Goal: Task Accomplishment & Management: Complete application form

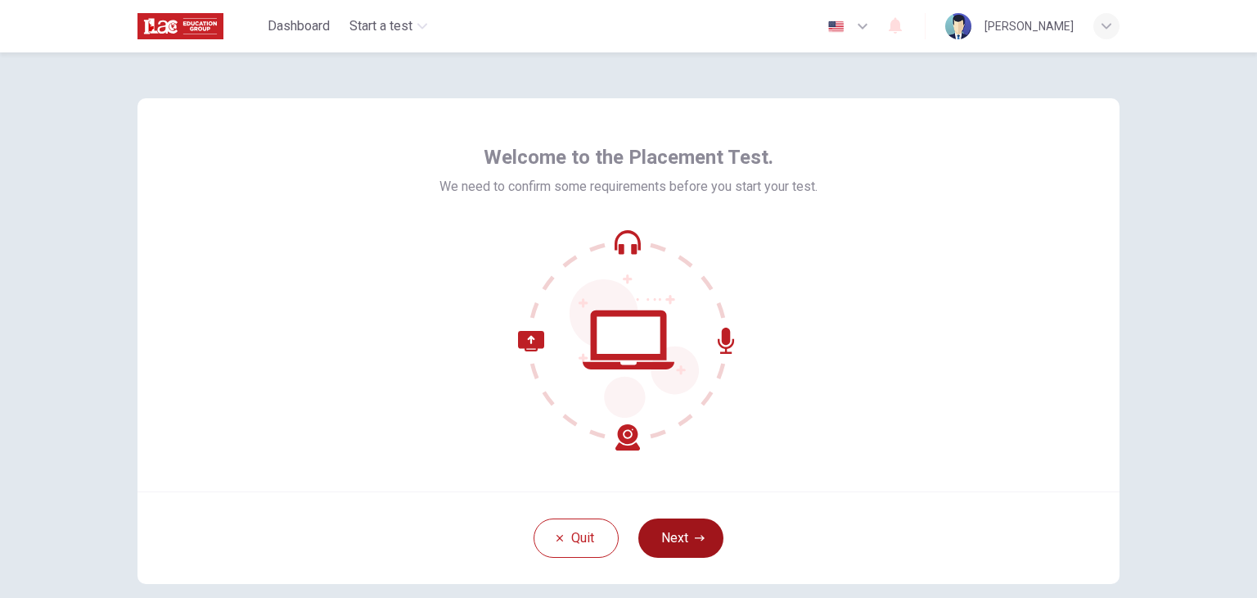
click at [688, 544] on button "Next" at bounding box center [680, 537] width 85 height 39
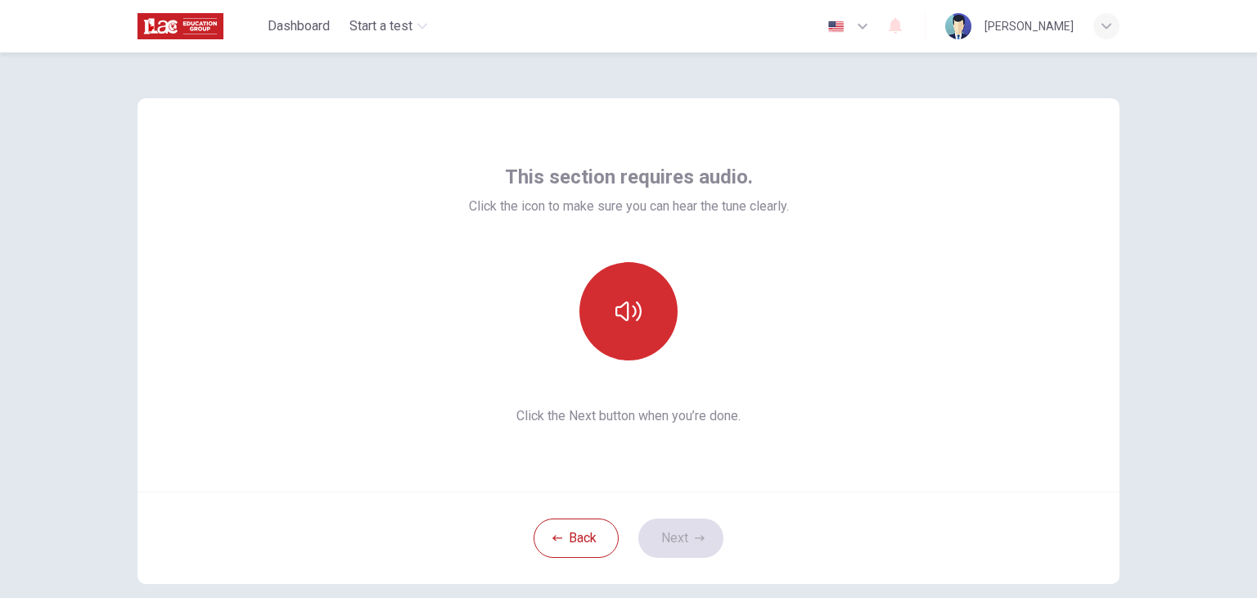
click at [628, 344] on button "button" at bounding box center [629, 311] width 98 height 98
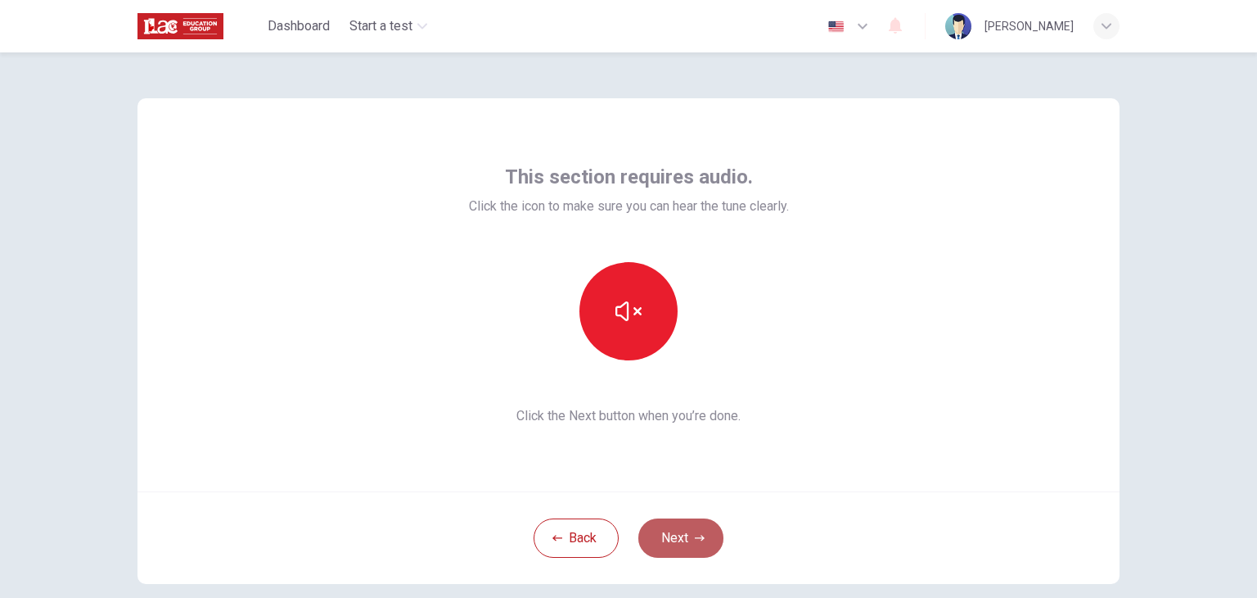
click at [695, 541] on icon "button" at bounding box center [700, 538] width 10 height 10
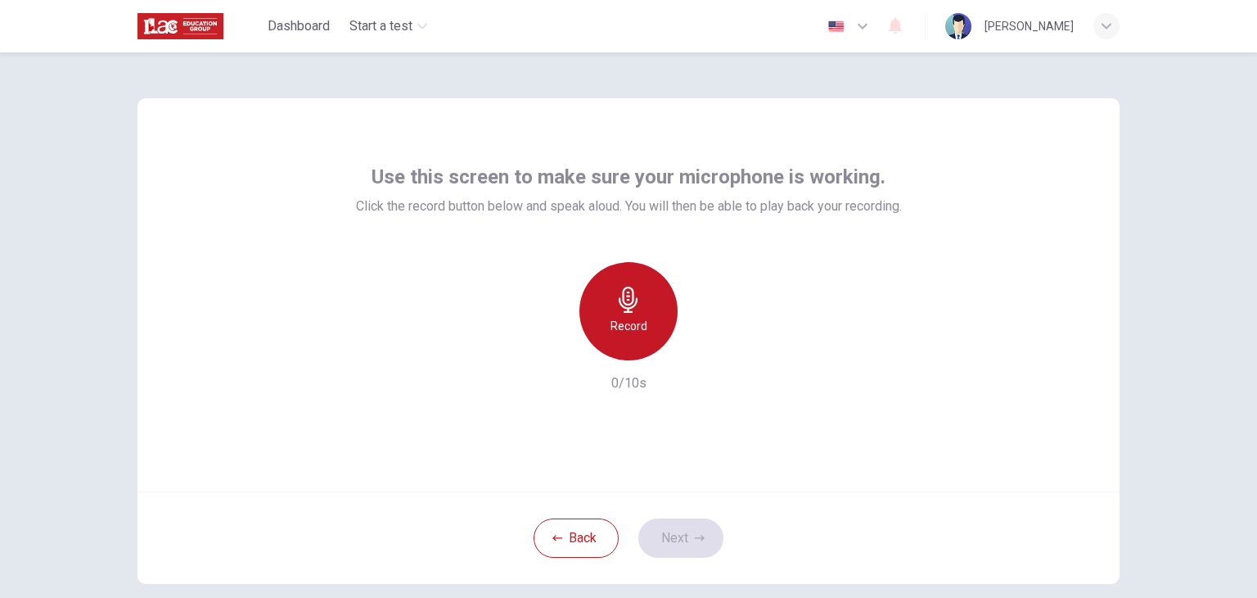
click at [636, 325] on h6 "Record" at bounding box center [629, 326] width 37 height 20
click at [625, 318] on h6 "Stop" at bounding box center [628, 326] width 25 height 20
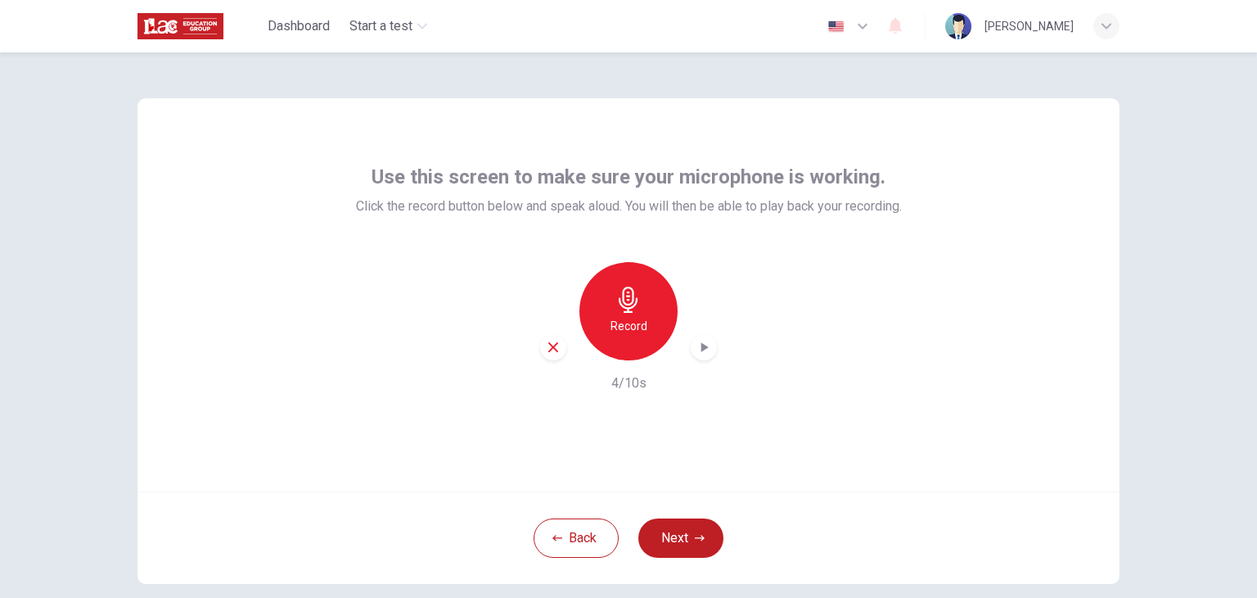
click at [702, 345] on icon "button" at bounding box center [704, 347] width 16 height 16
click at [671, 538] on button "Next" at bounding box center [680, 537] width 85 height 39
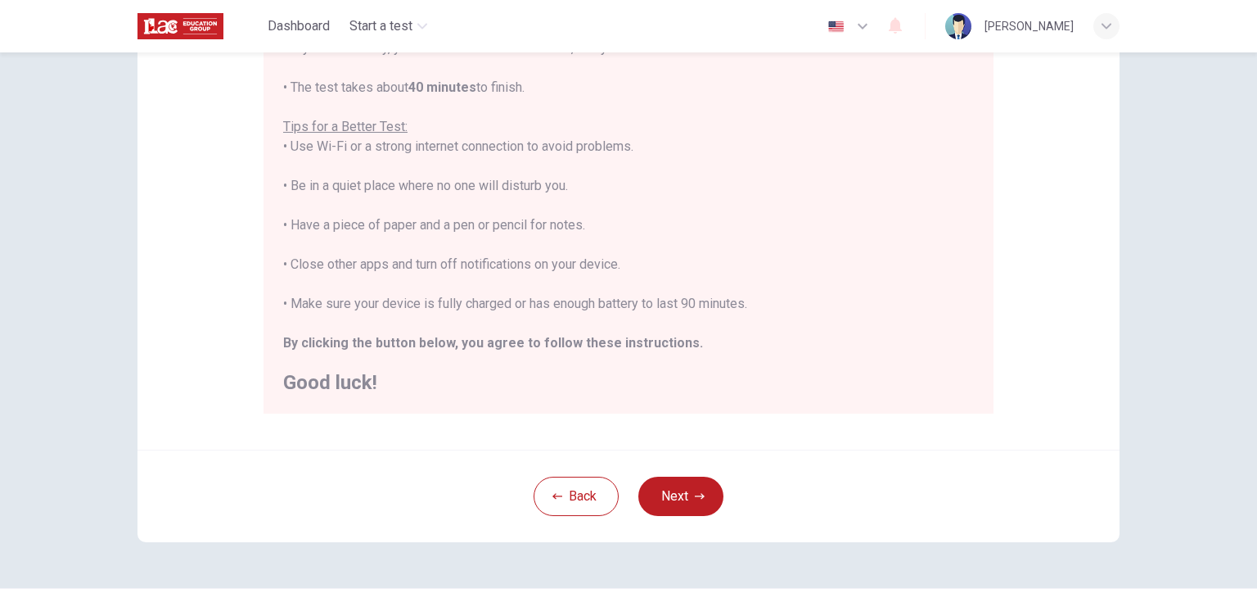
scroll to position [231, 0]
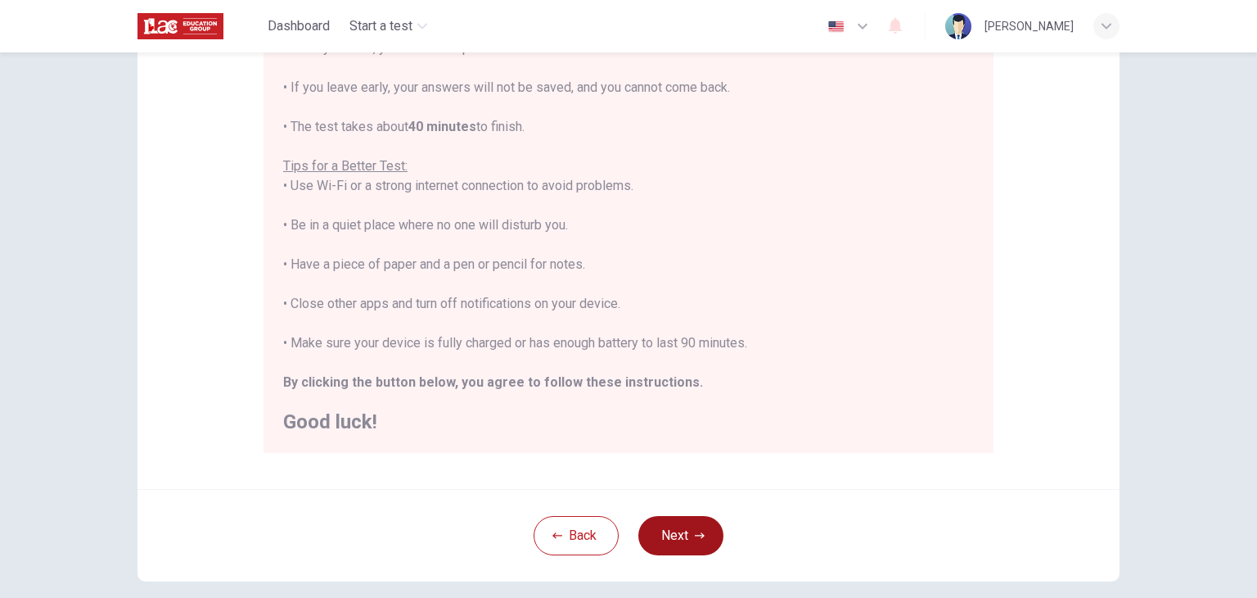
click at [684, 531] on button "Next" at bounding box center [680, 535] width 85 height 39
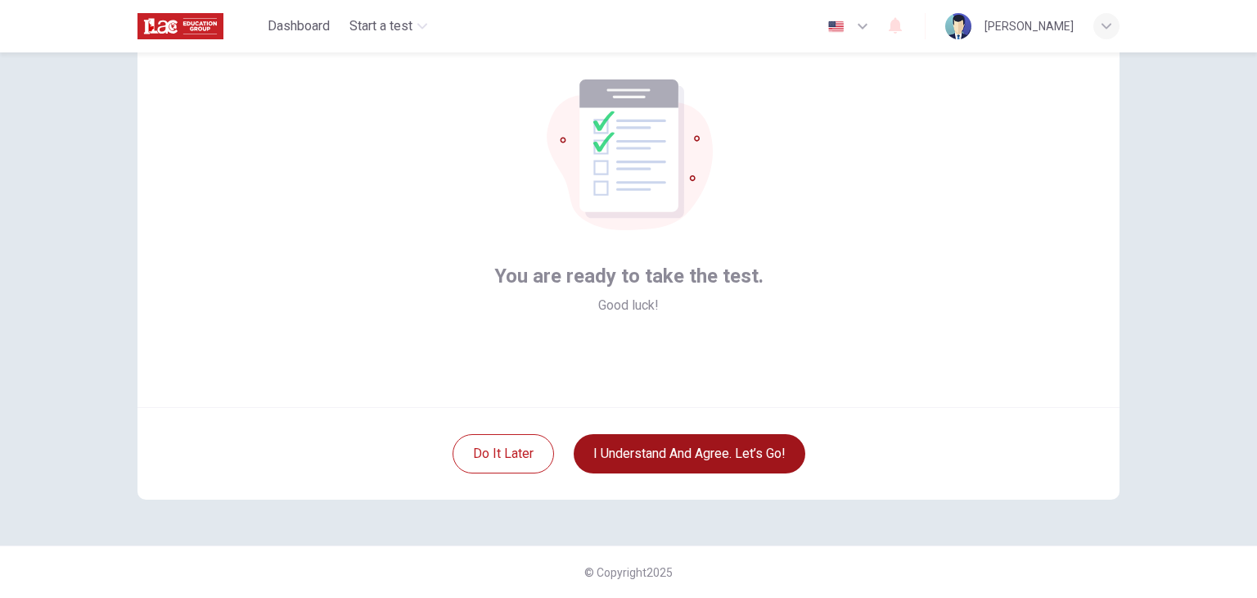
scroll to position [84, 0]
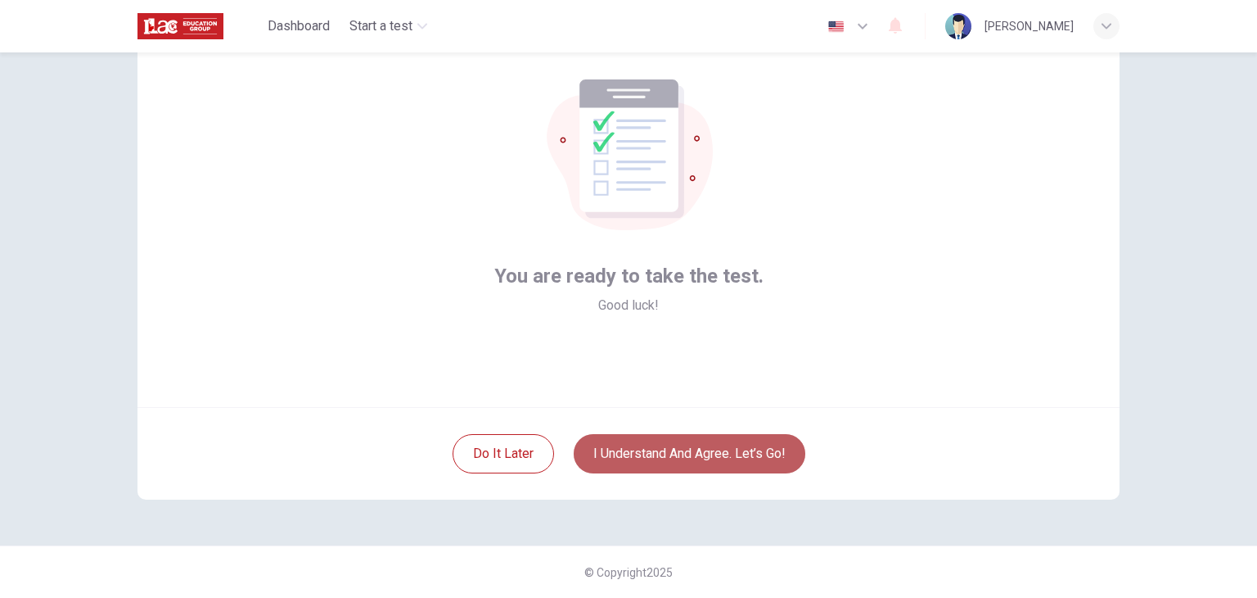
click at [705, 449] on button "I understand and agree. Let’s go!" at bounding box center [690, 453] width 232 height 39
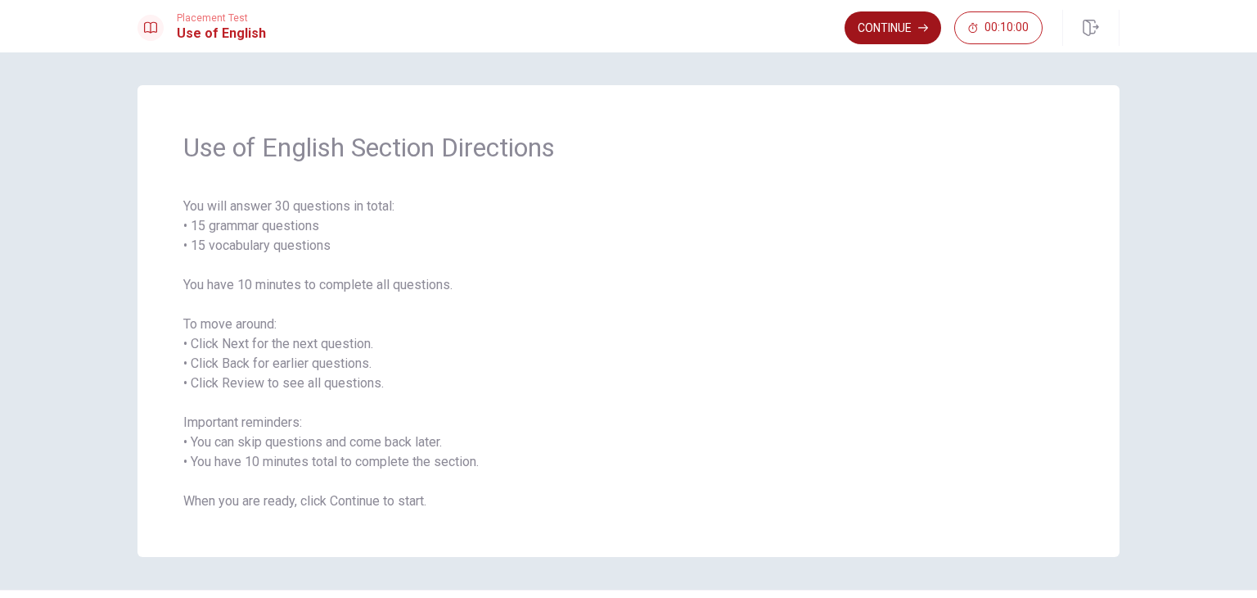
click at [899, 27] on button "Continue" at bounding box center [893, 27] width 97 height 33
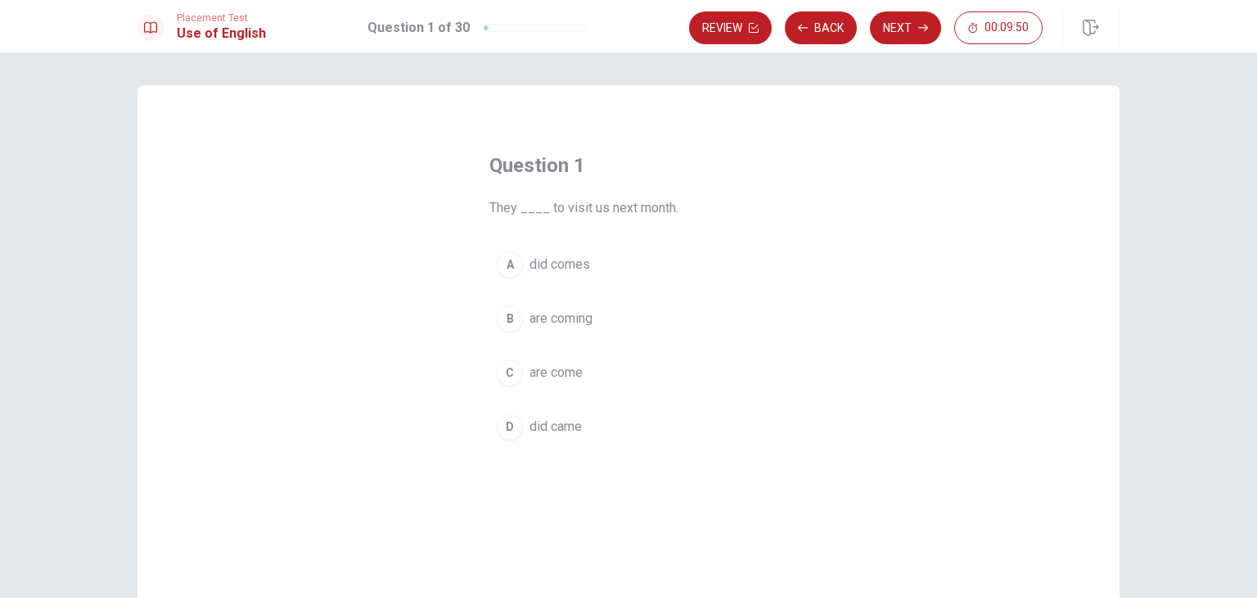
click at [566, 322] on span "are coming" at bounding box center [561, 319] width 63 height 20
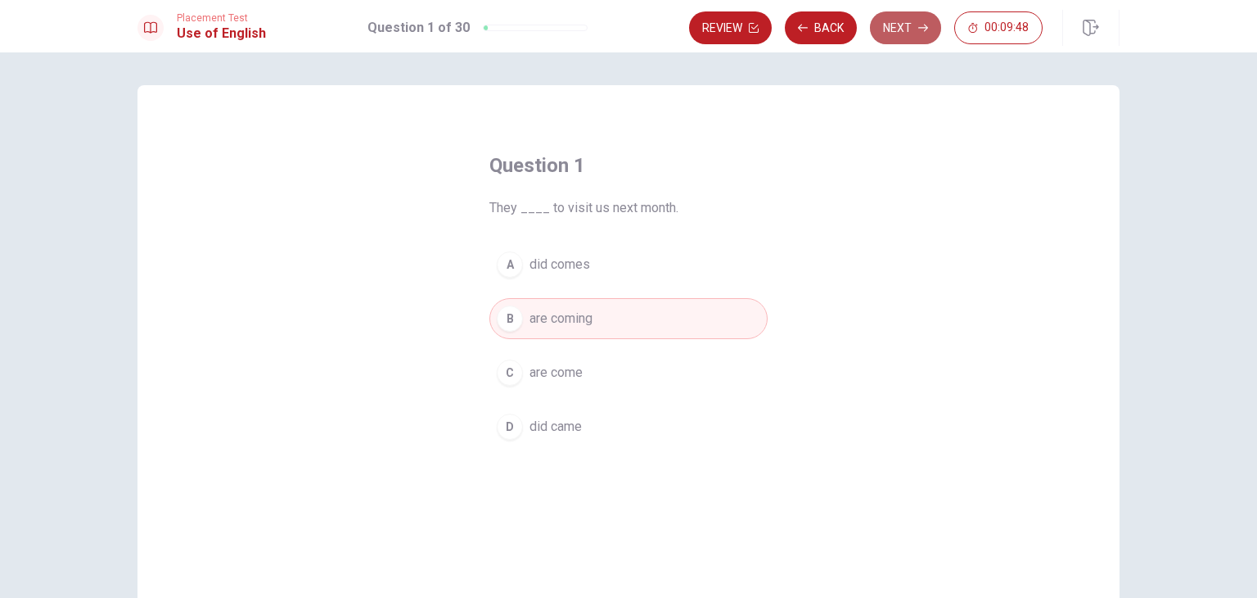
click at [890, 29] on button "Next" at bounding box center [905, 27] width 71 height 33
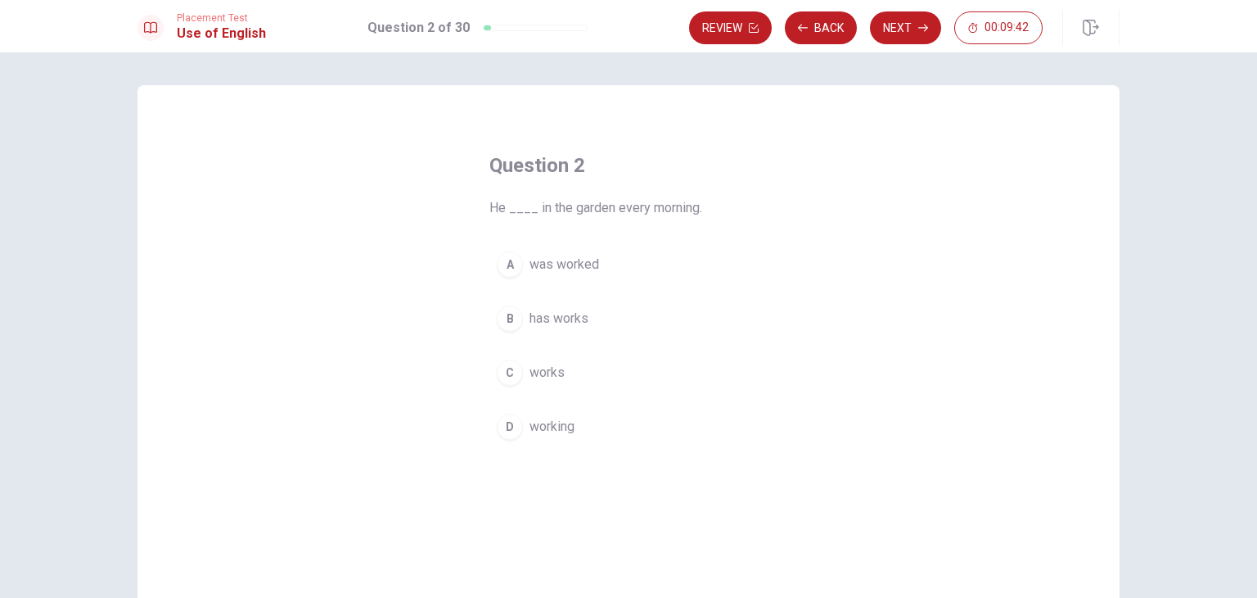
click at [545, 370] on span "works" at bounding box center [547, 373] width 35 height 20
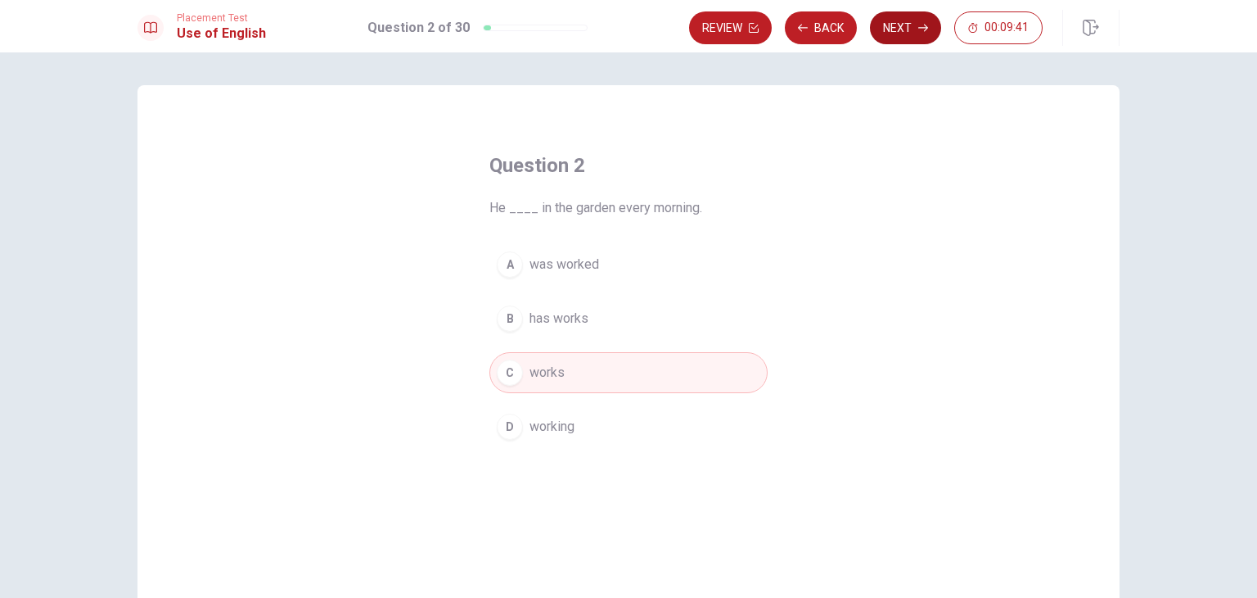
click at [917, 37] on button "Next" at bounding box center [905, 27] width 71 height 33
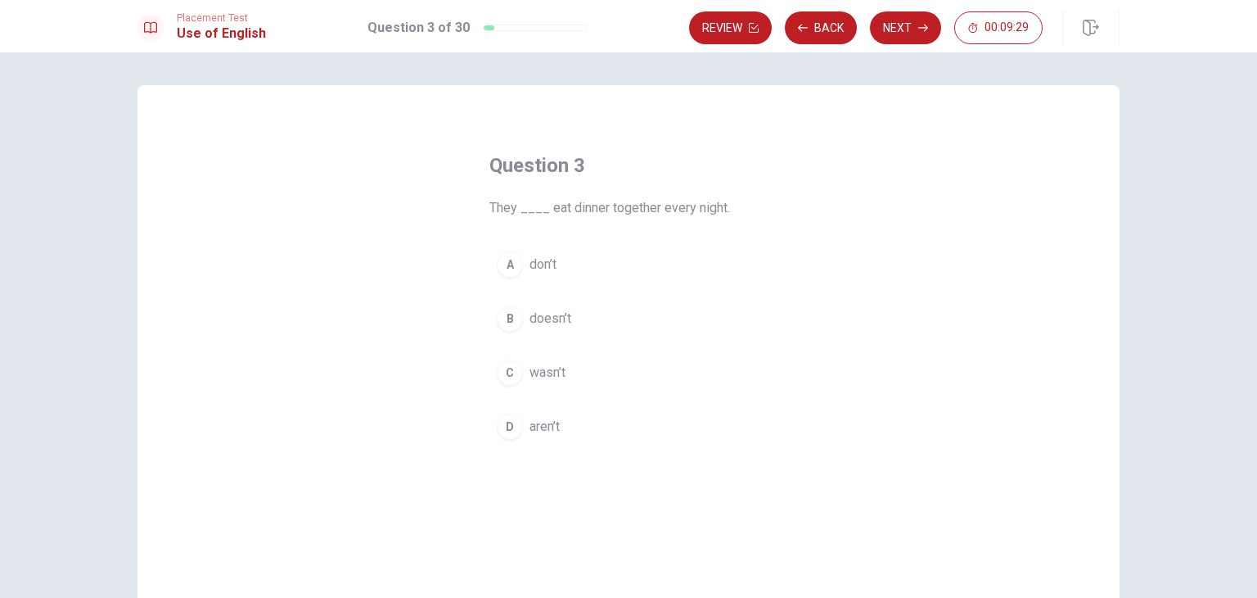
click at [541, 266] on span "don’t" at bounding box center [543, 265] width 27 height 20
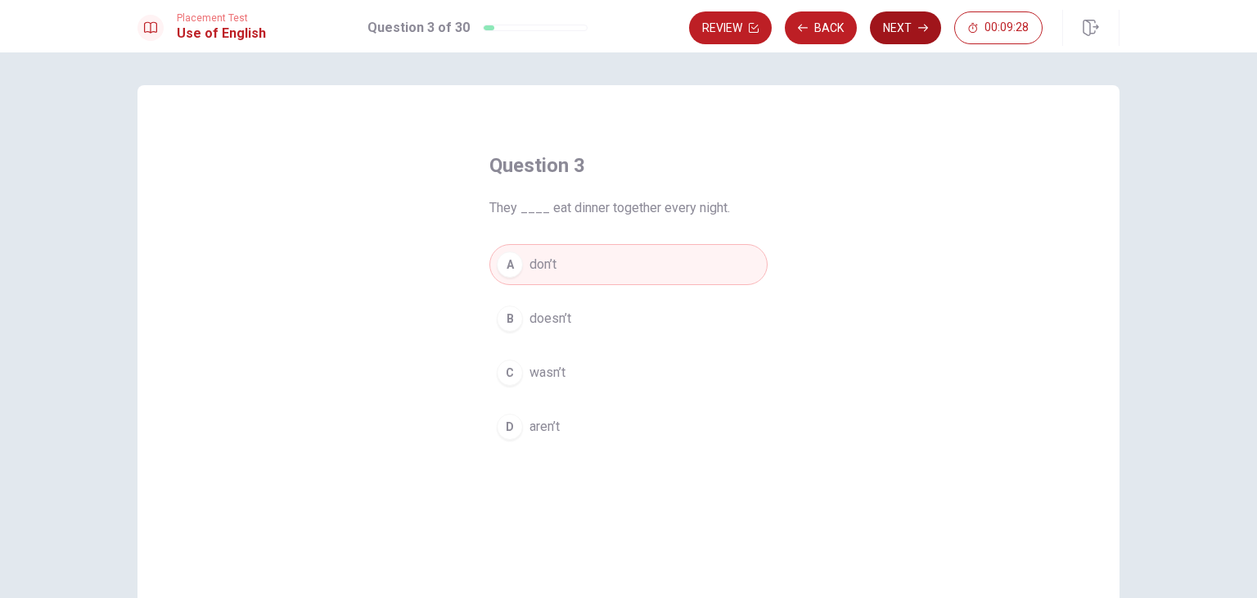
click at [916, 27] on button "Next" at bounding box center [905, 27] width 71 height 33
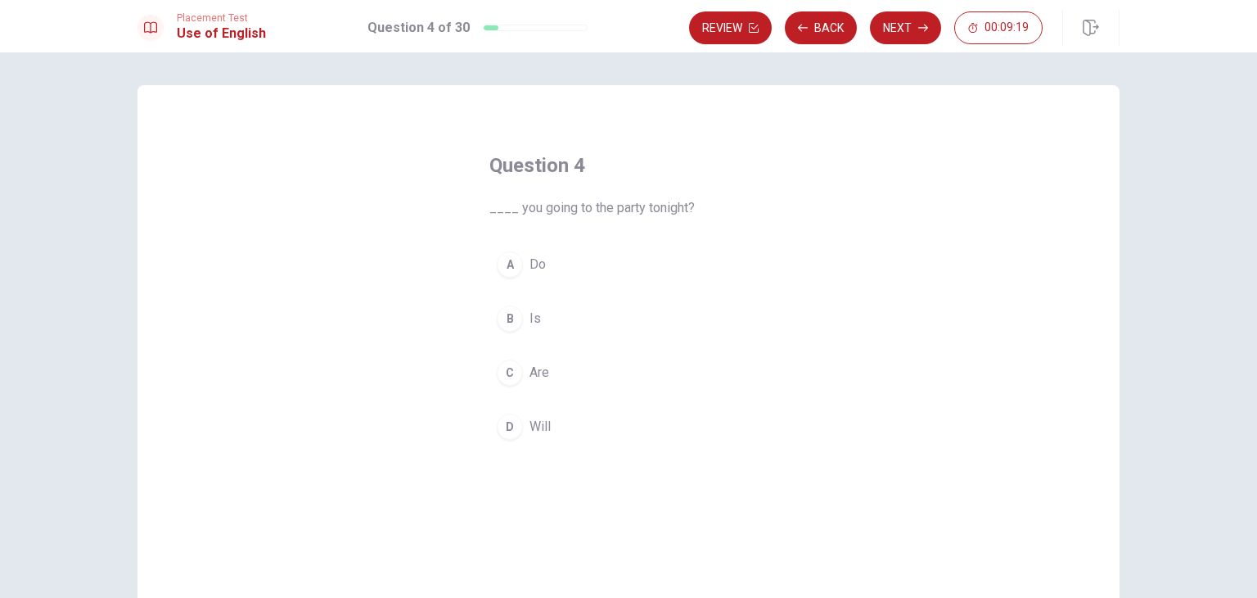
click at [538, 428] on span "Will" at bounding box center [540, 427] width 21 height 20
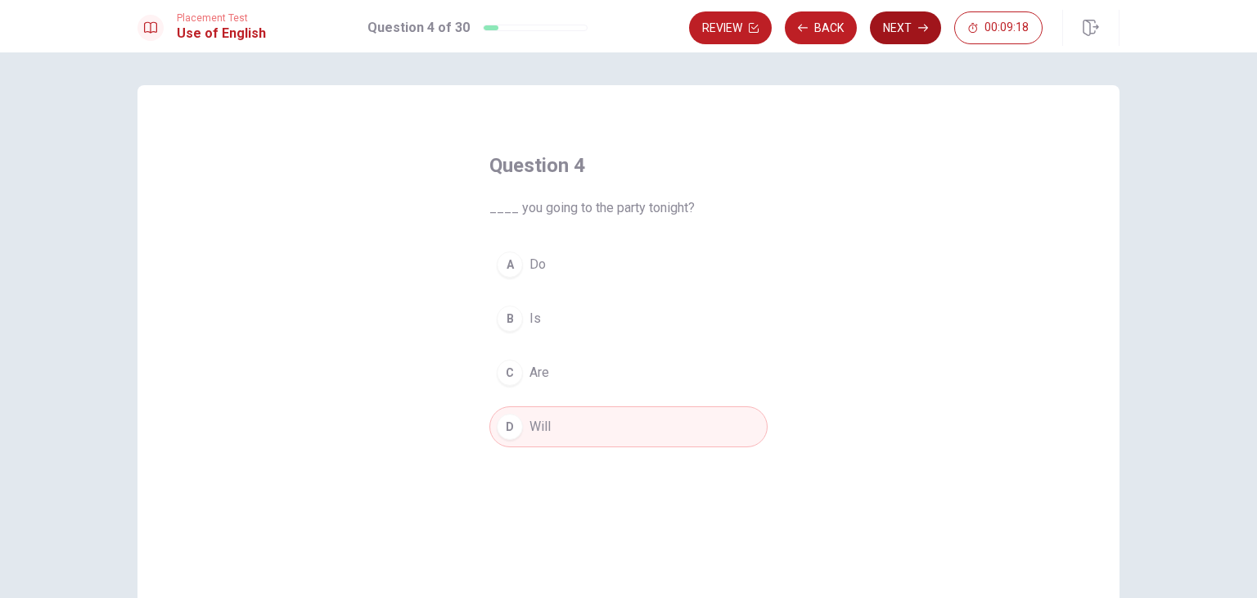
click at [909, 29] on button "Next" at bounding box center [905, 27] width 71 height 33
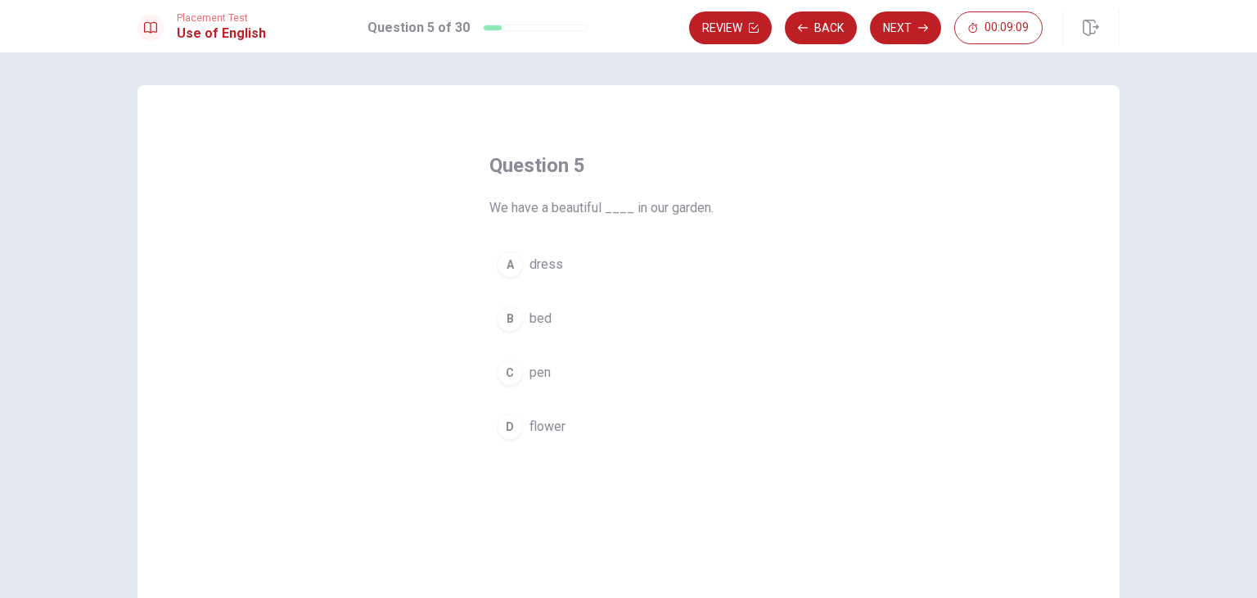
click at [530, 426] on span "flower" at bounding box center [548, 427] width 36 height 20
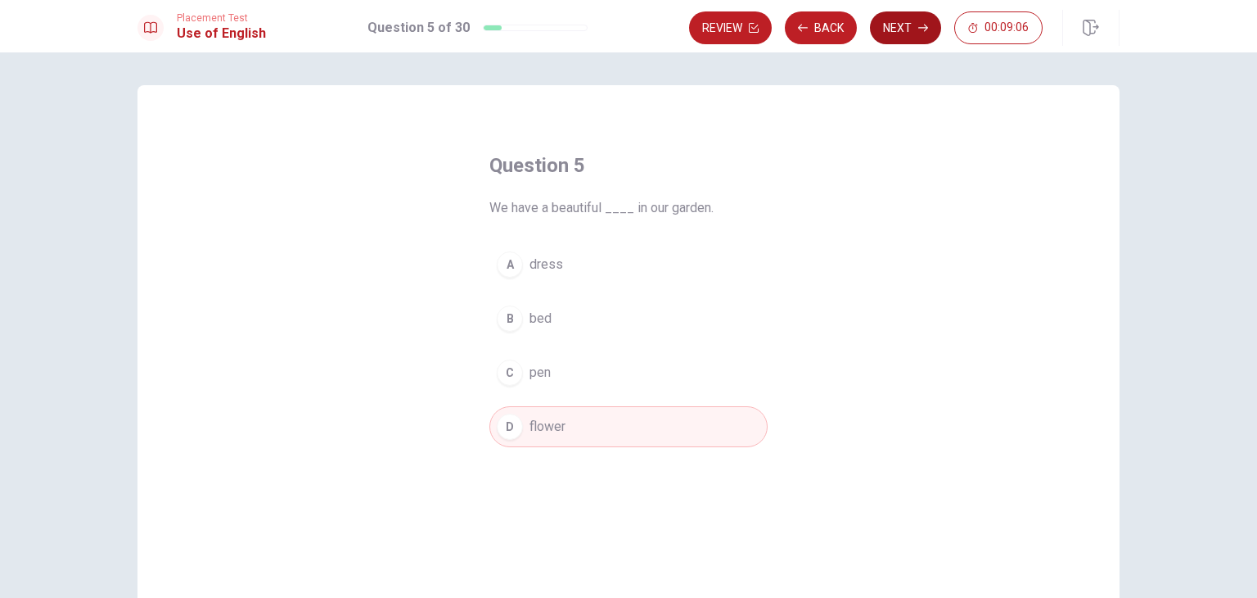
click at [904, 31] on button "Next" at bounding box center [905, 27] width 71 height 33
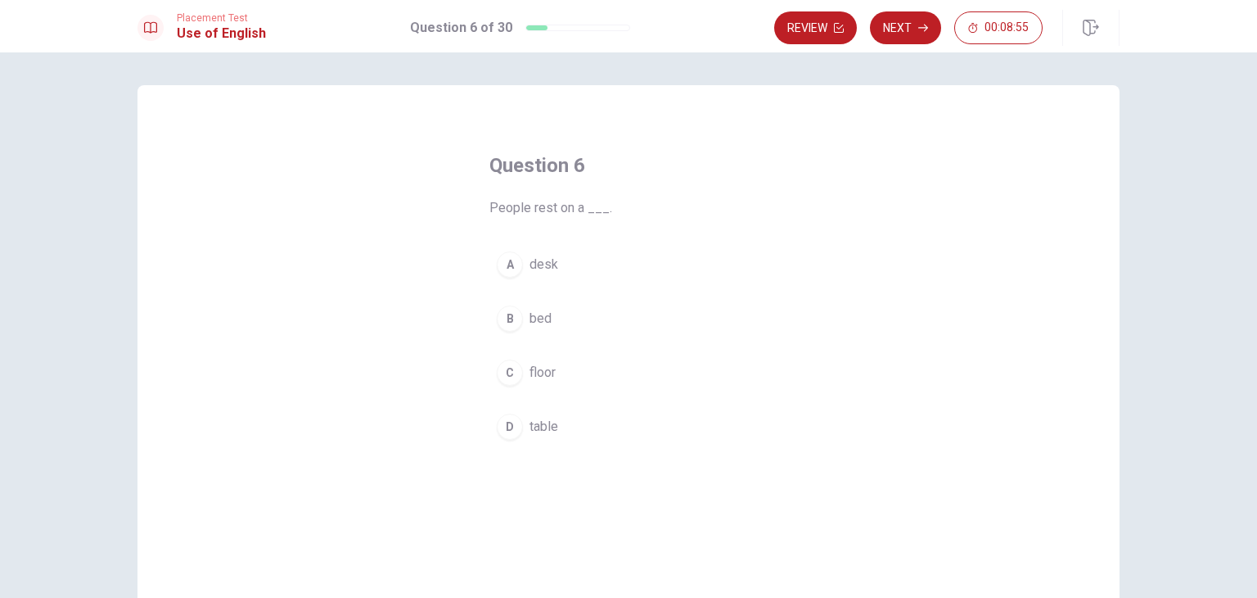
click at [506, 266] on div "A" at bounding box center [510, 264] width 26 height 26
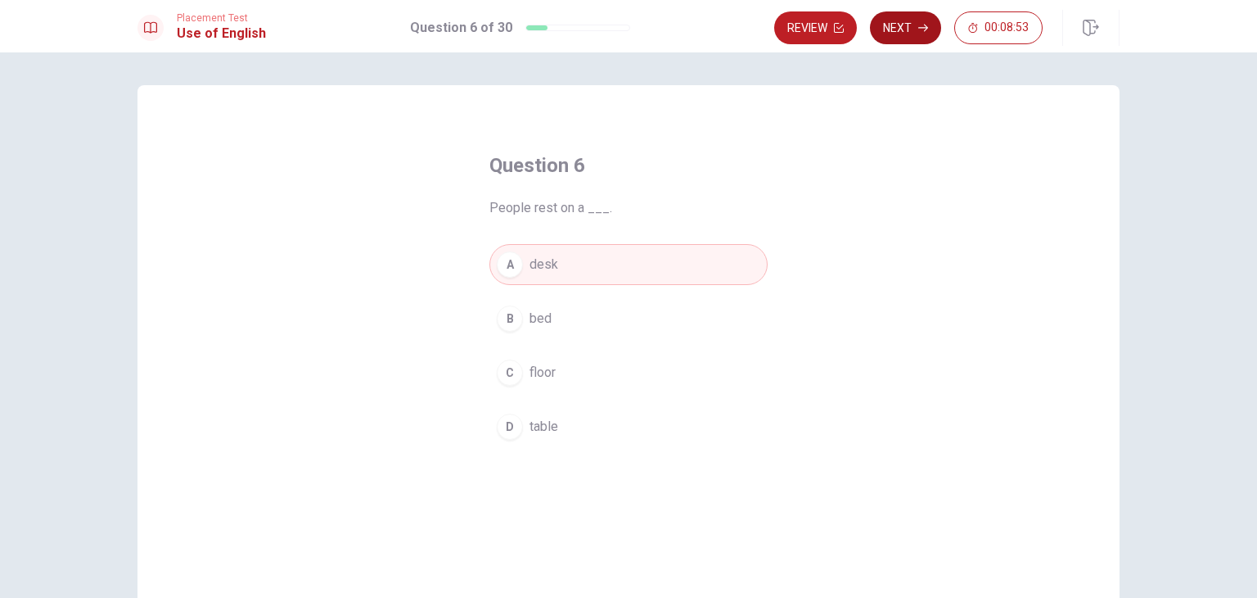
click at [900, 31] on button "Next" at bounding box center [905, 27] width 71 height 33
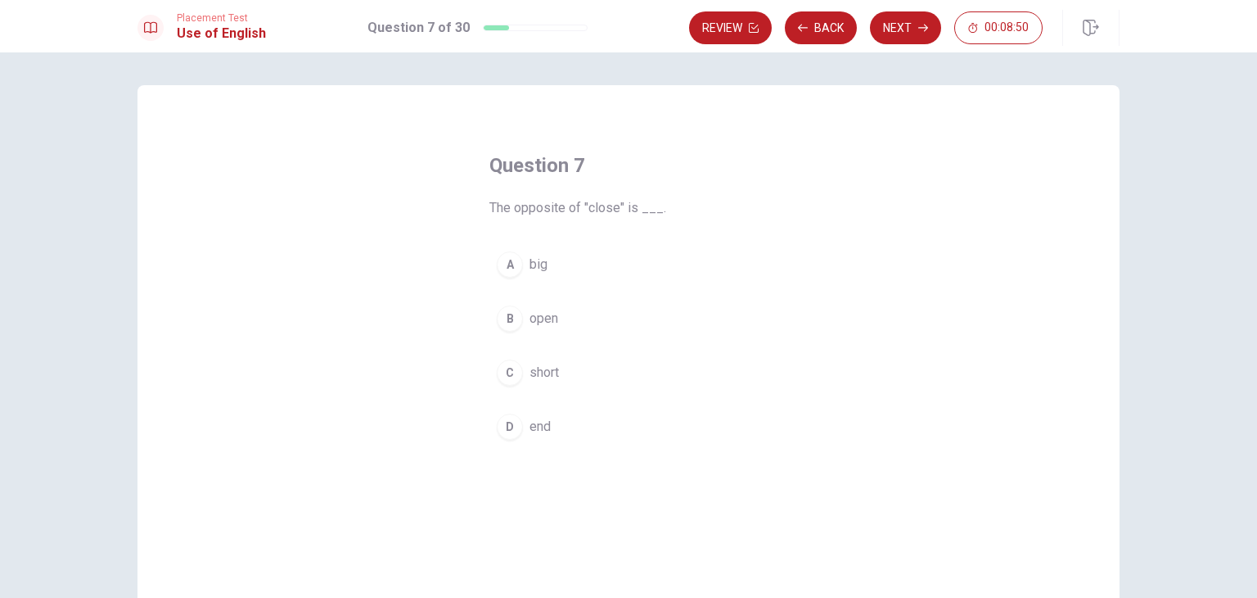
click at [501, 322] on div "B" at bounding box center [510, 318] width 26 height 26
click at [905, 32] on button "Next" at bounding box center [905, 27] width 71 height 33
click at [506, 422] on div "D" at bounding box center [510, 426] width 26 height 26
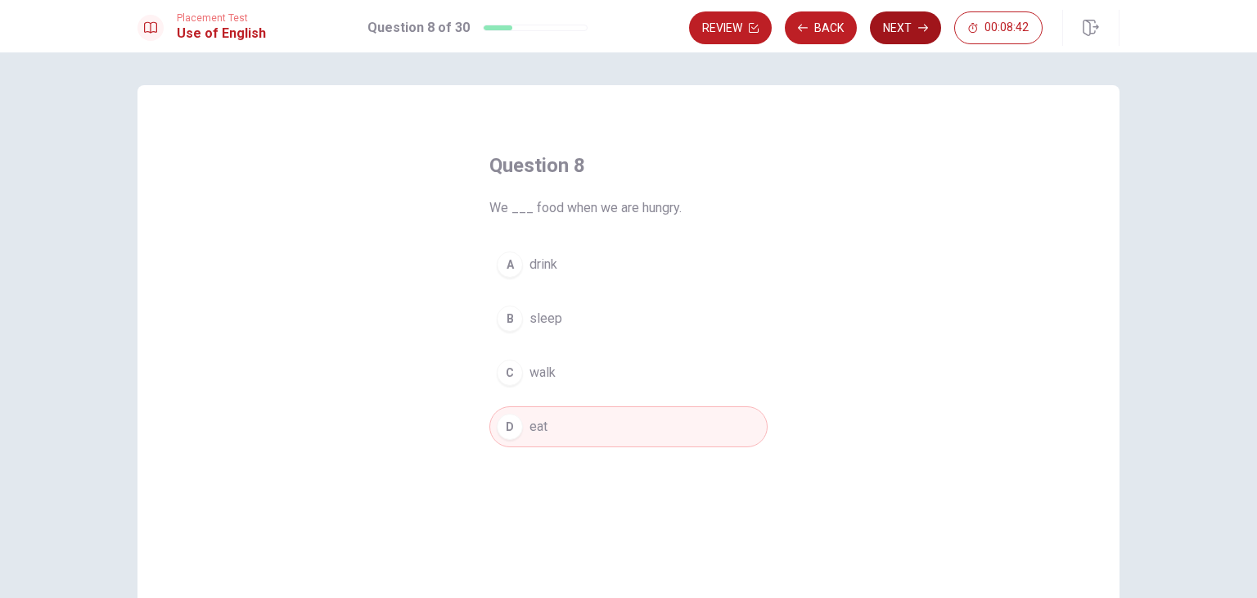
click at [890, 31] on button "Next" at bounding box center [905, 27] width 71 height 33
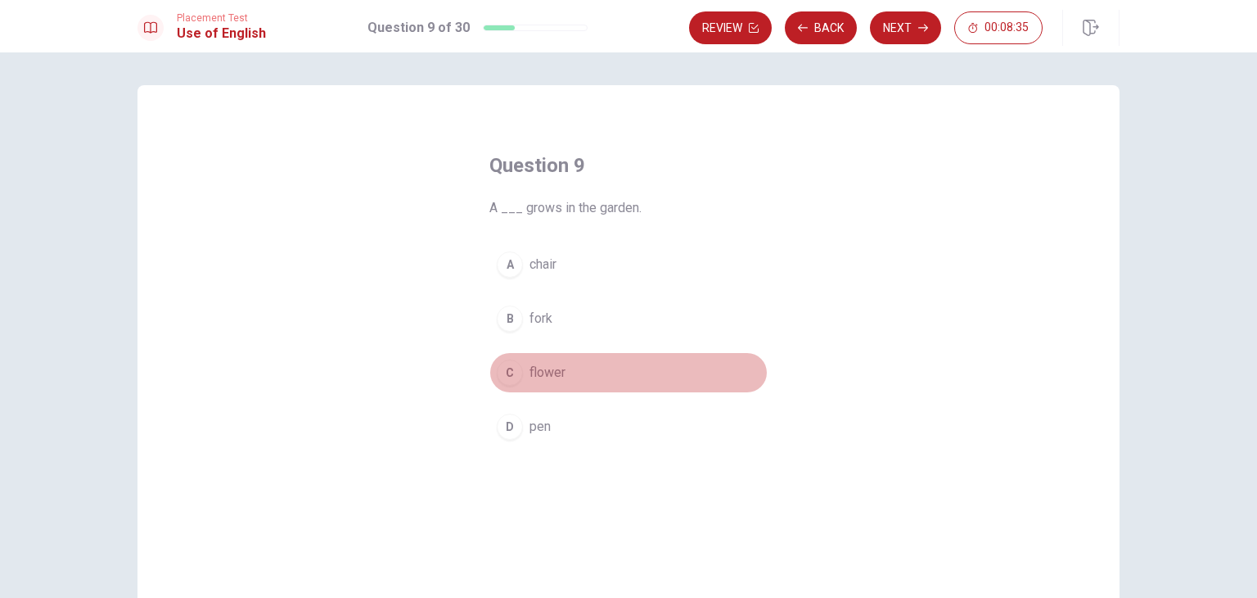
click at [507, 377] on div "C" at bounding box center [510, 372] width 26 height 26
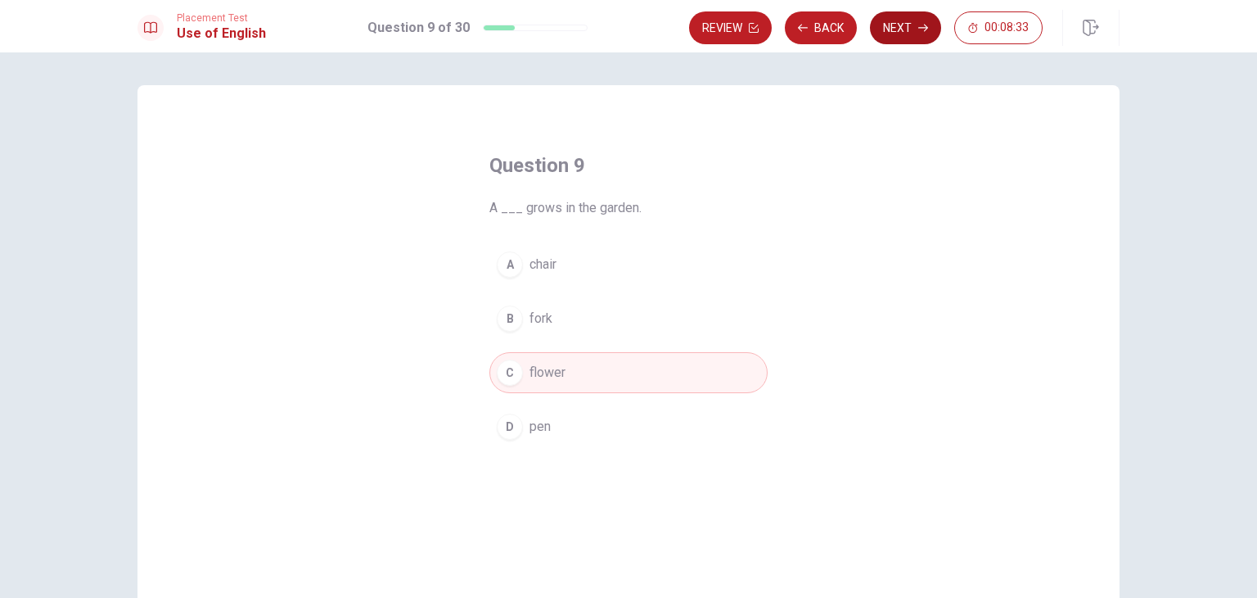
click at [897, 38] on button "Next" at bounding box center [905, 27] width 71 height 33
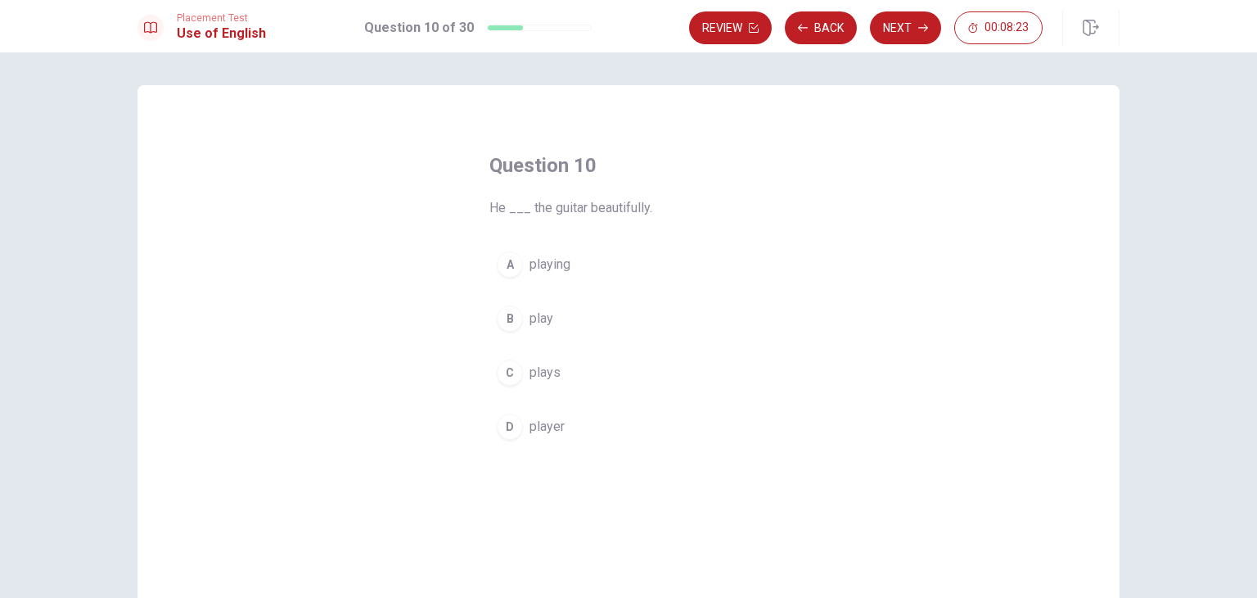
click at [508, 374] on div "C" at bounding box center [510, 372] width 26 height 26
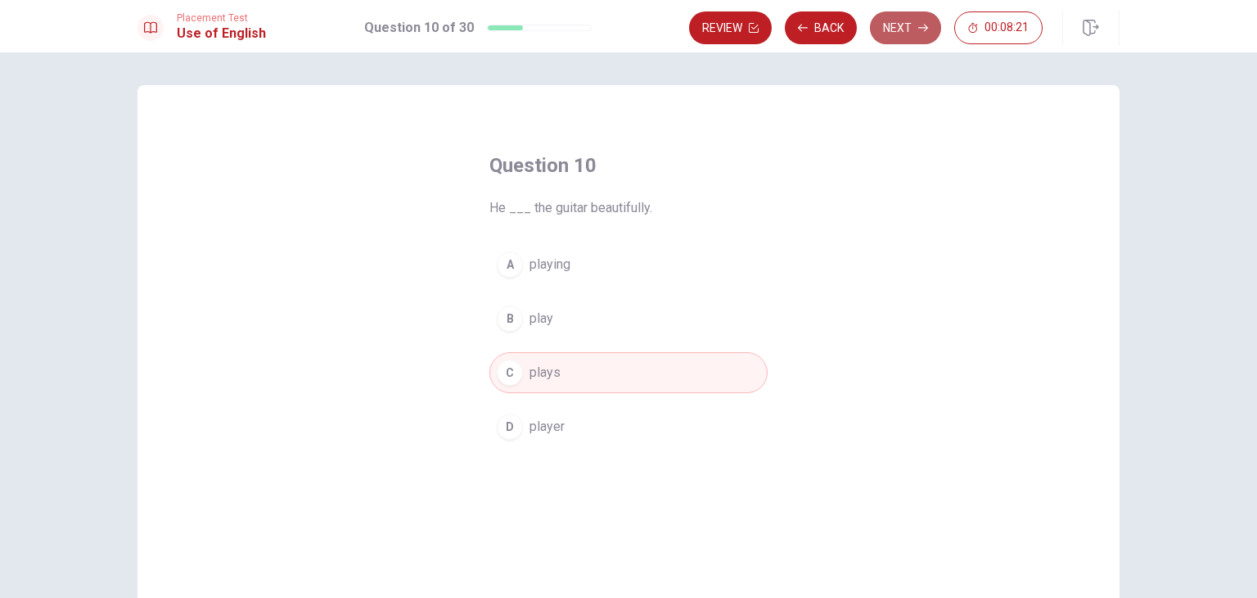
click at [887, 38] on button "Next" at bounding box center [905, 27] width 71 height 33
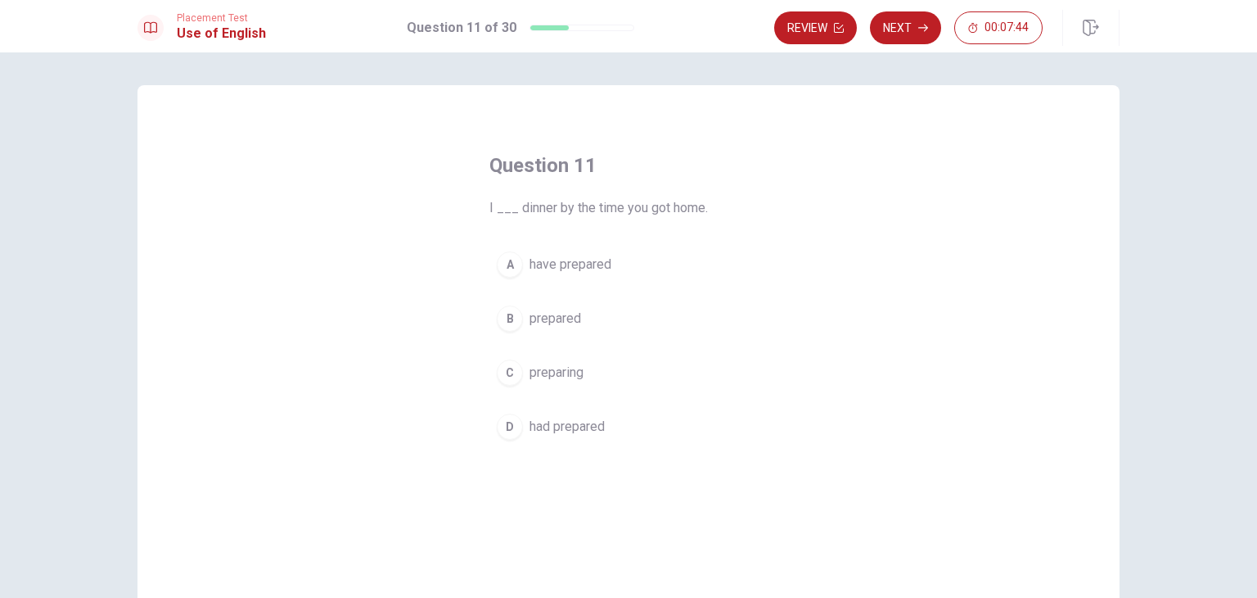
click at [560, 426] on span "had prepared" at bounding box center [567, 427] width 75 height 20
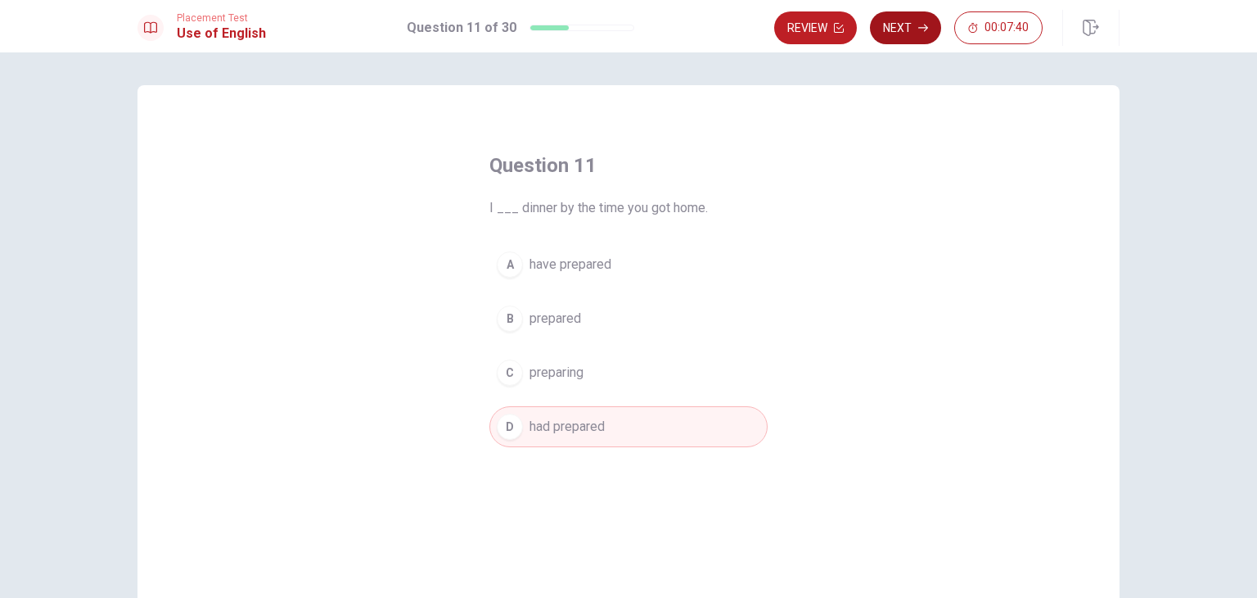
click at [907, 31] on button "Next" at bounding box center [905, 27] width 71 height 33
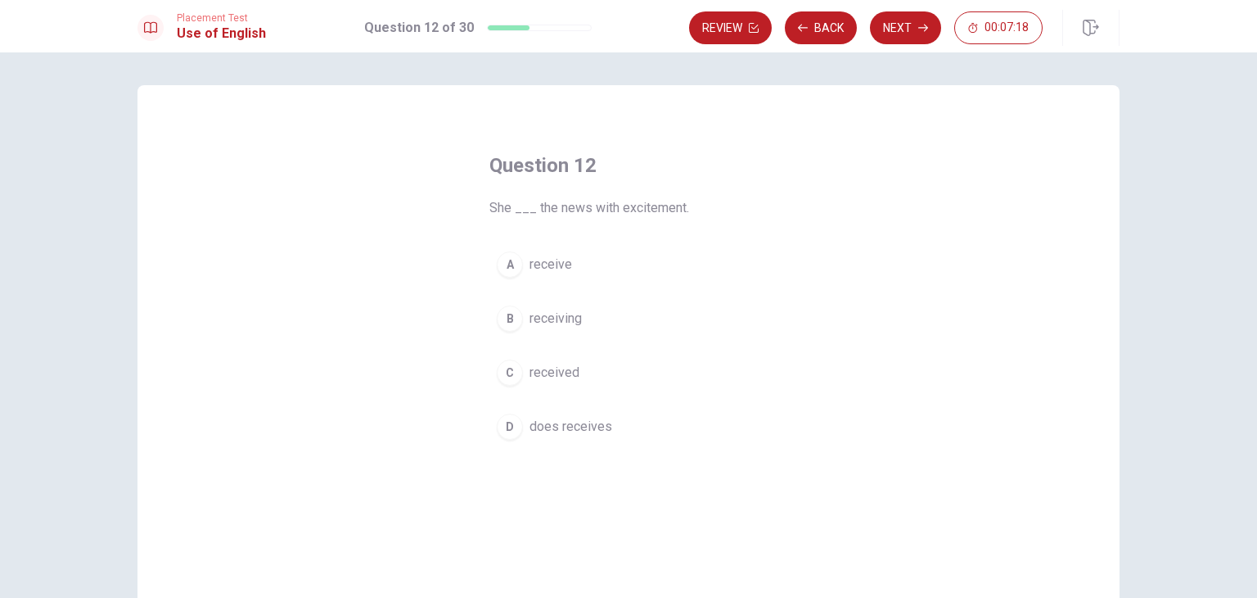
click at [559, 374] on span "received" at bounding box center [555, 373] width 50 height 20
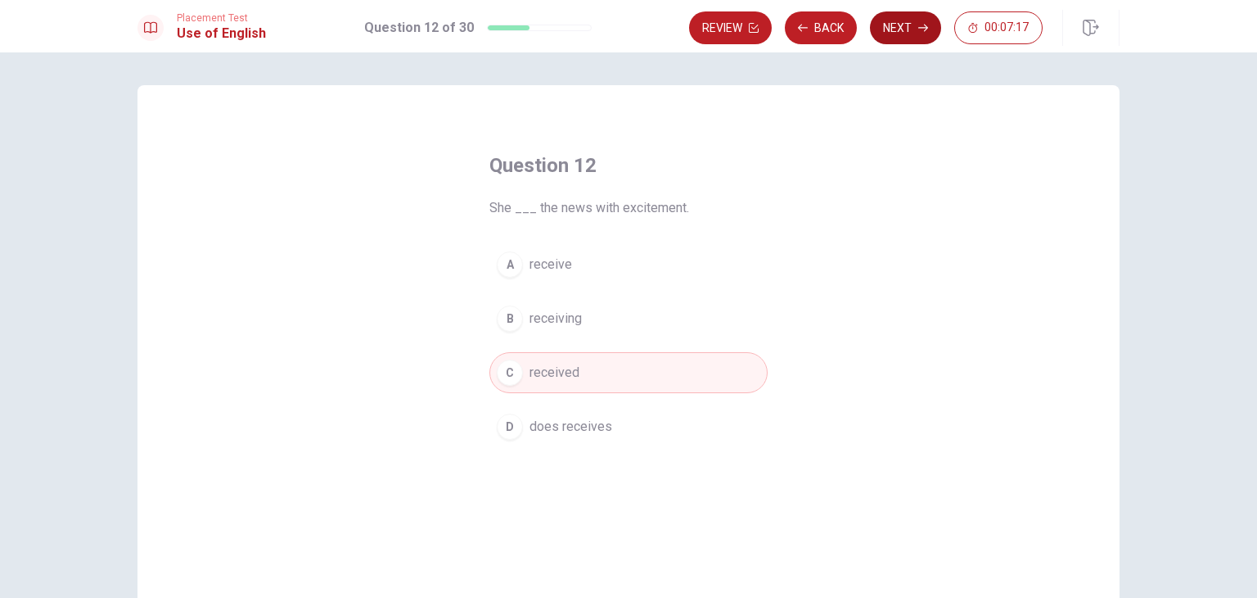
click at [893, 30] on button "Next" at bounding box center [905, 27] width 71 height 33
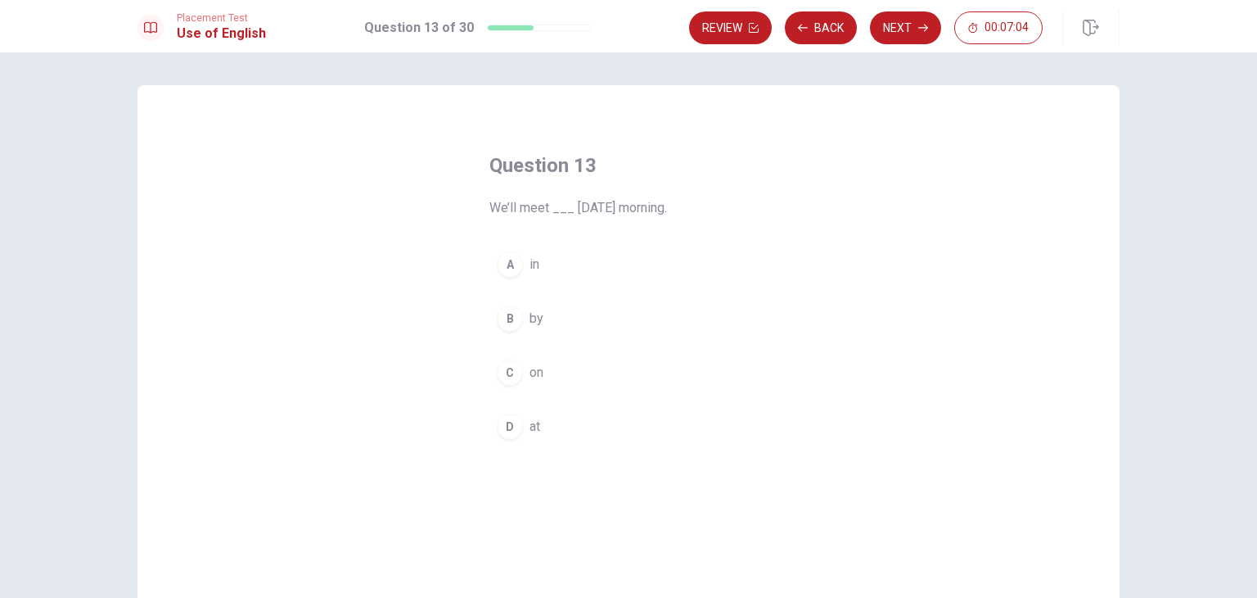
click at [506, 371] on div "C" at bounding box center [510, 372] width 26 height 26
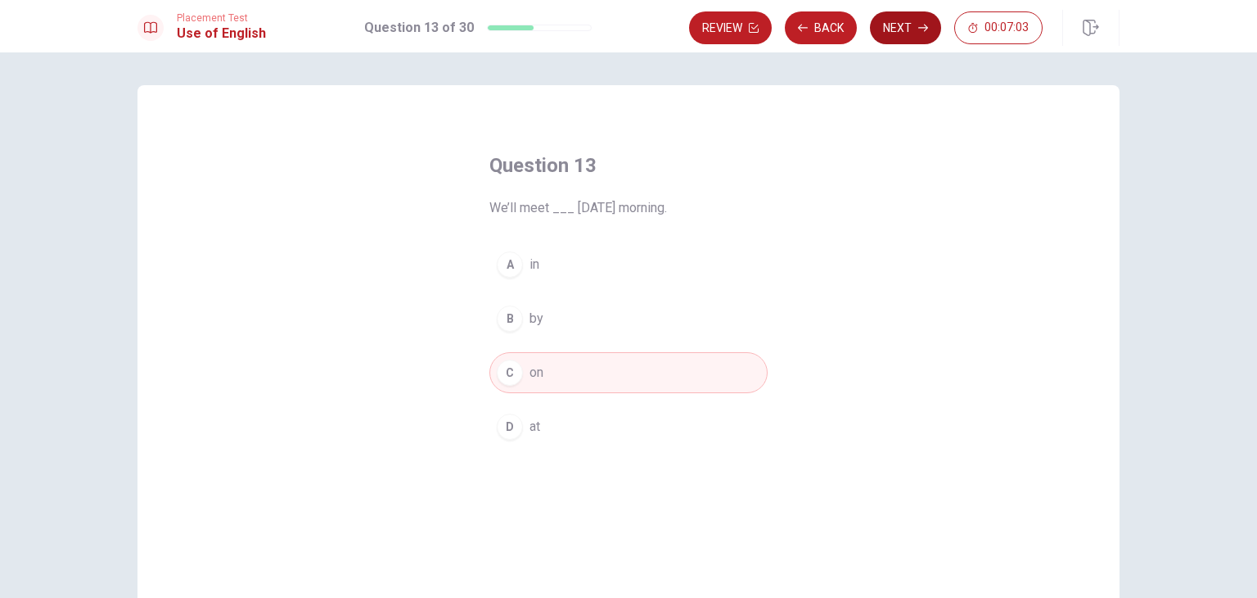
click at [904, 29] on button "Next" at bounding box center [905, 27] width 71 height 33
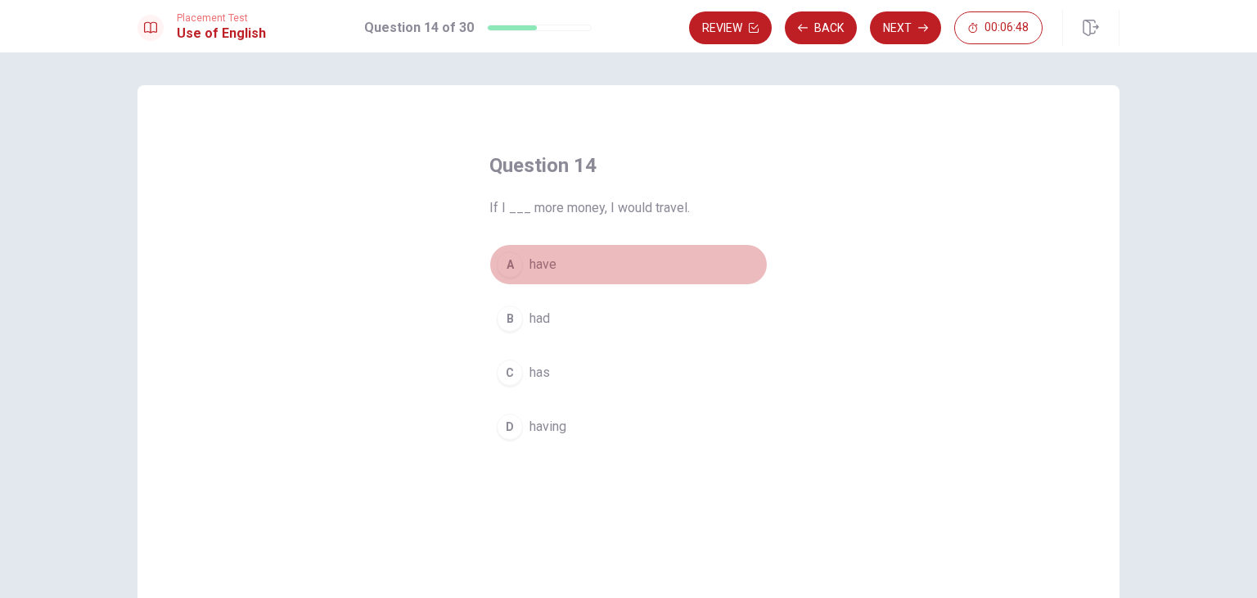
click at [502, 264] on div "A" at bounding box center [510, 264] width 26 height 26
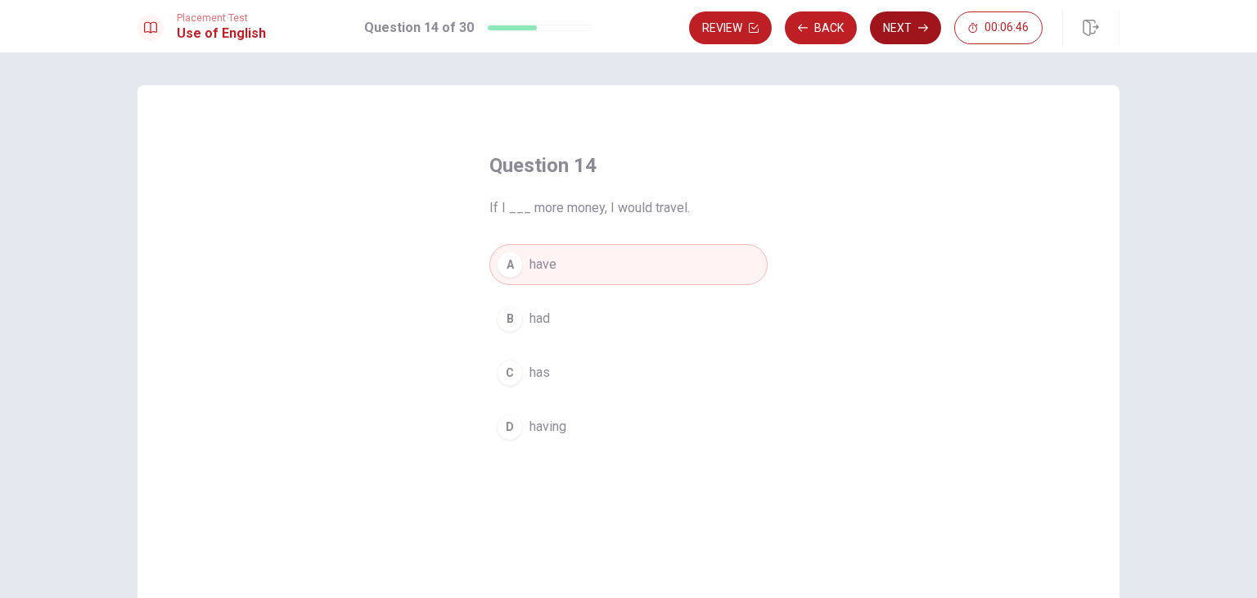
click at [915, 25] on button "Next" at bounding box center [905, 27] width 71 height 33
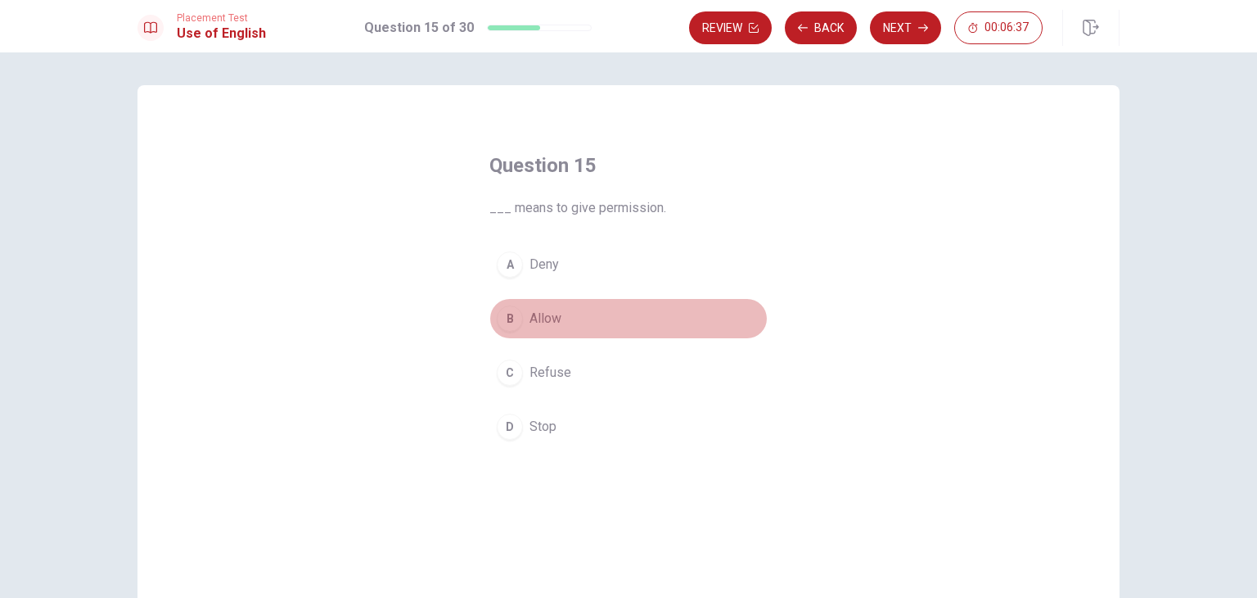
click at [508, 322] on div "B" at bounding box center [510, 318] width 26 height 26
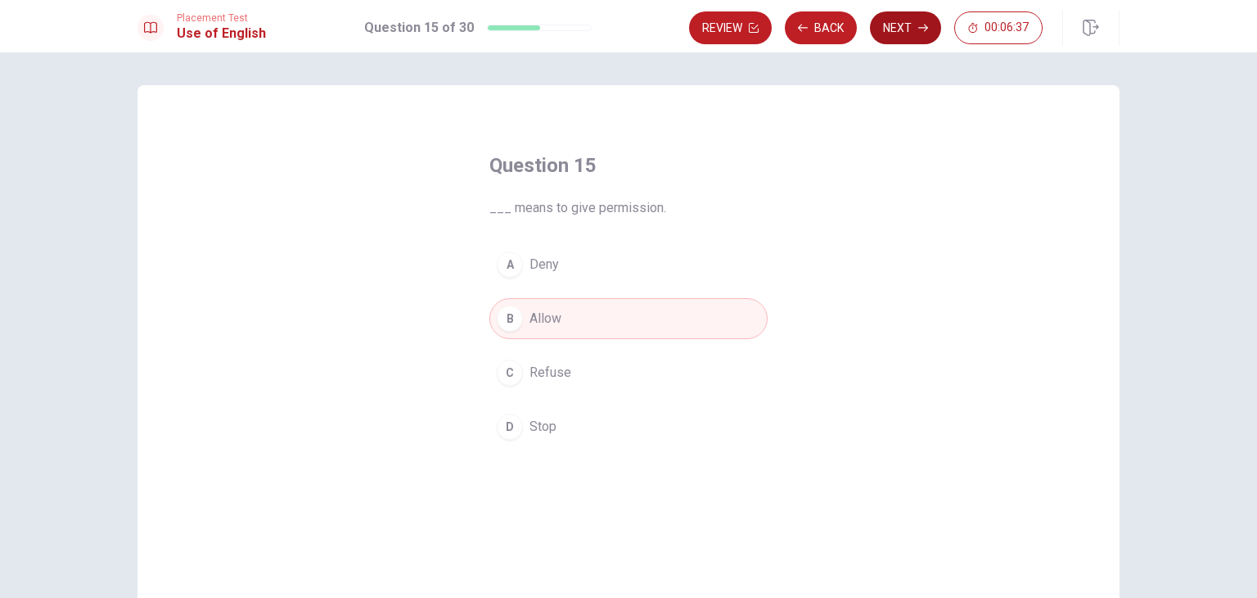
click at [899, 24] on button "Next" at bounding box center [905, 27] width 71 height 33
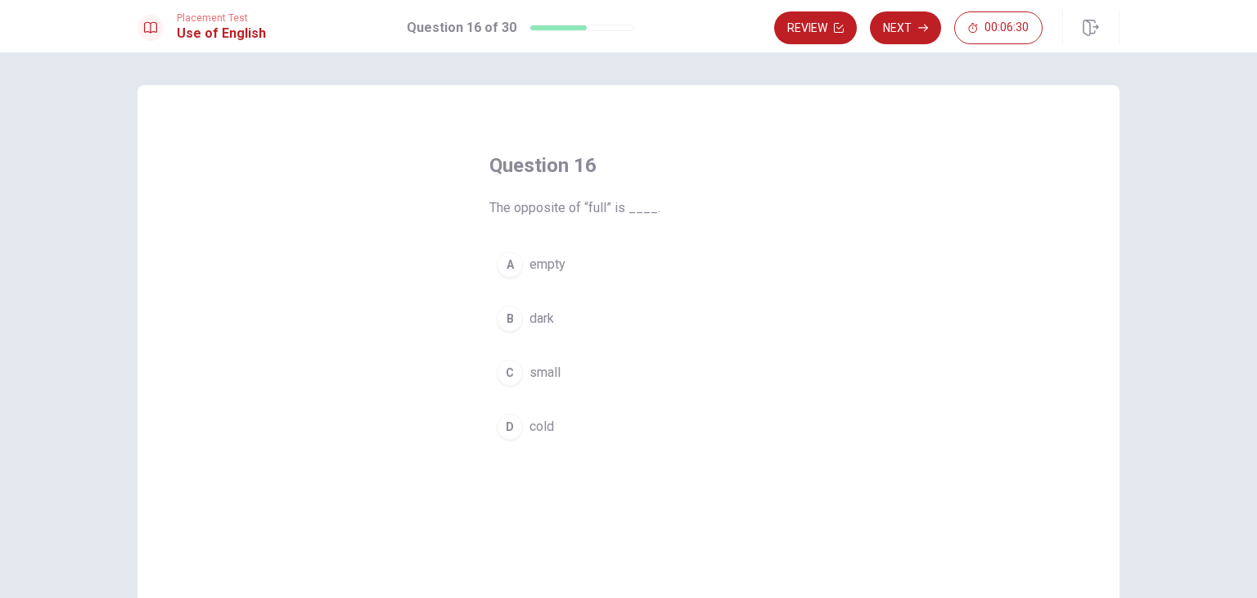
click at [510, 267] on div "A" at bounding box center [510, 264] width 26 height 26
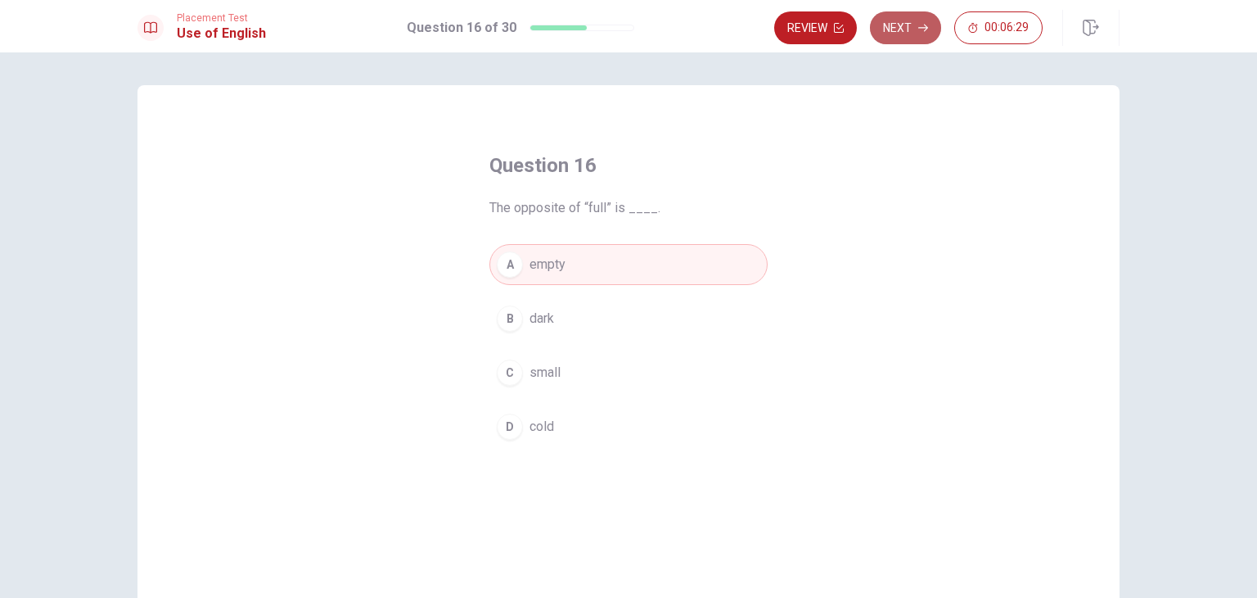
click at [909, 34] on button "Next" at bounding box center [905, 27] width 71 height 33
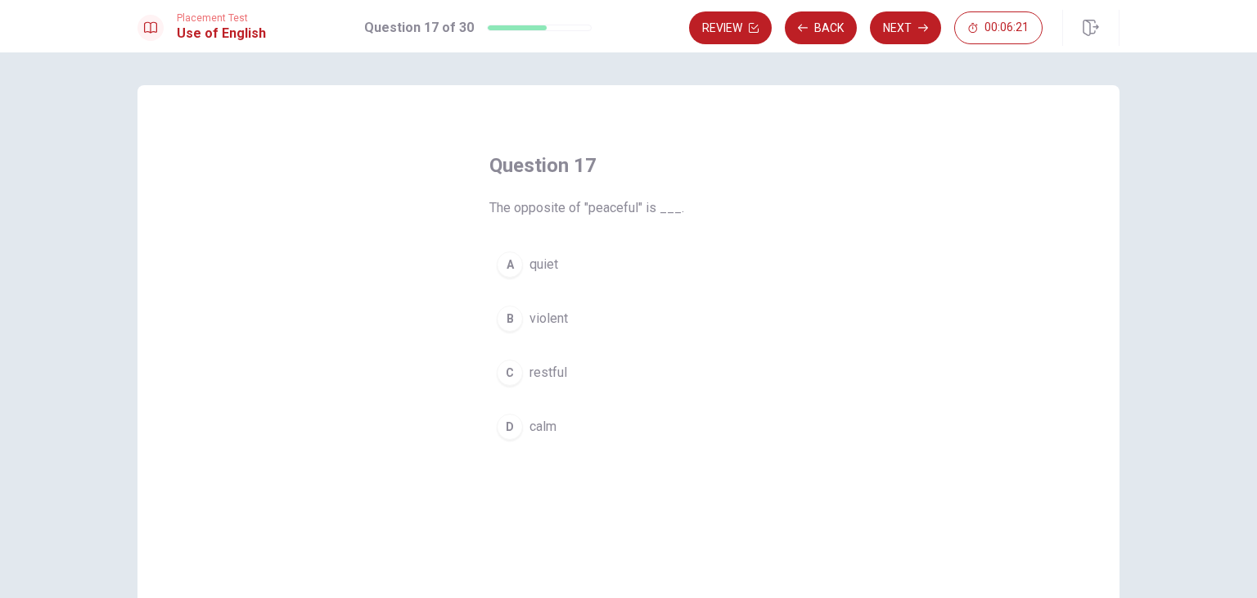
click at [501, 320] on div "B" at bounding box center [510, 318] width 26 height 26
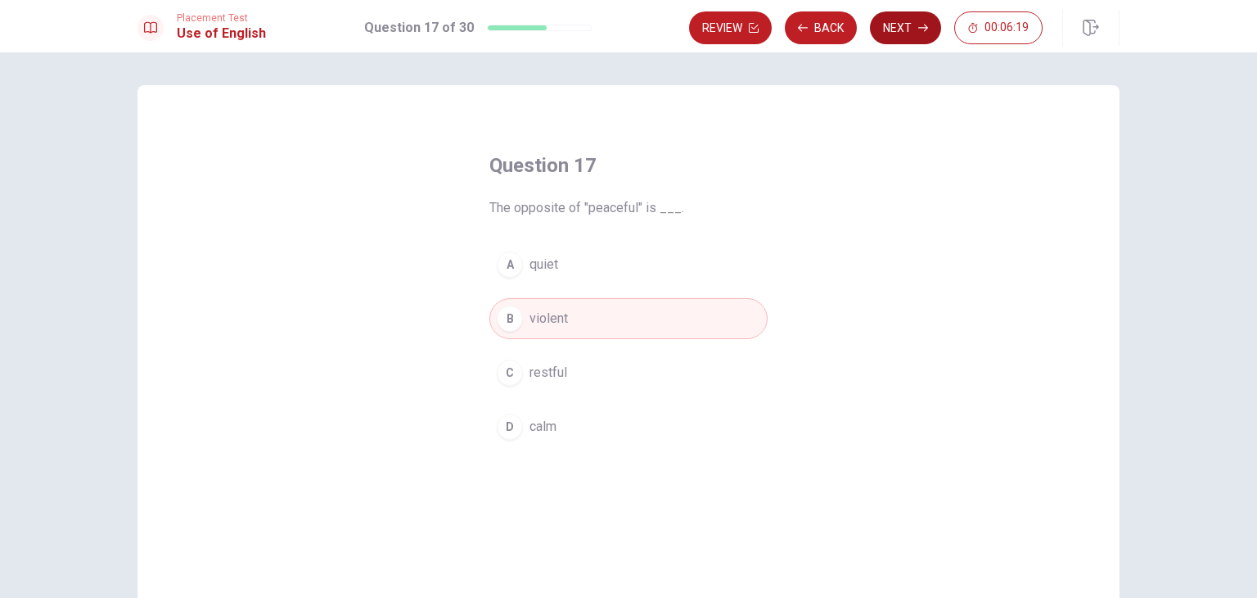
click at [896, 27] on button "Next" at bounding box center [905, 27] width 71 height 33
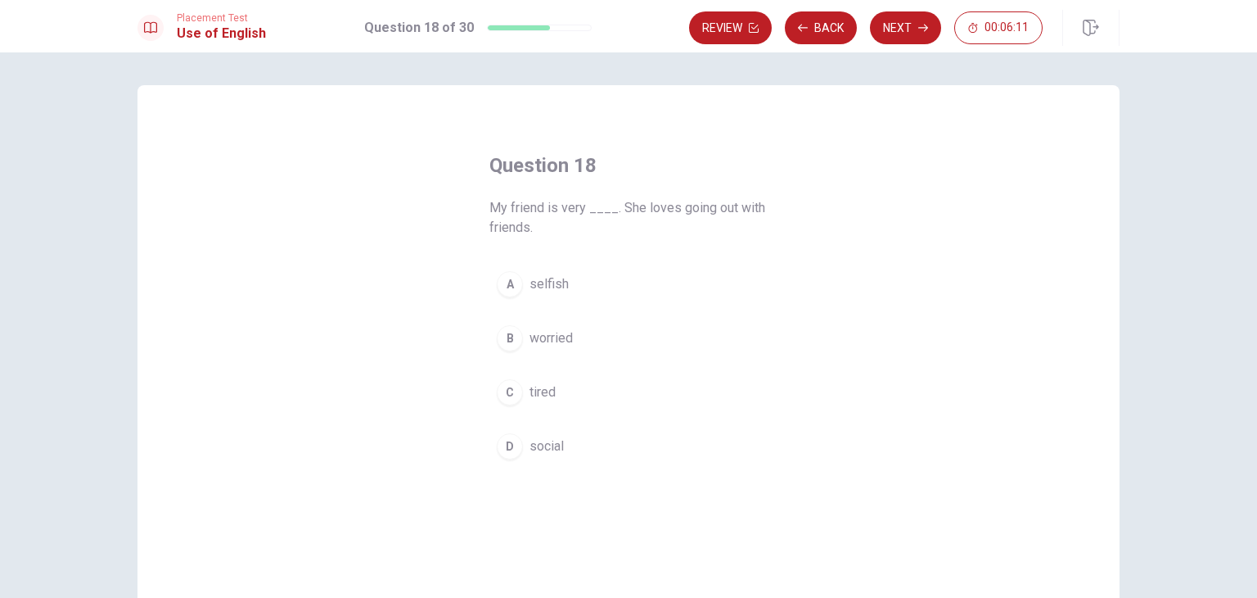
click at [530, 448] on span "social" at bounding box center [547, 446] width 34 height 20
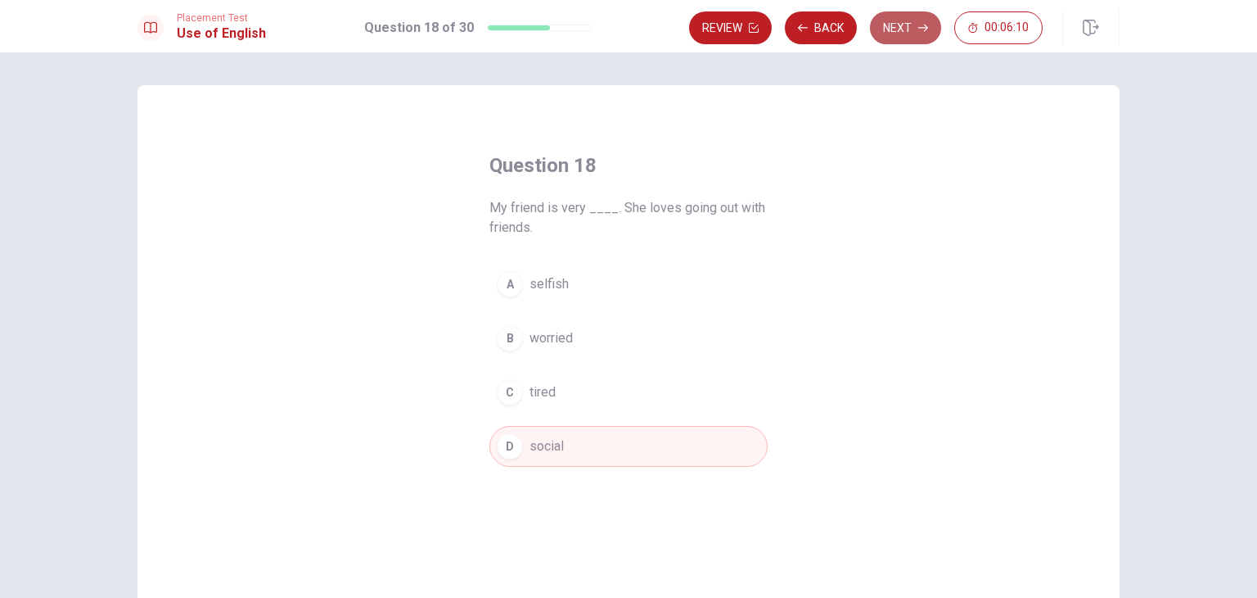
click at [907, 34] on button "Next" at bounding box center [905, 27] width 71 height 33
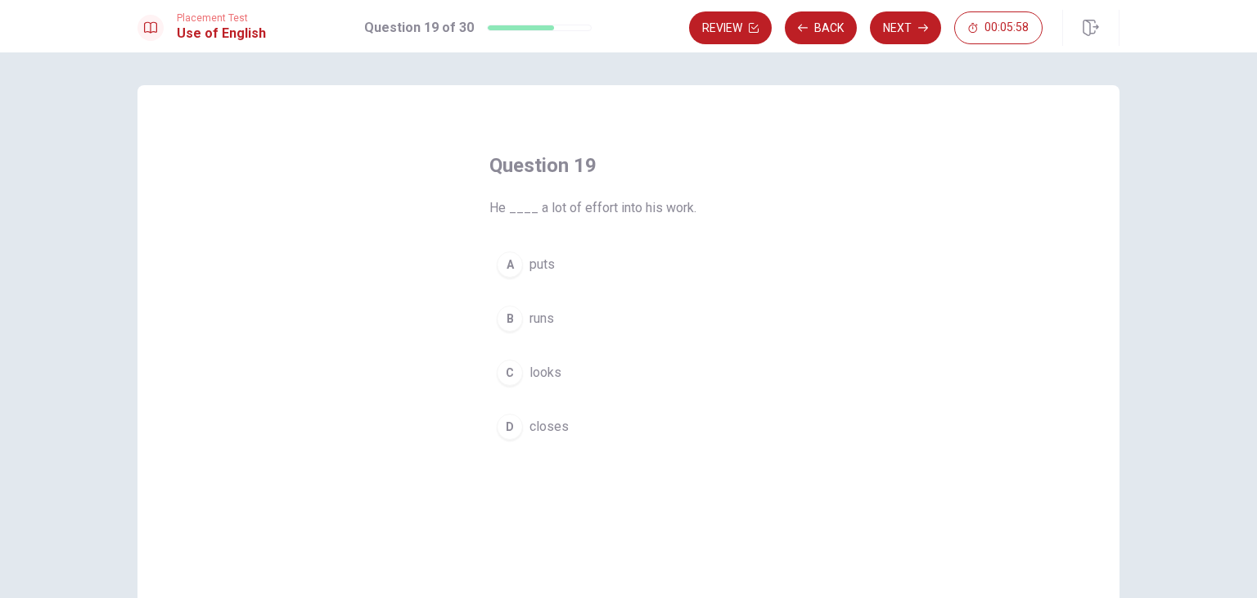
click at [504, 266] on div "A" at bounding box center [510, 264] width 26 height 26
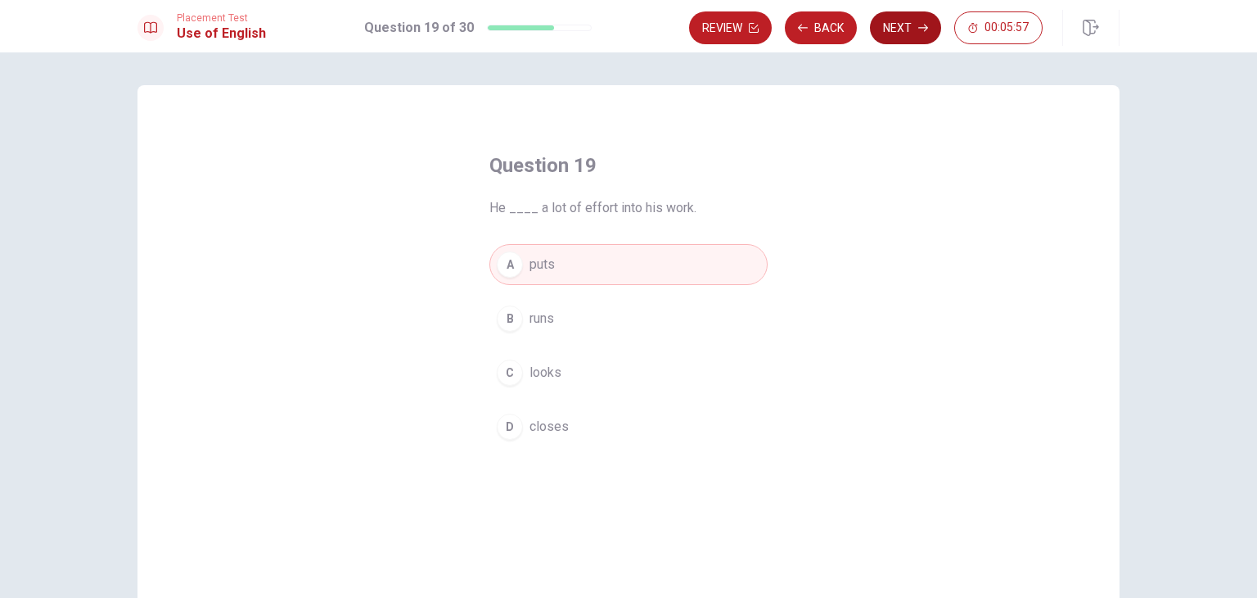
click at [909, 35] on button "Next" at bounding box center [905, 27] width 71 height 33
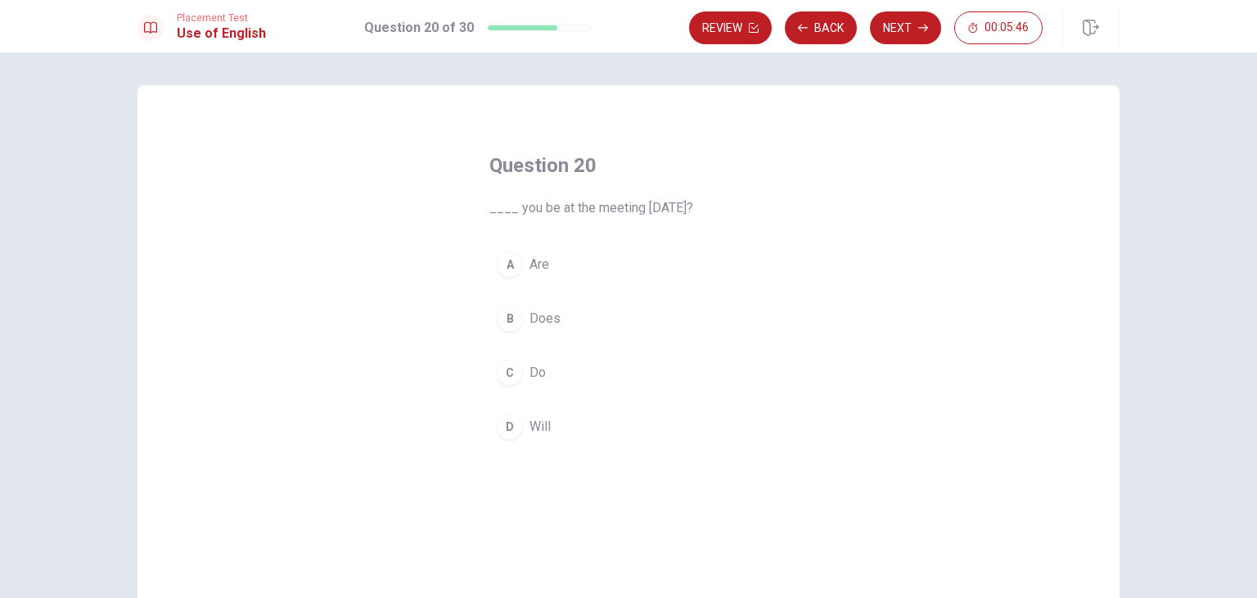
click at [503, 422] on div "D" at bounding box center [510, 426] width 26 height 26
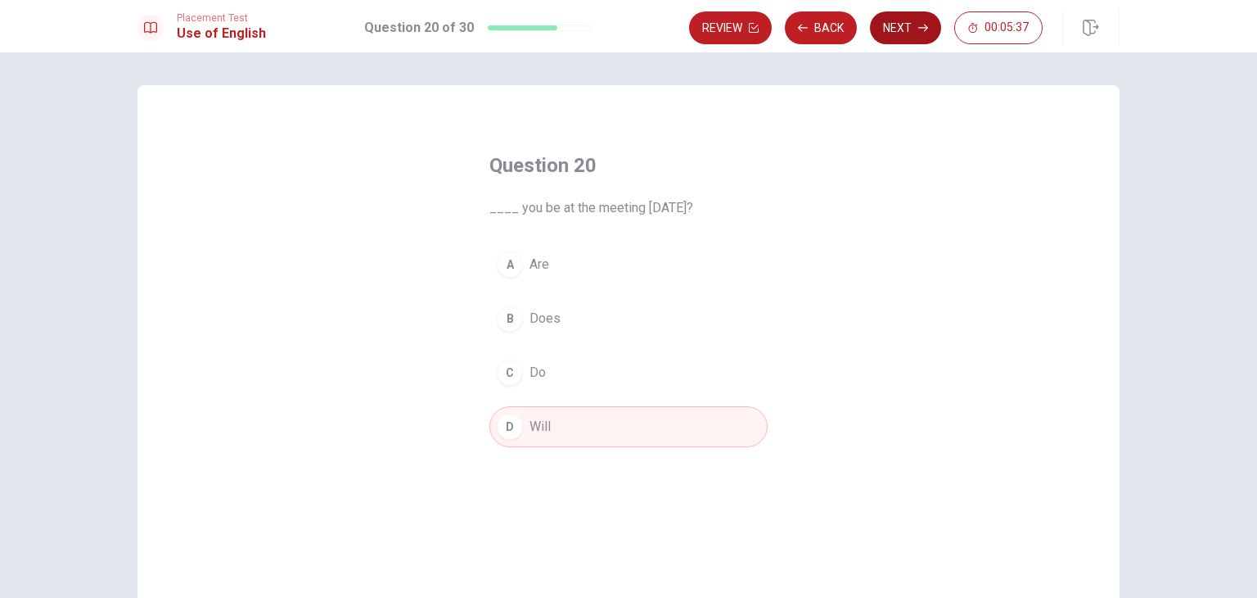
click at [909, 34] on button "Next" at bounding box center [905, 27] width 71 height 33
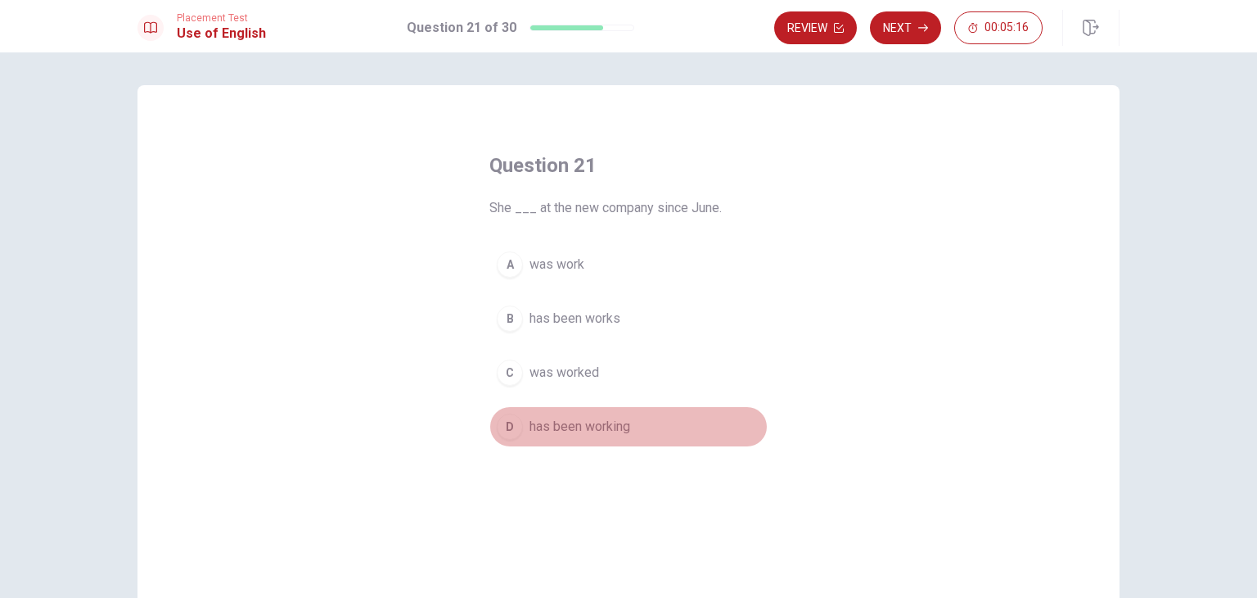
click at [508, 429] on div "D" at bounding box center [510, 426] width 26 height 26
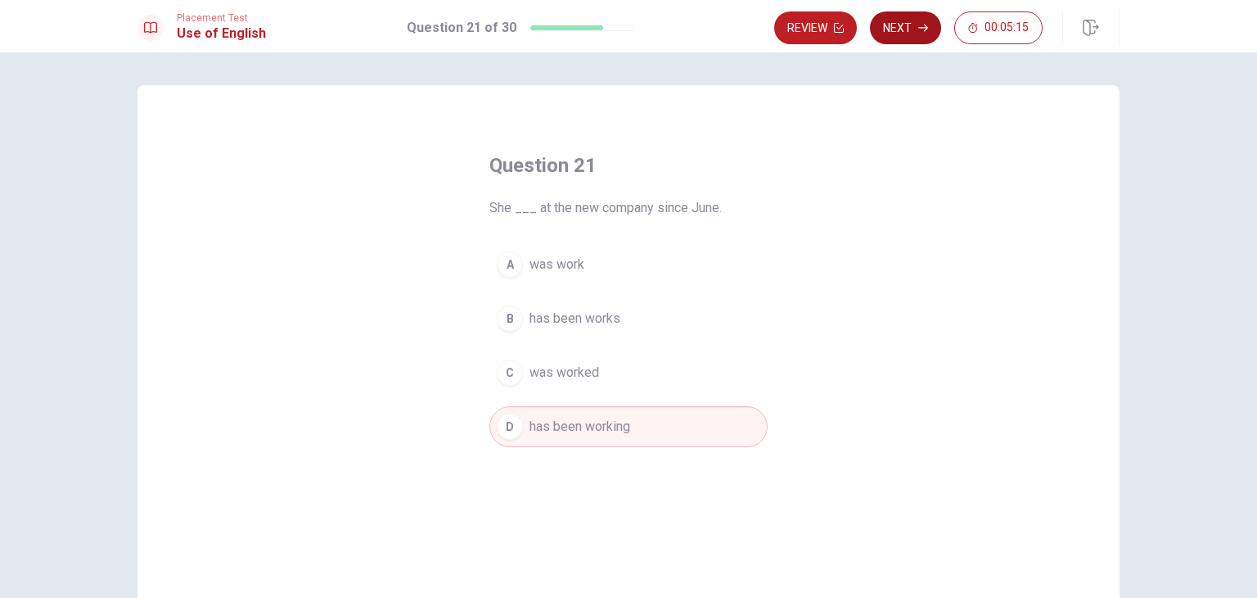
click at [910, 30] on button "Next" at bounding box center [905, 27] width 71 height 33
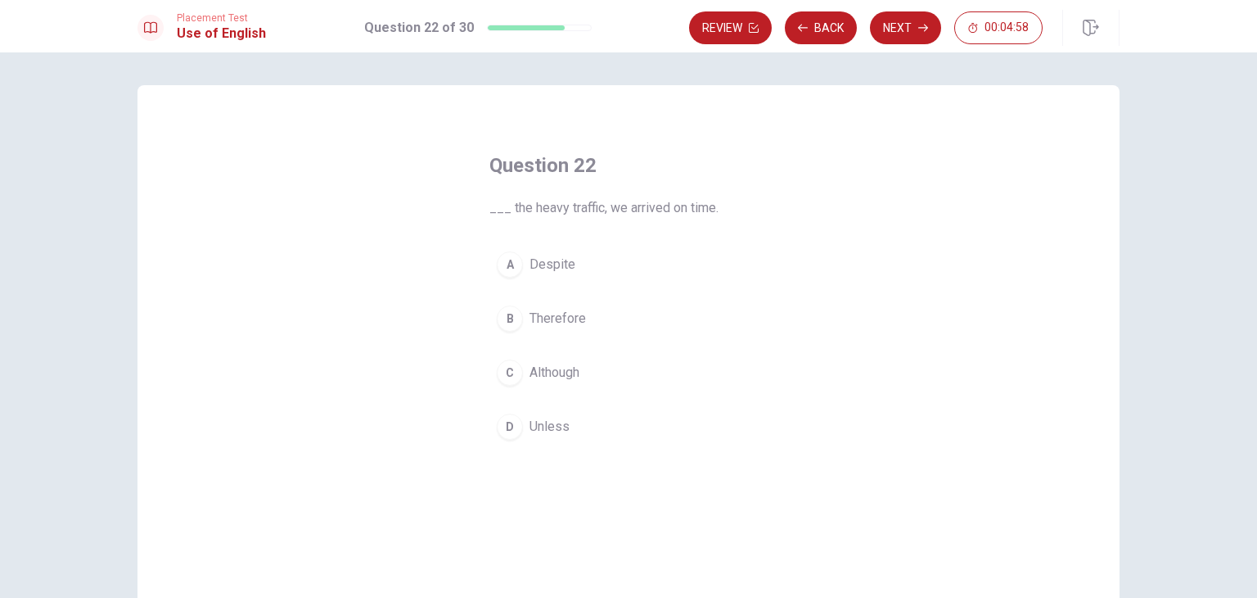
click at [508, 374] on div "C" at bounding box center [510, 372] width 26 height 26
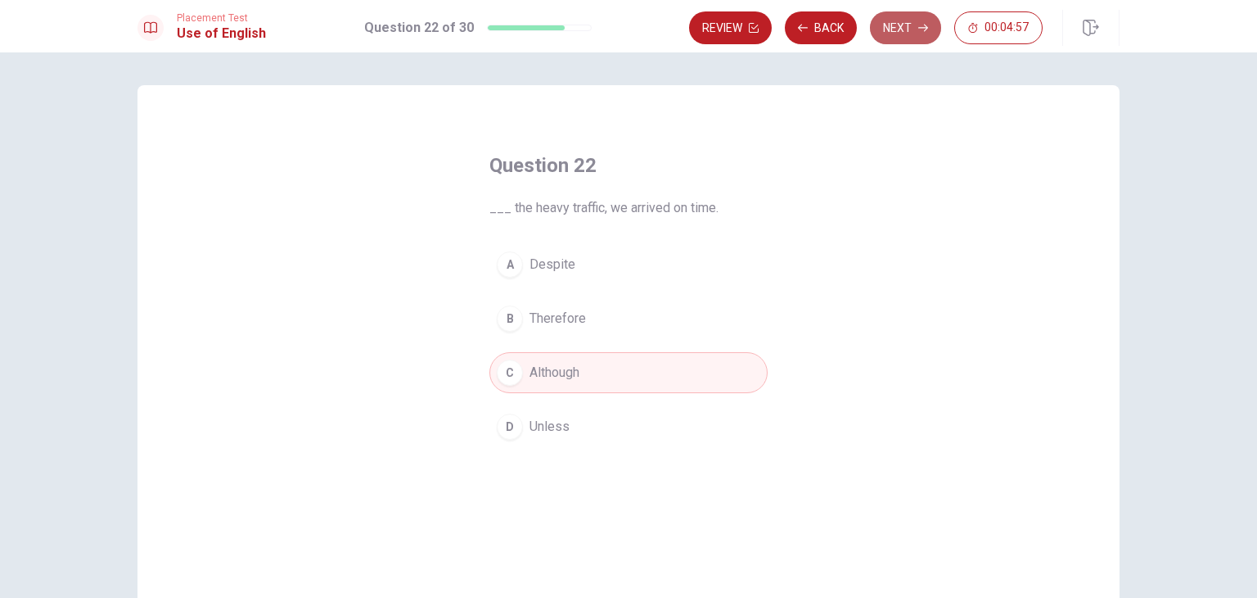
click at [911, 36] on button "Next" at bounding box center [905, 27] width 71 height 33
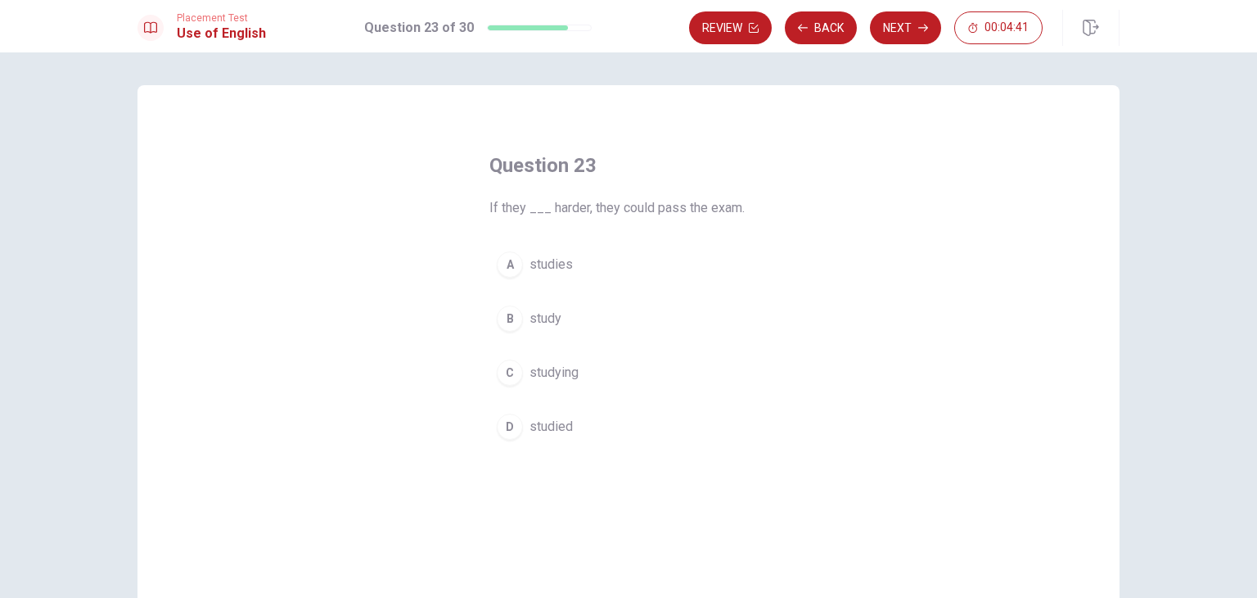
click at [560, 427] on span "studied" at bounding box center [551, 427] width 43 height 20
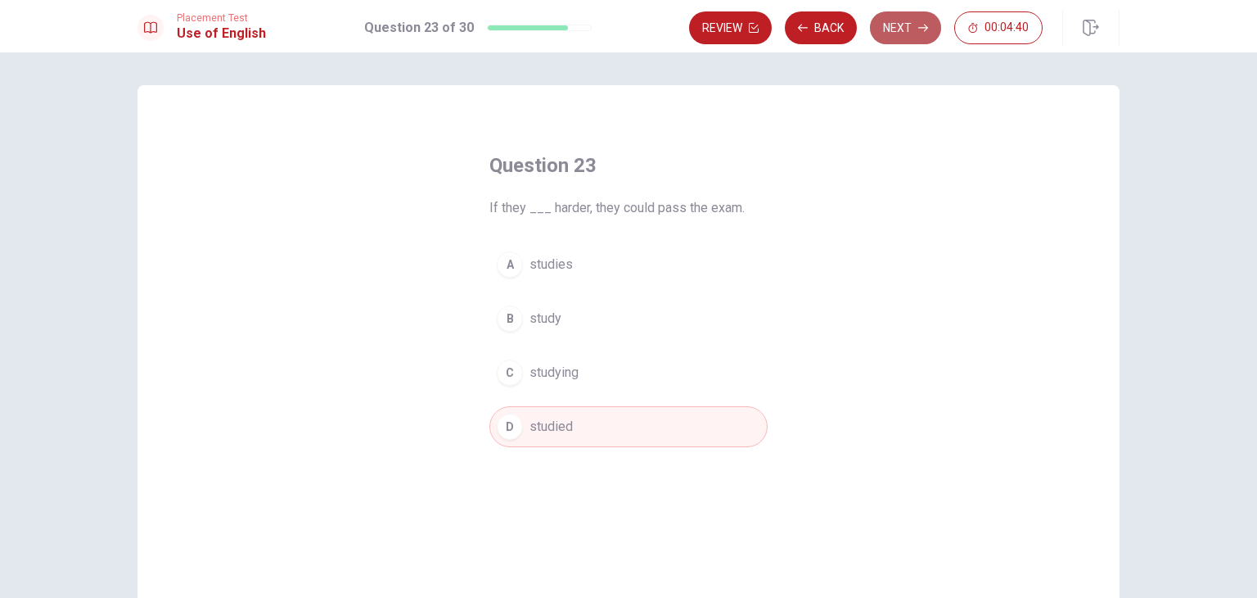
click at [899, 35] on button "Next" at bounding box center [905, 27] width 71 height 33
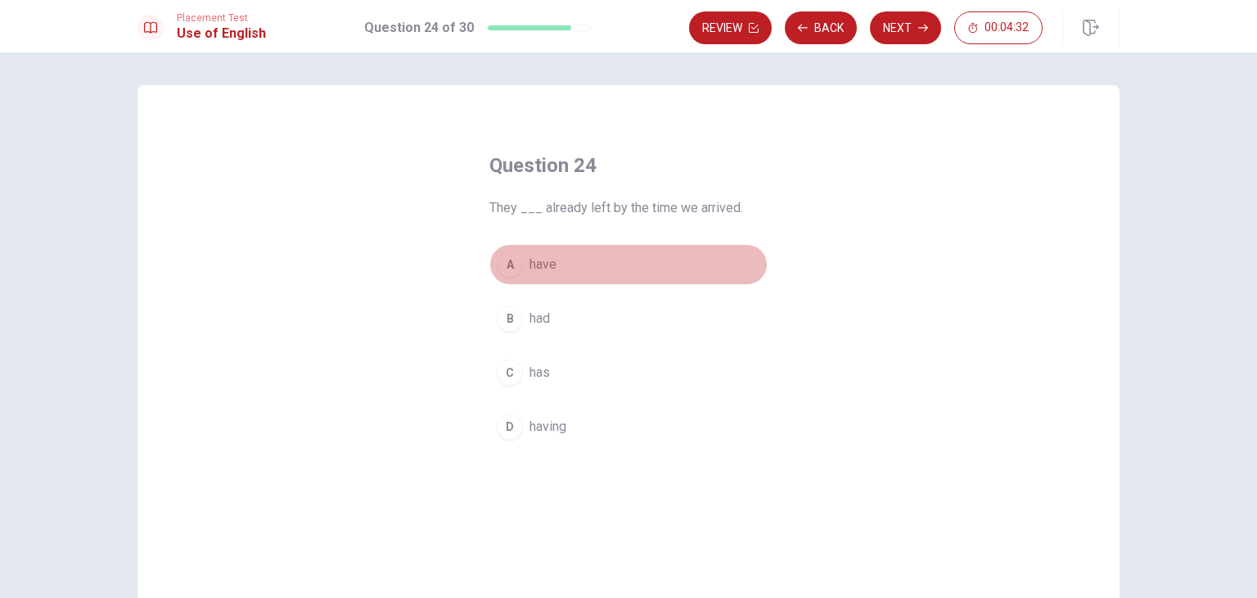
click at [507, 265] on div "A" at bounding box center [510, 264] width 26 height 26
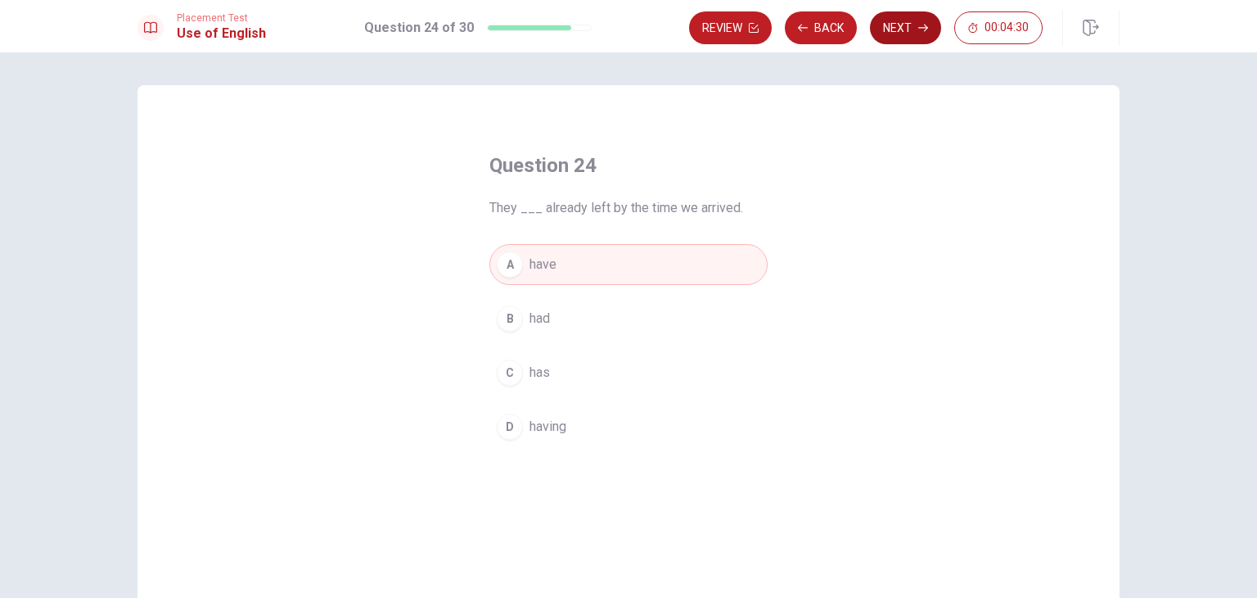
click at [903, 24] on button "Next" at bounding box center [905, 27] width 71 height 33
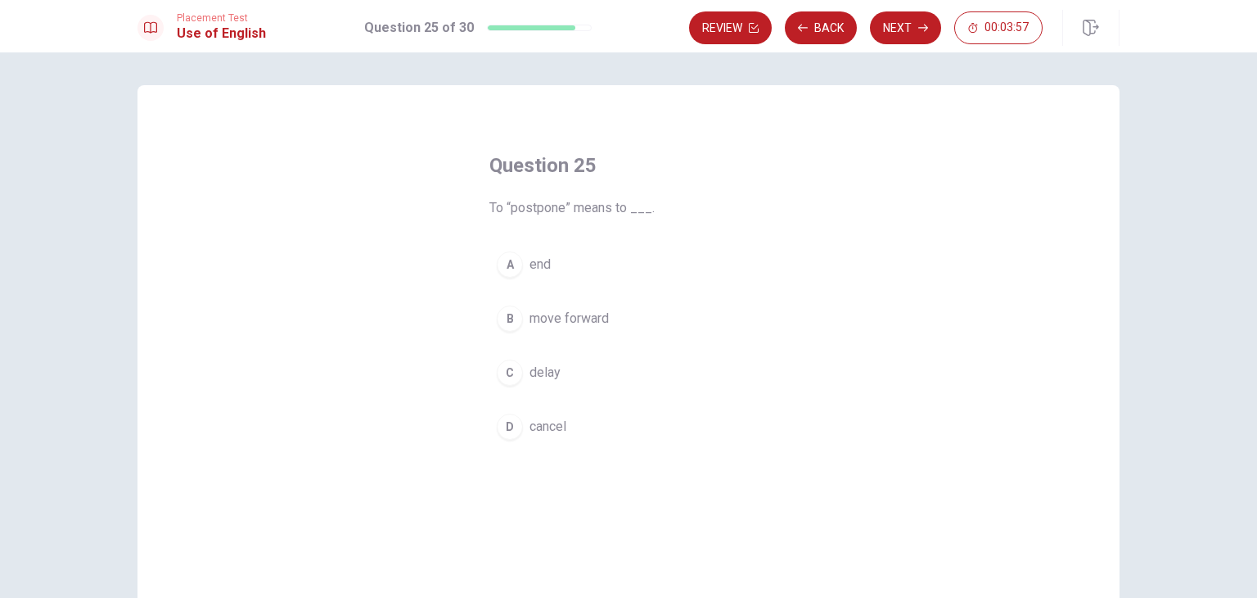
click at [509, 318] on div "B" at bounding box center [510, 318] width 26 height 26
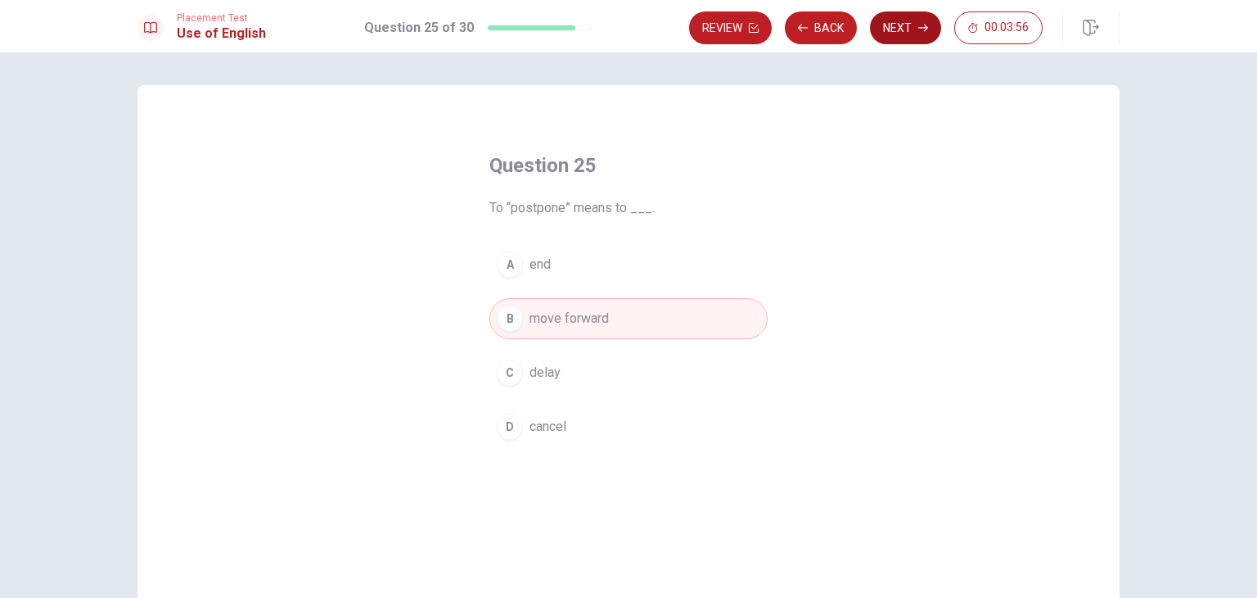
click at [903, 25] on button "Next" at bounding box center [905, 27] width 71 height 33
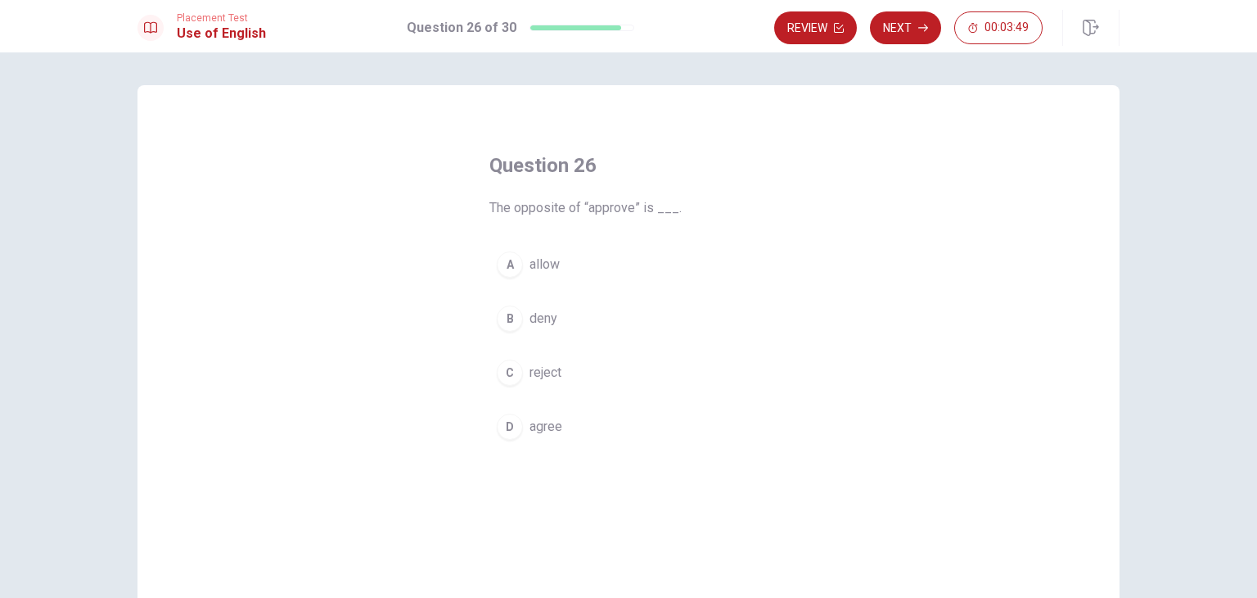
click at [512, 372] on div "C" at bounding box center [510, 372] width 26 height 26
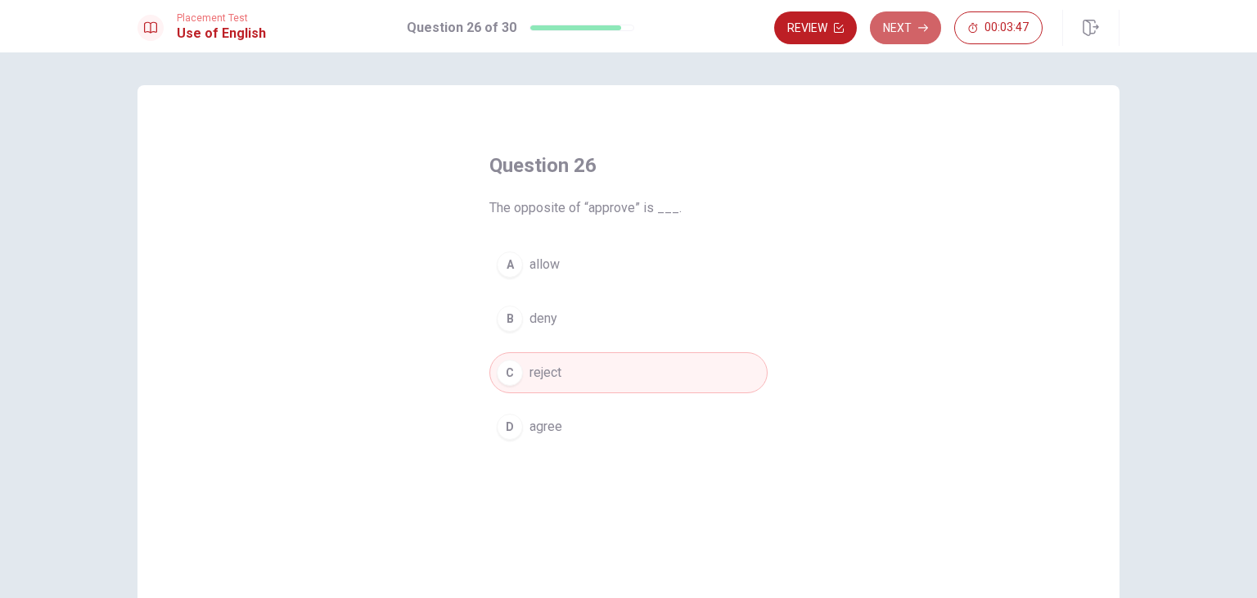
click at [900, 32] on button "Next" at bounding box center [905, 27] width 71 height 33
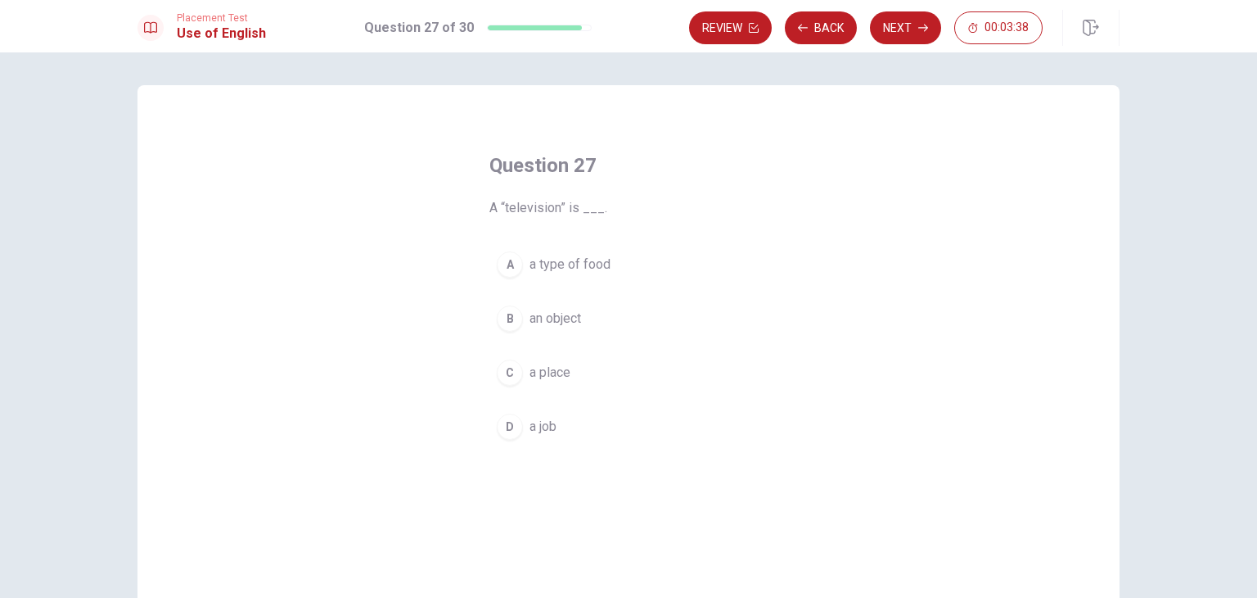
click at [508, 322] on div "B" at bounding box center [510, 318] width 26 height 26
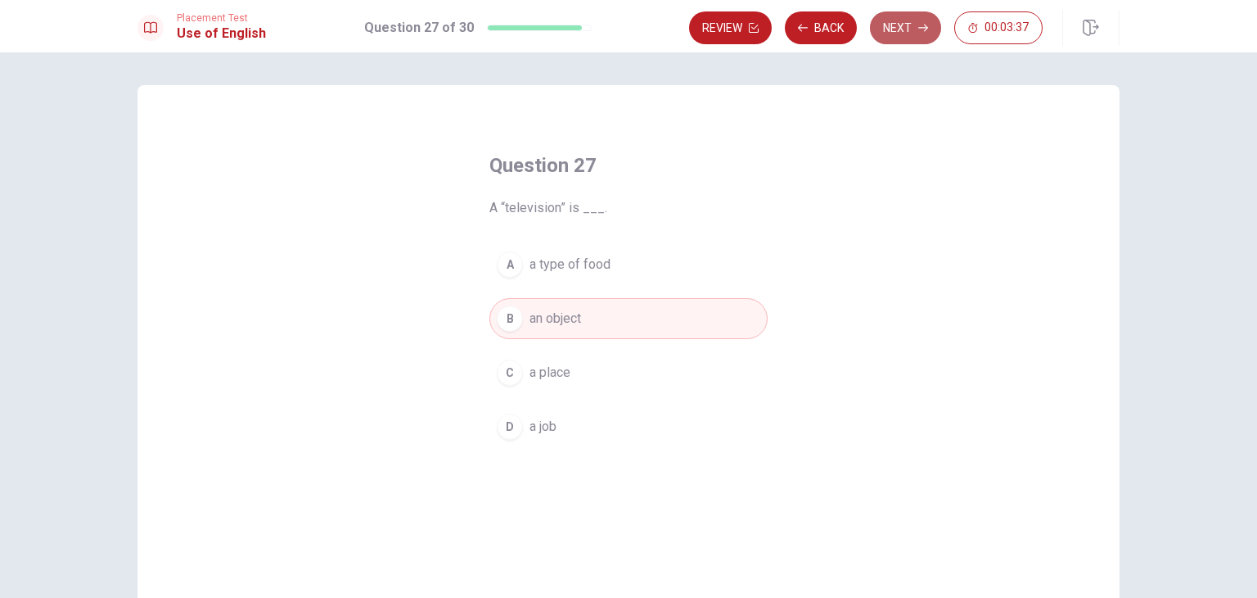
click at [905, 34] on button "Next" at bounding box center [905, 27] width 71 height 33
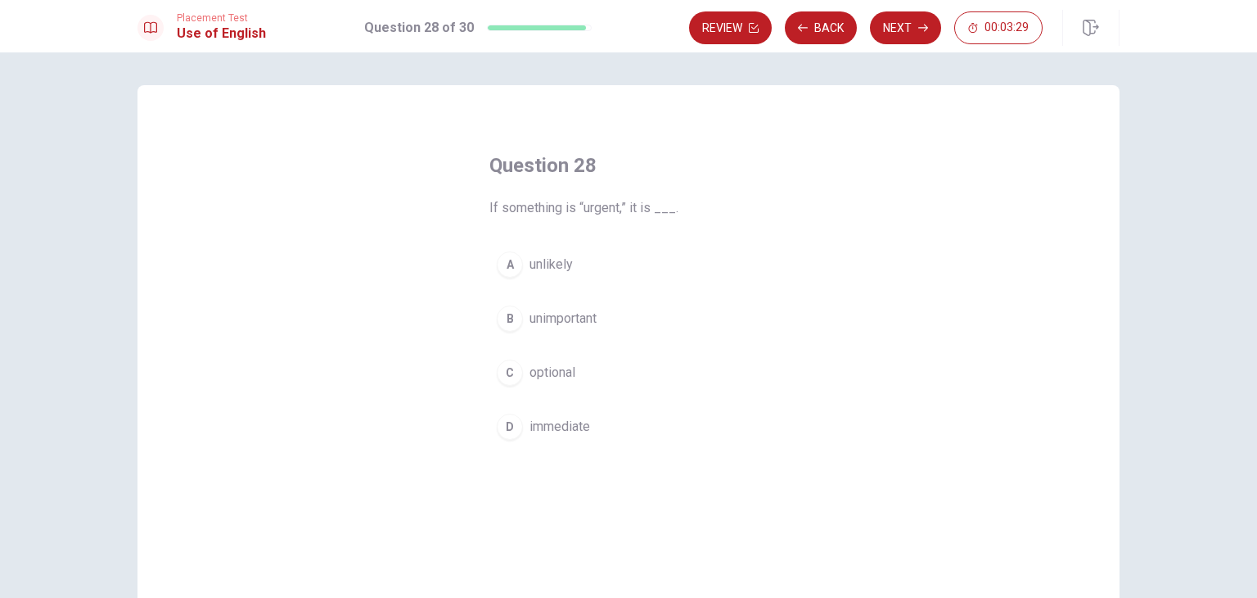
click at [506, 424] on div "D" at bounding box center [510, 426] width 26 height 26
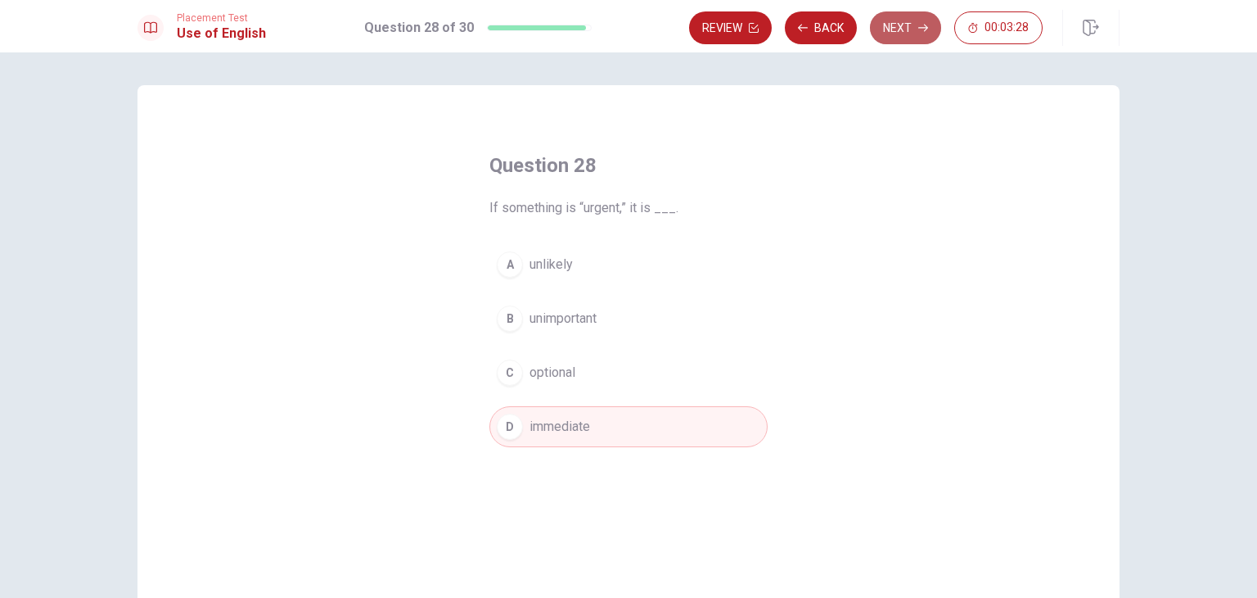
click at [918, 31] on icon "button" at bounding box center [923, 28] width 10 height 10
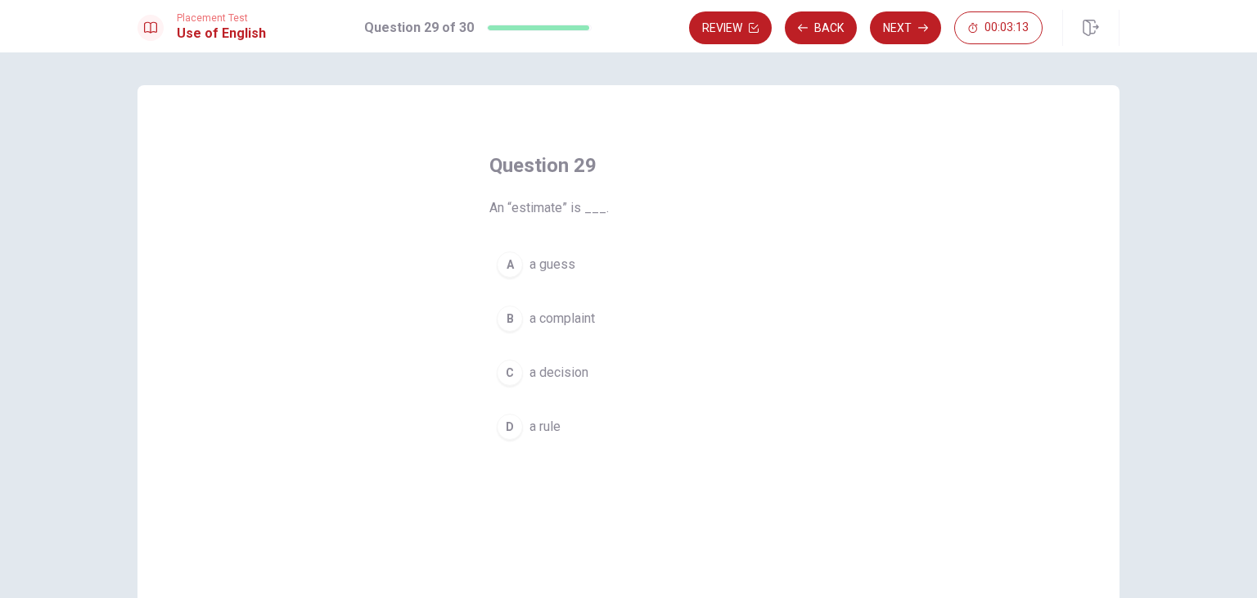
click at [508, 269] on div "A" at bounding box center [510, 264] width 26 height 26
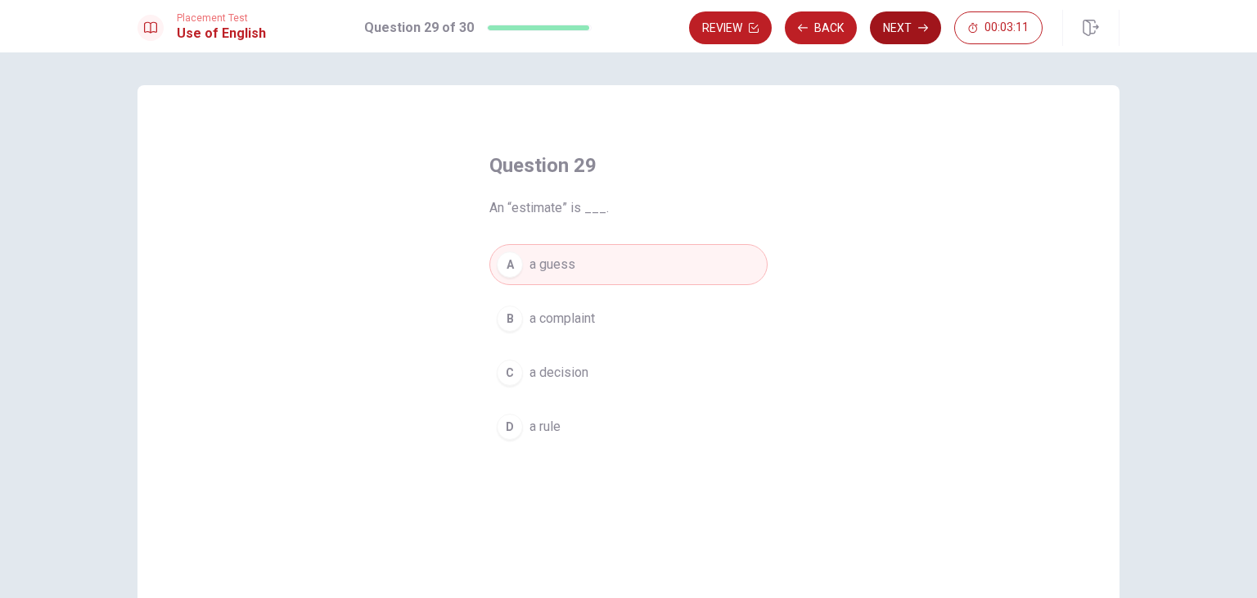
click at [912, 30] on button "Next" at bounding box center [905, 27] width 71 height 33
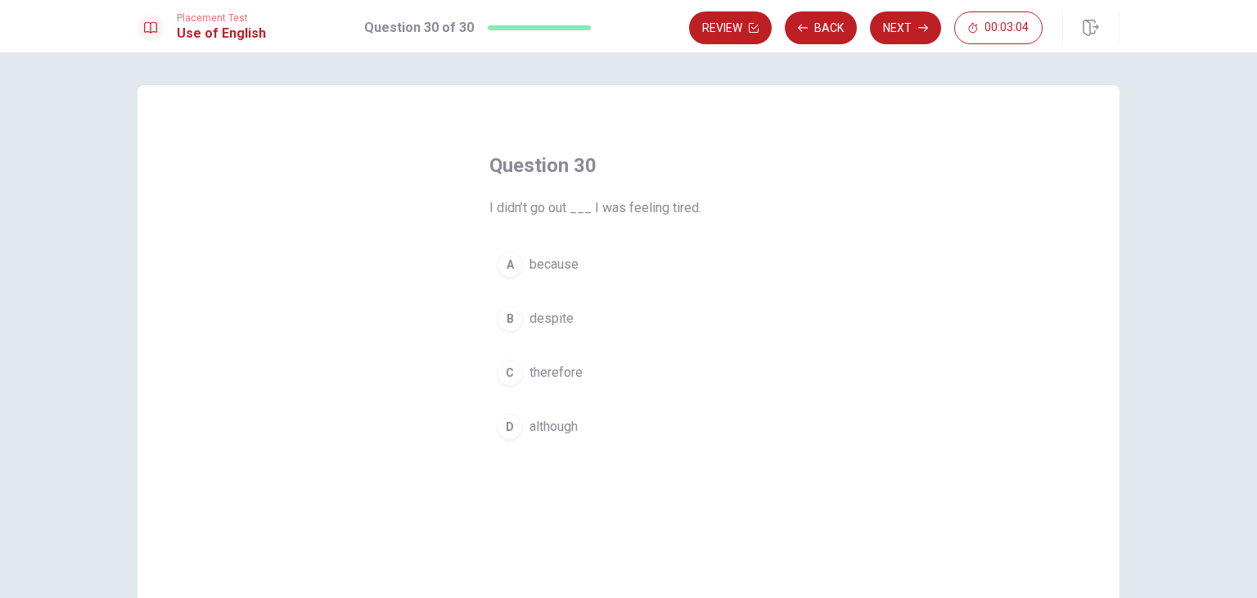
click at [504, 265] on div "A" at bounding box center [510, 264] width 26 height 26
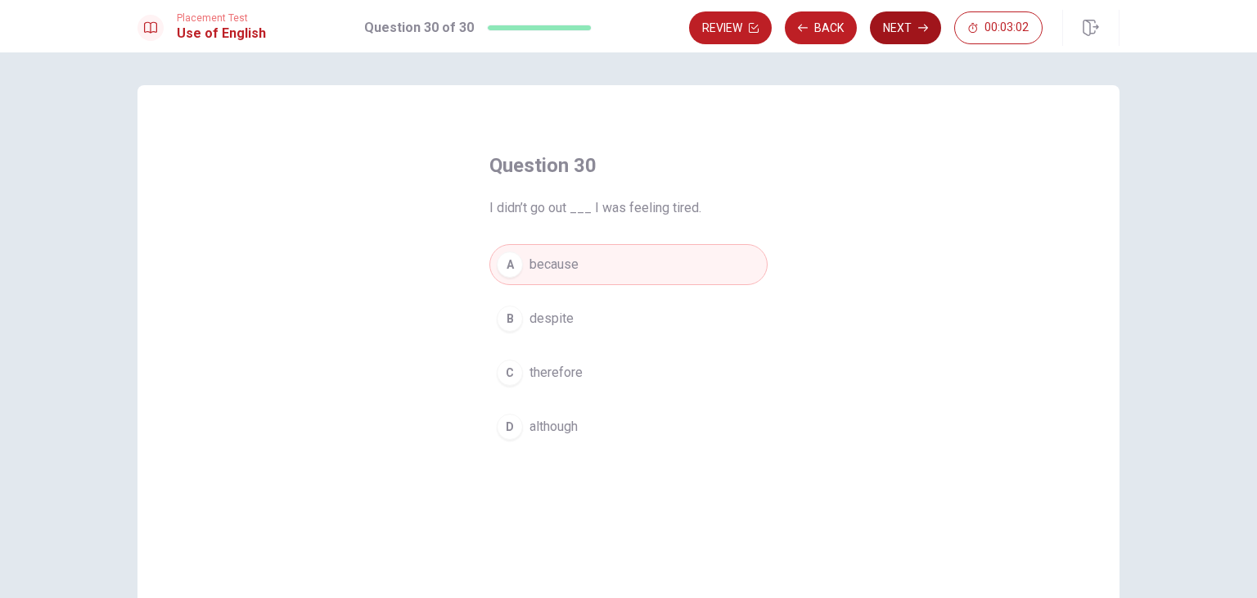
click at [901, 34] on button "Next" at bounding box center [905, 27] width 71 height 33
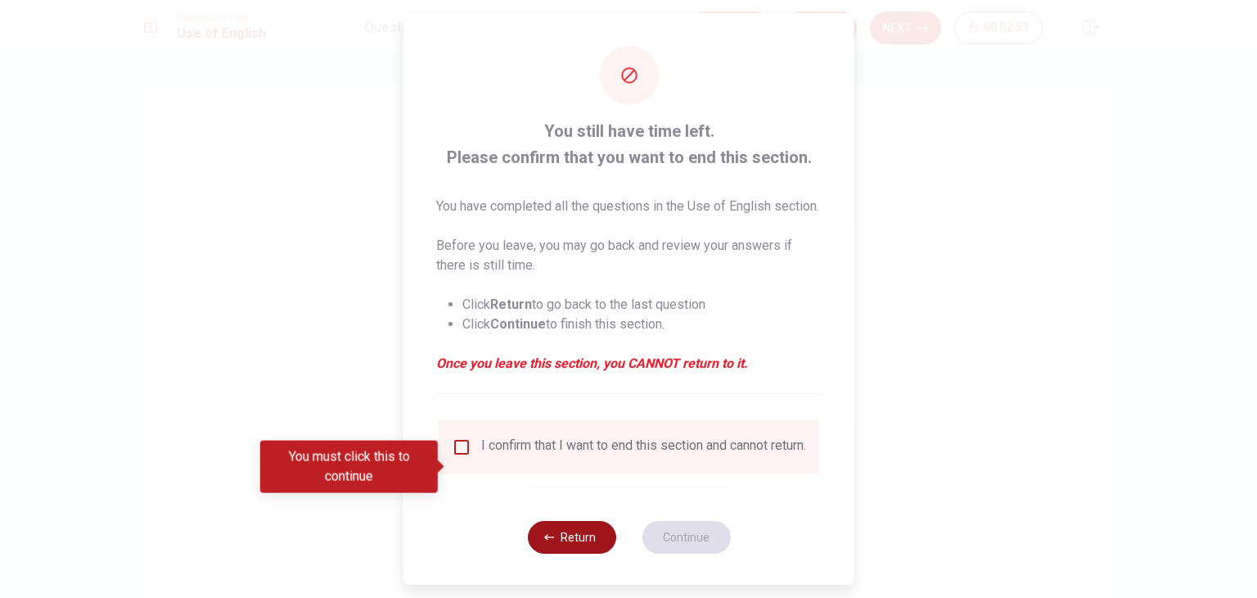
click at [550, 553] on button "Return" at bounding box center [571, 537] width 88 height 33
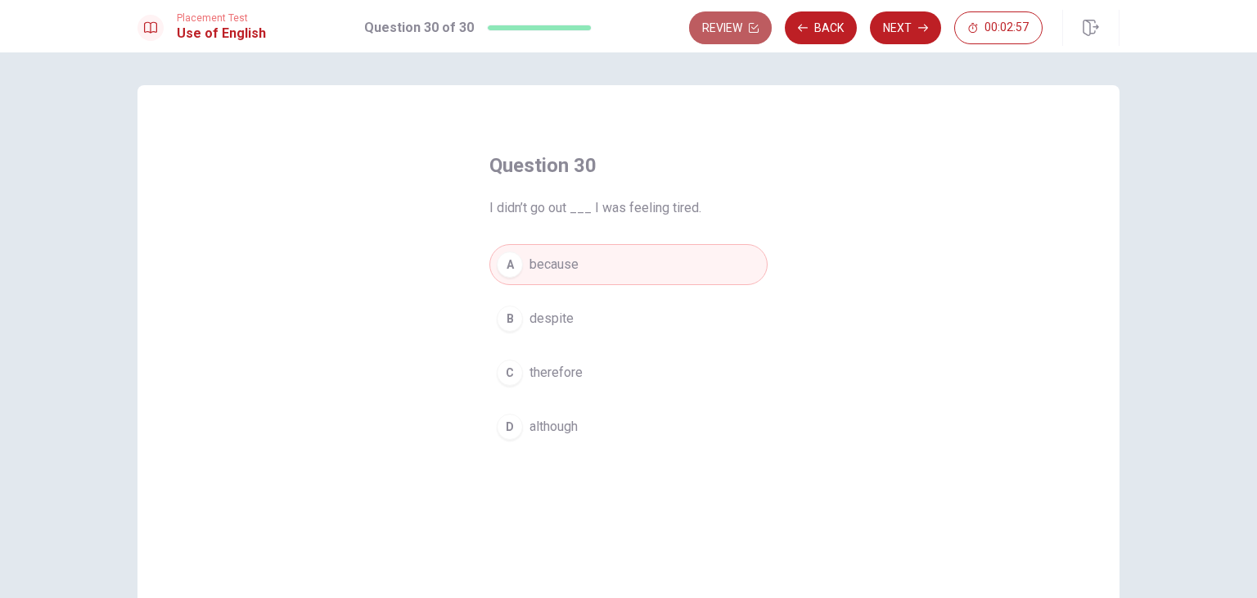
click at [731, 33] on button "Review" at bounding box center [730, 27] width 83 height 33
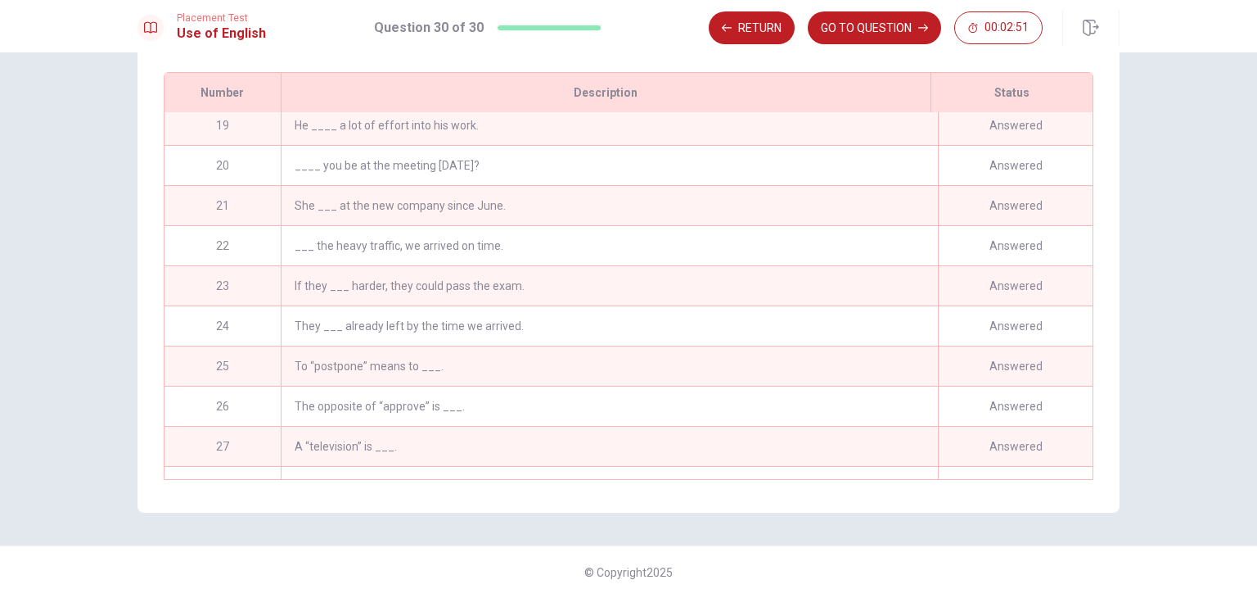
scroll to position [757, 0]
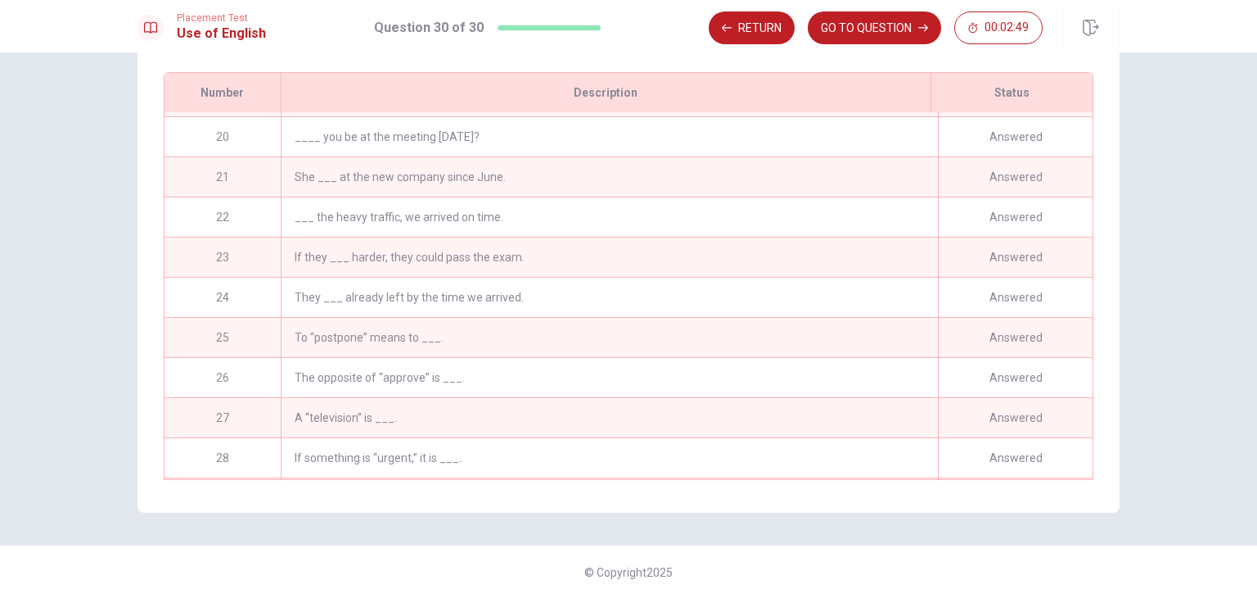
click at [403, 334] on div "To “postpone” means to ___." at bounding box center [609, 337] width 657 height 39
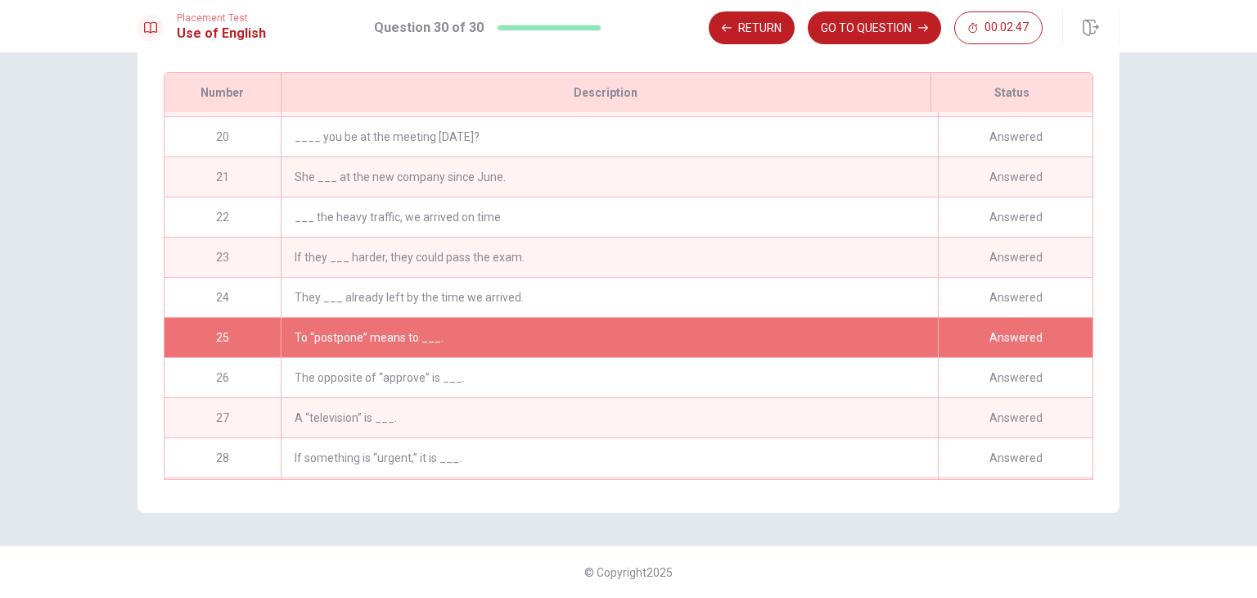
click at [671, 327] on div "To “postpone” means to ___." at bounding box center [609, 337] width 657 height 39
click at [866, 33] on button "GO TO QUESTION" at bounding box center [874, 27] width 133 height 33
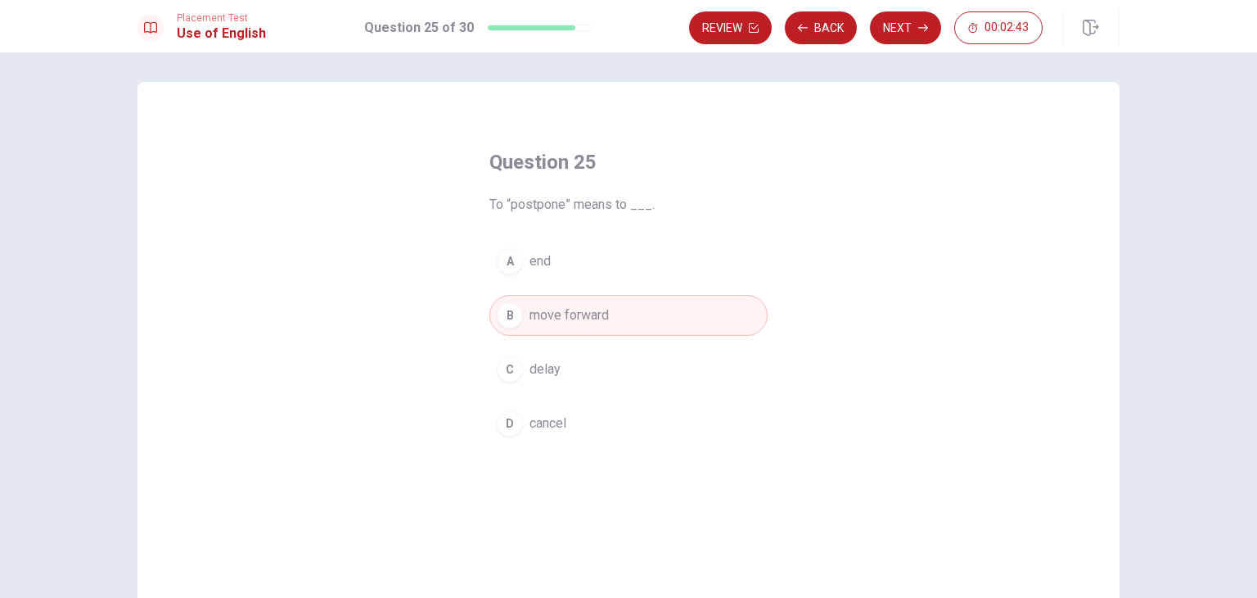
scroll to position [0, 0]
click at [542, 370] on span "delay" at bounding box center [545, 373] width 31 height 20
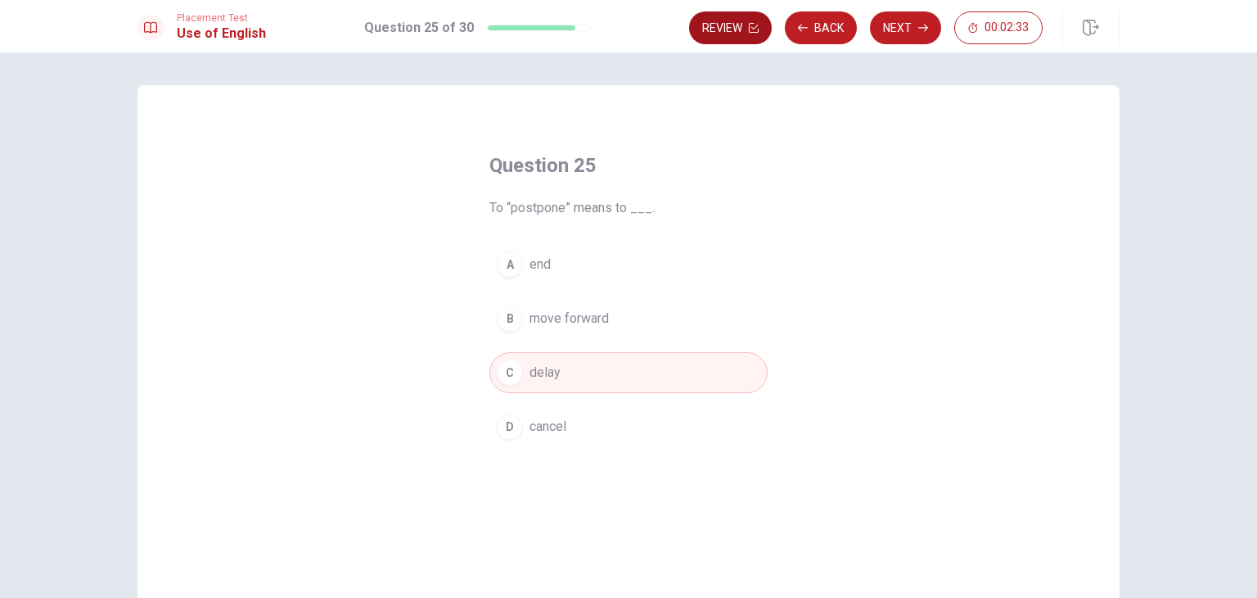
click at [747, 26] on button "Review" at bounding box center [730, 27] width 83 height 33
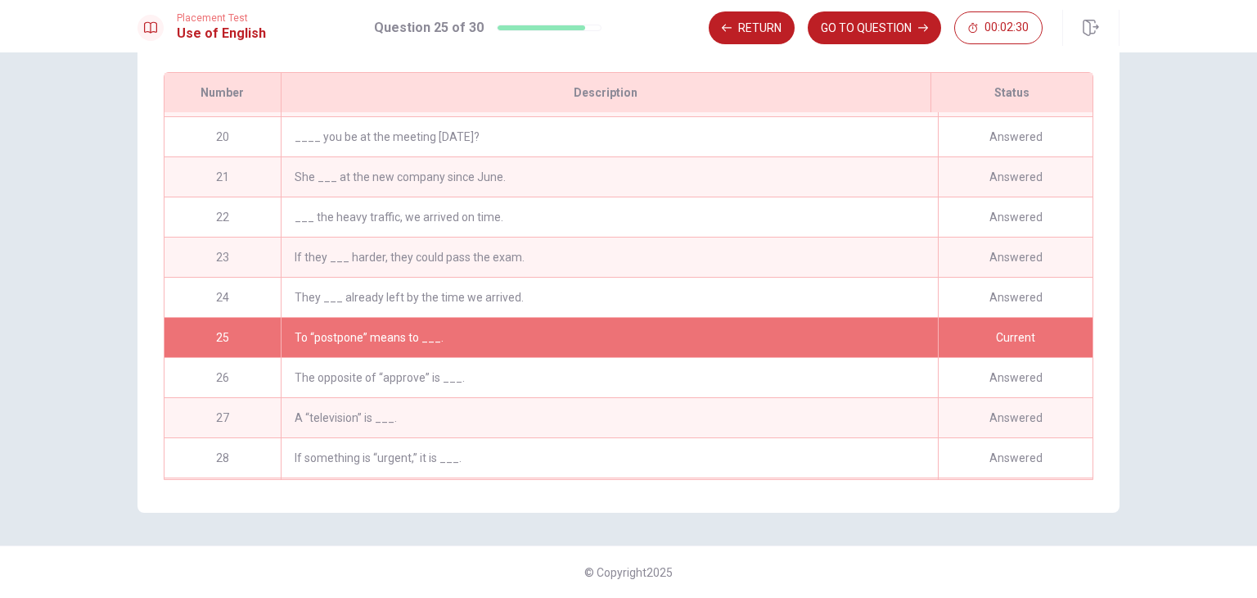
scroll to position [675, 0]
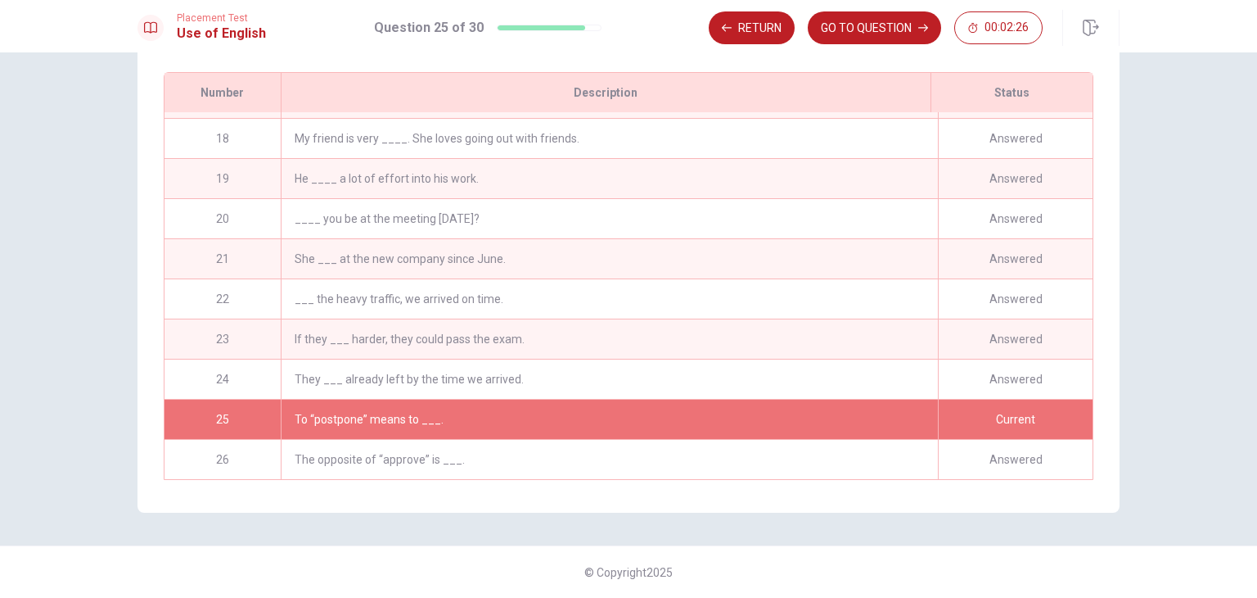
click at [491, 292] on div "___ the heavy traffic, we arrived on time." at bounding box center [609, 298] width 657 height 39
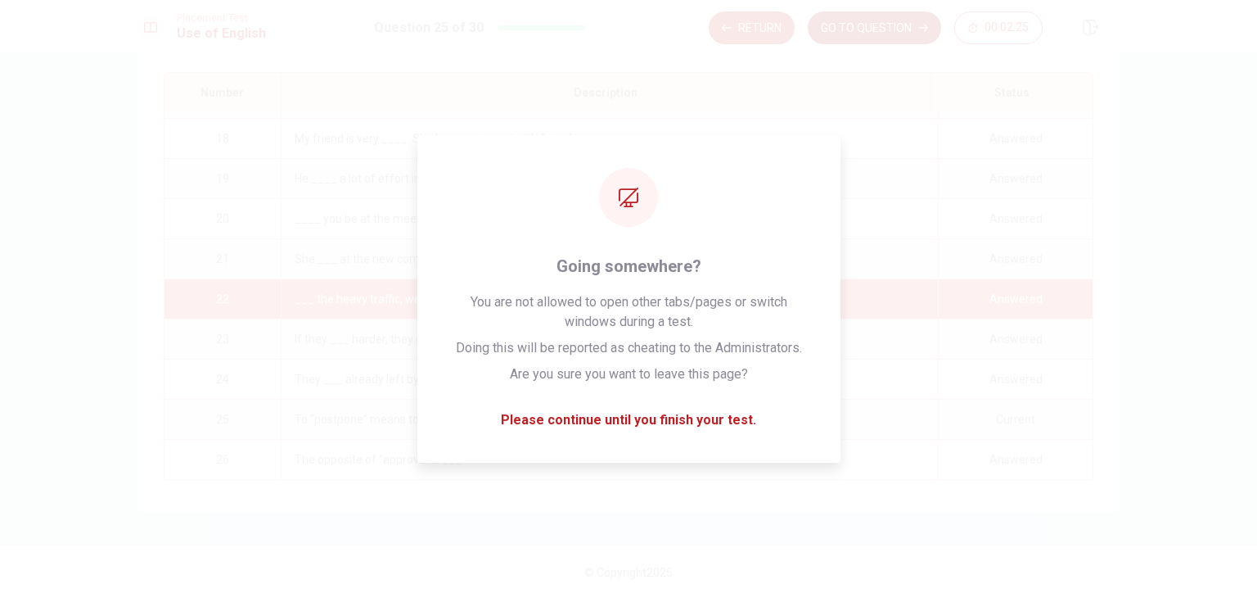
click at [859, 23] on button "GO TO QUESTION" at bounding box center [874, 27] width 133 height 33
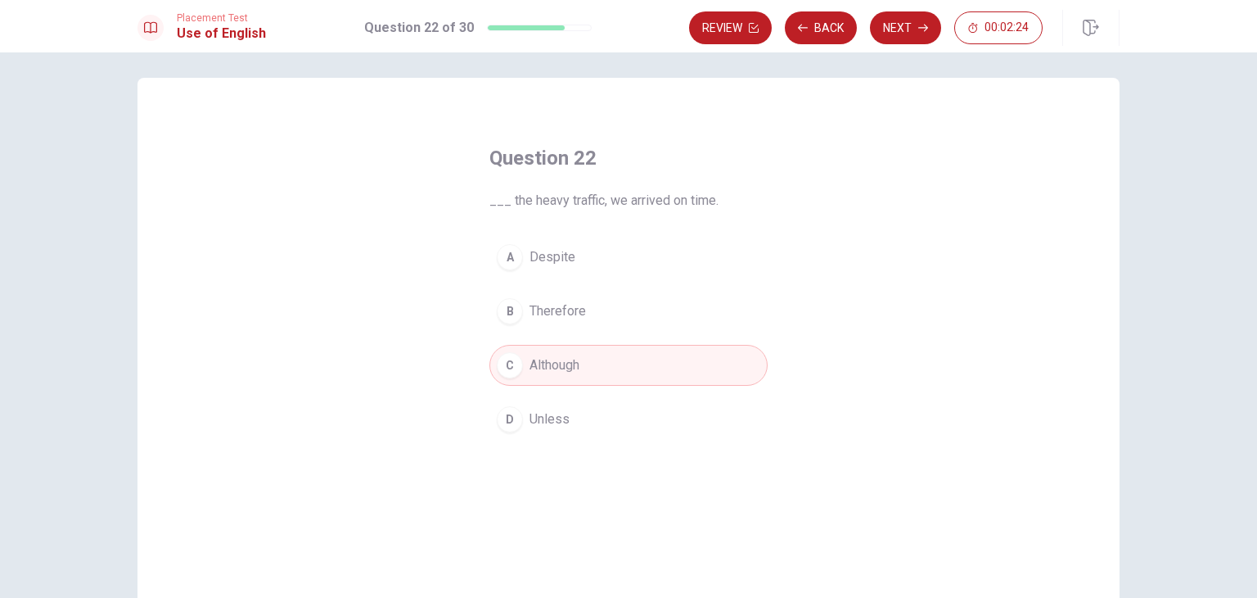
scroll to position [0, 0]
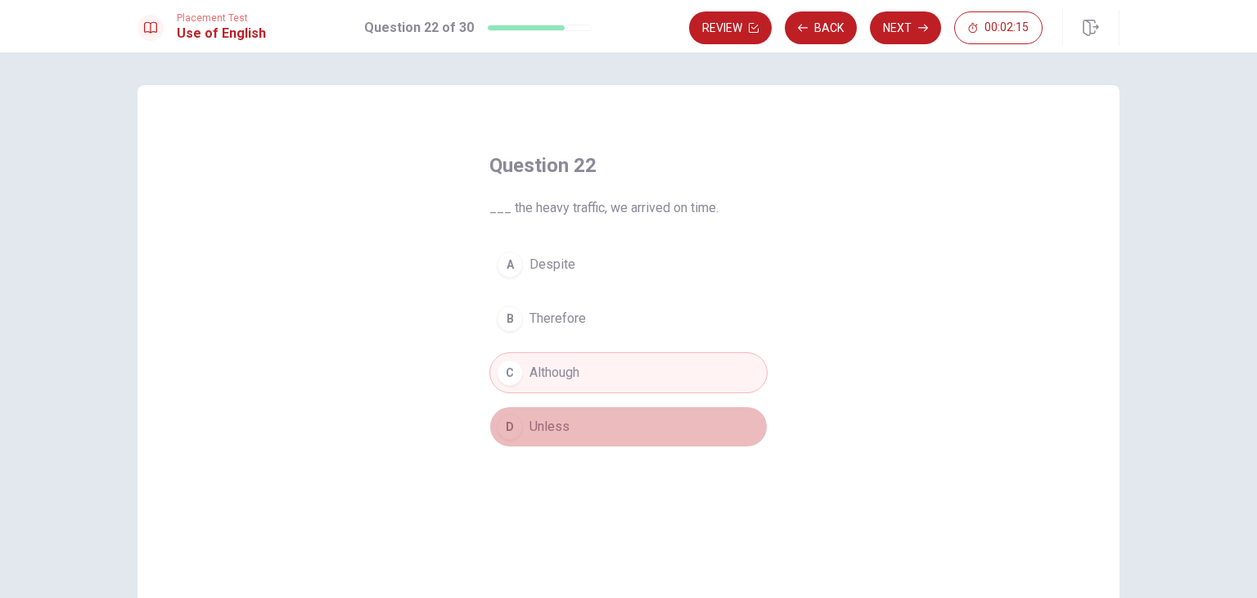
click at [550, 423] on span "Unless" at bounding box center [550, 427] width 40 height 20
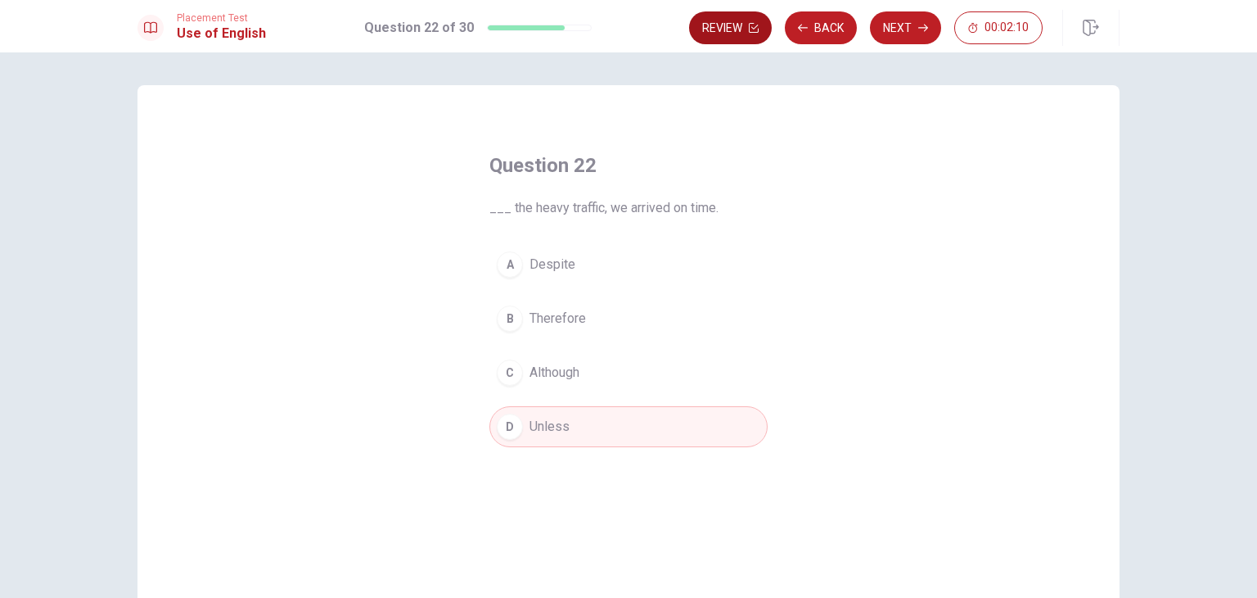
click at [721, 29] on button "Review" at bounding box center [730, 27] width 83 height 33
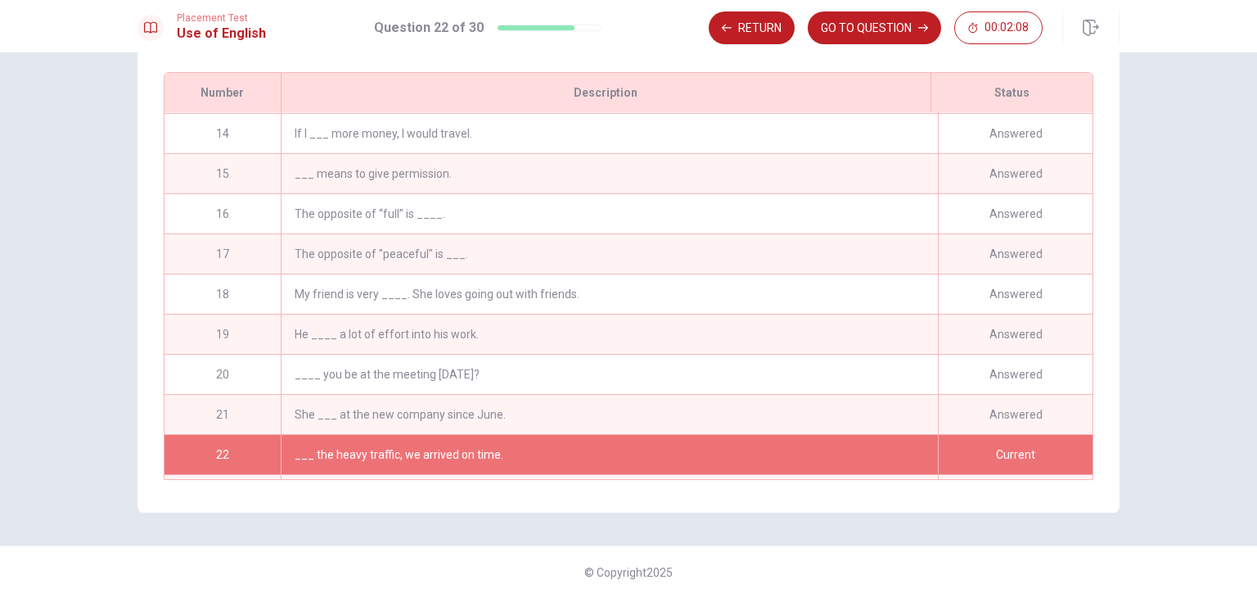
scroll to position [511, 0]
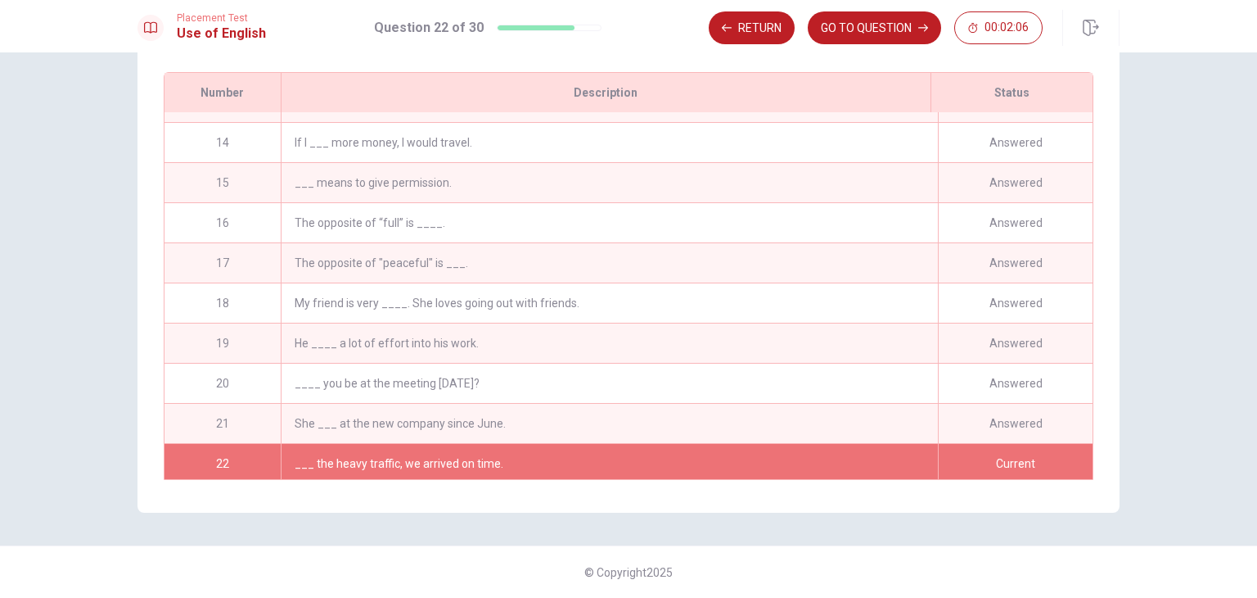
click at [480, 419] on div "She ___ at the new company since June." at bounding box center [609, 423] width 657 height 39
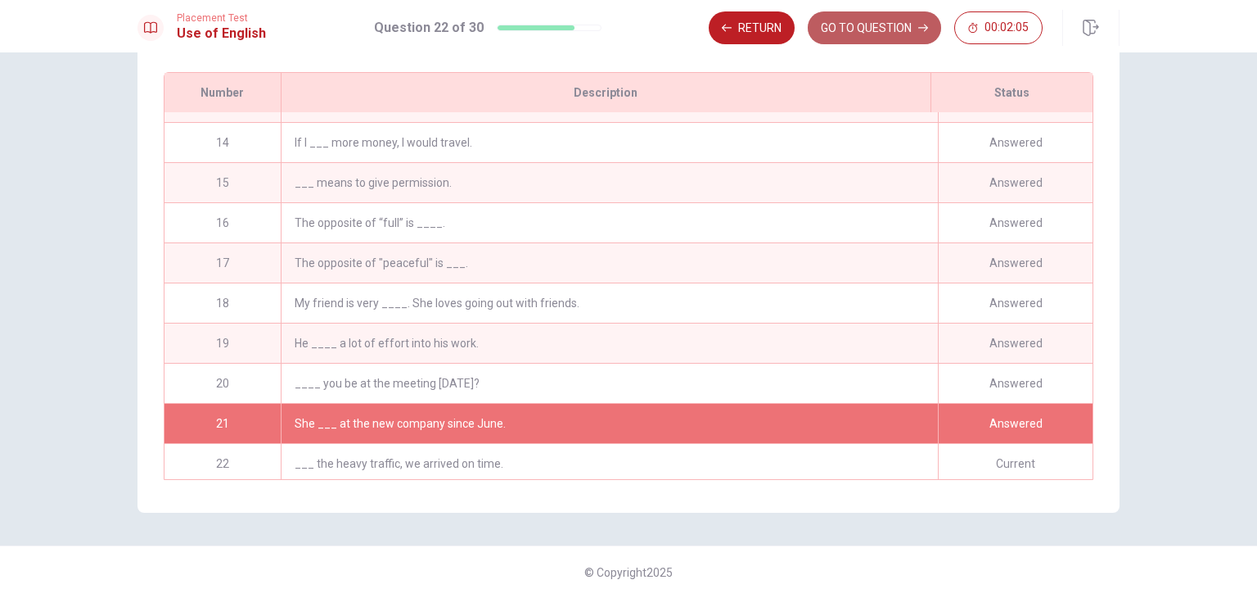
click at [891, 17] on button "GO TO QUESTION" at bounding box center [874, 27] width 133 height 33
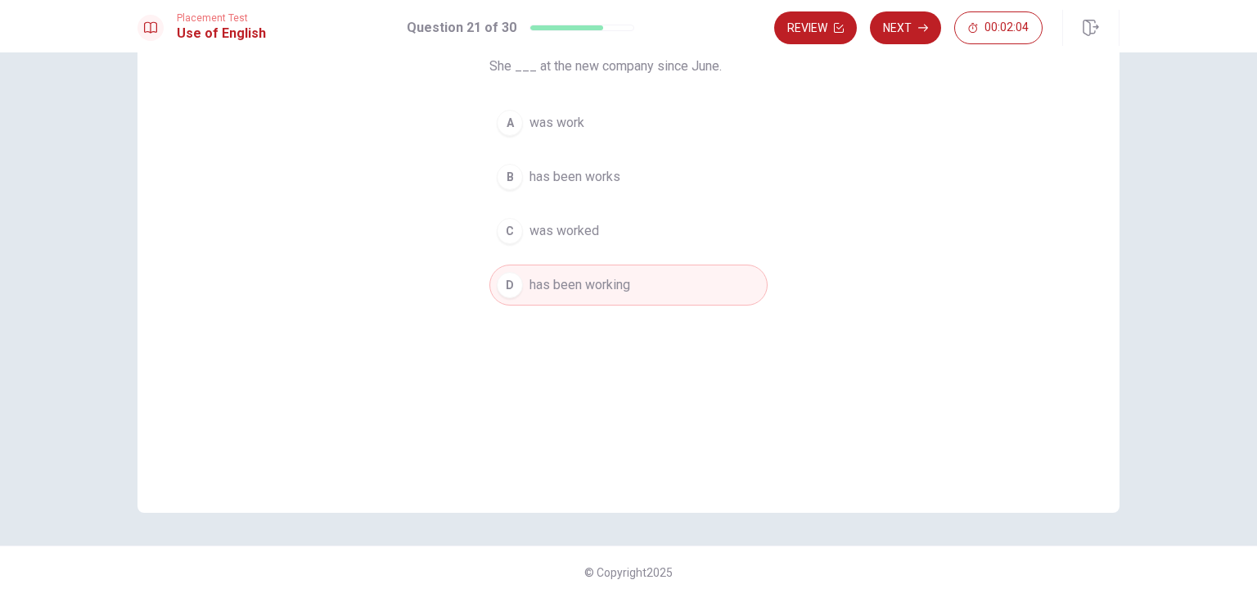
scroll to position [0, 0]
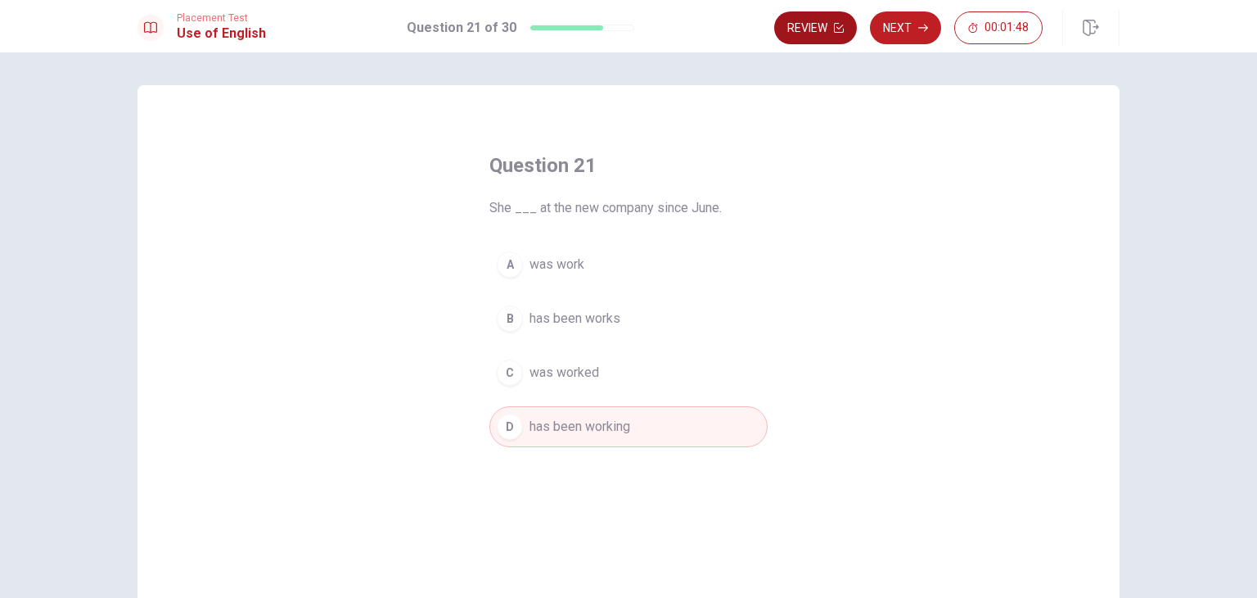
click at [832, 34] on button "Review" at bounding box center [815, 27] width 83 height 33
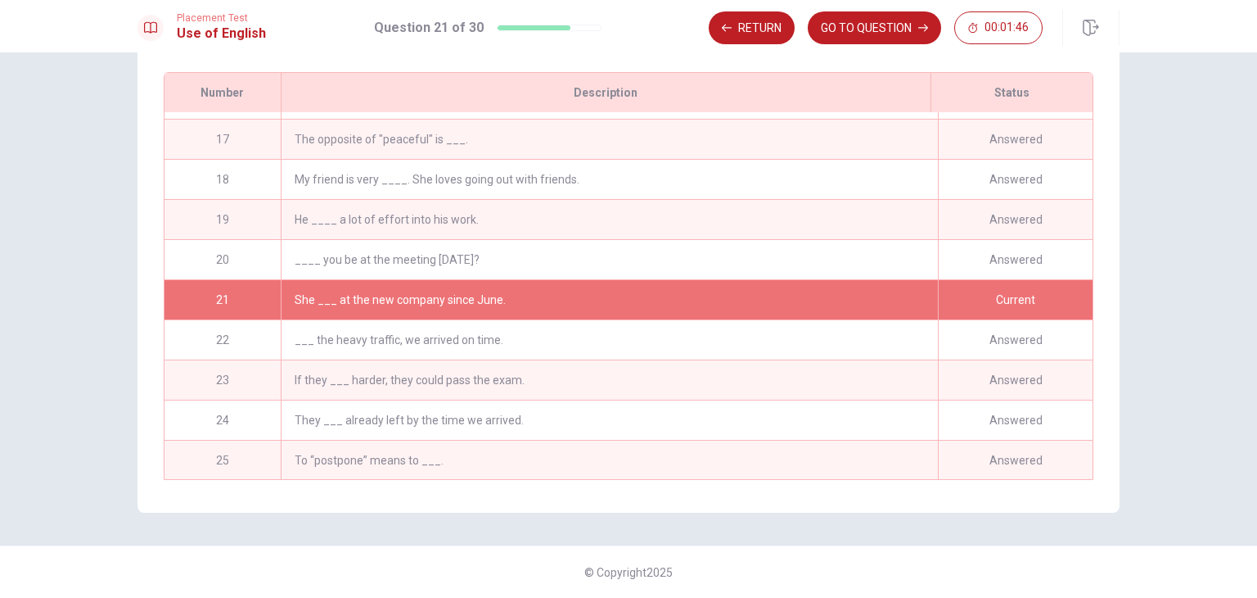
scroll to position [553, 0]
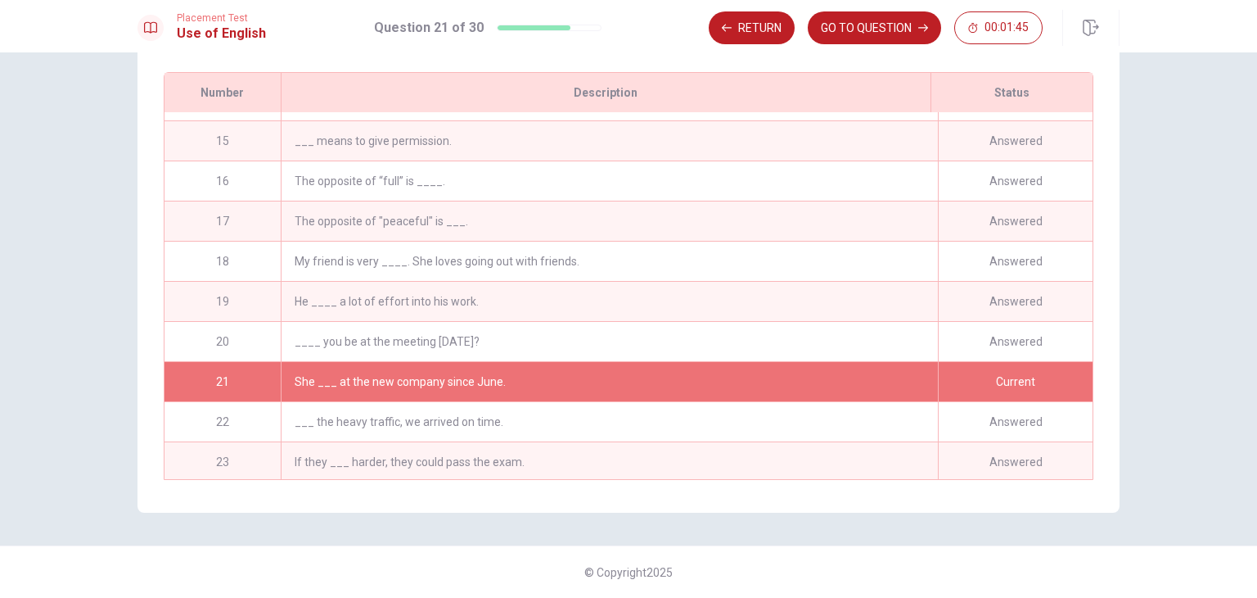
click at [554, 335] on div "____ you be at the meeting [DATE]?" at bounding box center [609, 341] width 657 height 39
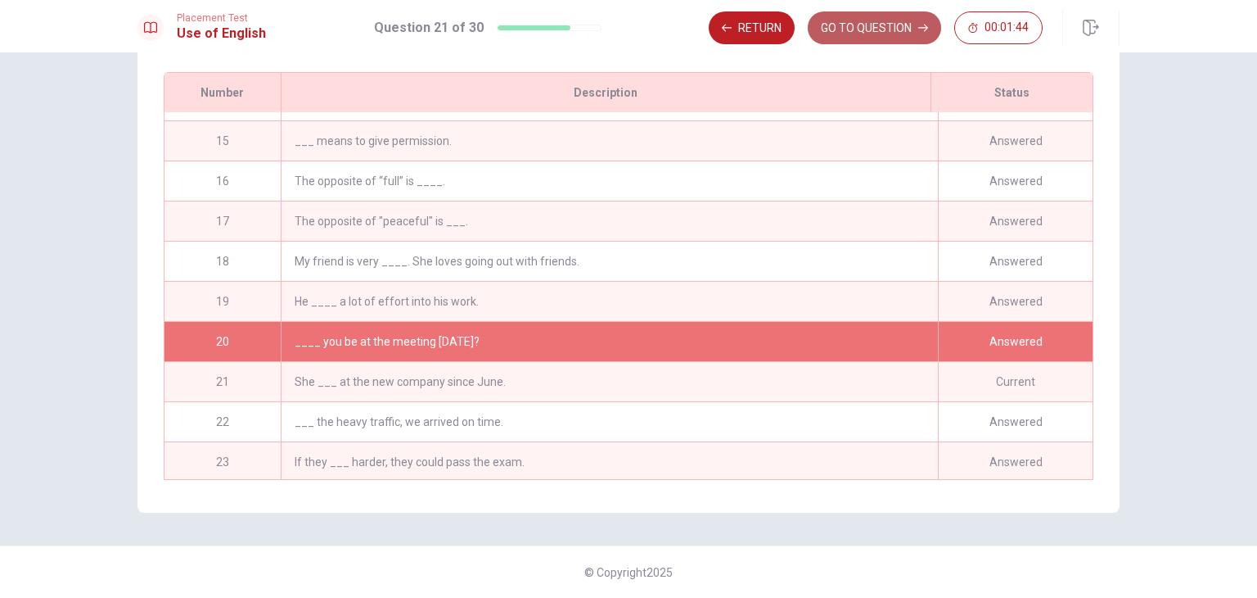
click at [900, 24] on button "GO TO QUESTION" at bounding box center [874, 27] width 133 height 33
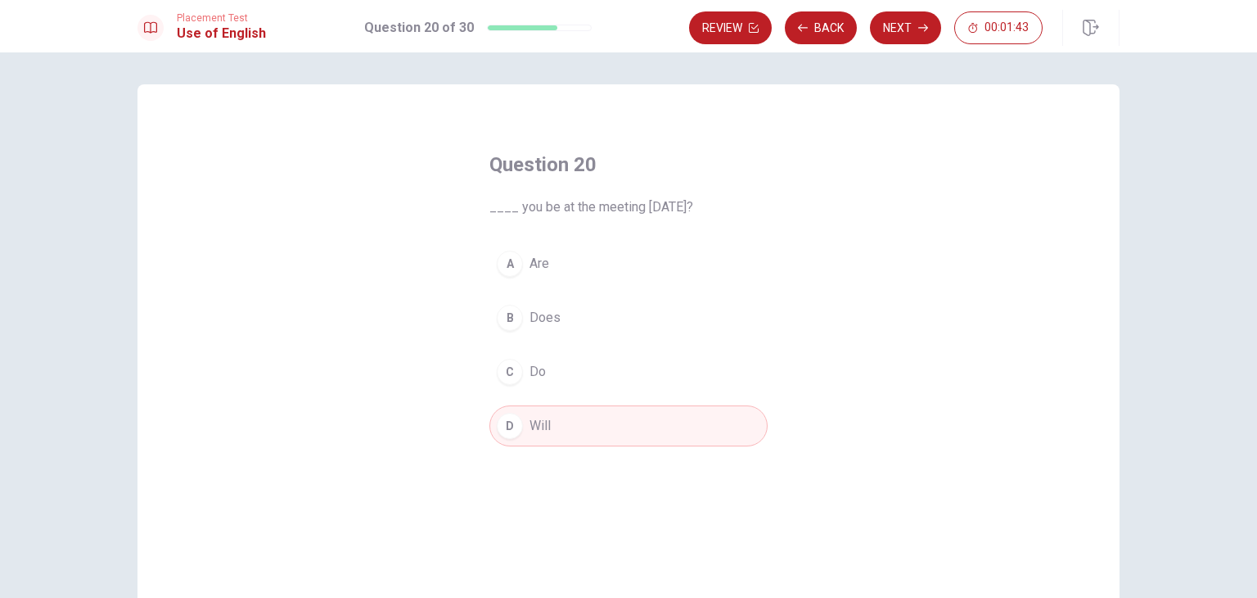
scroll to position [0, 0]
click at [739, 34] on button "Review" at bounding box center [730, 27] width 83 height 33
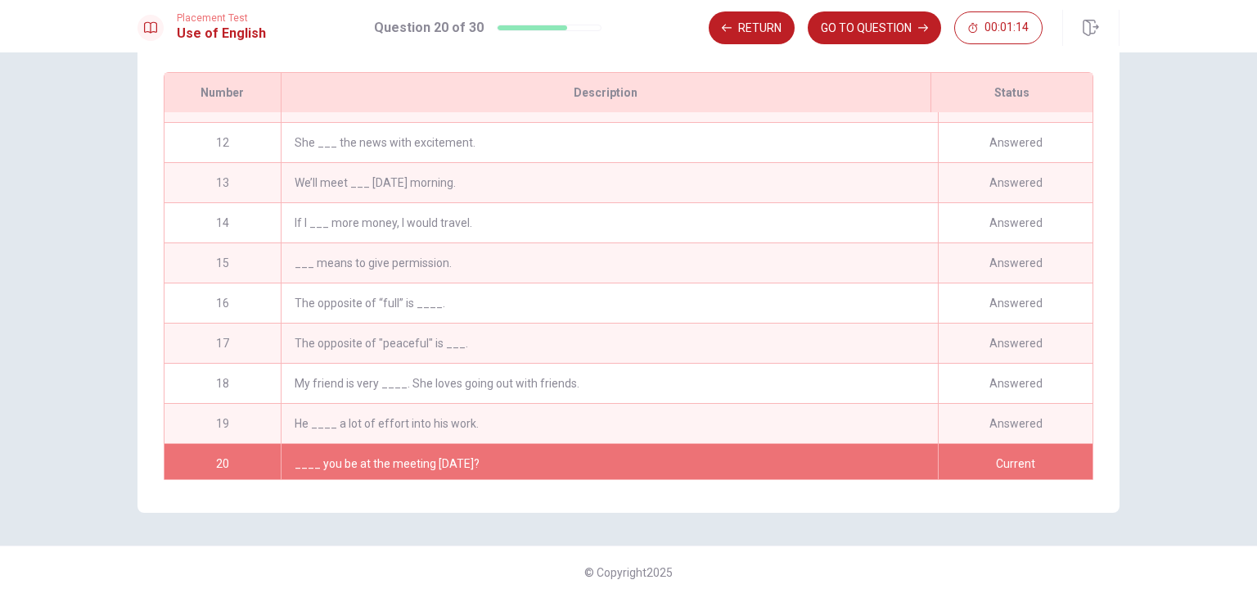
scroll to position [349, 0]
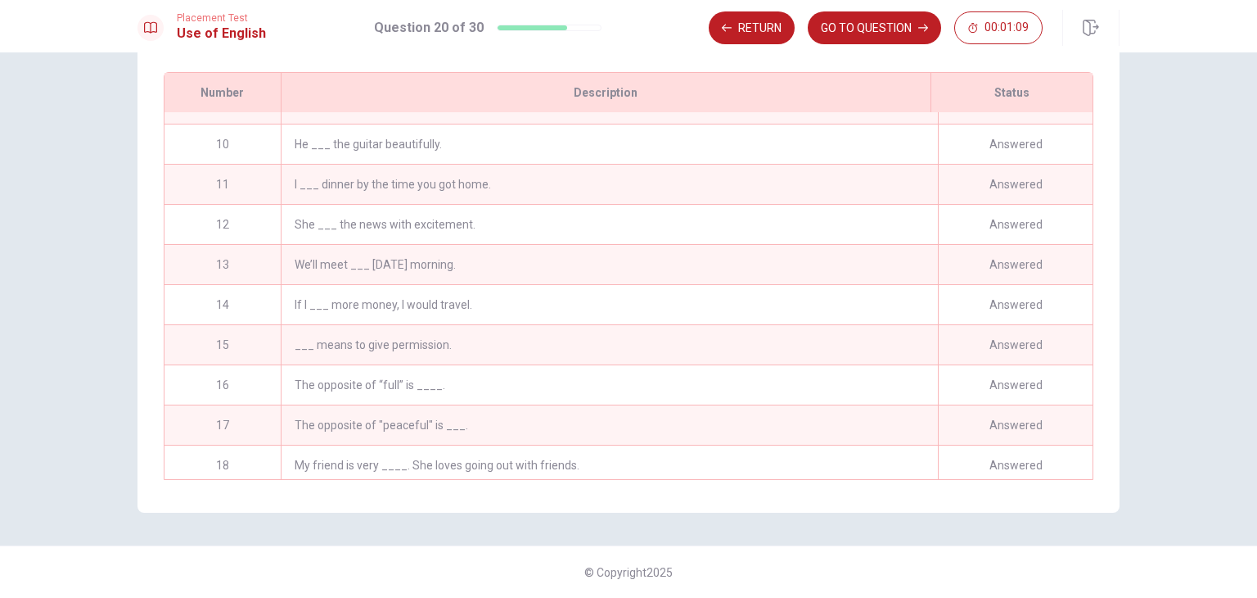
click at [545, 259] on div "We’ll meet ___ [DATE] morning." at bounding box center [609, 264] width 657 height 39
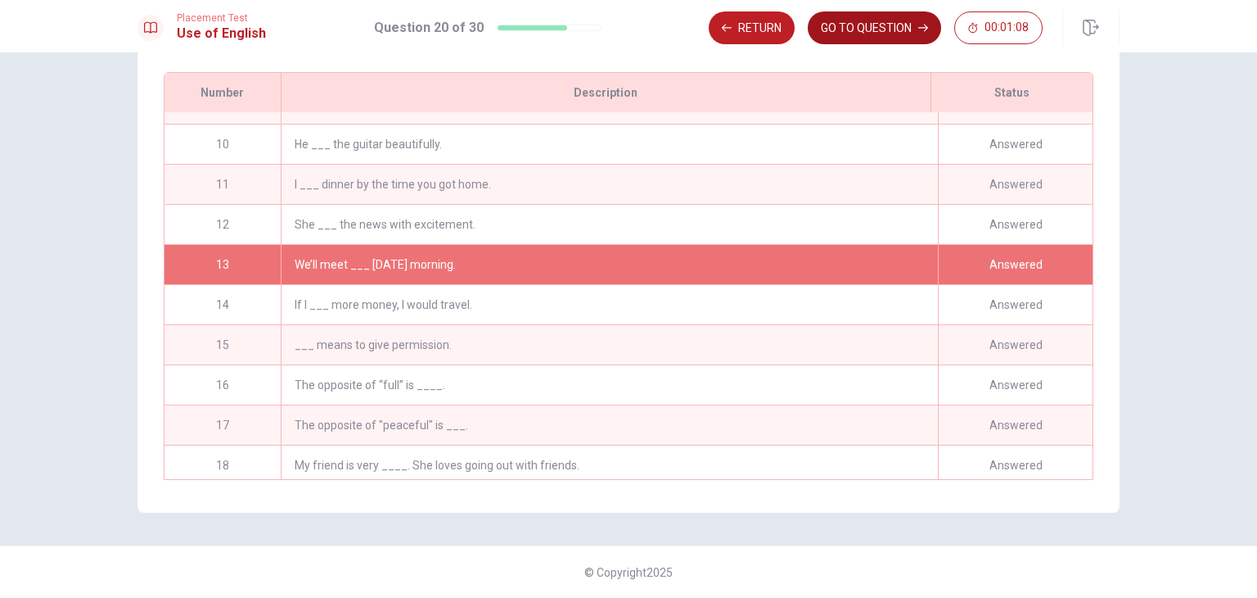
click at [855, 30] on button "GO TO QUESTION" at bounding box center [874, 27] width 133 height 33
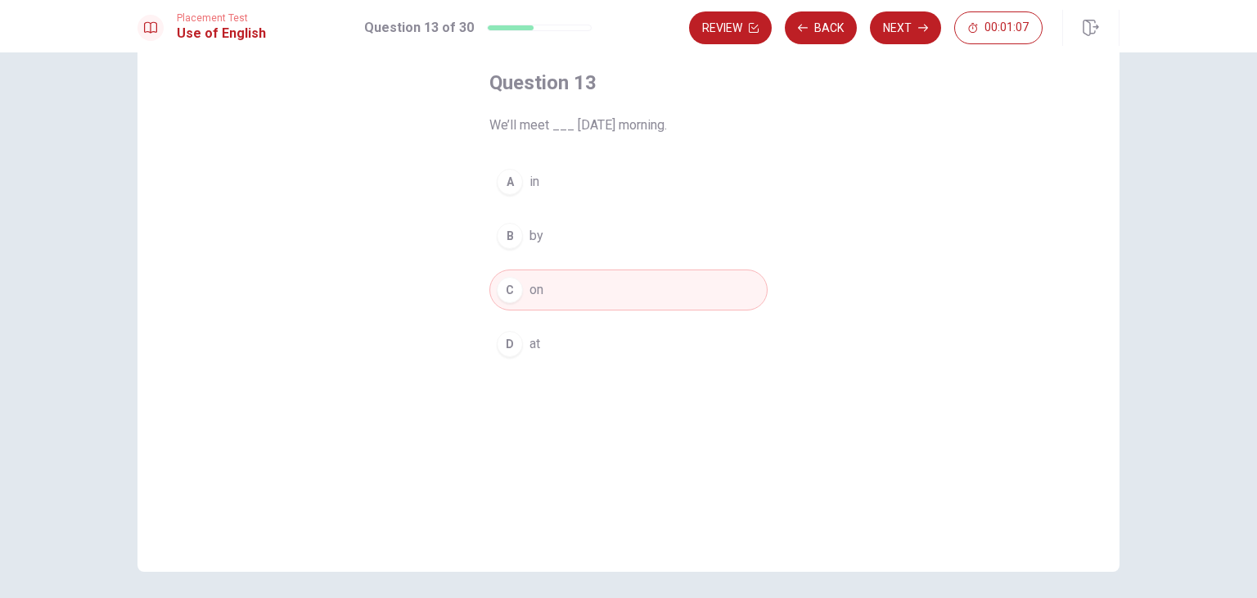
scroll to position [0, 0]
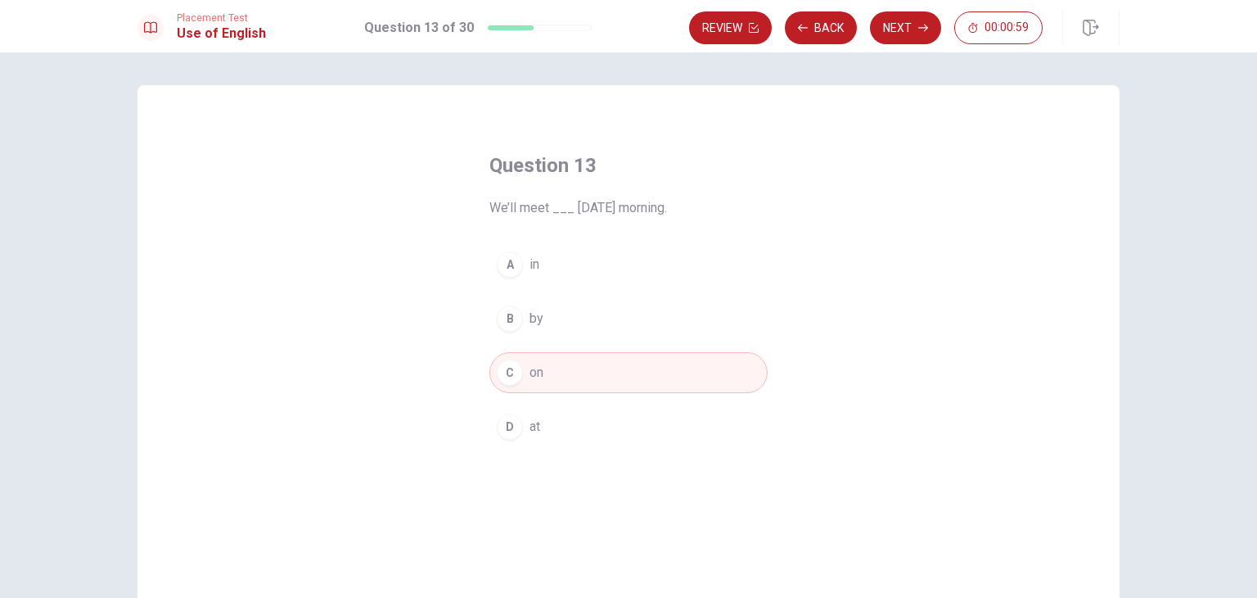
click at [510, 269] on div "A" at bounding box center [510, 264] width 26 height 26
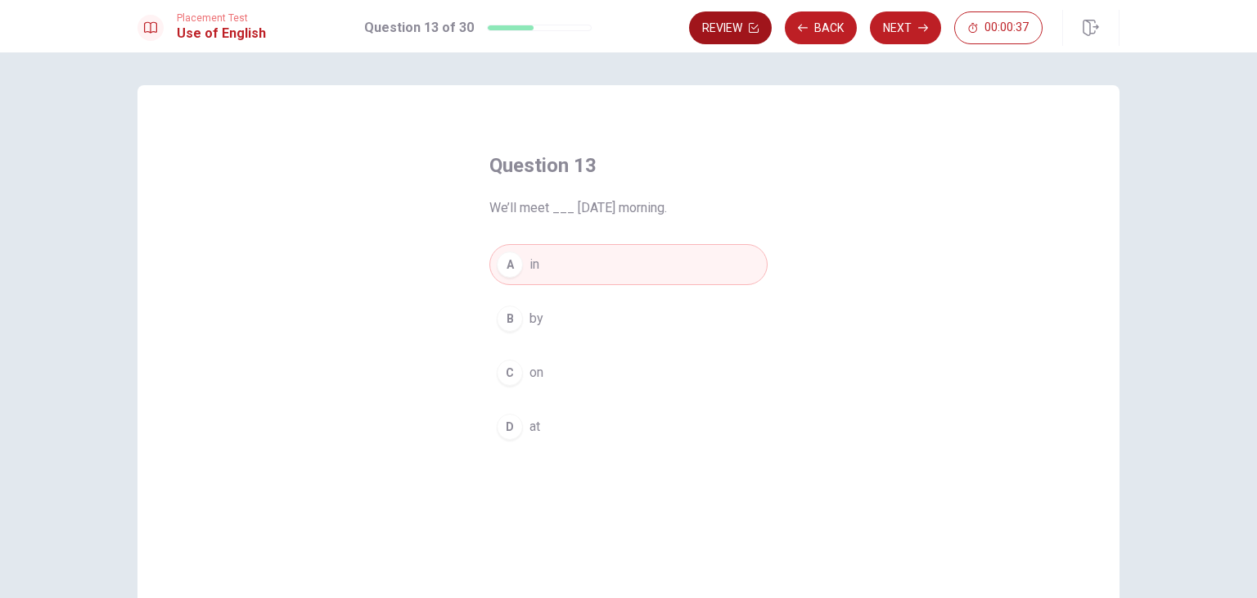
click at [729, 35] on button "Review" at bounding box center [730, 27] width 83 height 33
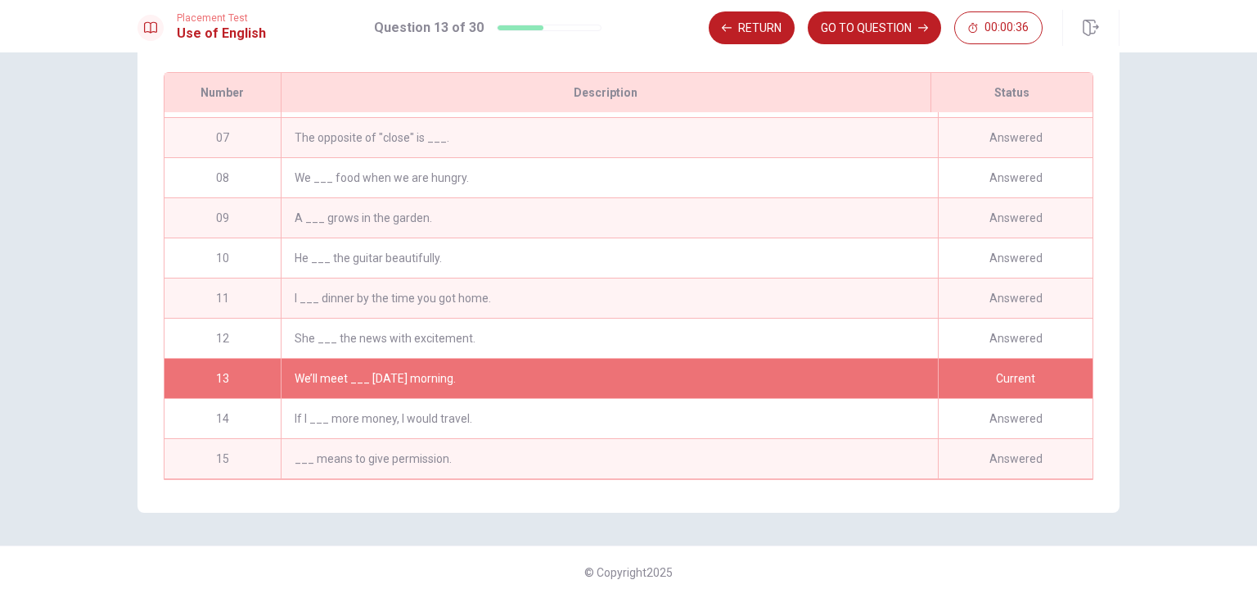
scroll to position [232, 0]
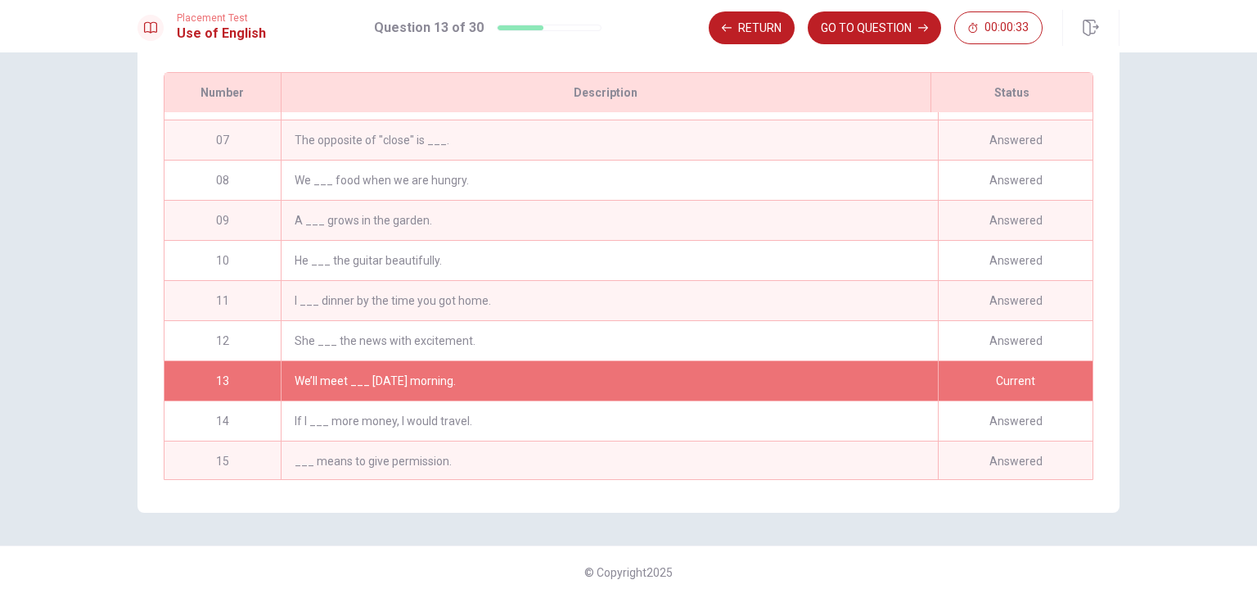
click at [541, 332] on div "She ___ the news with excitement." at bounding box center [609, 340] width 657 height 39
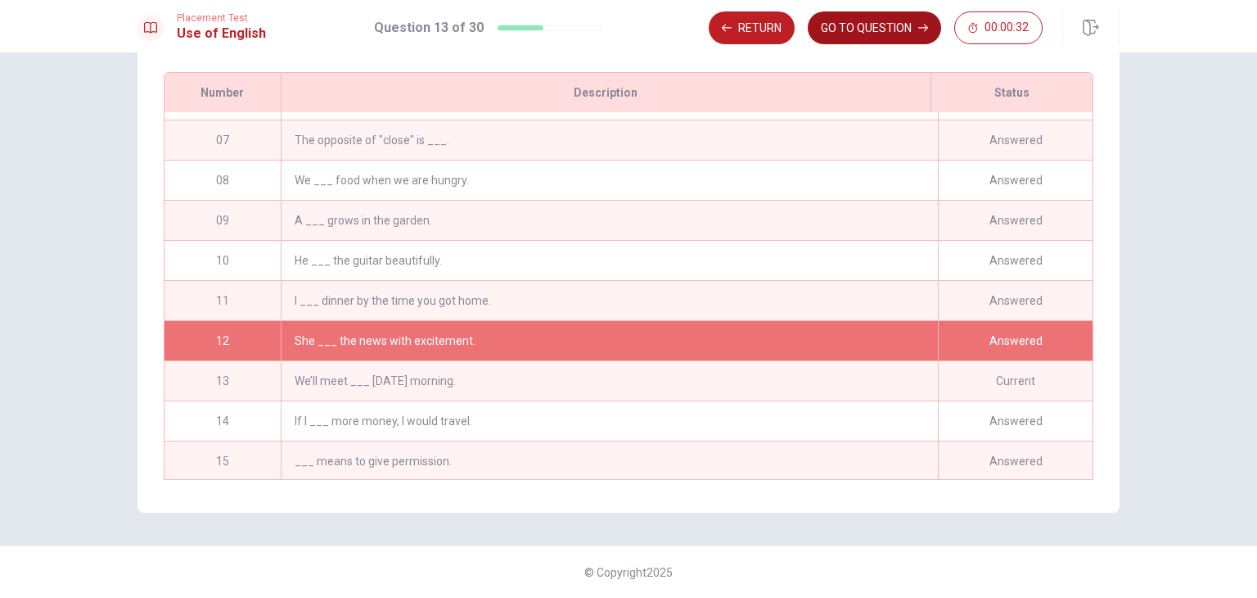
click at [864, 38] on button "GO TO QUESTION" at bounding box center [874, 27] width 133 height 33
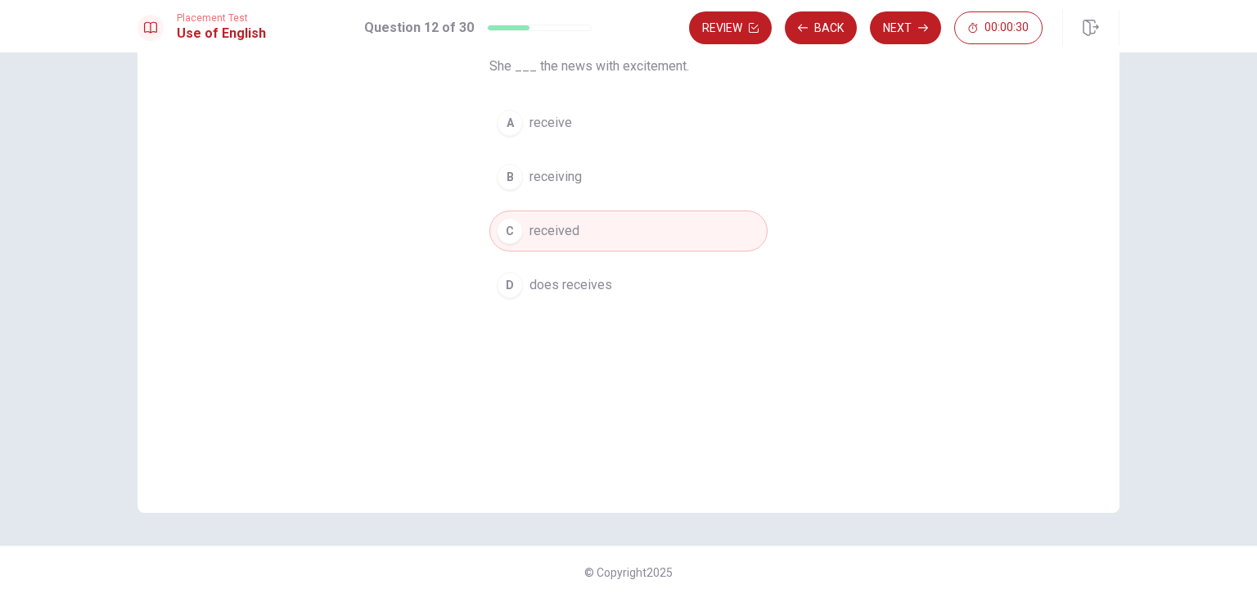
scroll to position [60, 0]
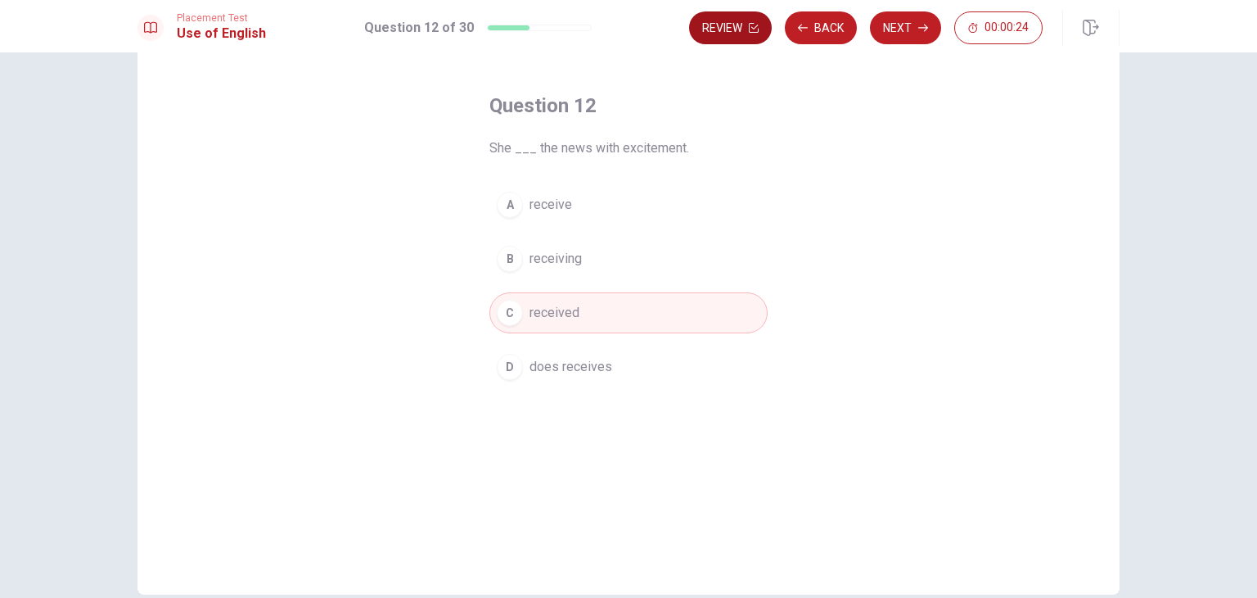
click at [741, 27] on button "Review" at bounding box center [730, 27] width 83 height 33
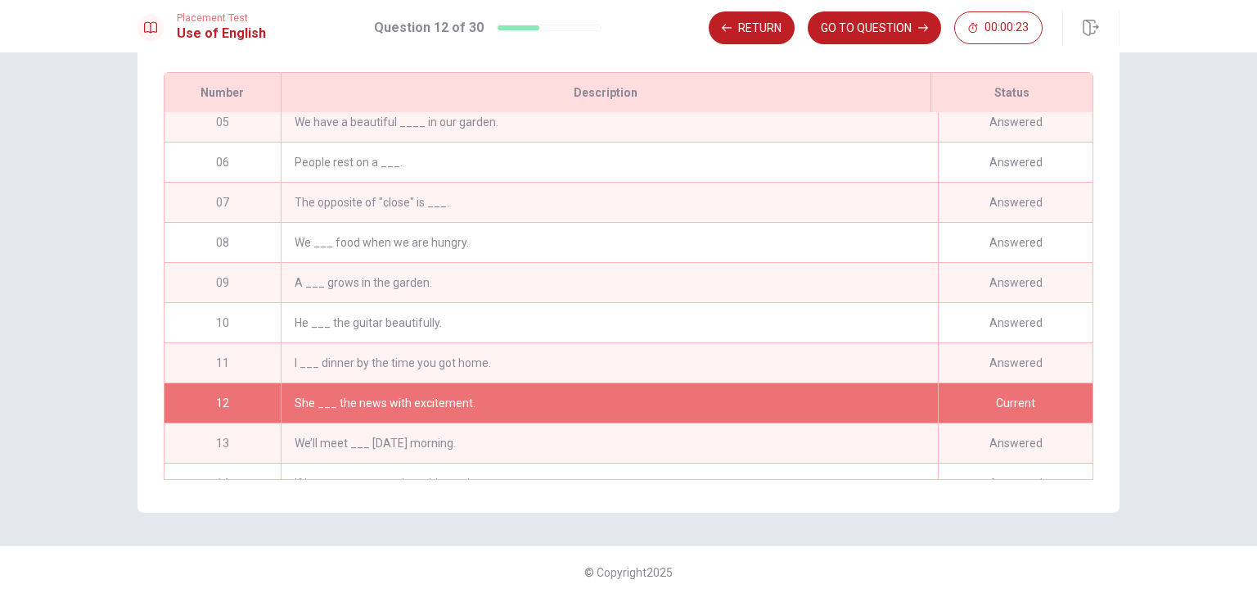
scroll to position [111, 0]
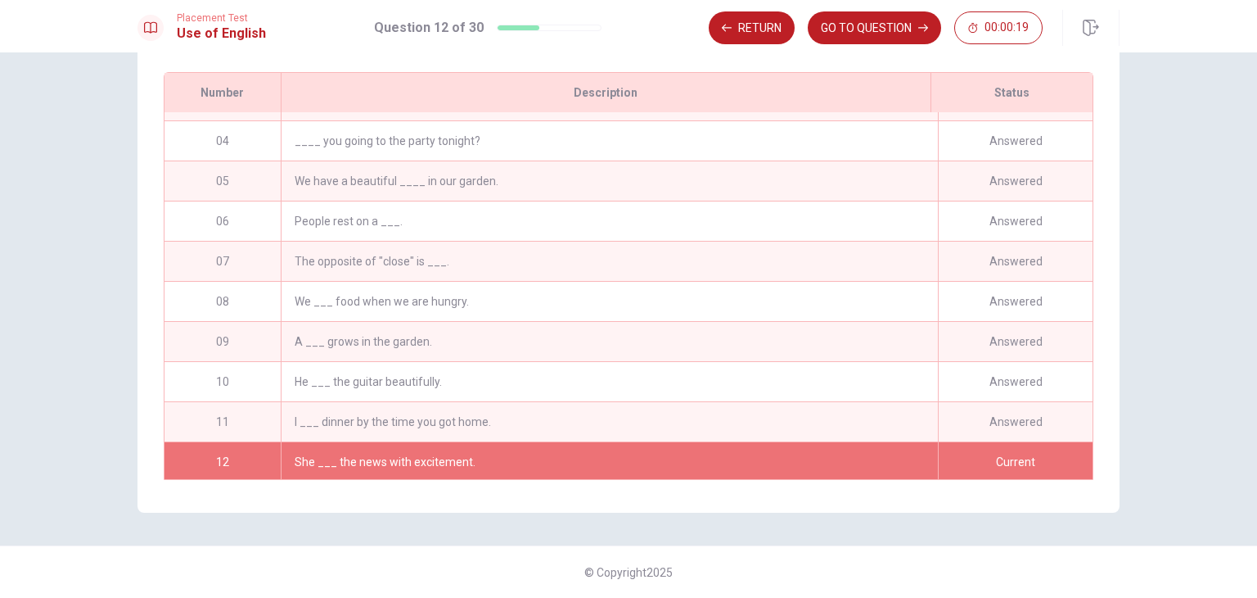
click at [524, 413] on div "I ___ dinner by the time you got home." at bounding box center [609, 421] width 657 height 39
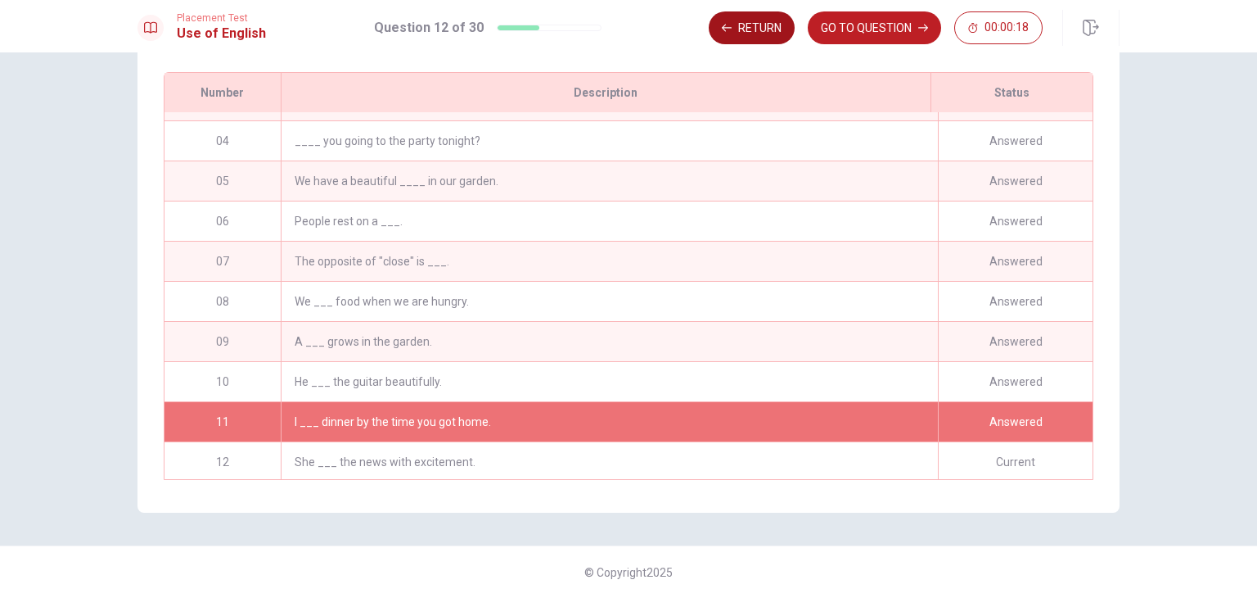
click at [763, 41] on button "Return" at bounding box center [752, 27] width 86 height 33
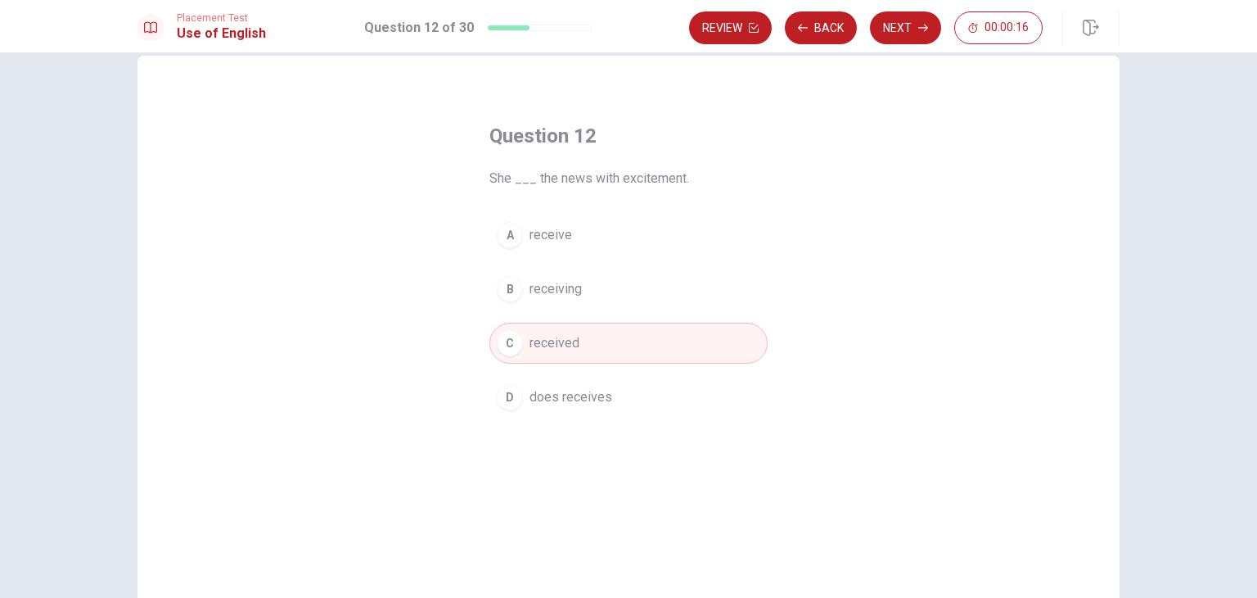
scroll to position [0, 0]
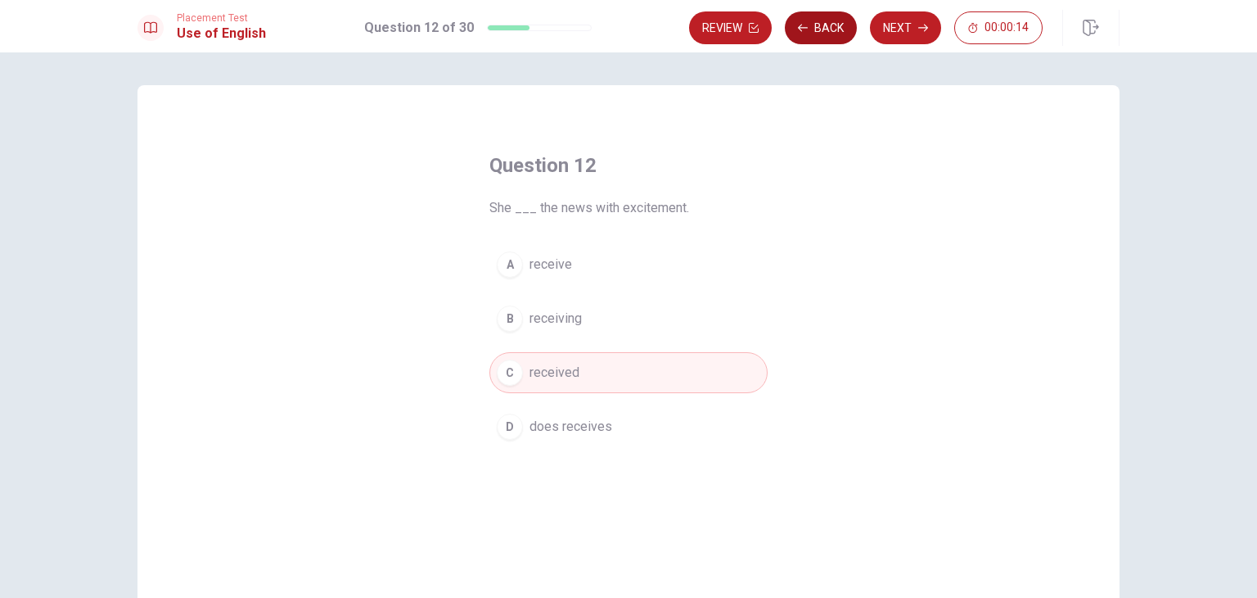
click at [819, 27] on button "Back" at bounding box center [821, 27] width 72 height 33
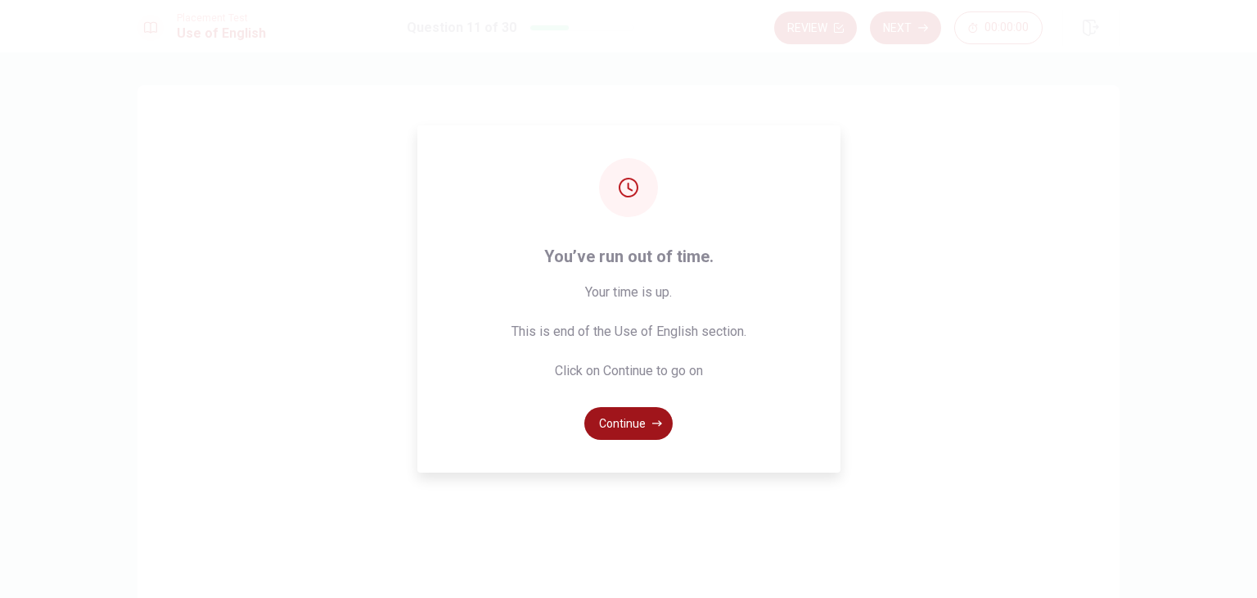
click at [629, 425] on button "Continue" at bounding box center [628, 423] width 88 height 33
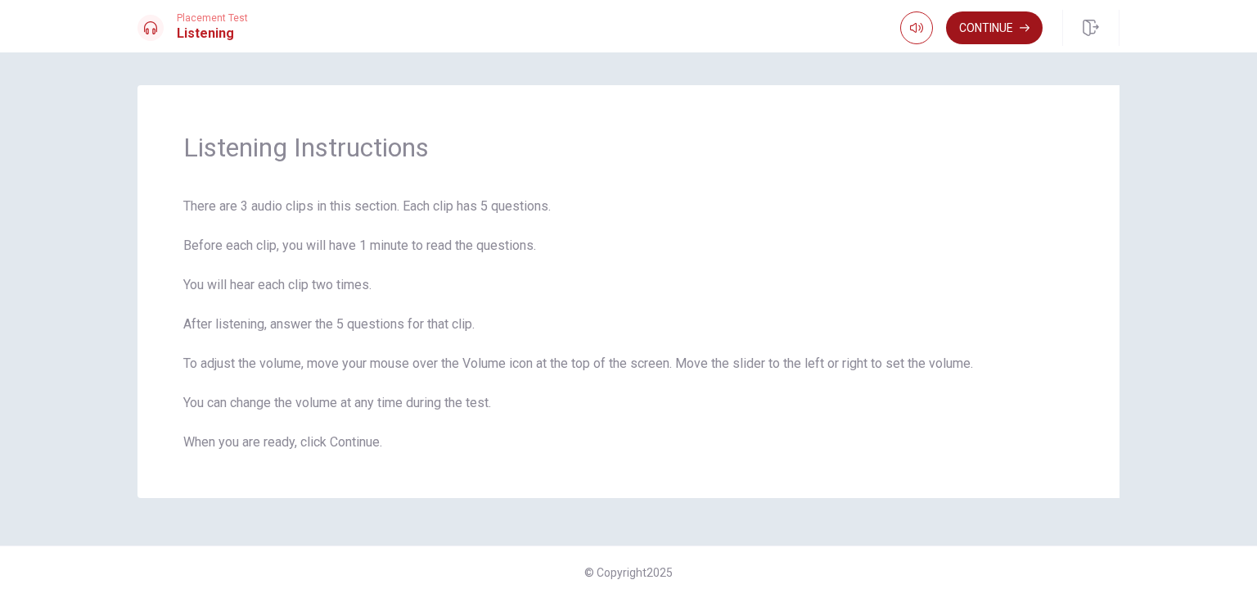
click at [1004, 26] on button "Continue" at bounding box center [994, 27] width 97 height 33
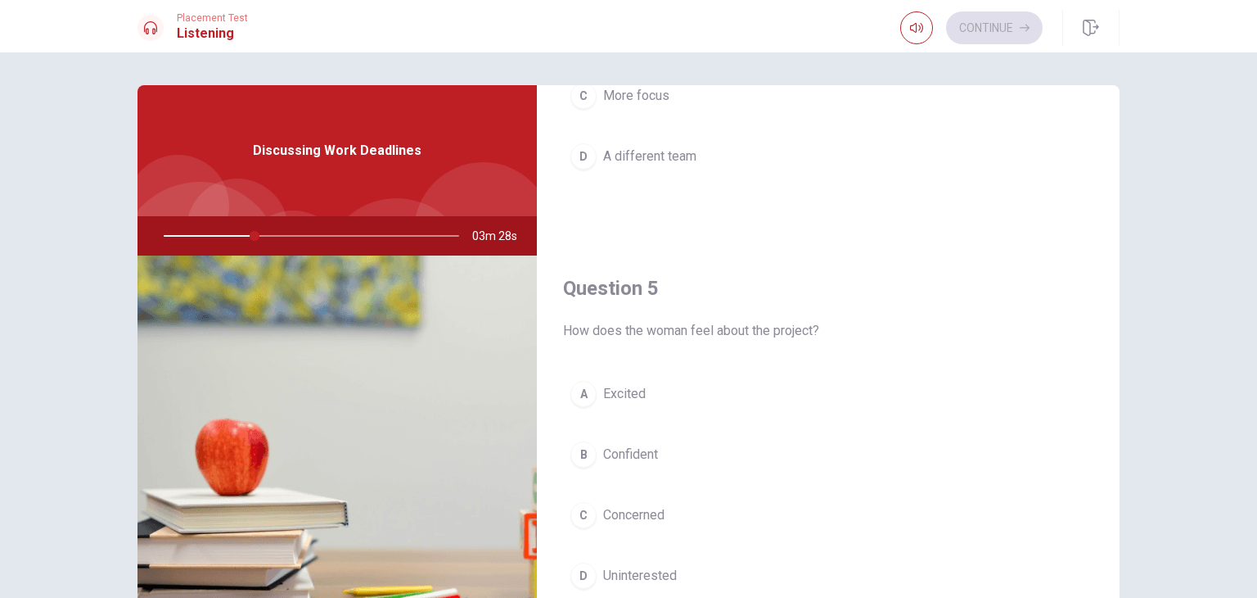
scroll to position [1519, 0]
click at [629, 508] on span "Concerned" at bounding box center [633, 515] width 61 height 20
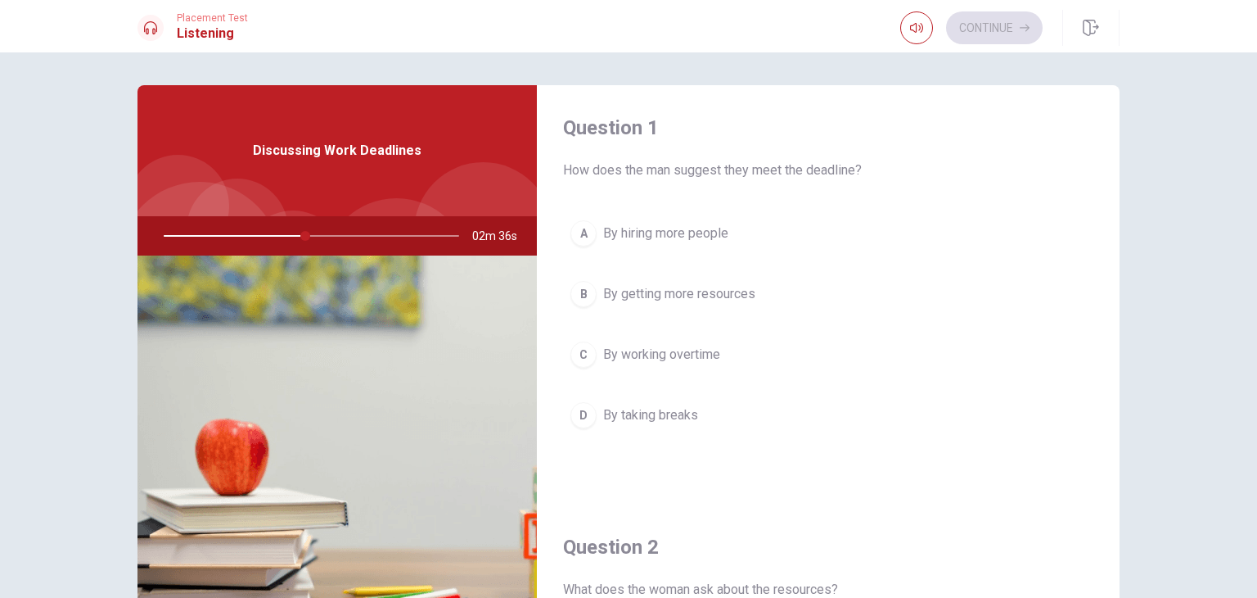
scroll to position [0, 0]
click at [682, 304] on span "By getting more resources" at bounding box center [679, 297] width 152 height 20
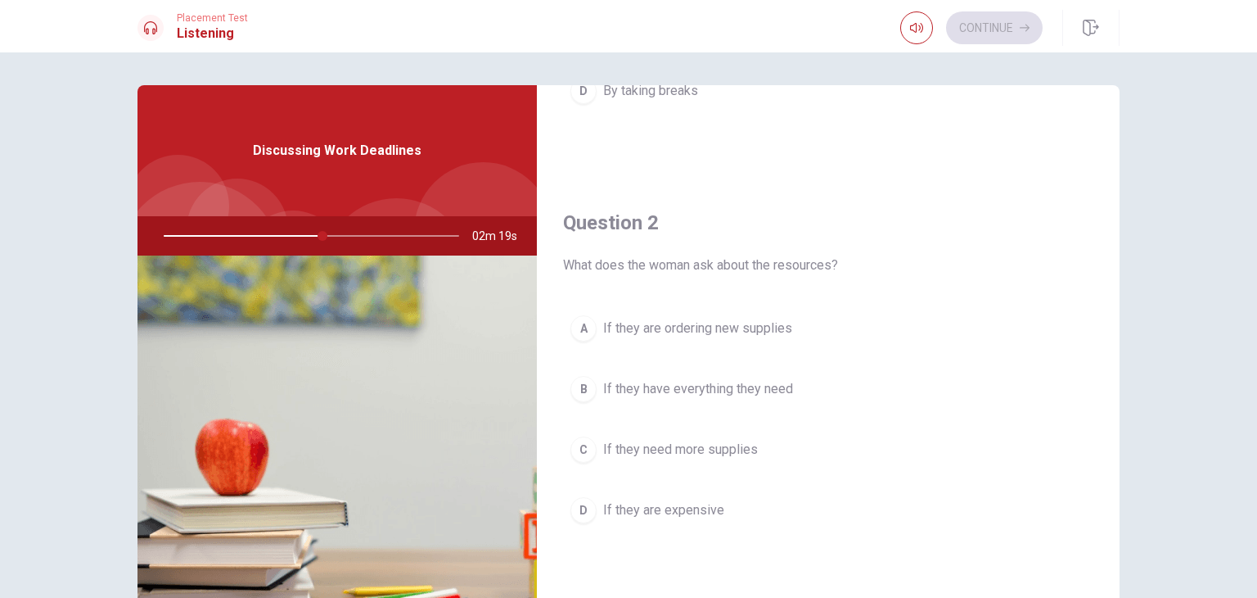
scroll to position [409, 0]
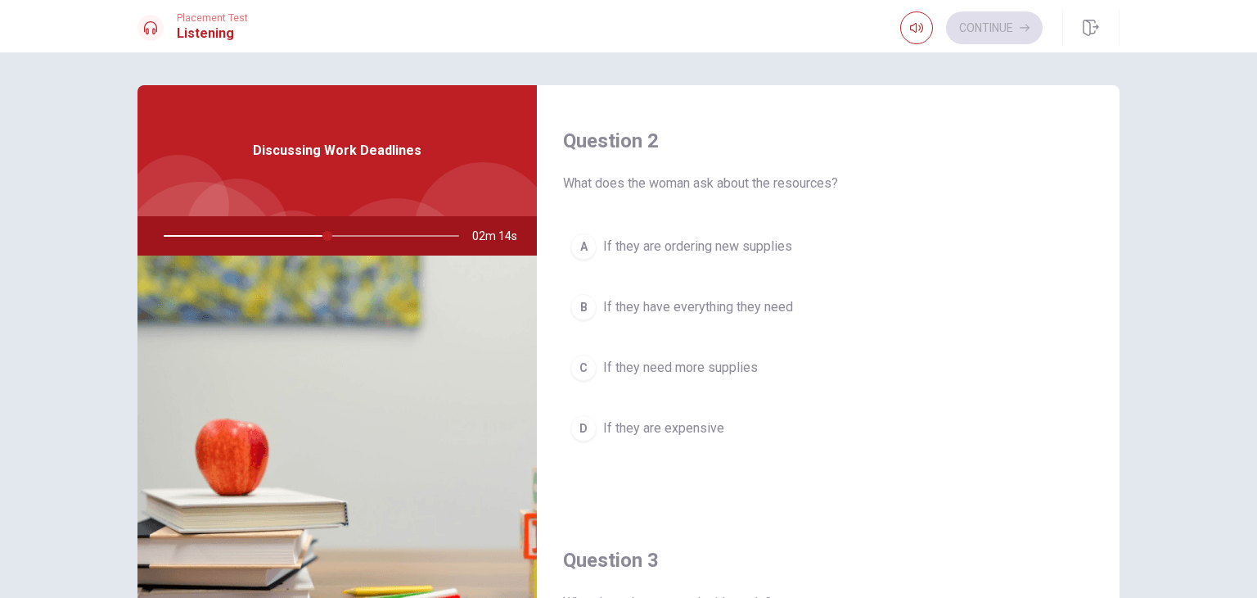
click at [707, 309] on span "If they have everything they need" at bounding box center [698, 307] width 190 height 20
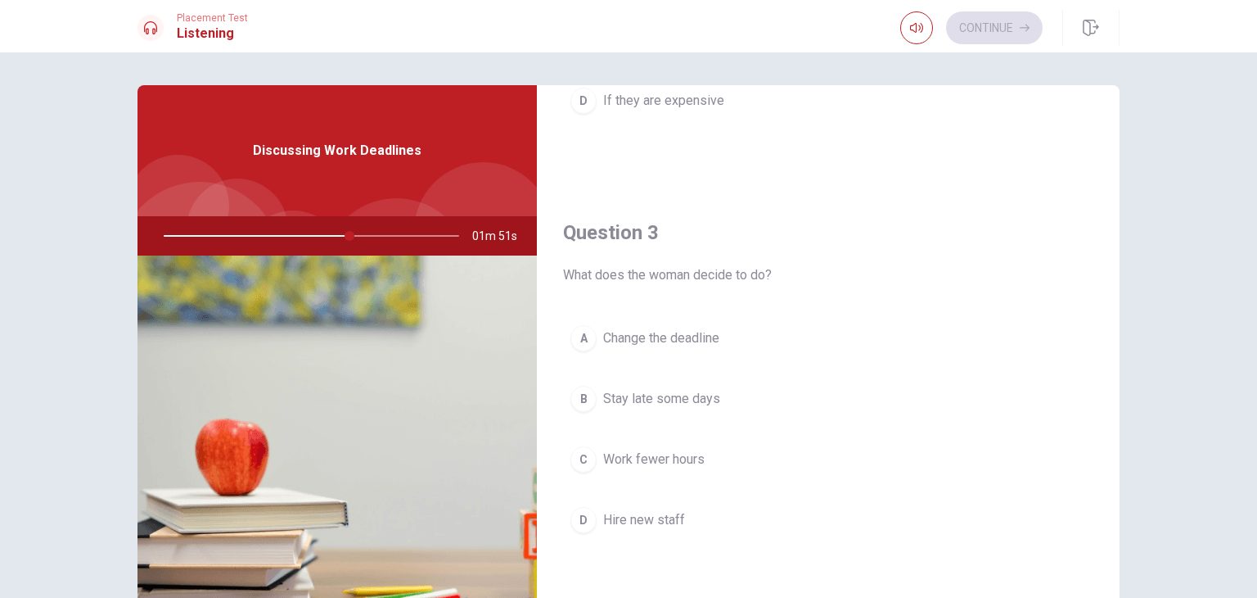
scroll to position [819, 0]
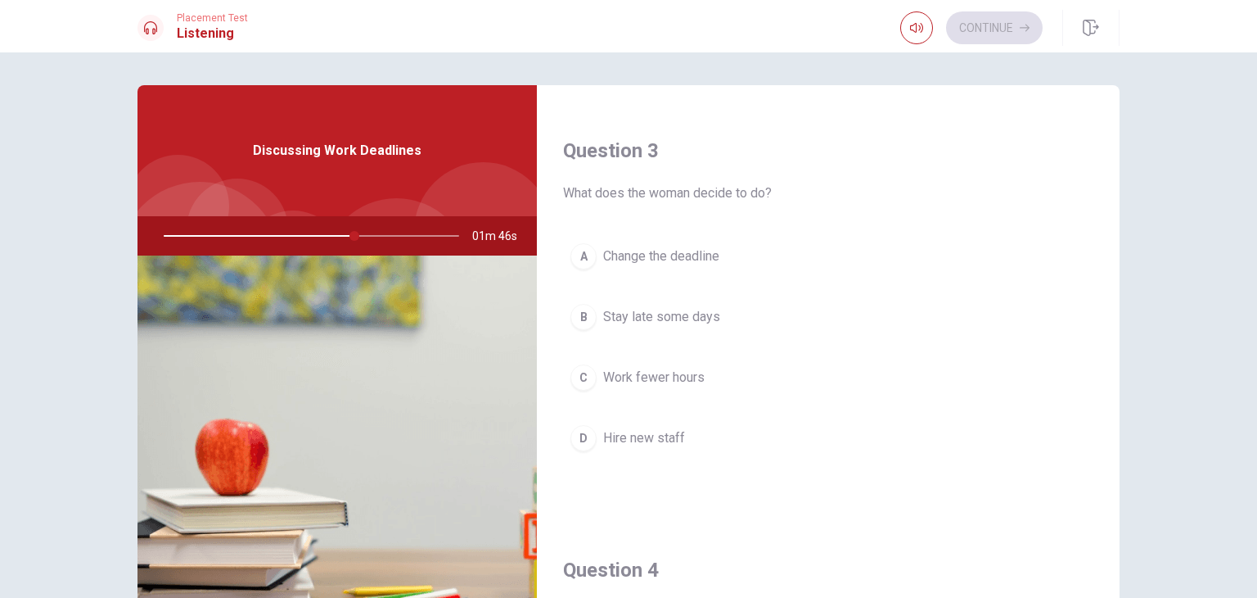
click at [668, 254] on span "Change the deadline" at bounding box center [661, 256] width 116 height 20
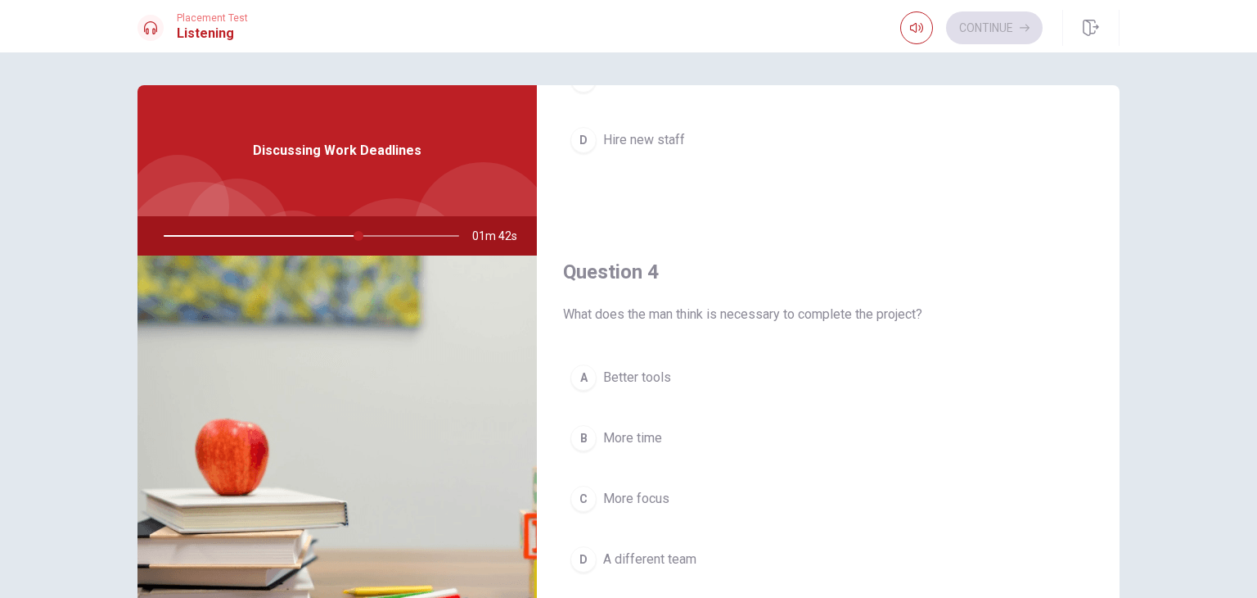
scroll to position [1146, 0]
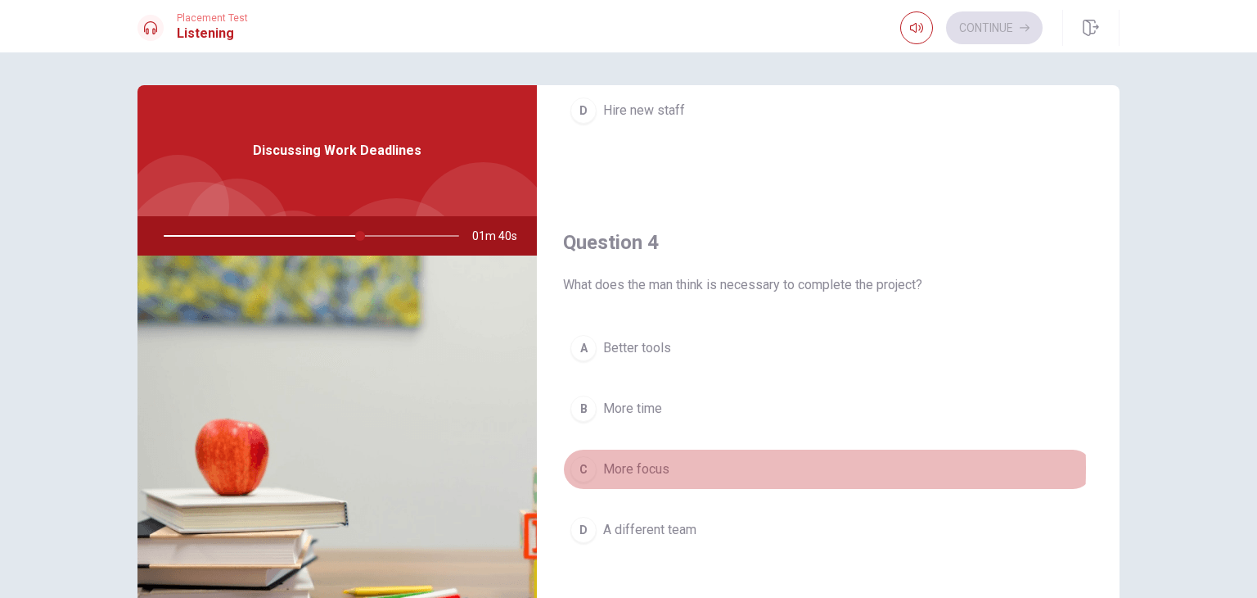
click at [639, 462] on span "More focus" at bounding box center [636, 469] width 66 height 20
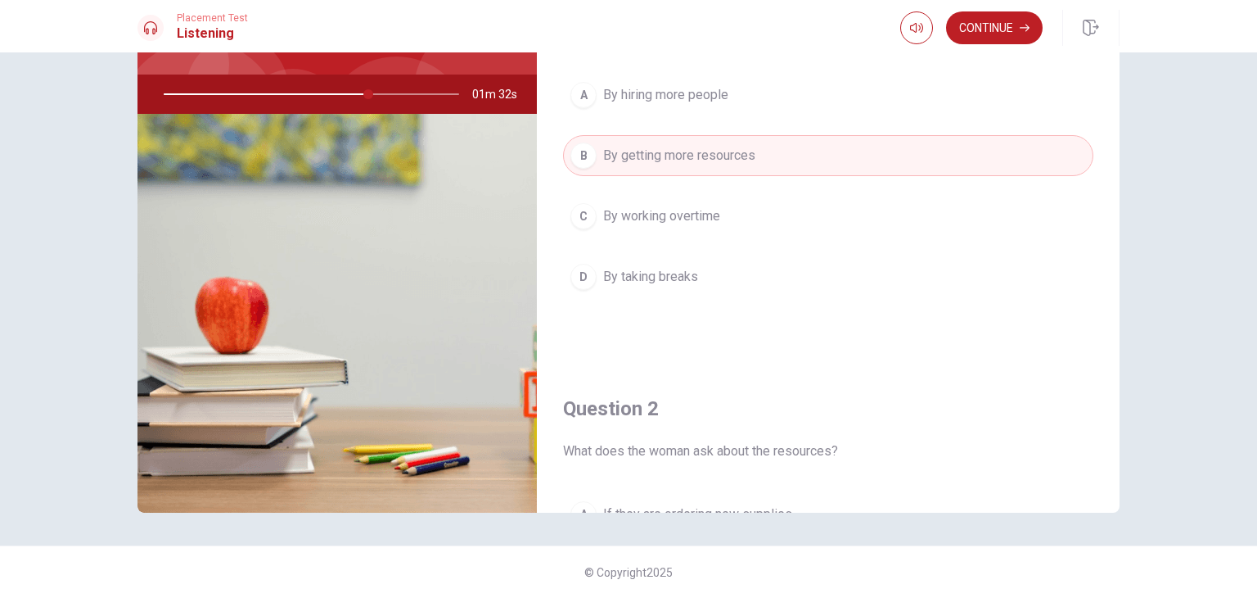
scroll to position [0, 0]
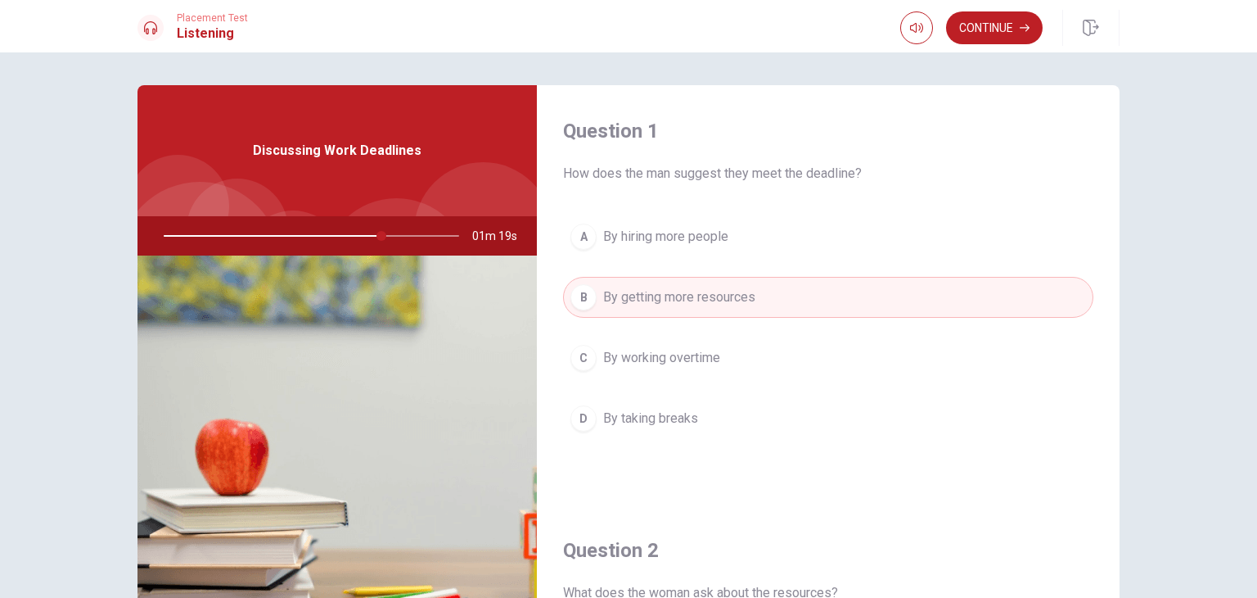
click at [650, 357] on span "By working overtime" at bounding box center [661, 358] width 117 height 20
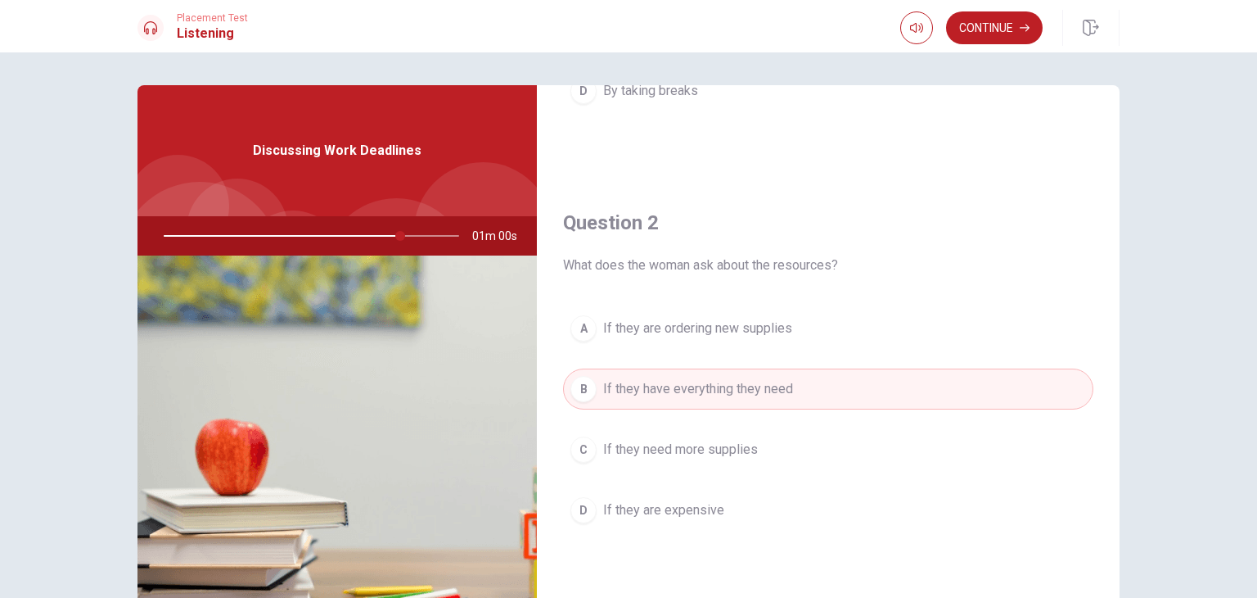
scroll to position [409, 0]
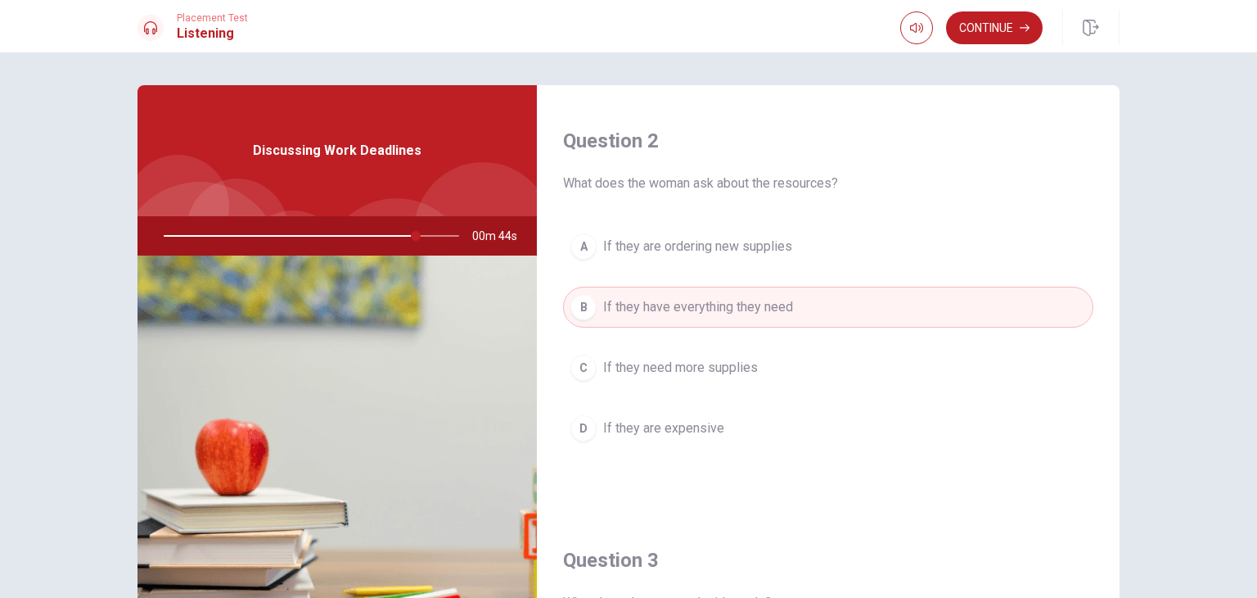
click at [709, 363] on span "If they need more supplies" at bounding box center [680, 368] width 155 height 20
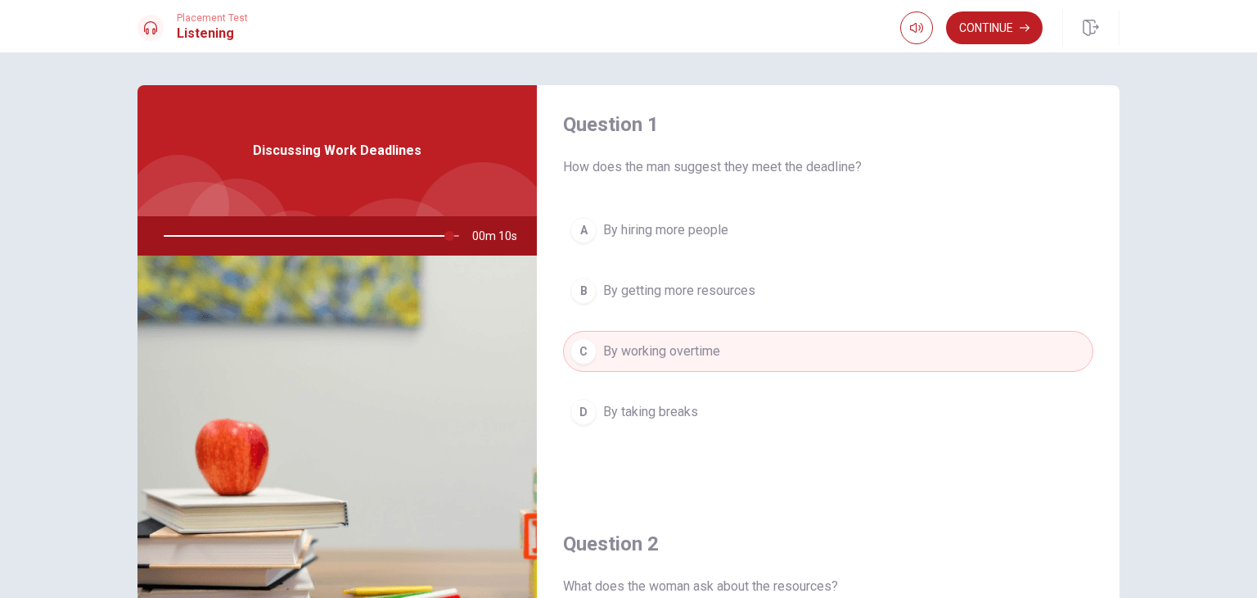
scroll to position [0, 0]
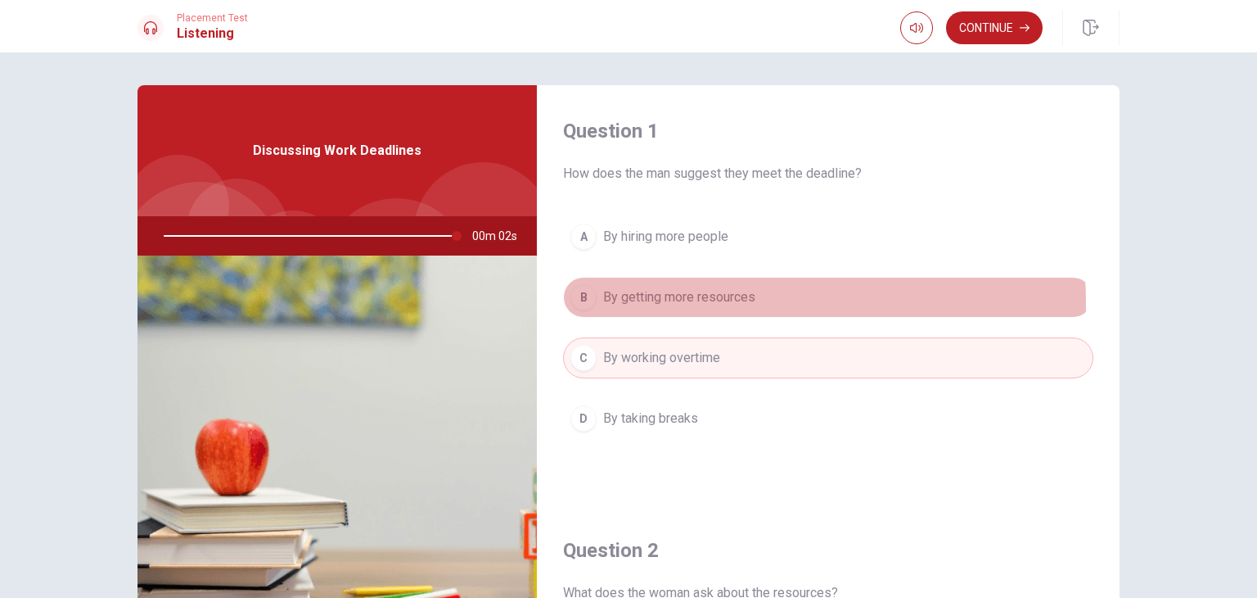
click at [695, 302] on span "By getting more resources" at bounding box center [679, 297] width 152 height 20
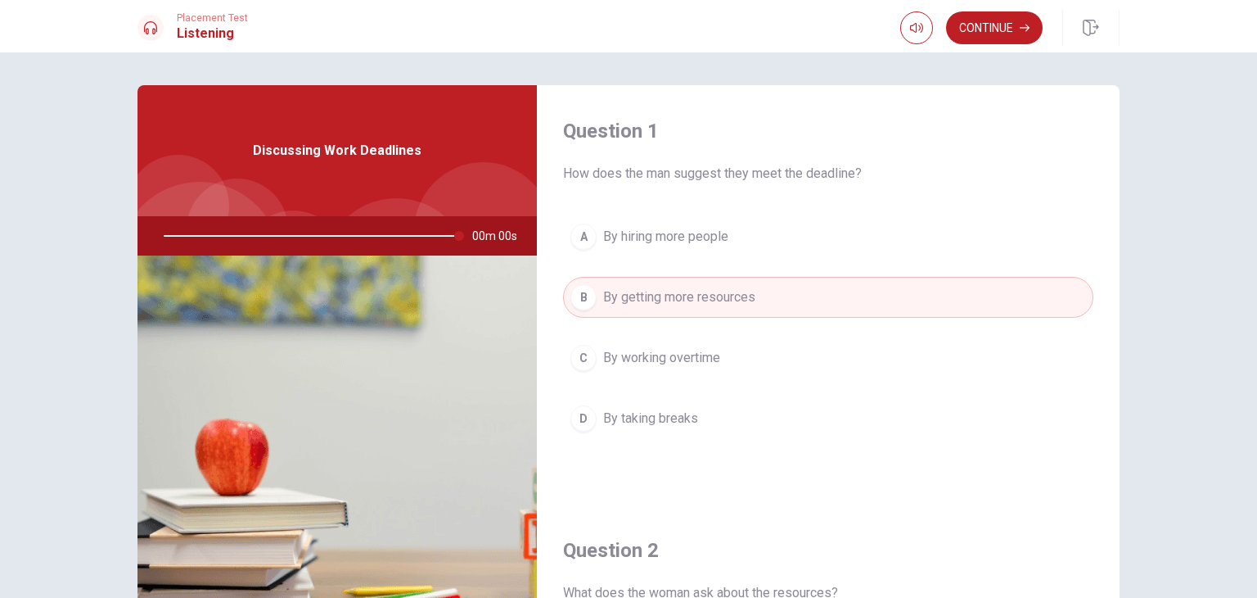
type input "0"
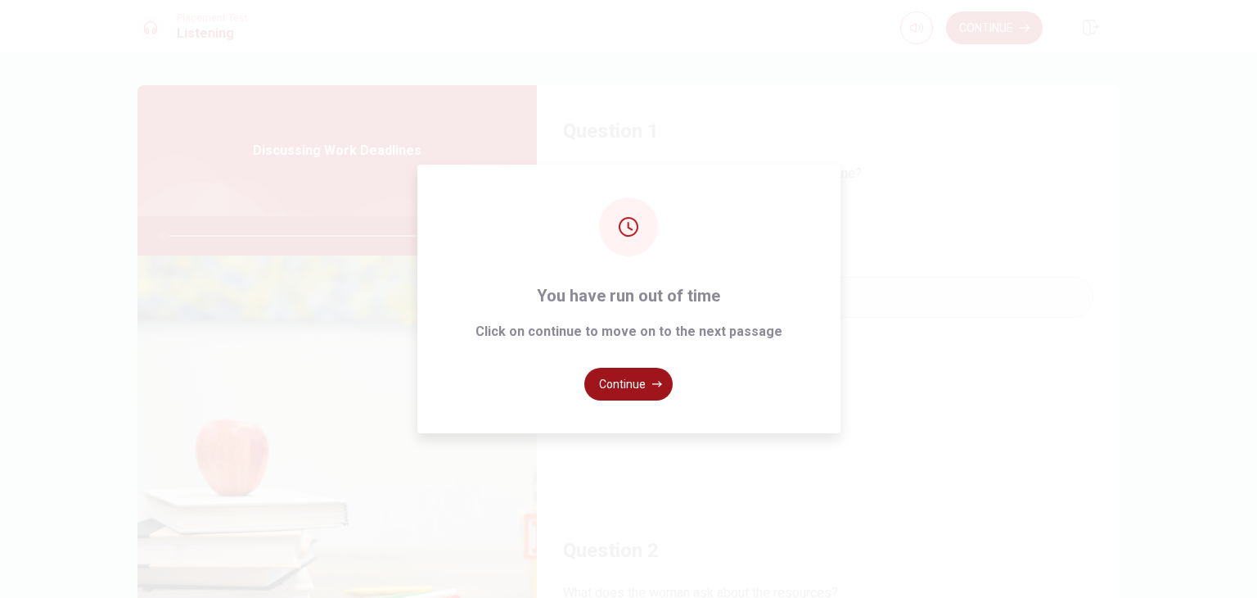
click at [648, 387] on button "Continue" at bounding box center [628, 384] width 88 height 33
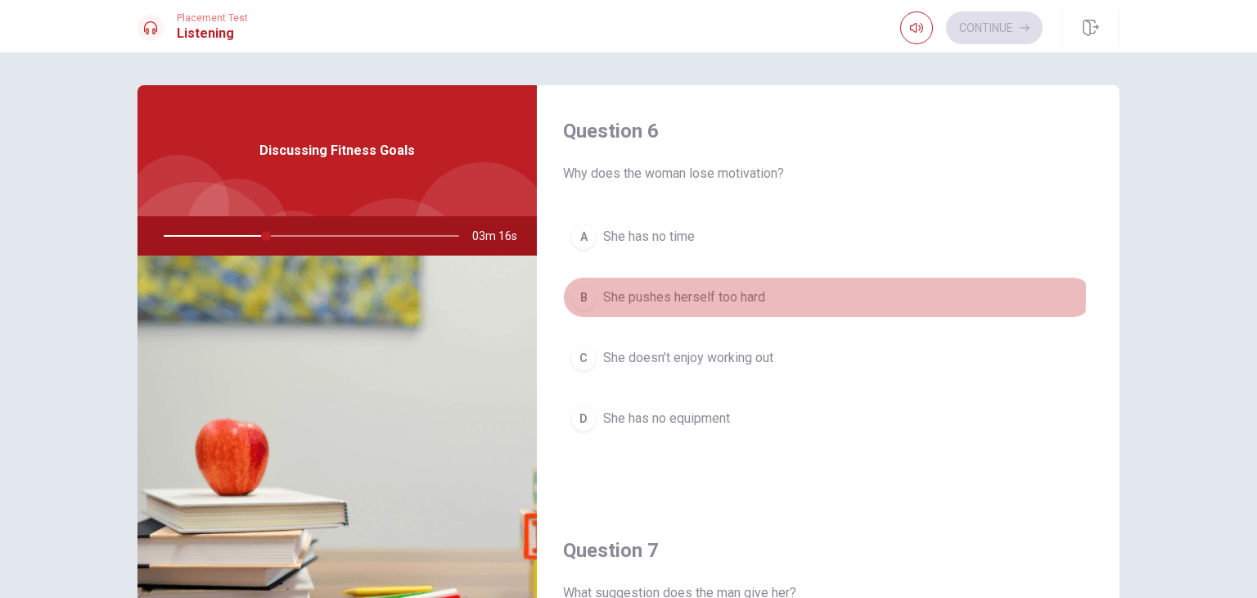
click at [735, 300] on span "She pushes herself too hard" at bounding box center [684, 297] width 162 height 20
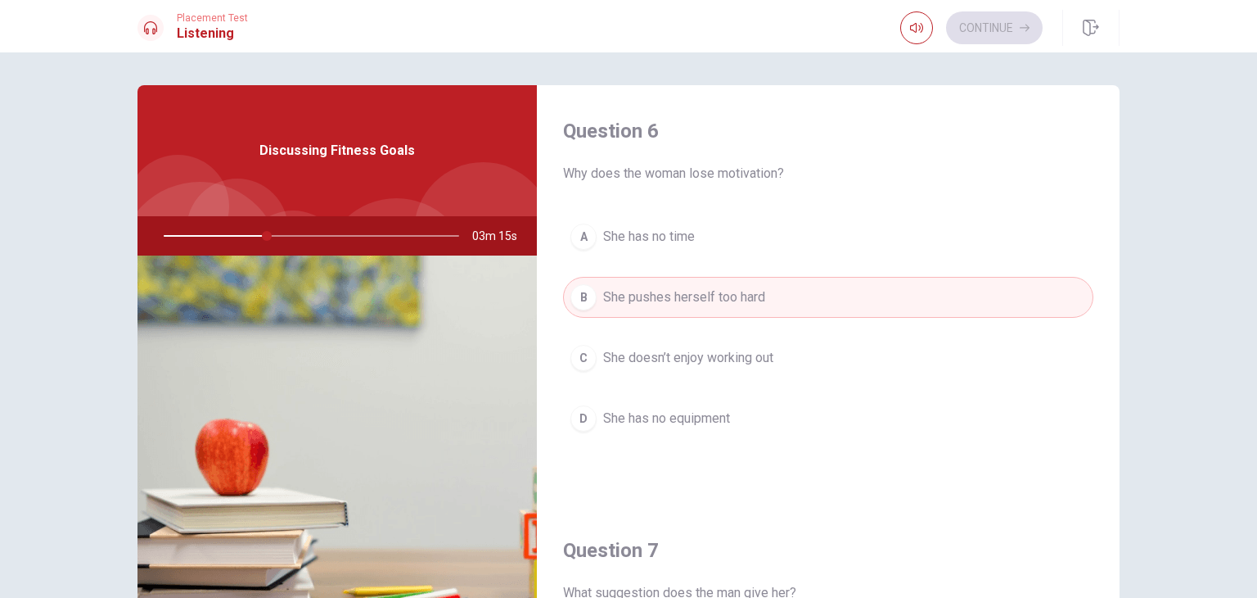
scroll to position [82, 0]
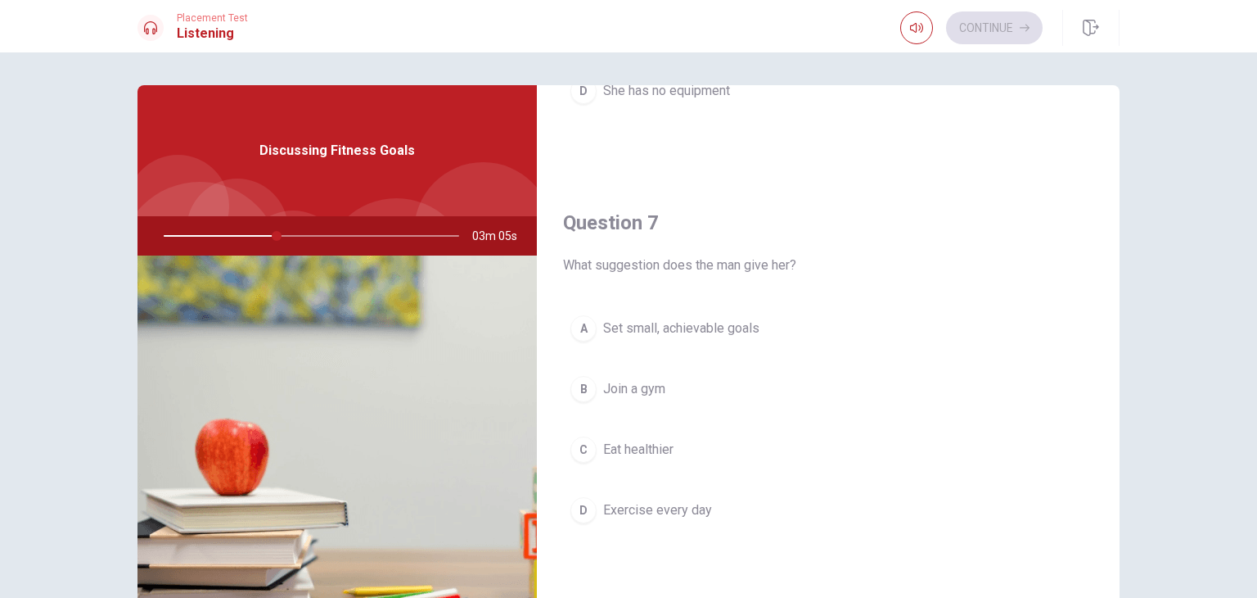
click at [710, 318] on span "Set small, achievable goals" at bounding box center [681, 328] width 156 height 20
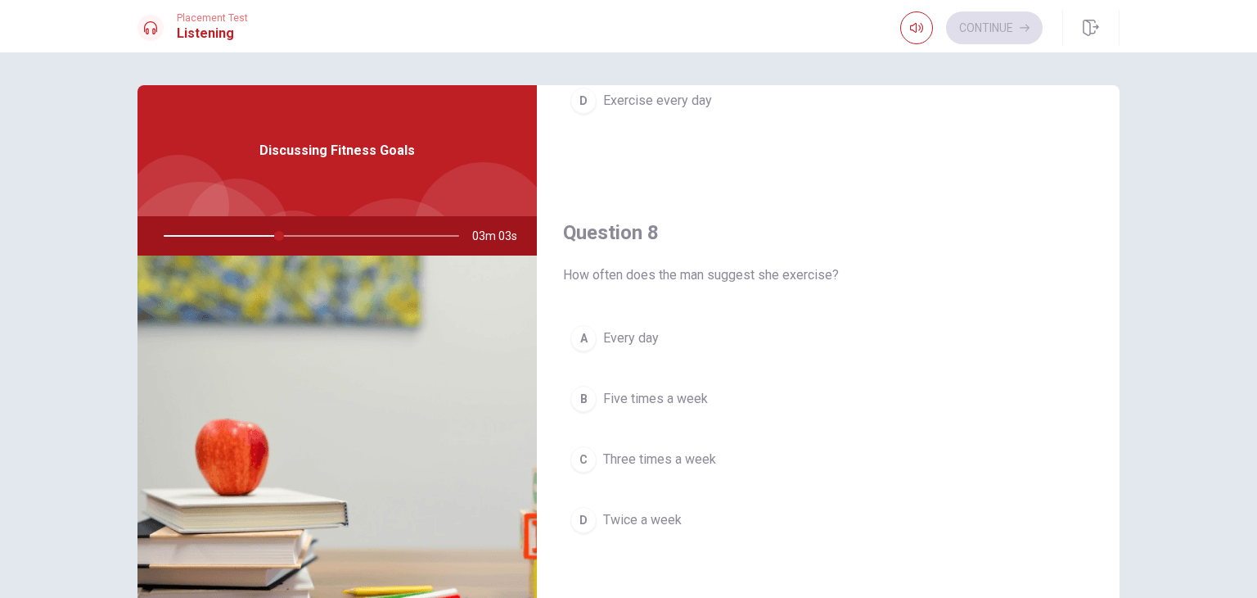
scroll to position [819, 0]
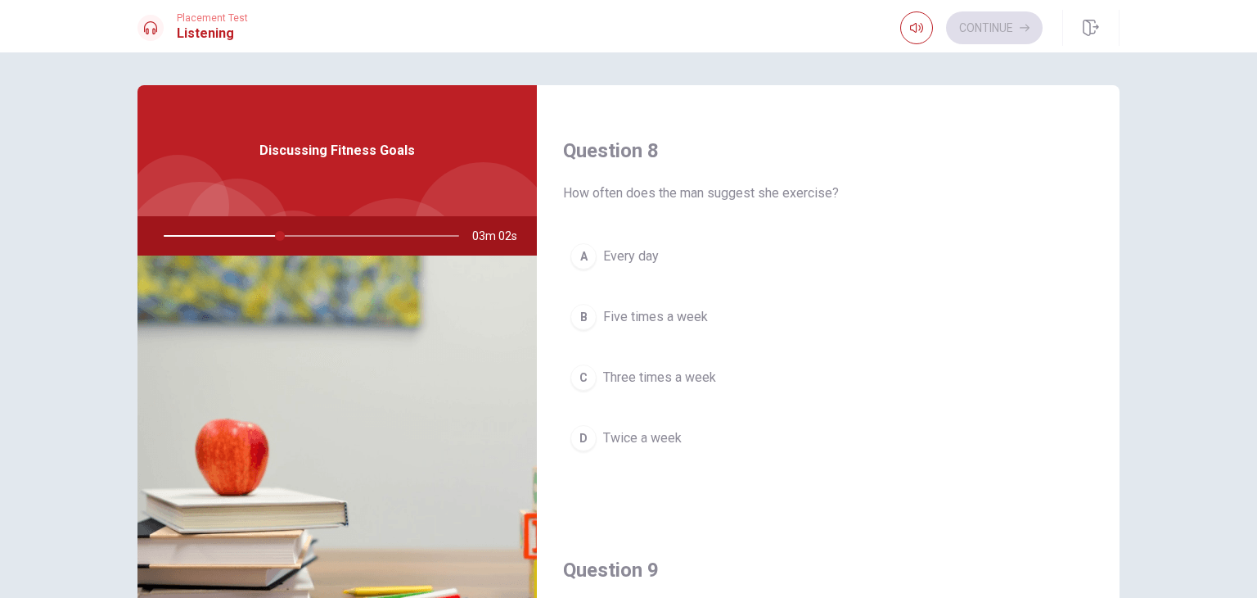
click at [674, 383] on span "Three times a week" at bounding box center [659, 378] width 113 height 20
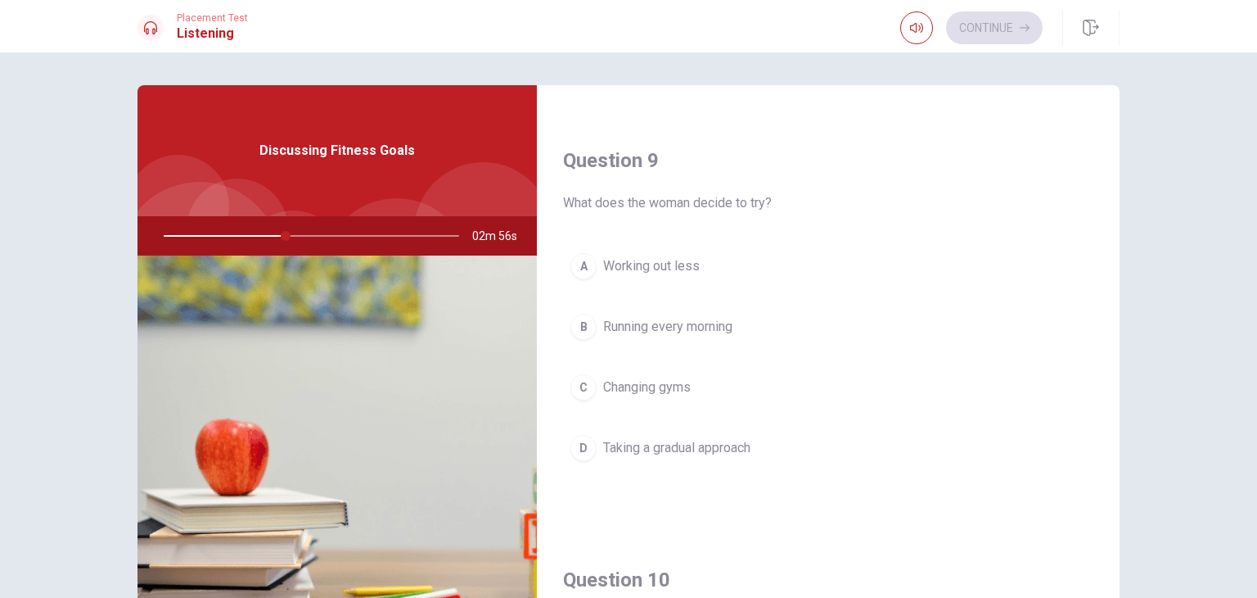
scroll to position [1310, 0]
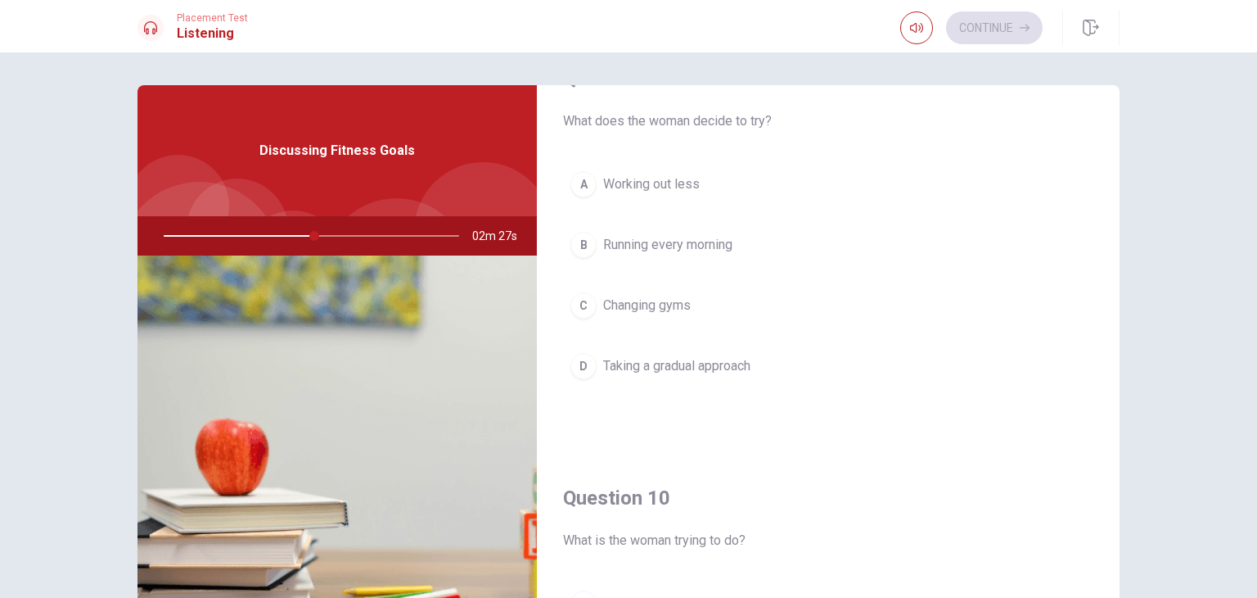
click at [688, 361] on span "Taking a gradual approach" at bounding box center [676, 366] width 147 height 20
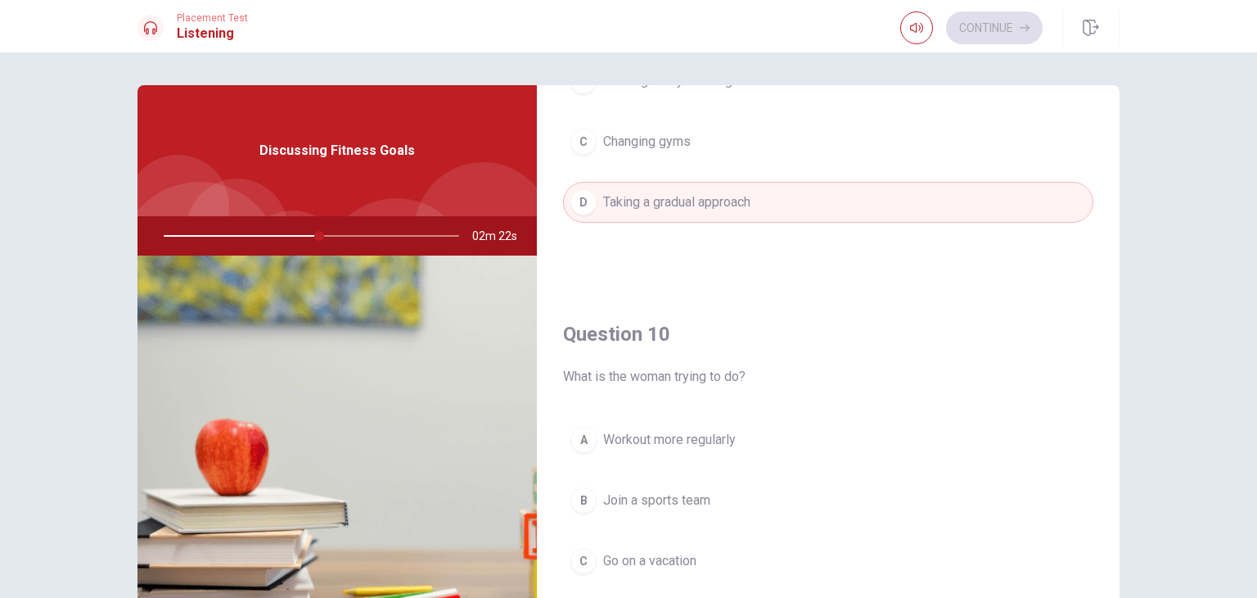
scroll to position [1519, 0]
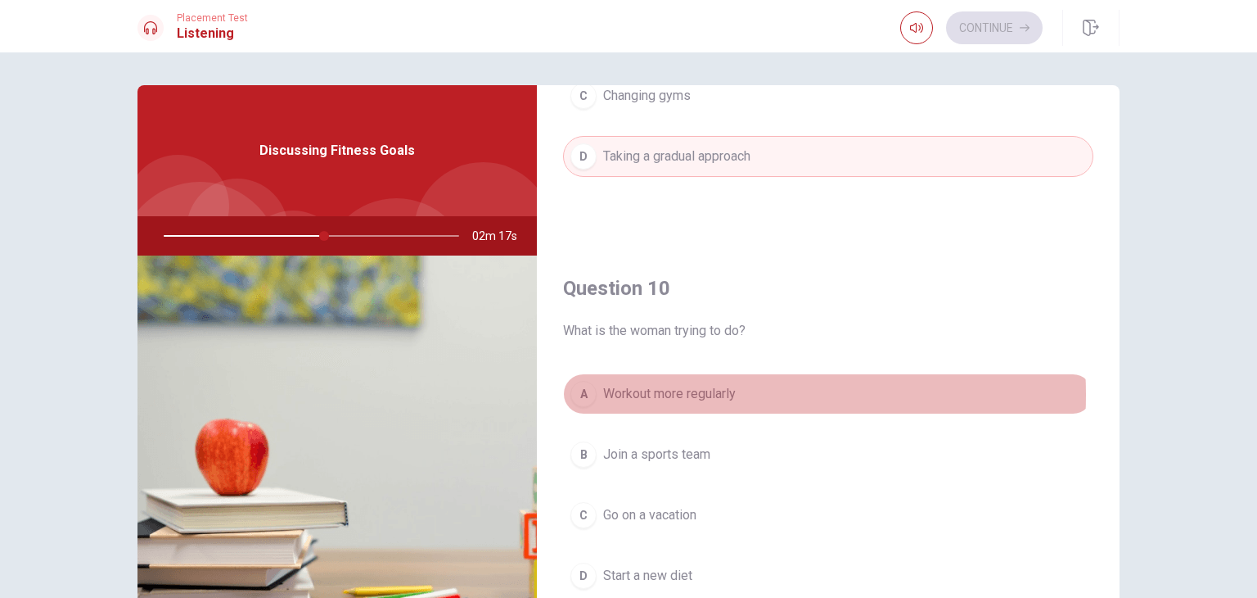
click at [694, 389] on span "Workout more regularly" at bounding box center [669, 394] width 133 height 20
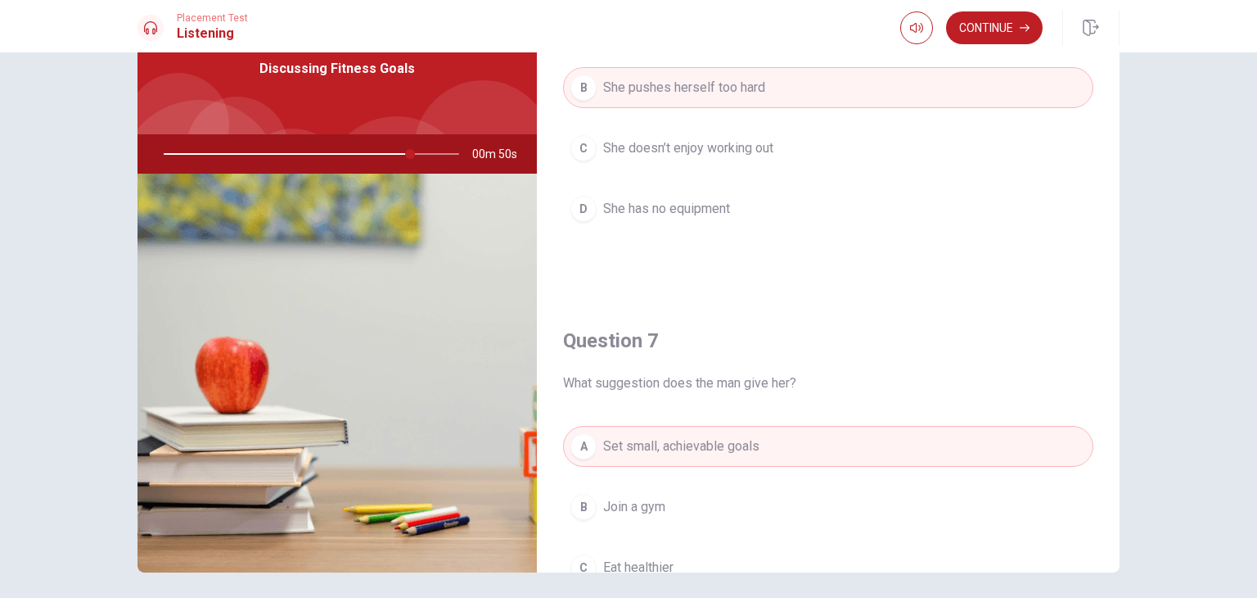
scroll to position [0, 0]
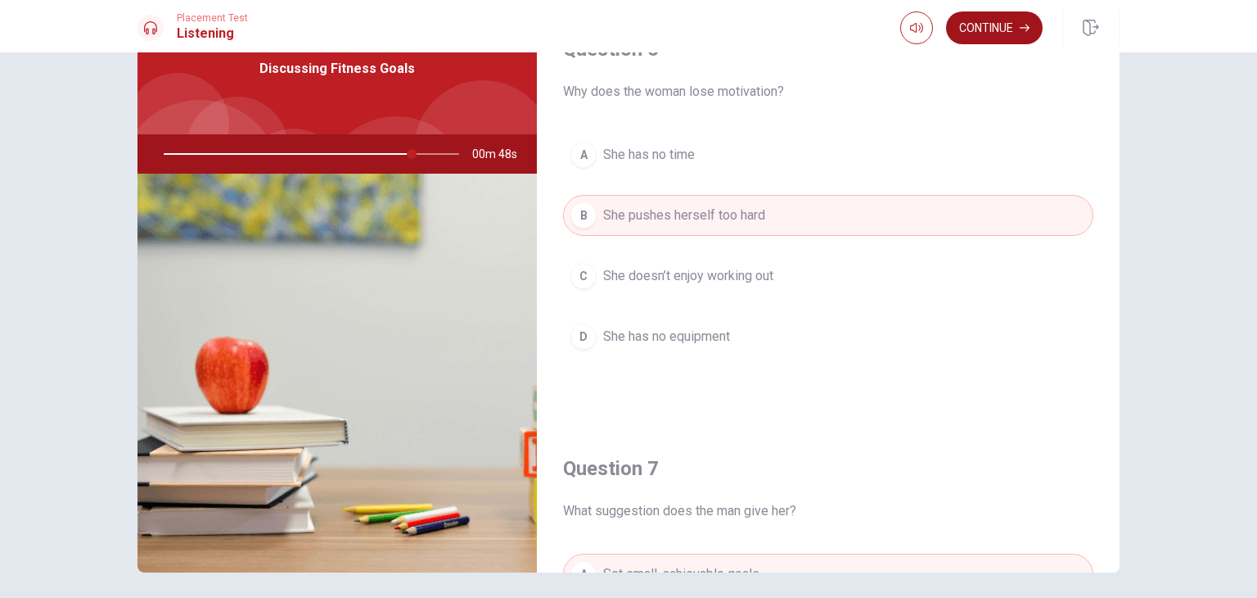
click at [998, 30] on button "Continue" at bounding box center [994, 27] width 97 height 33
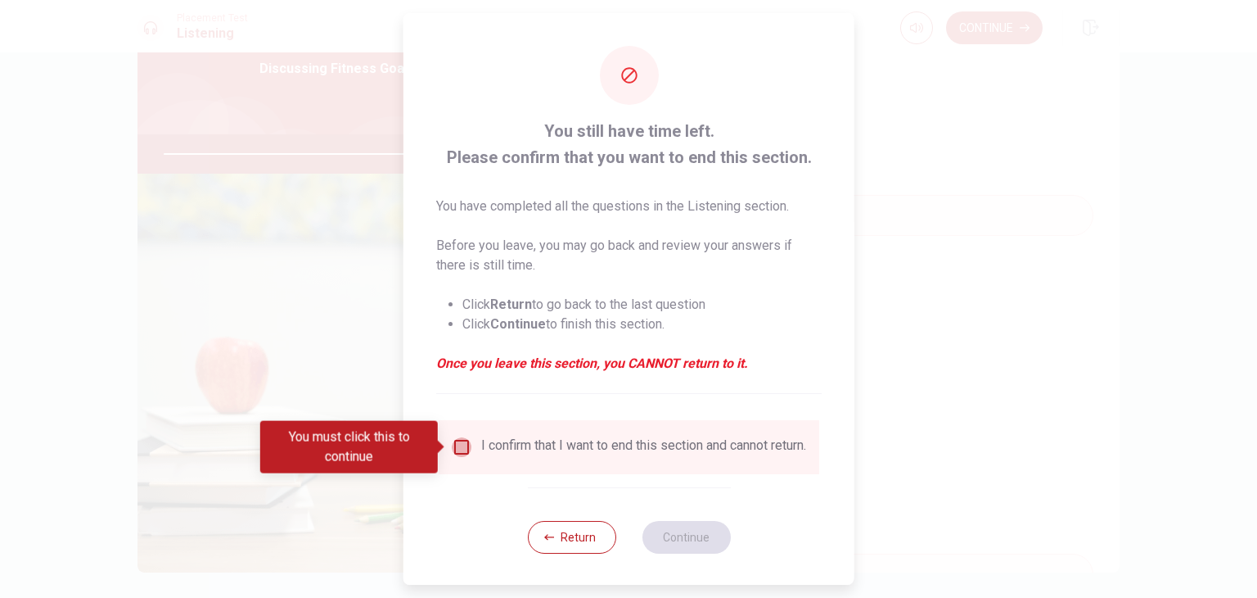
click at [462, 443] on input "You must click this to continue" at bounding box center [462, 447] width 20 height 20
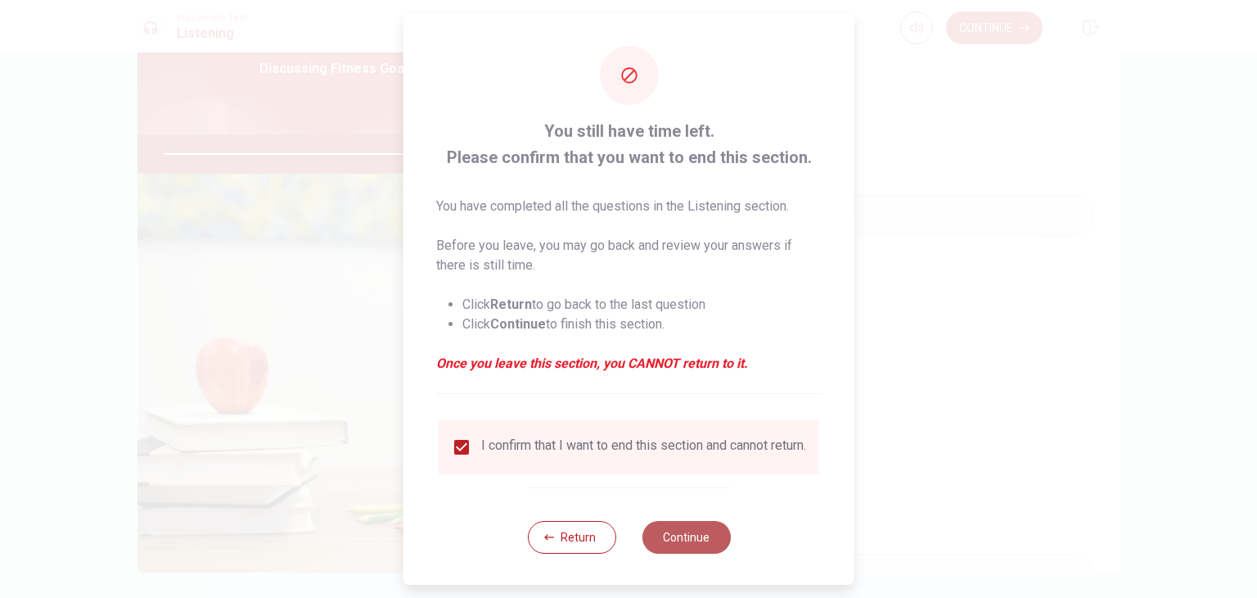
click at [684, 544] on button "Continue" at bounding box center [686, 537] width 88 height 33
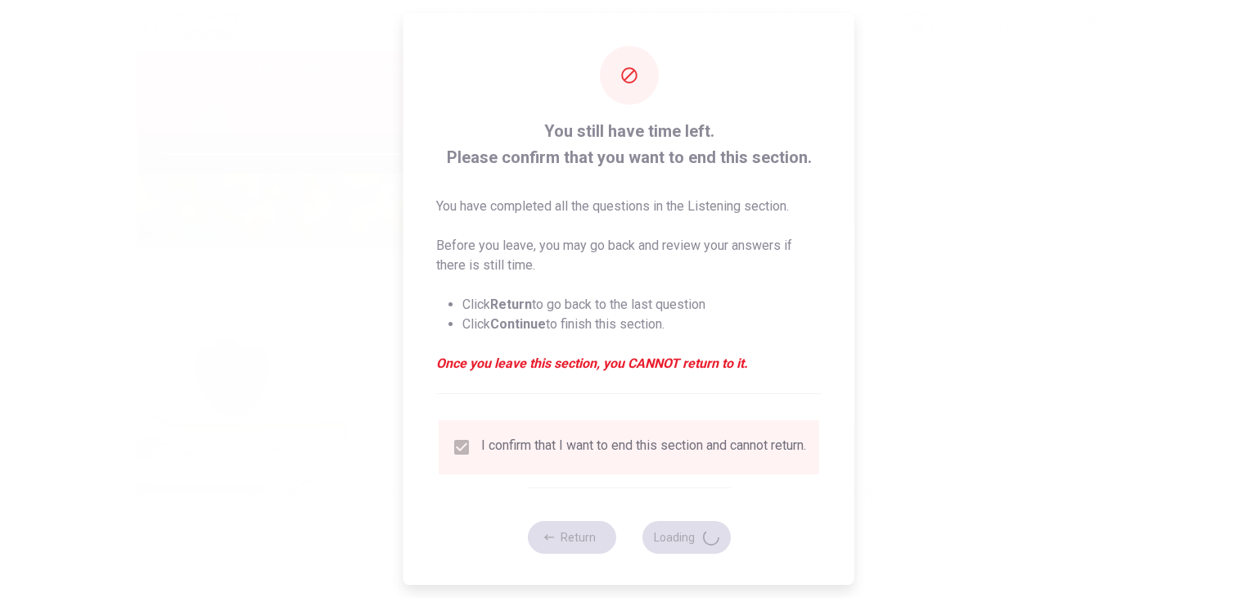
type input "86"
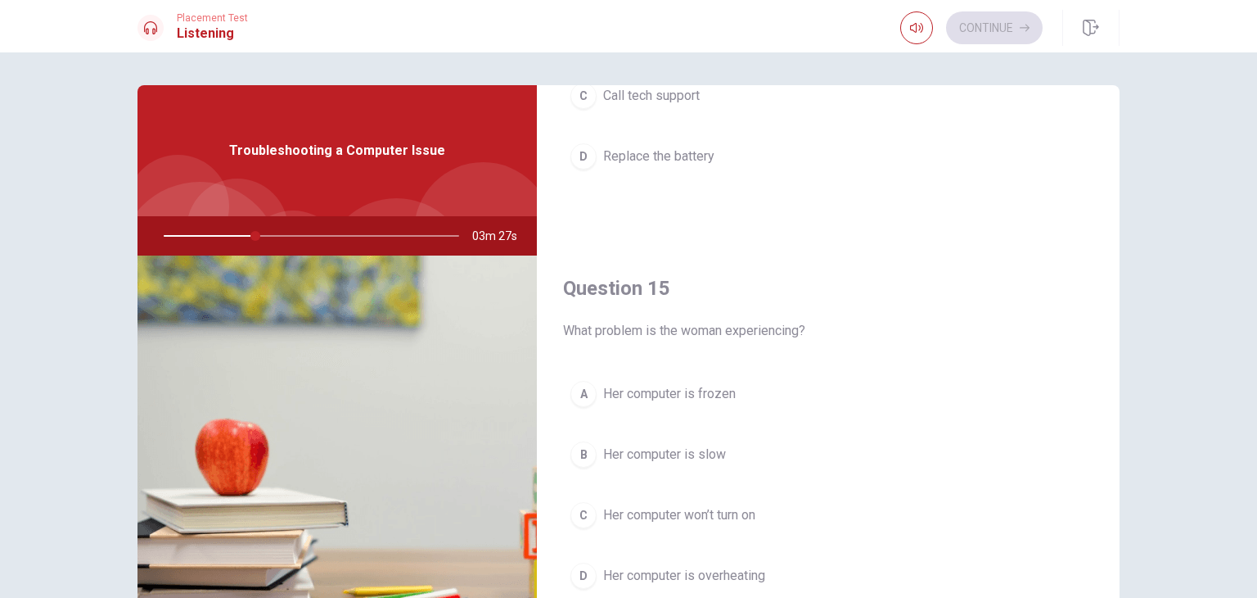
scroll to position [82, 0]
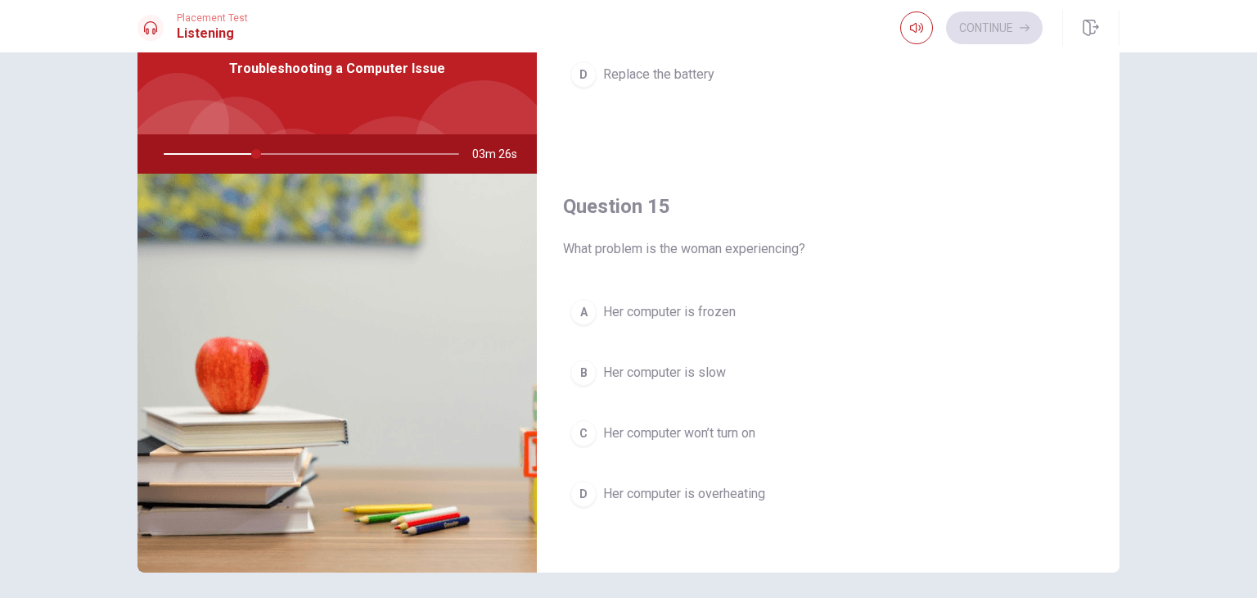
click at [625, 364] on span "Her computer is slow" at bounding box center [664, 373] width 123 height 20
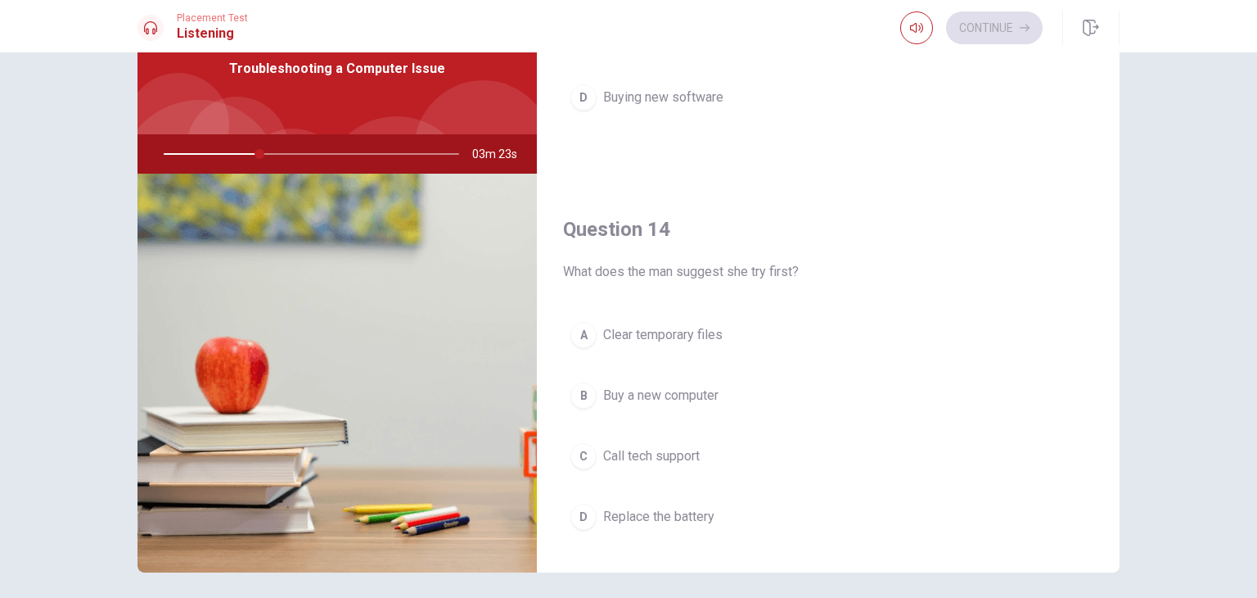
scroll to position [1028, 0]
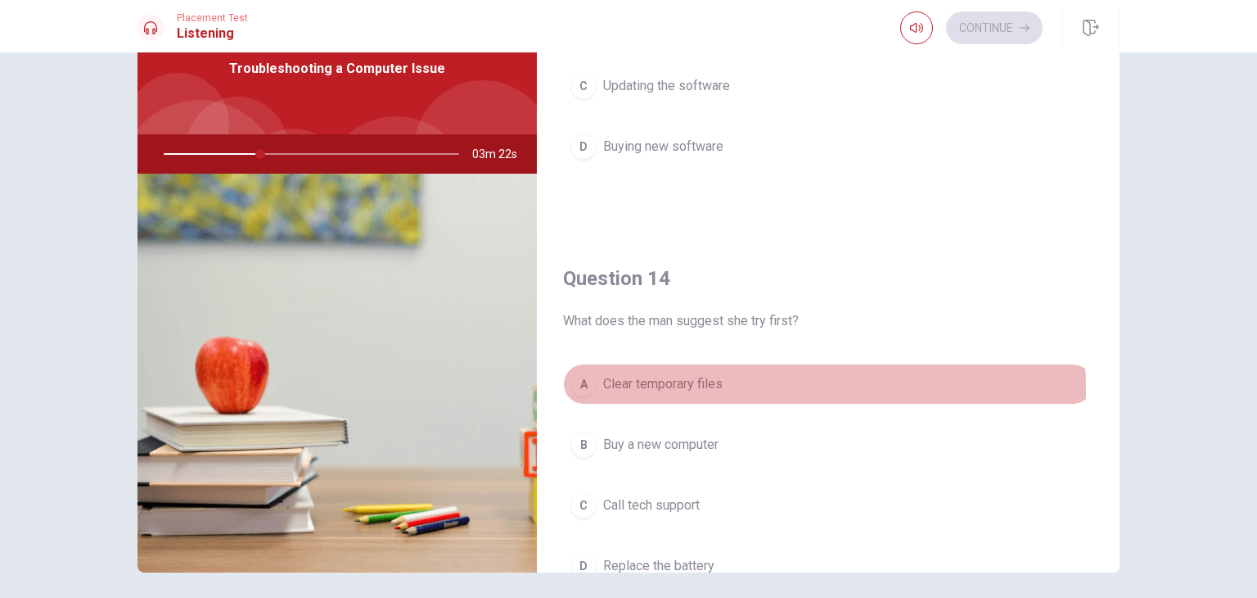
click at [647, 385] on span "Clear temporary files" at bounding box center [663, 384] width 120 height 20
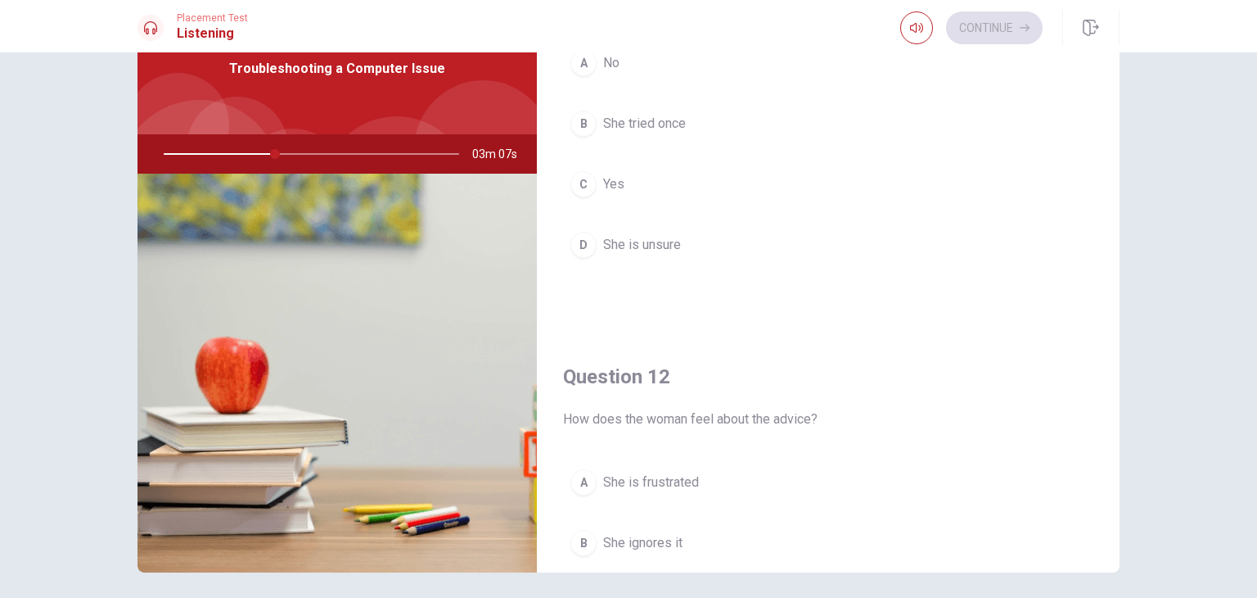
scroll to position [0, 0]
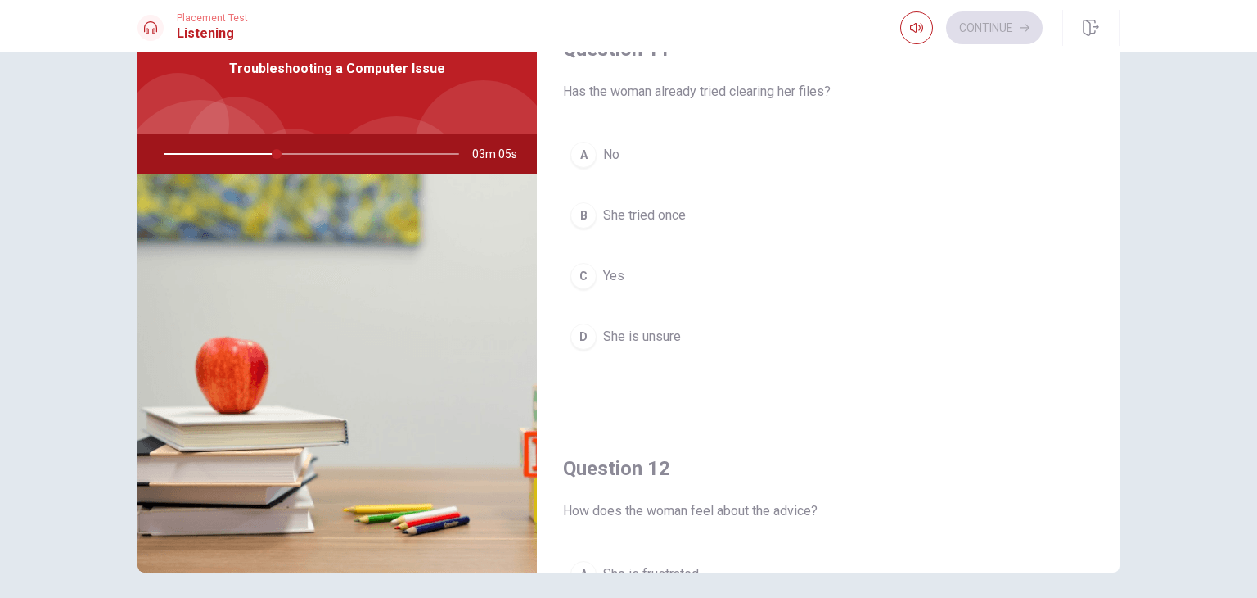
click at [623, 217] on span "She tried once" at bounding box center [644, 215] width 83 height 20
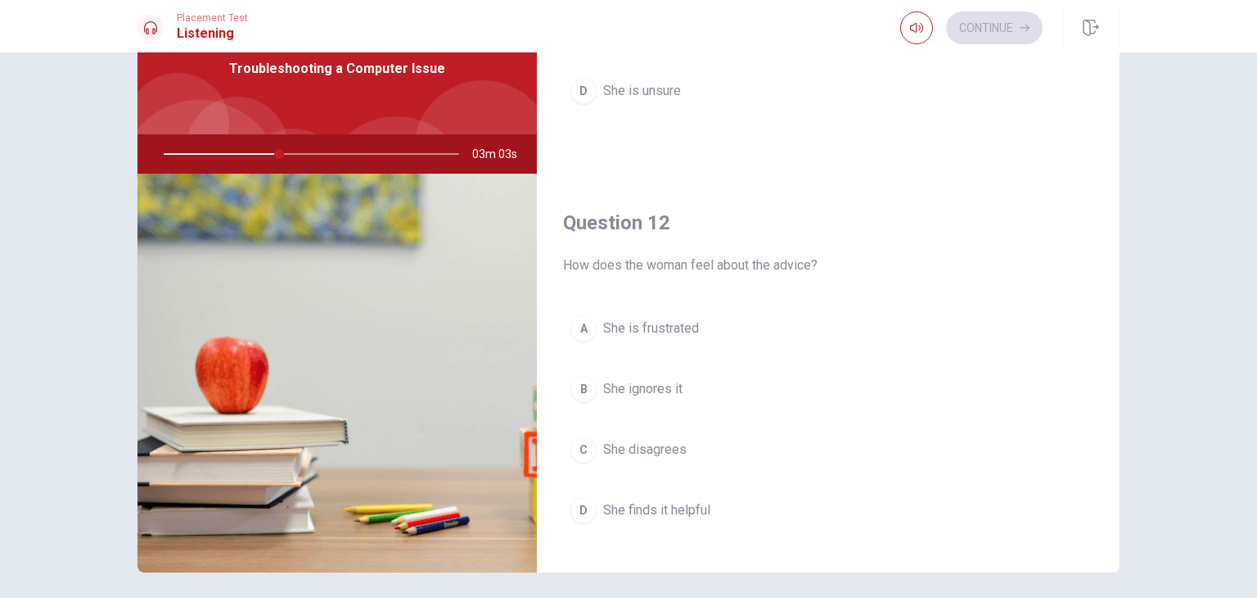
scroll to position [327, 0]
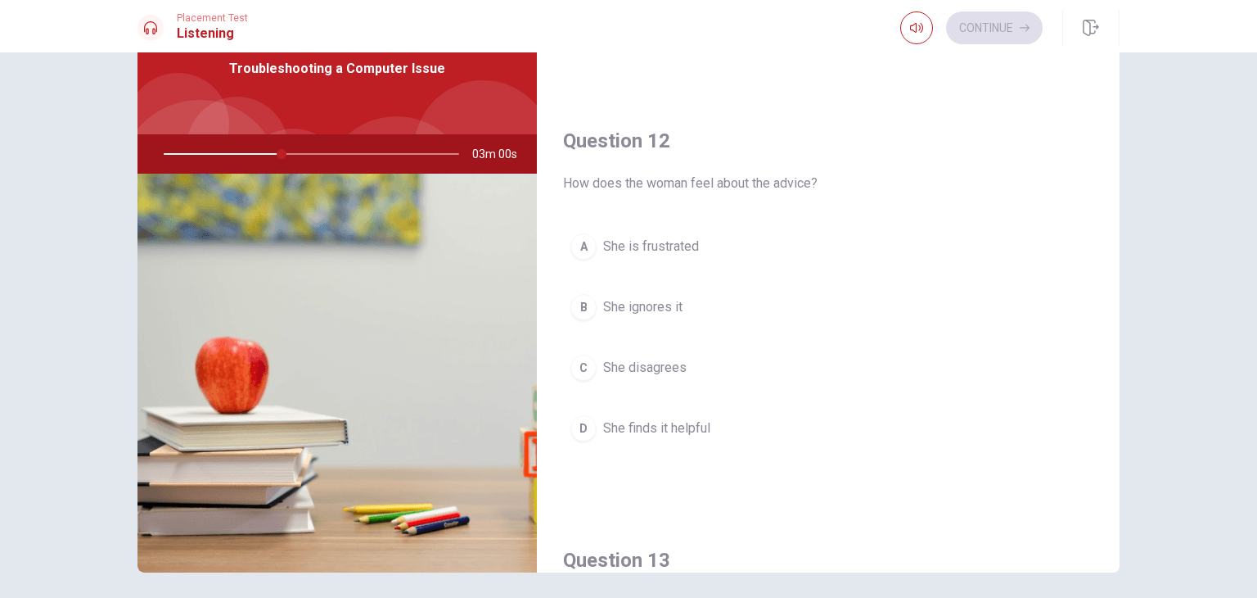
click at [651, 370] on span "She disagrees" at bounding box center [644, 368] width 83 height 20
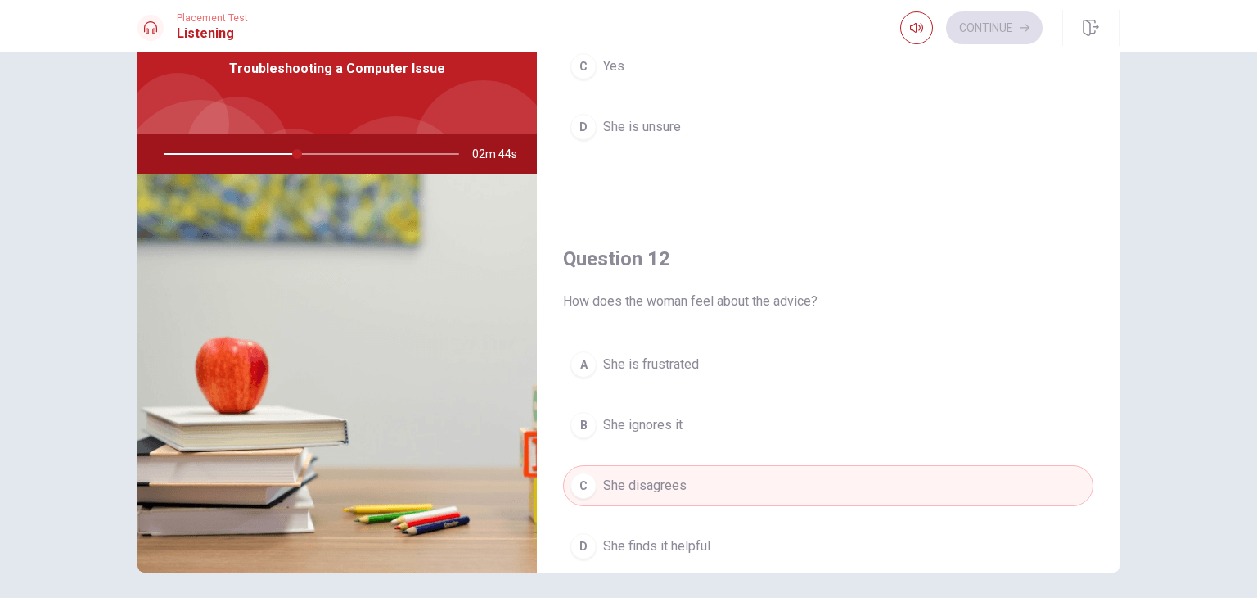
scroll to position [0, 0]
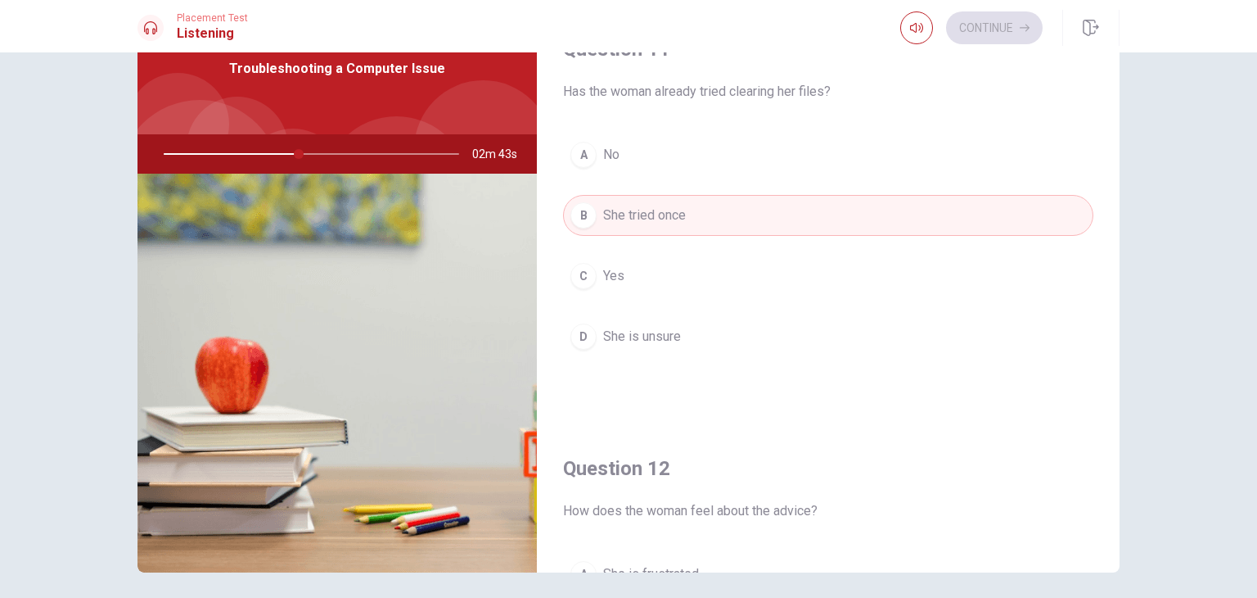
click at [583, 156] on div "A" at bounding box center [584, 155] width 26 height 26
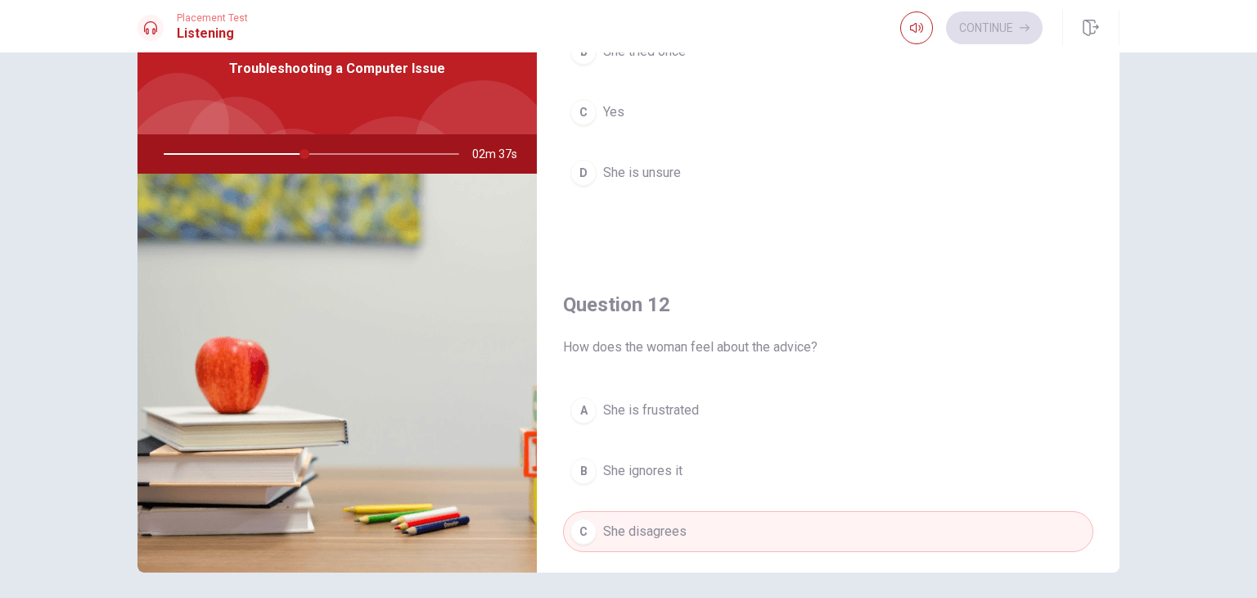
scroll to position [327, 0]
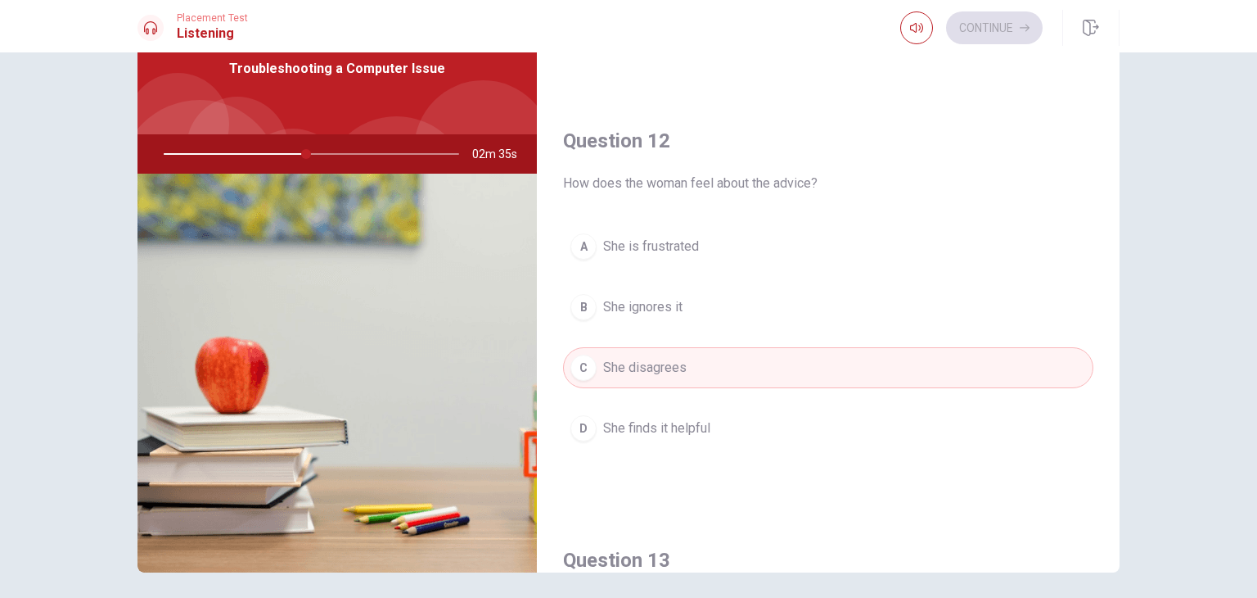
click at [684, 428] on span "She finds it helpful" at bounding box center [656, 428] width 107 height 20
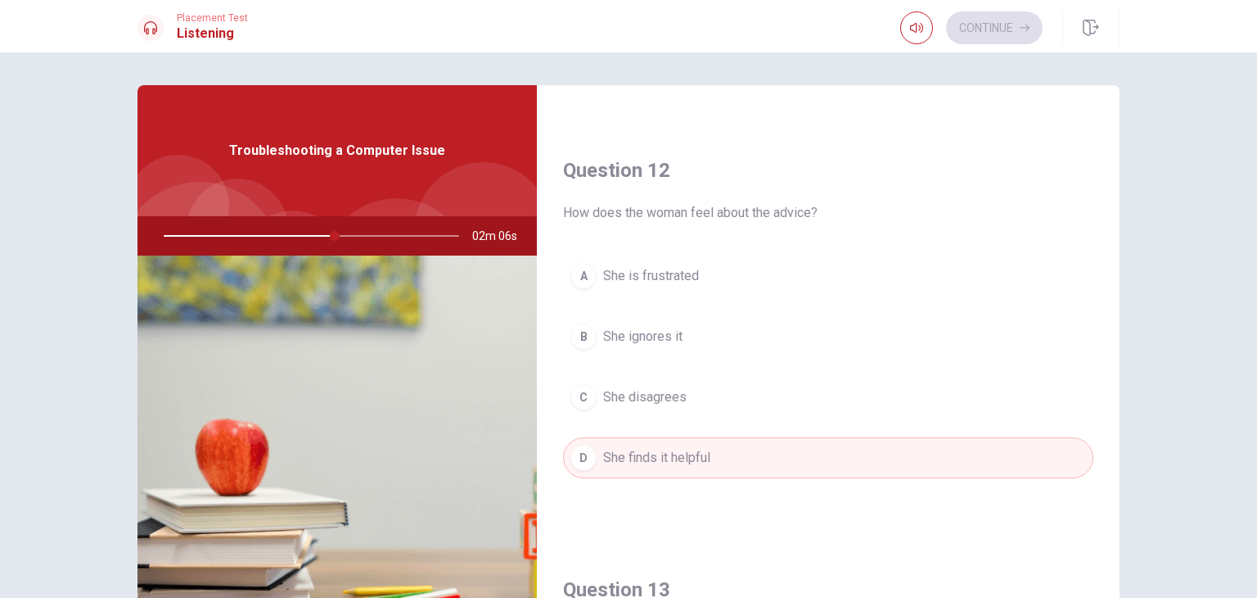
scroll to position [409, 0]
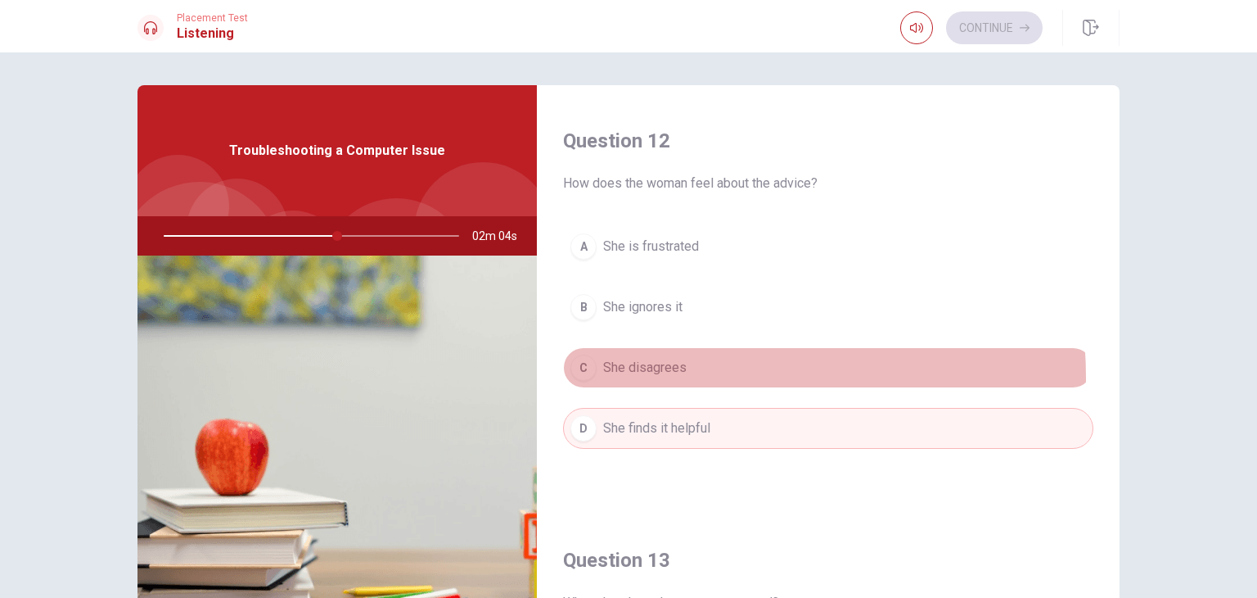
click at [666, 375] on button "C She disagrees" at bounding box center [828, 367] width 530 height 41
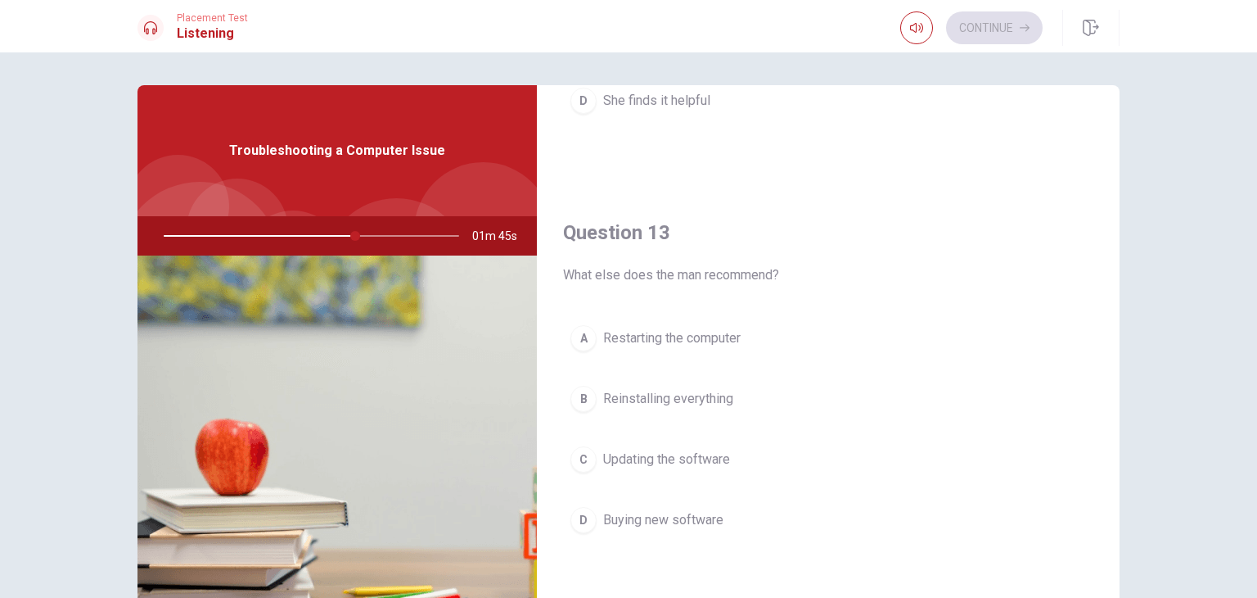
scroll to position [819, 0]
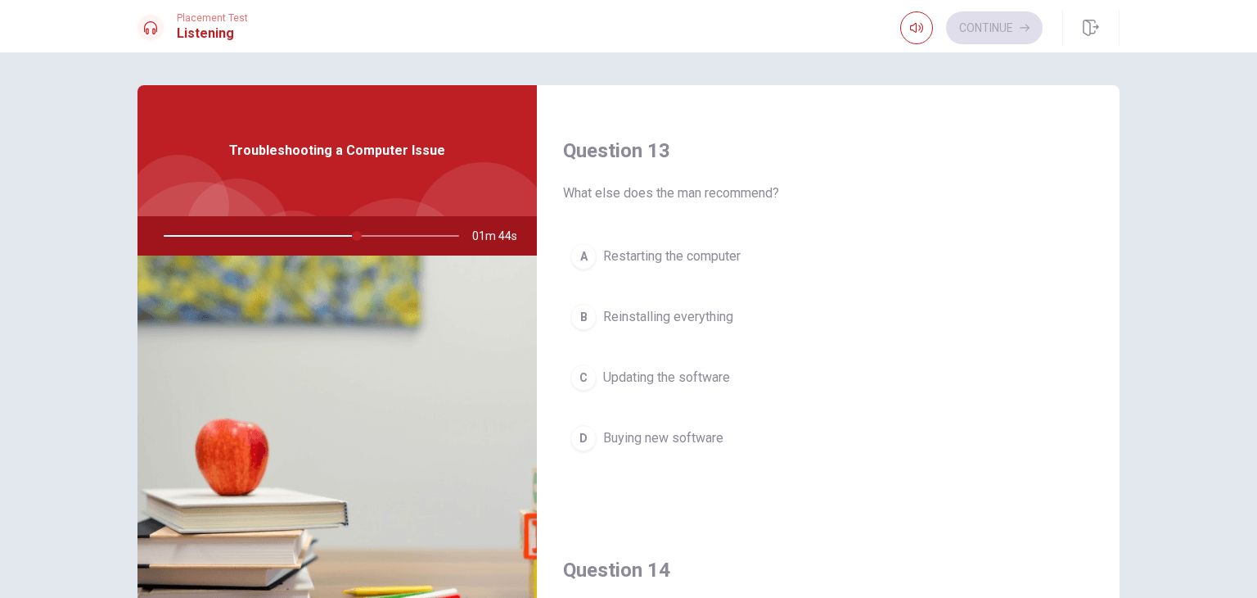
click at [684, 380] on span "Updating the software" at bounding box center [666, 378] width 127 height 20
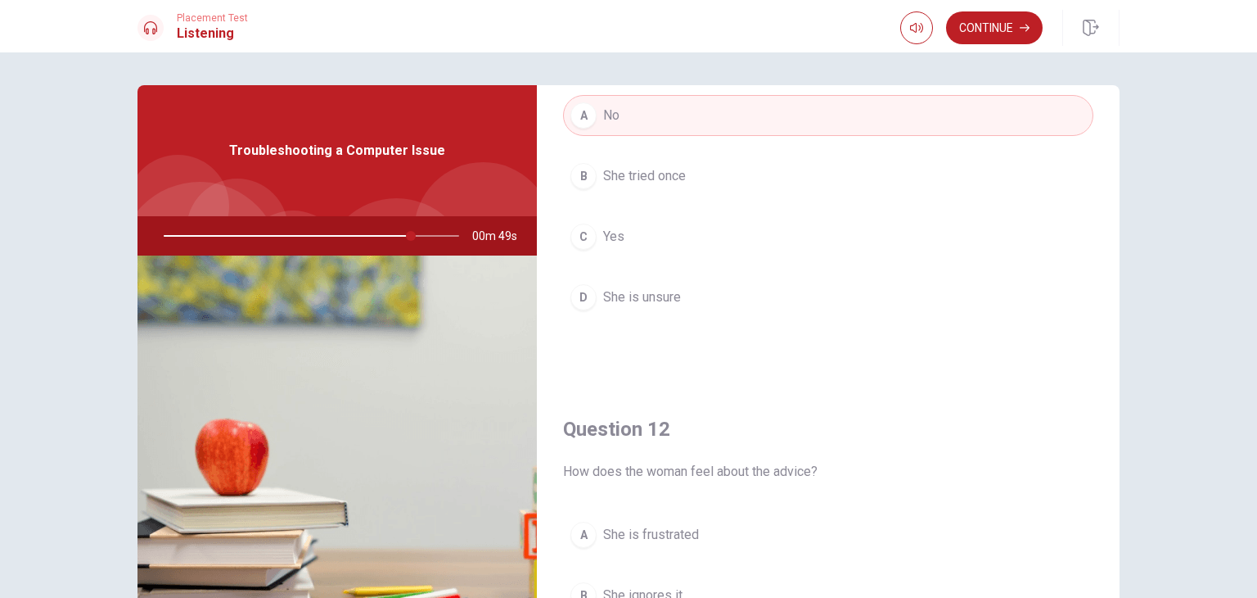
scroll to position [0, 0]
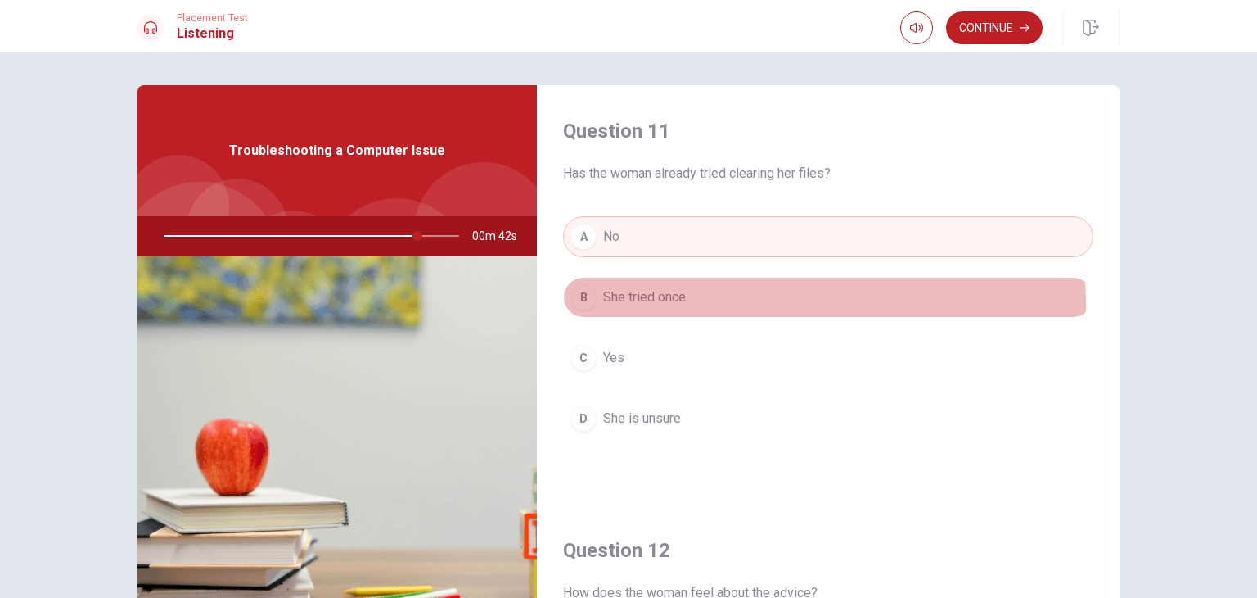
click at [687, 305] on button "B She tried once" at bounding box center [828, 297] width 530 height 41
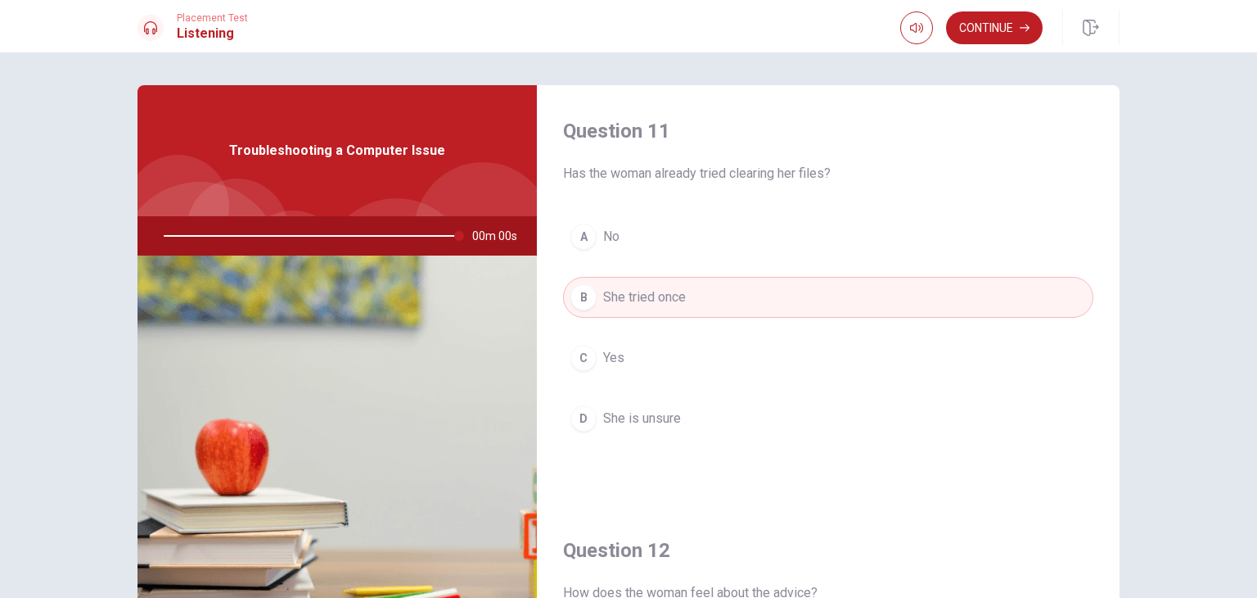
type input "0"
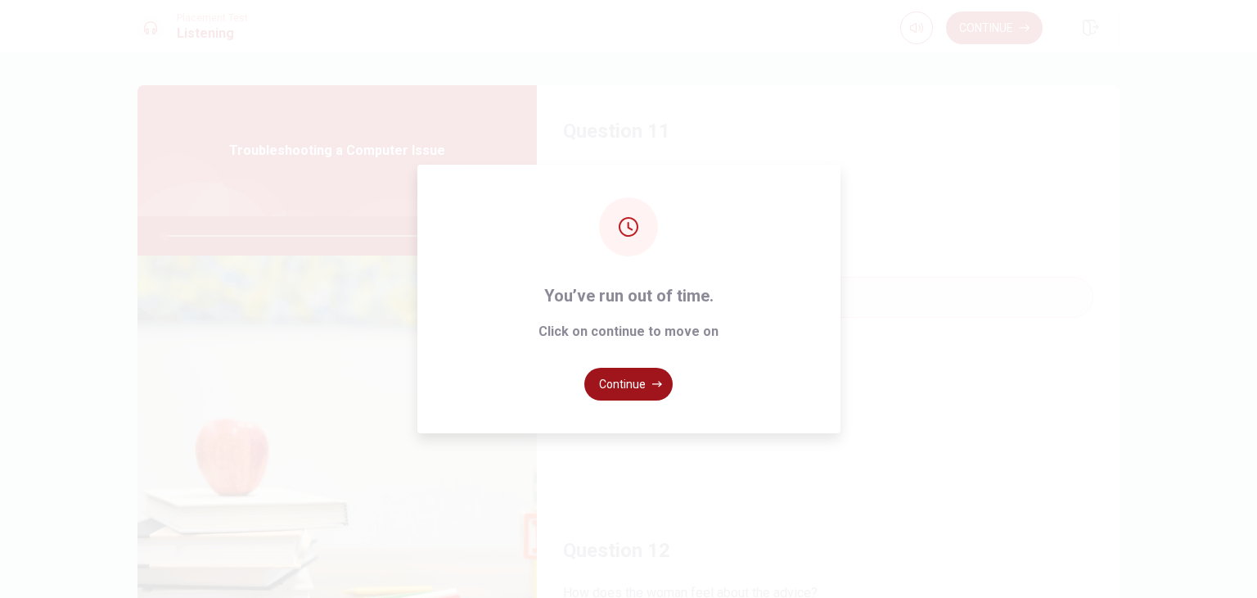
click at [636, 379] on button "Continue" at bounding box center [628, 384] width 88 height 33
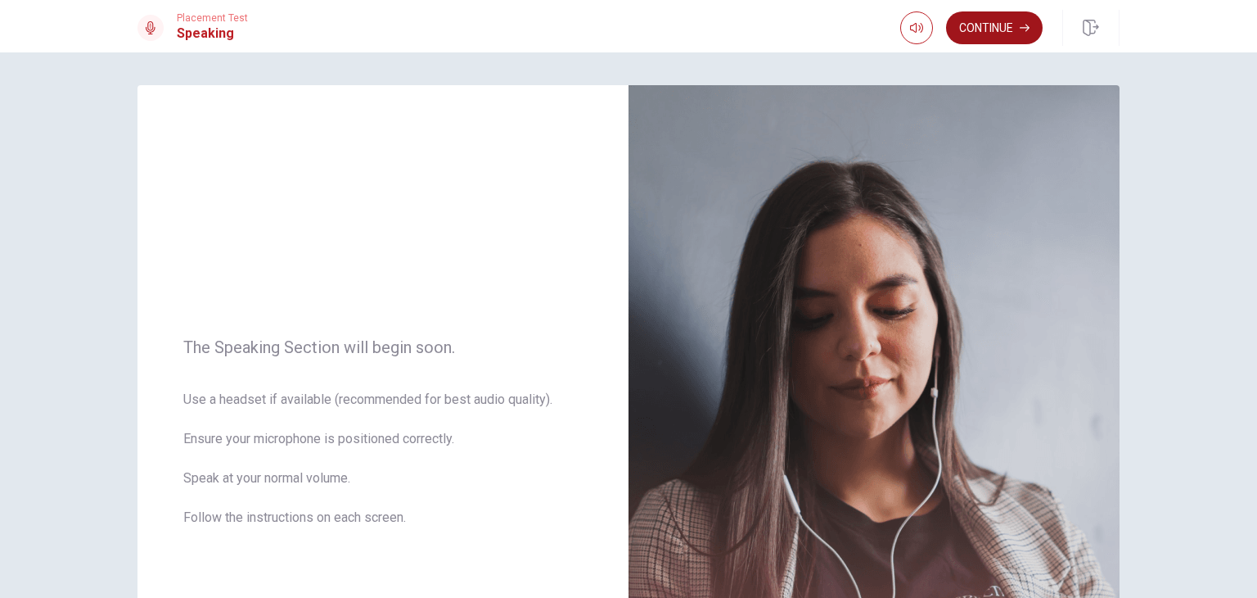
click at [1013, 30] on button "Continue" at bounding box center [994, 27] width 97 height 33
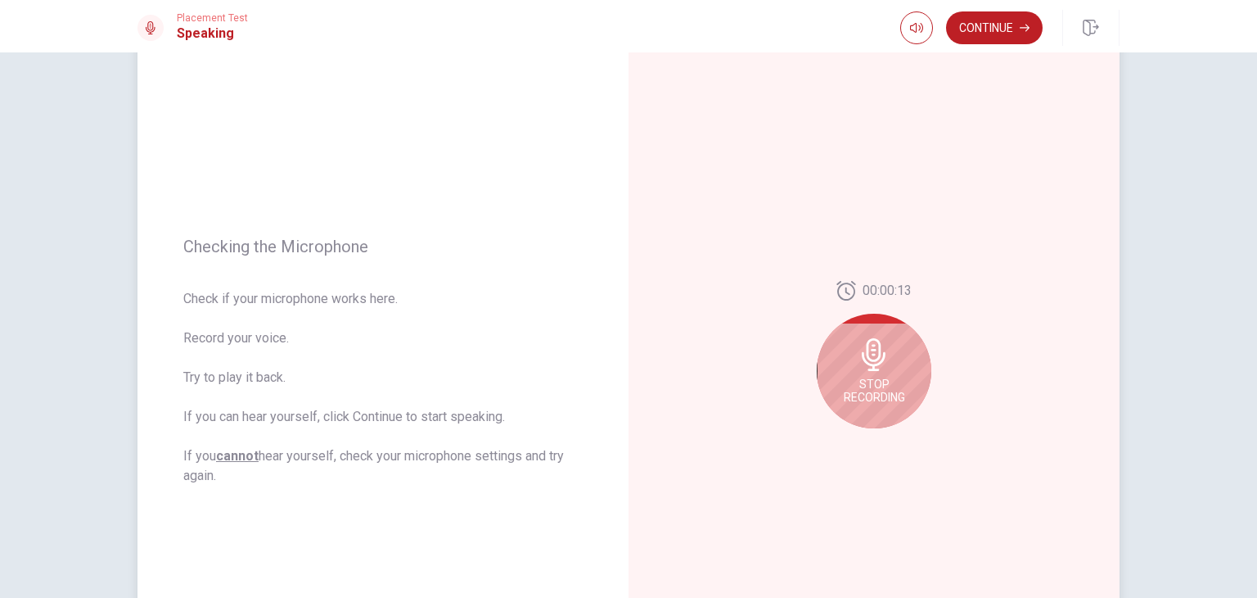
scroll to position [82, 0]
click at [876, 377] on span "Stop Recording" at bounding box center [874, 390] width 61 height 26
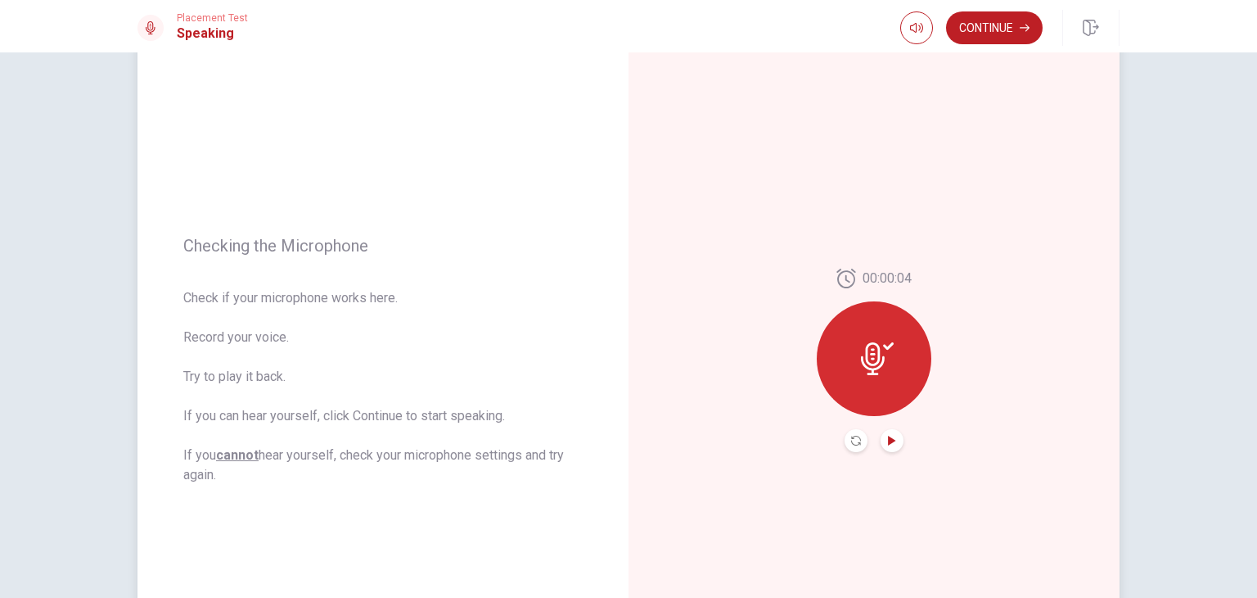
click at [888, 438] on icon "Play Audio" at bounding box center [891, 440] width 7 height 10
click at [984, 37] on button "Continue" at bounding box center [994, 27] width 97 height 33
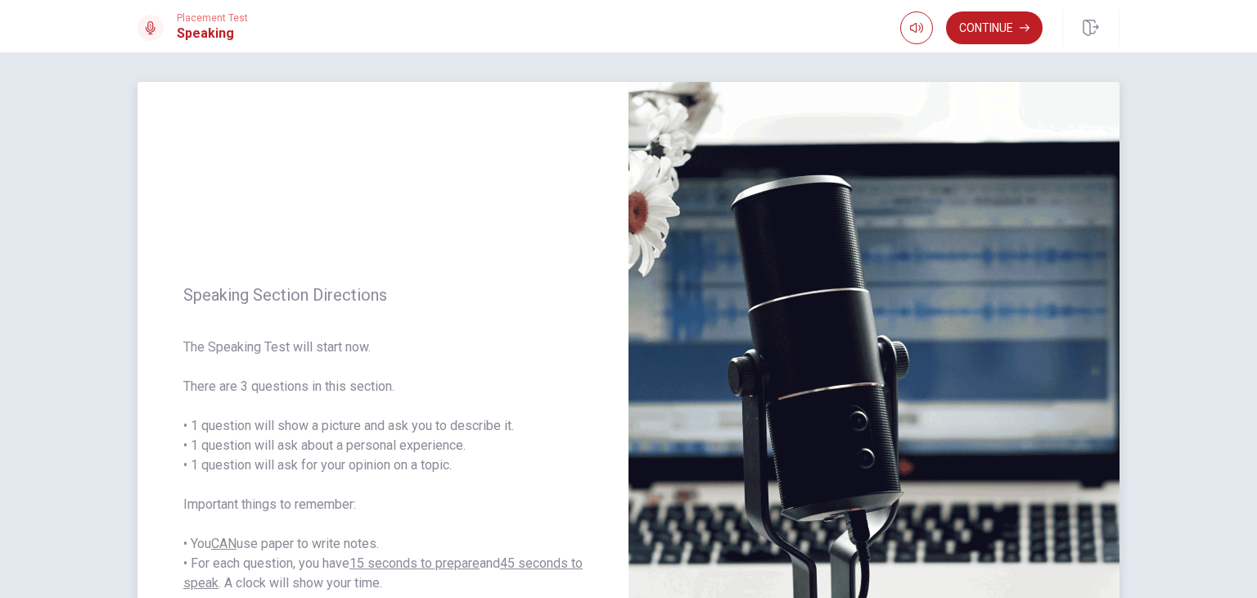
scroll to position [0, 0]
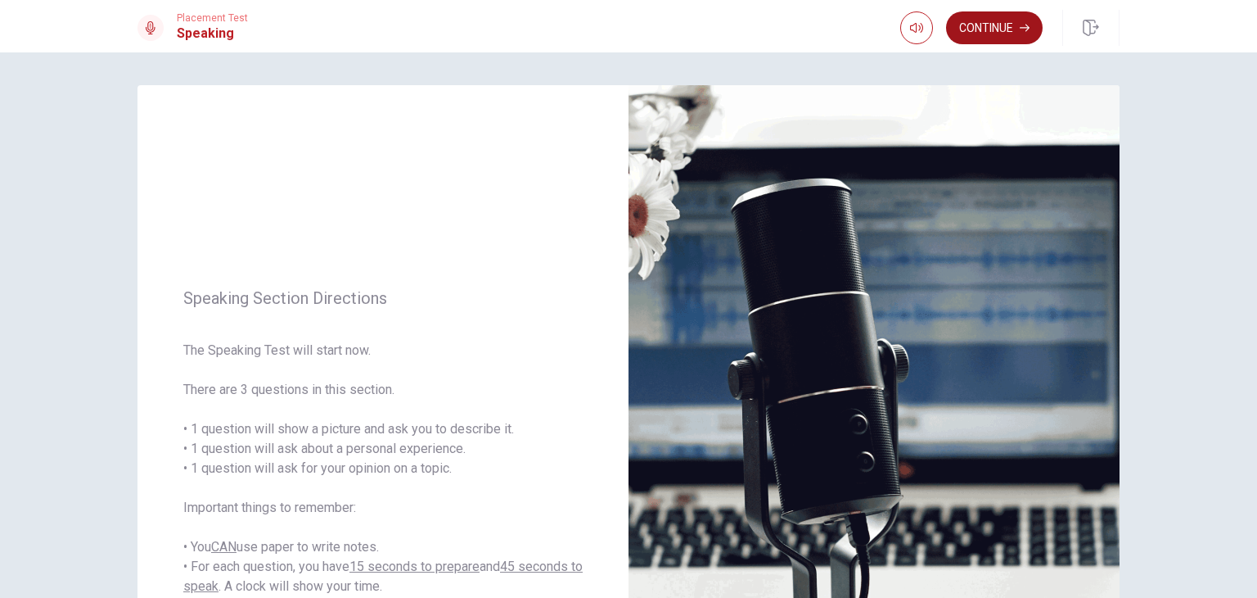
click at [1004, 33] on button "Continue" at bounding box center [994, 27] width 97 height 33
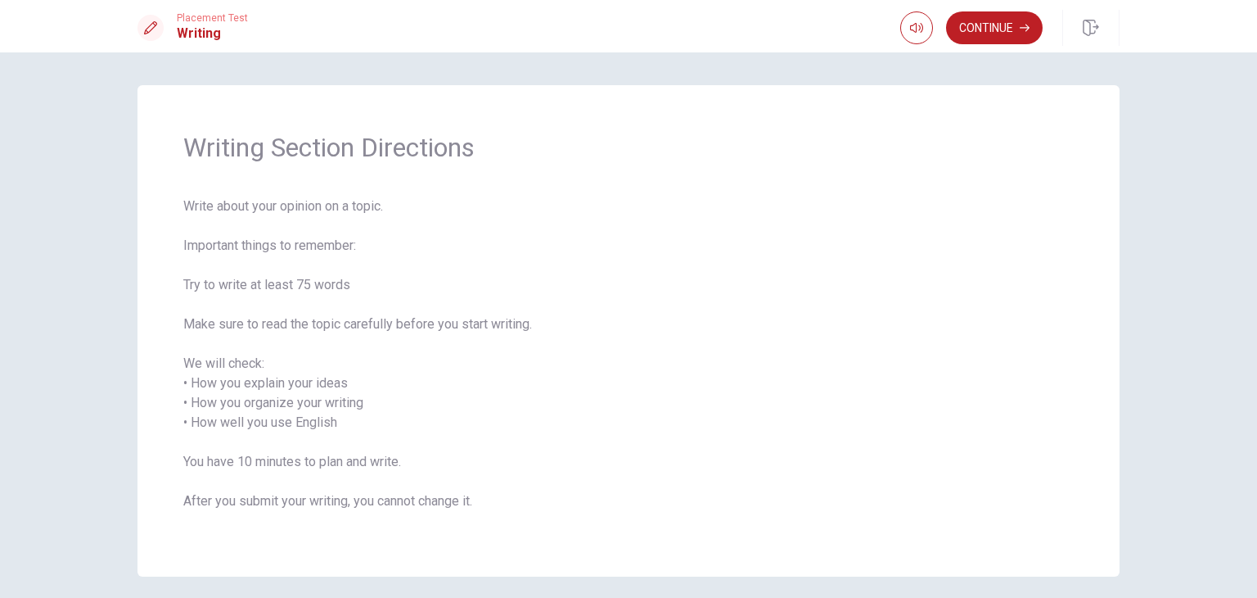
scroll to position [64, 0]
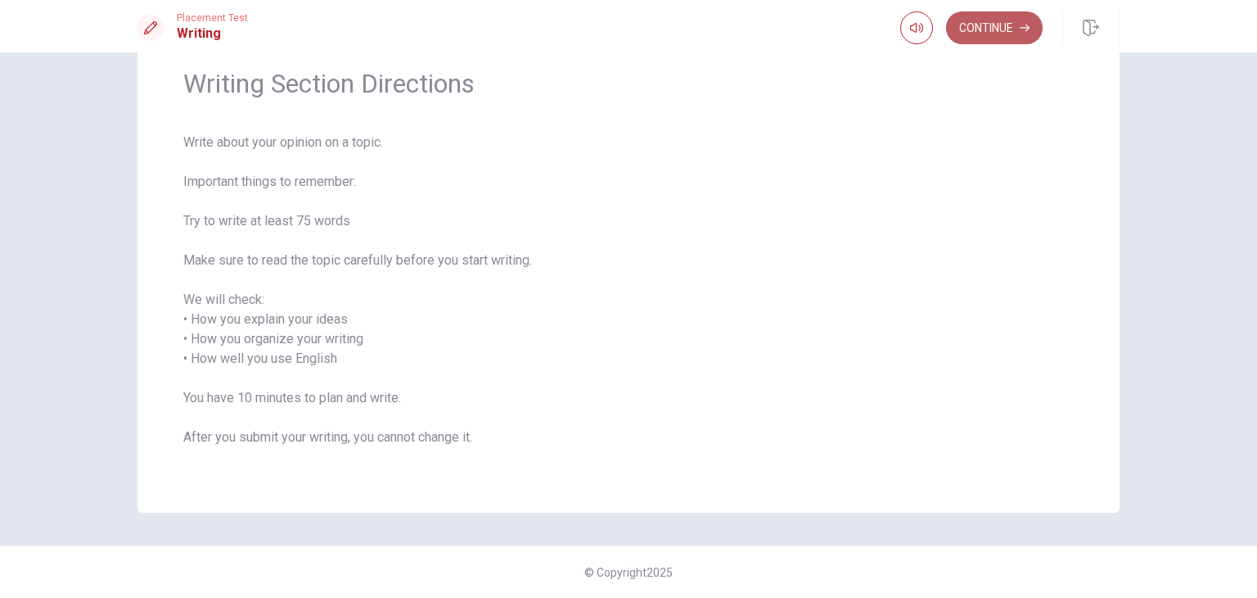
click at [1004, 38] on button "Continue" at bounding box center [994, 27] width 97 height 33
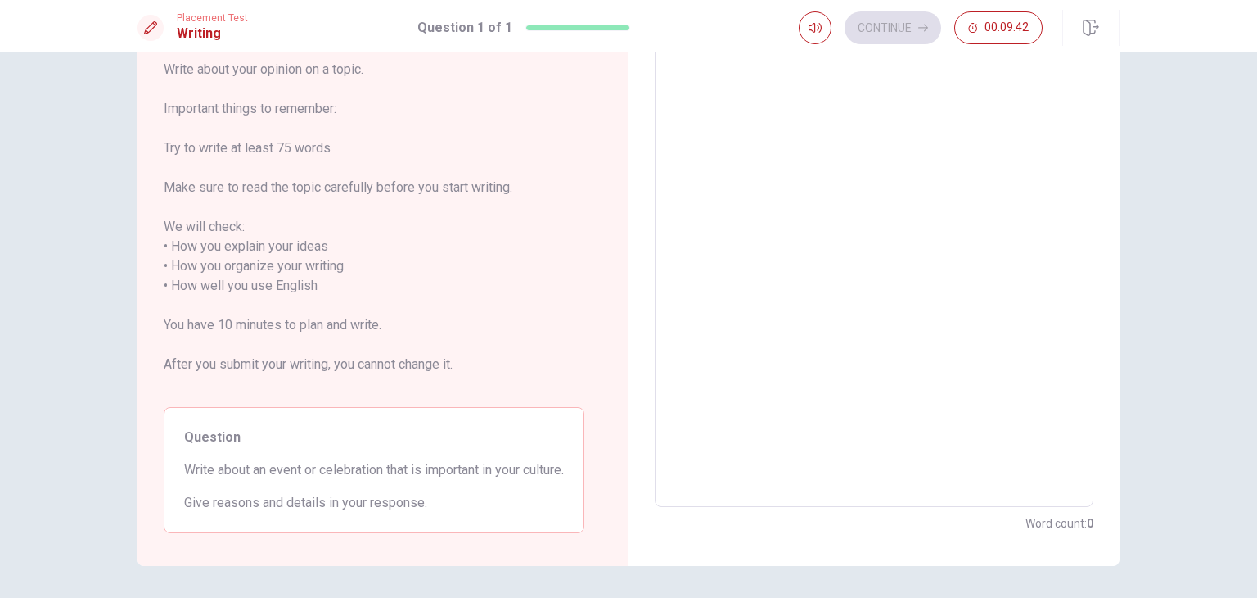
scroll to position [69, 0]
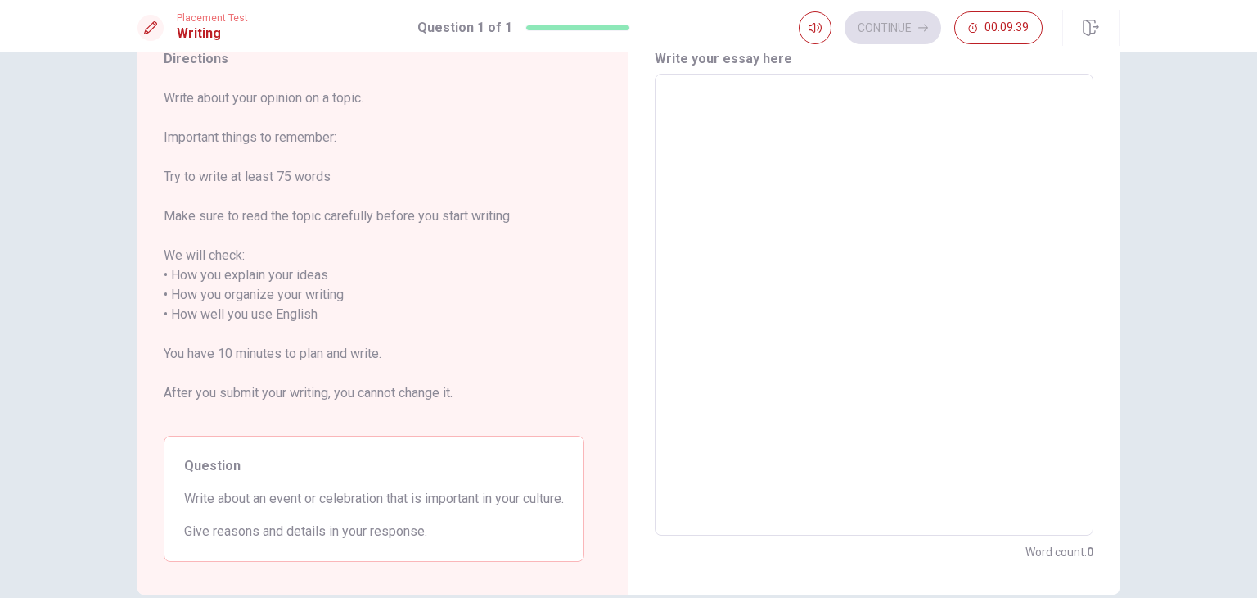
click at [706, 115] on textarea at bounding box center [874, 305] width 416 height 435
type textarea "I"
type textarea "x"
type textarea "In"
click at [753, 118] on textarea "In" at bounding box center [874, 305] width 416 height 435
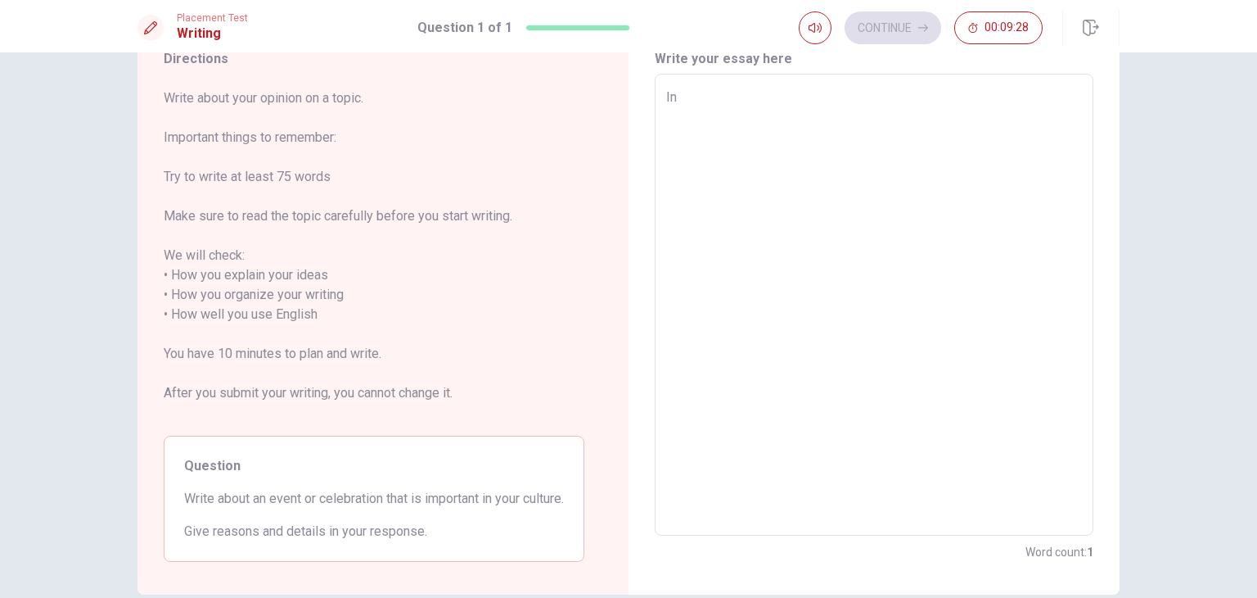
type textarea "x"
type textarea "In"
type textarea "x"
type textarea "In m"
type textarea "x"
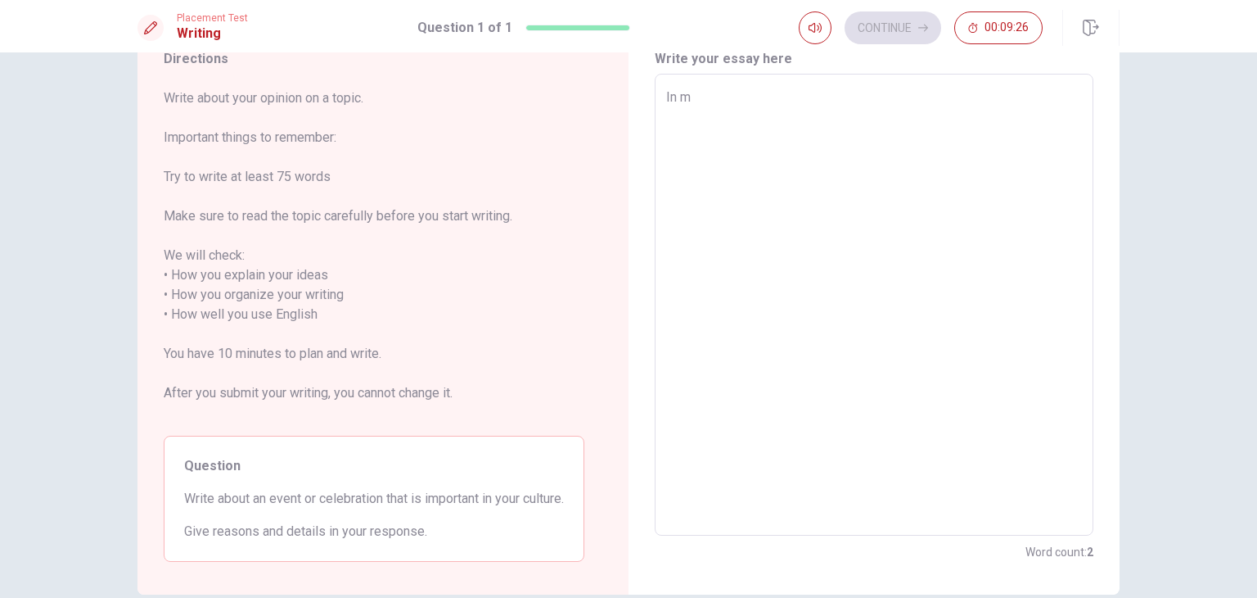
type textarea "In my"
type textarea "x"
type textarea "In my"
type textarea "x"
type textarea "In my c"
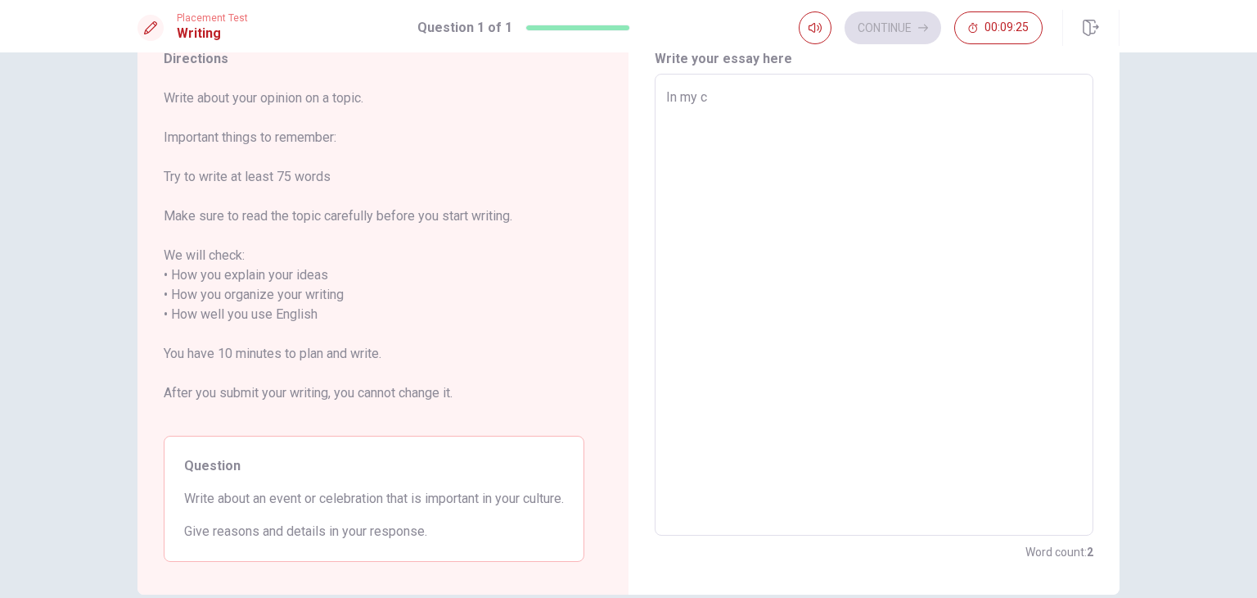
type textarea "x"
type textarea "In my co"
type textarea "x"
type textarea "In my cou"
type textarea "x"
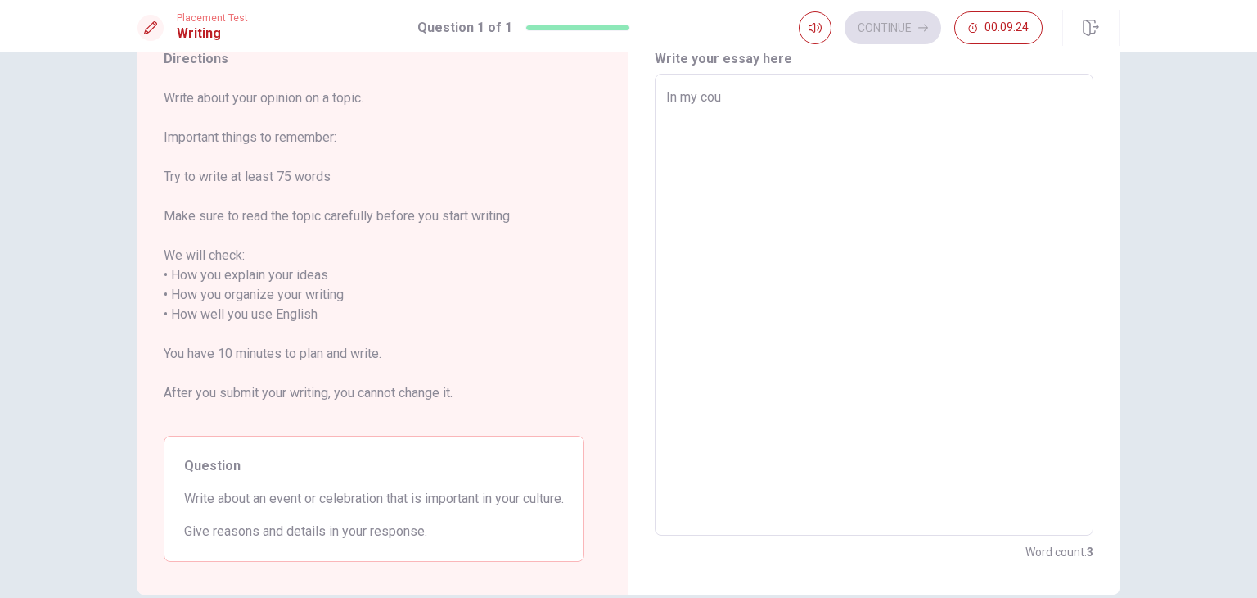
type textarea "In my coun"
type textarea "x"
type textarea "In my count"
type textarea "x"
type textarea "In my countr"
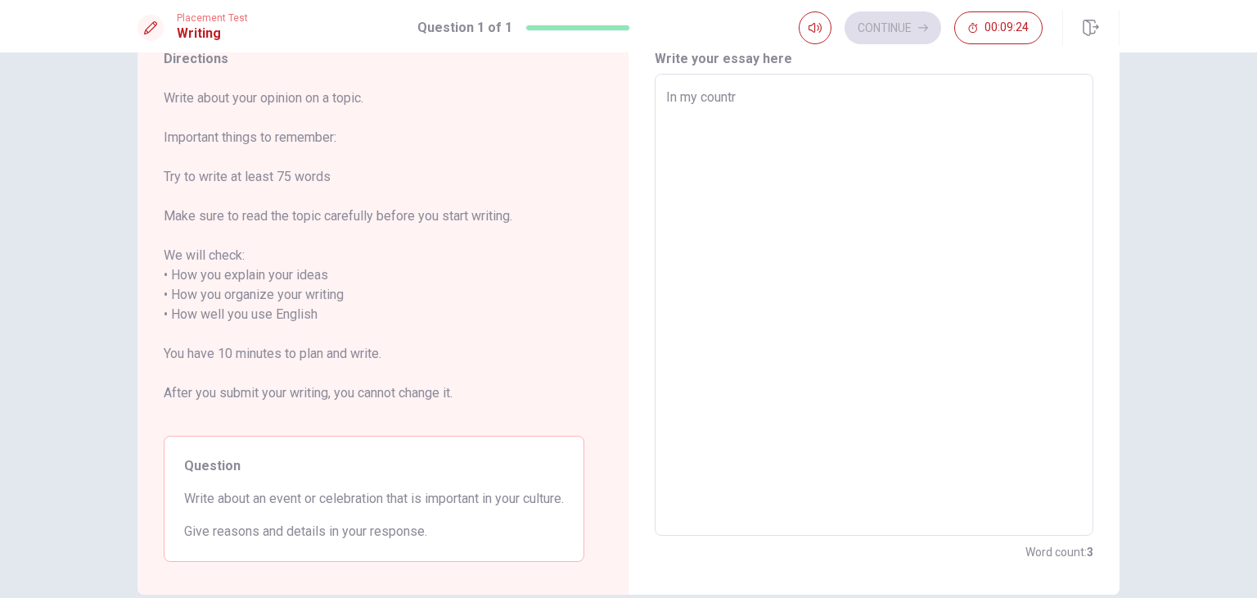
type textarea "x"
type textarea "In my country"
type textarea "x"
type textarea "In my country"
type textarea "x"
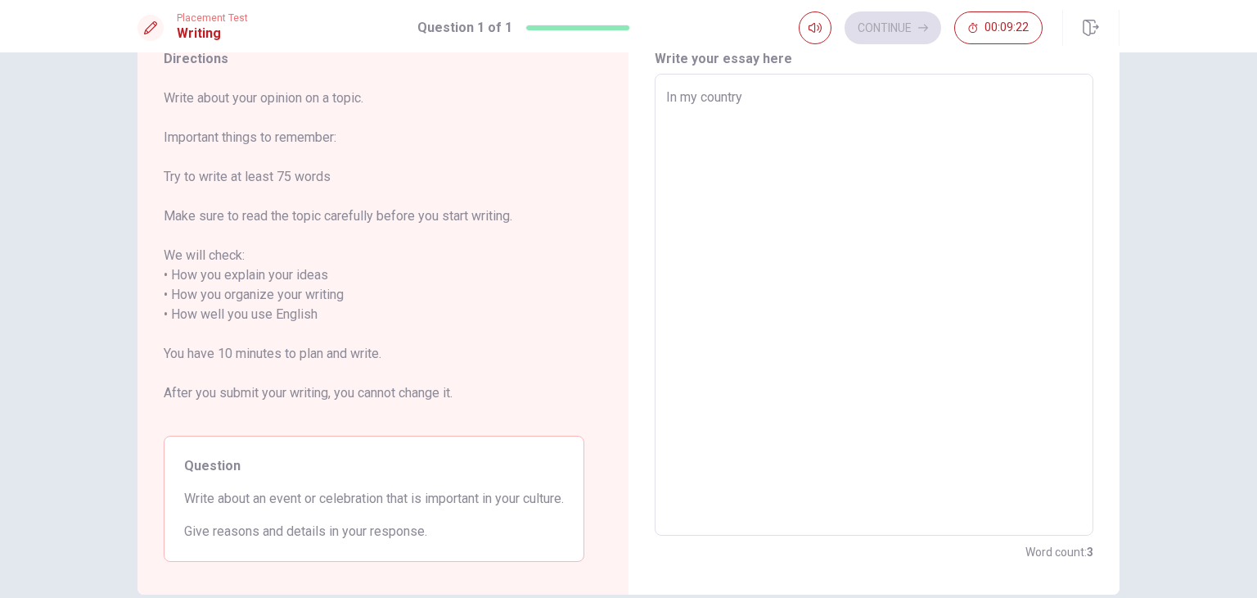
type textarea "In my country"
type textarea "x"
type textarea "In my country,"
type textarea "x"
type textarea "In my country,t"
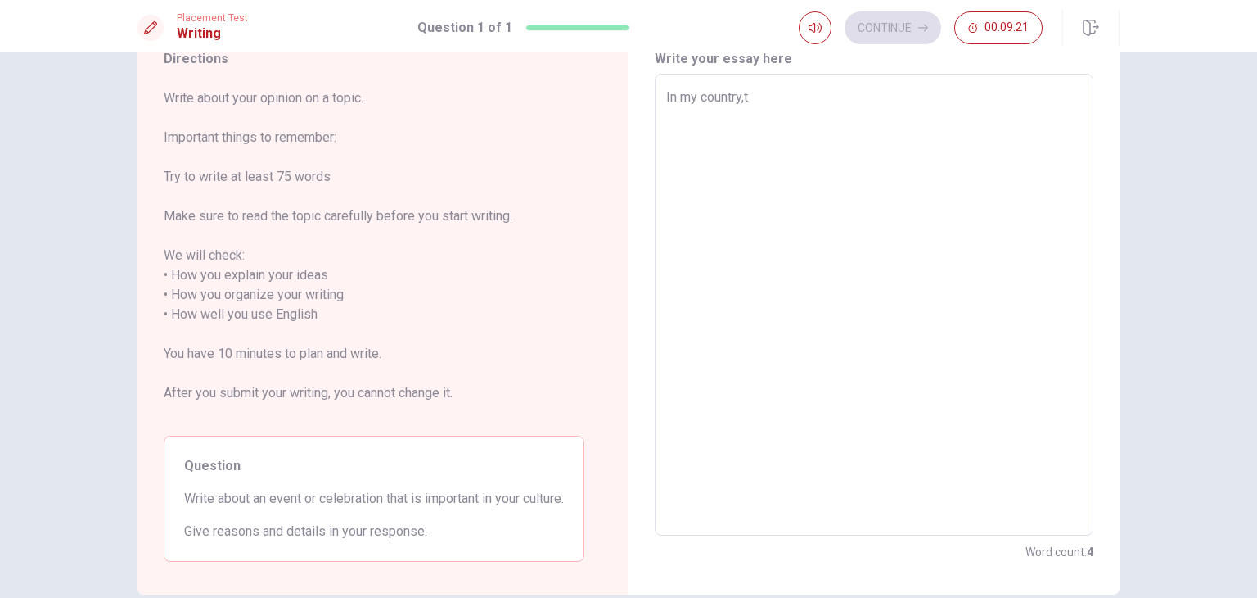
type textarea "x"
type textarea "In my country,th"
type textarea "x"
type textarea "In my country,the"
type textarea "x"
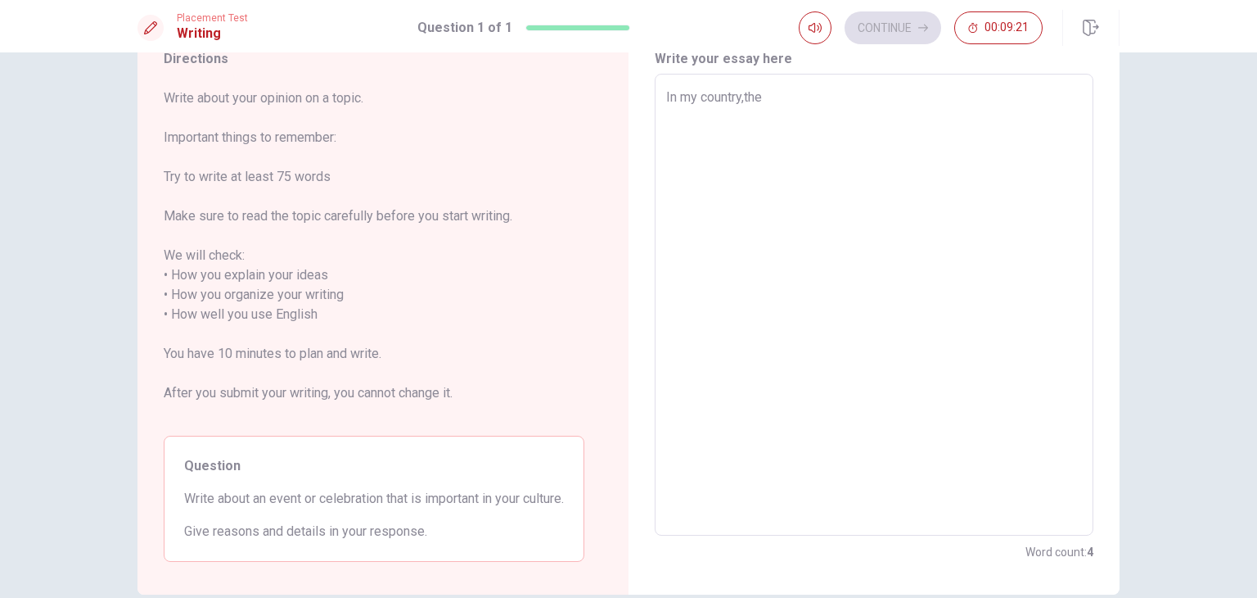
type textarea "In my country,the"
type textarea "x"
type textarea "In my country,the"
type textarea "x"
type textarea "In my country,th"
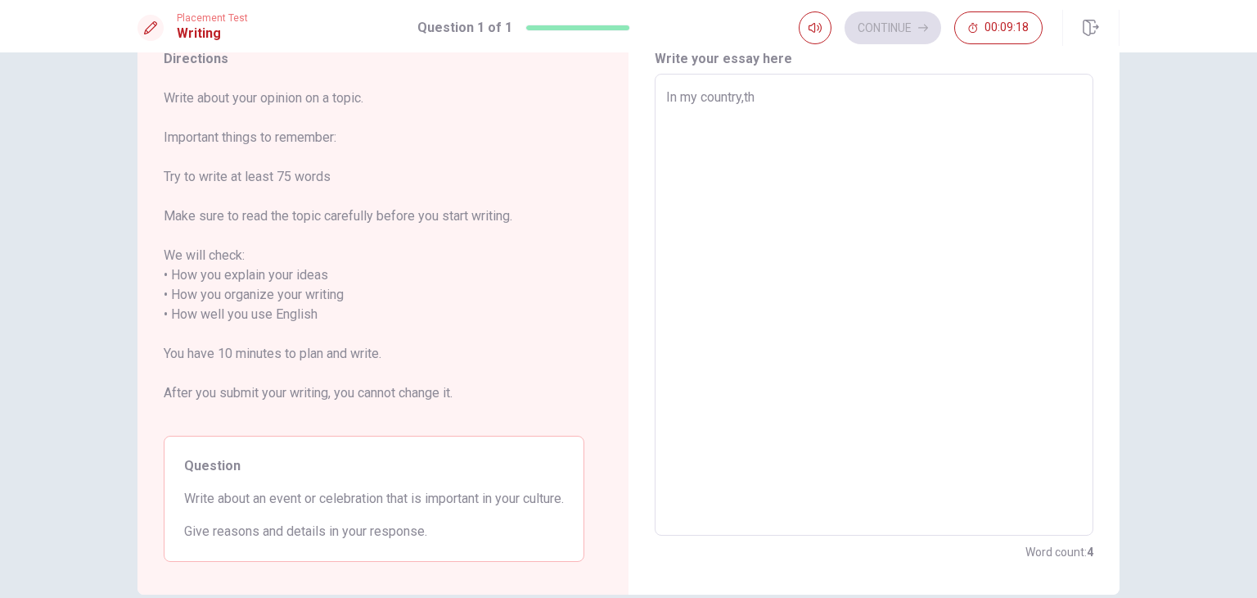
type textarea "x"
type textarea "In my country,t"
type textarea "x"
type textarea "In my country,"
type textarea "x"
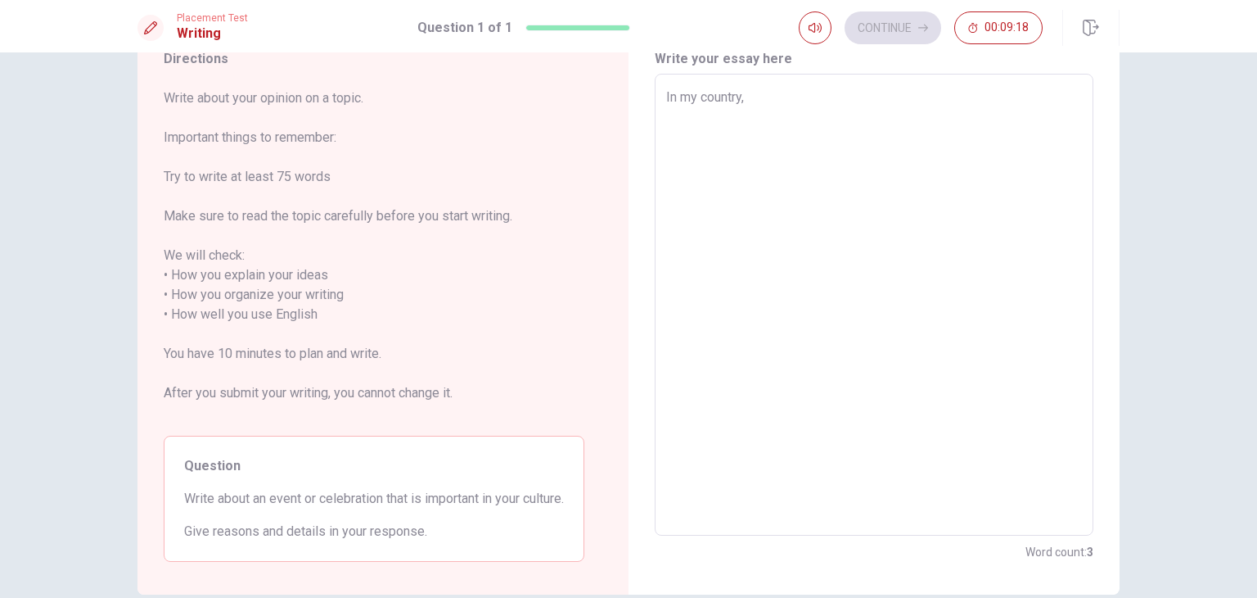
type textarea "In my country"
type textarea "x"
type textarea "In my countr"
type textarea "x"
type textarea "In my count"
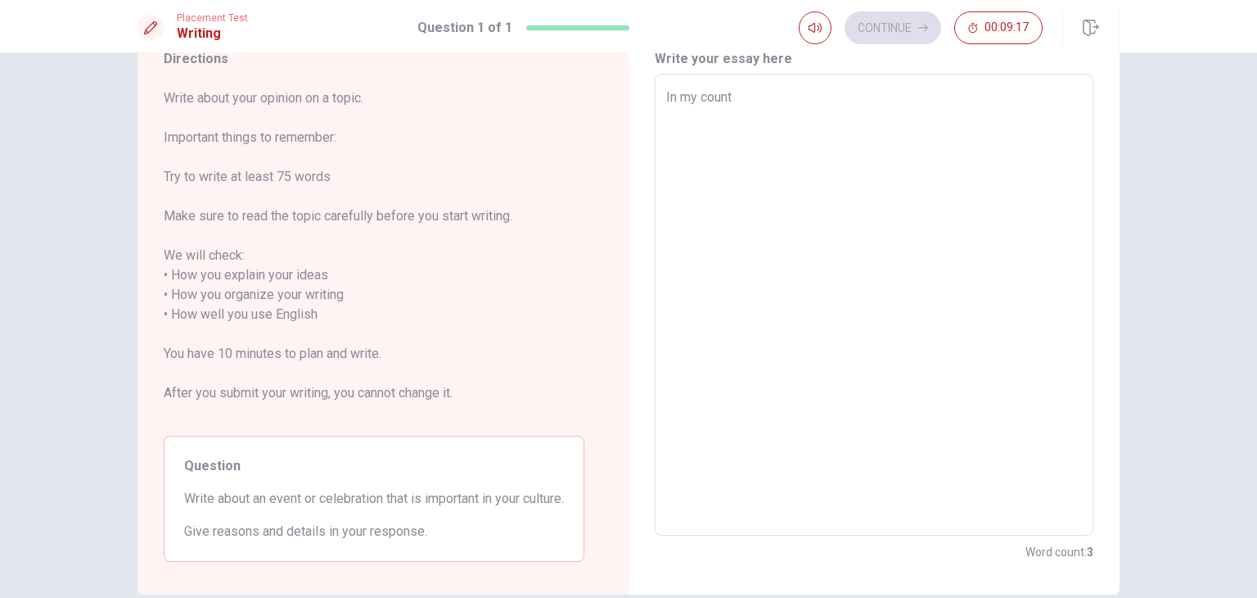
type textarea "x"
type textarea "In my coun"
type textarea "x"
type textarea "In my cou"
type textarea "x"
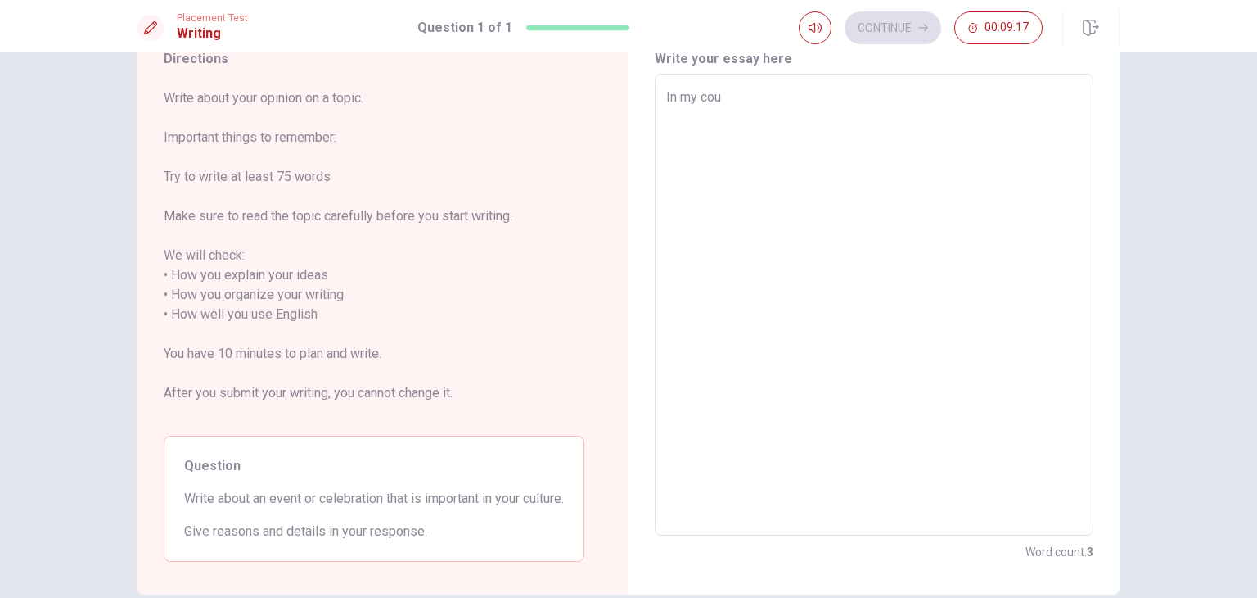
type textarea "In my co"
type textarea "x"
type textarea "In my c"
type textarea "x"
type textarea "In my"
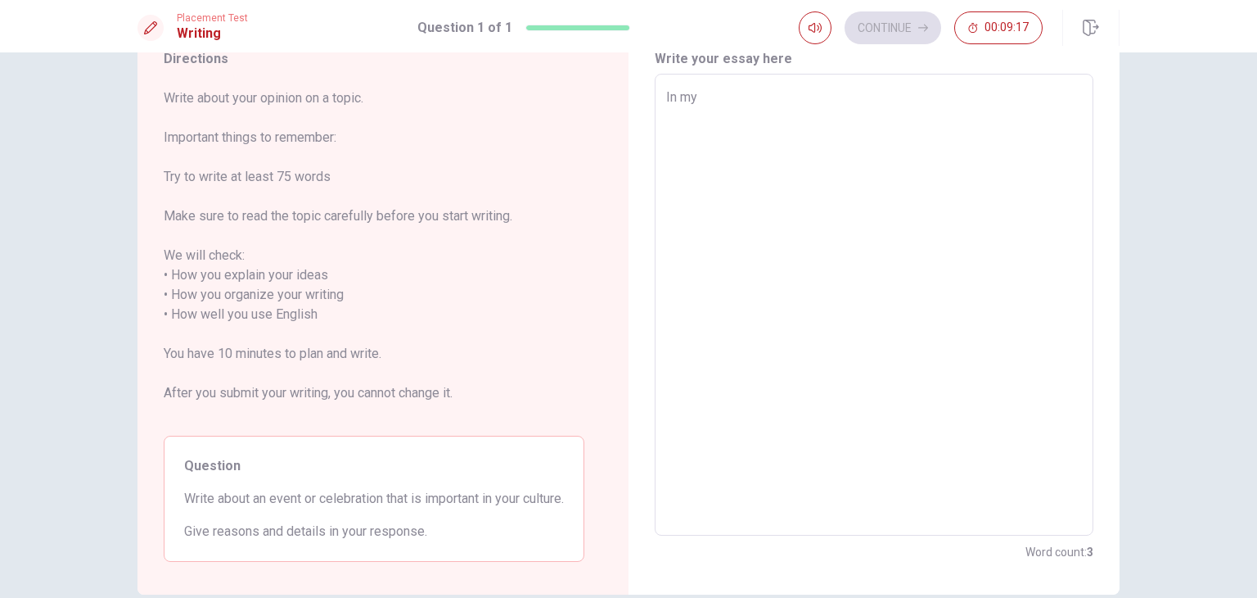
type textarea "x"
type textarea "In my"
type textarea "x"
type textarea "In m"
type textarea "x"
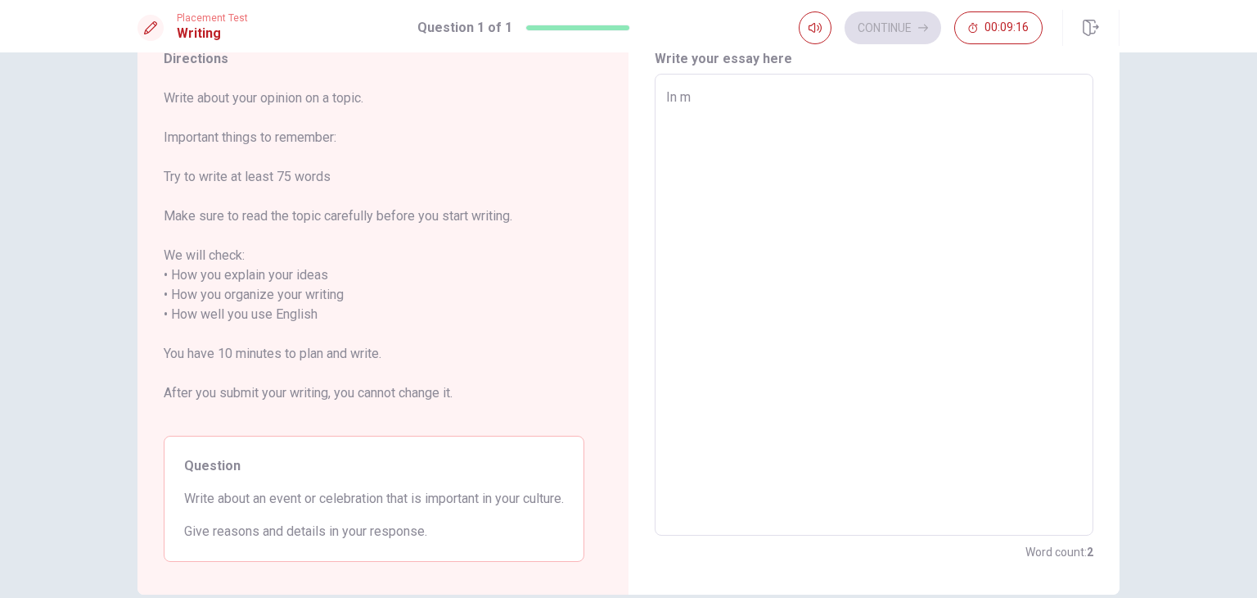
type textarea "In"
type textarea "x"
type textarea "In C"
type textarea "x"
type textarea "In Ch"
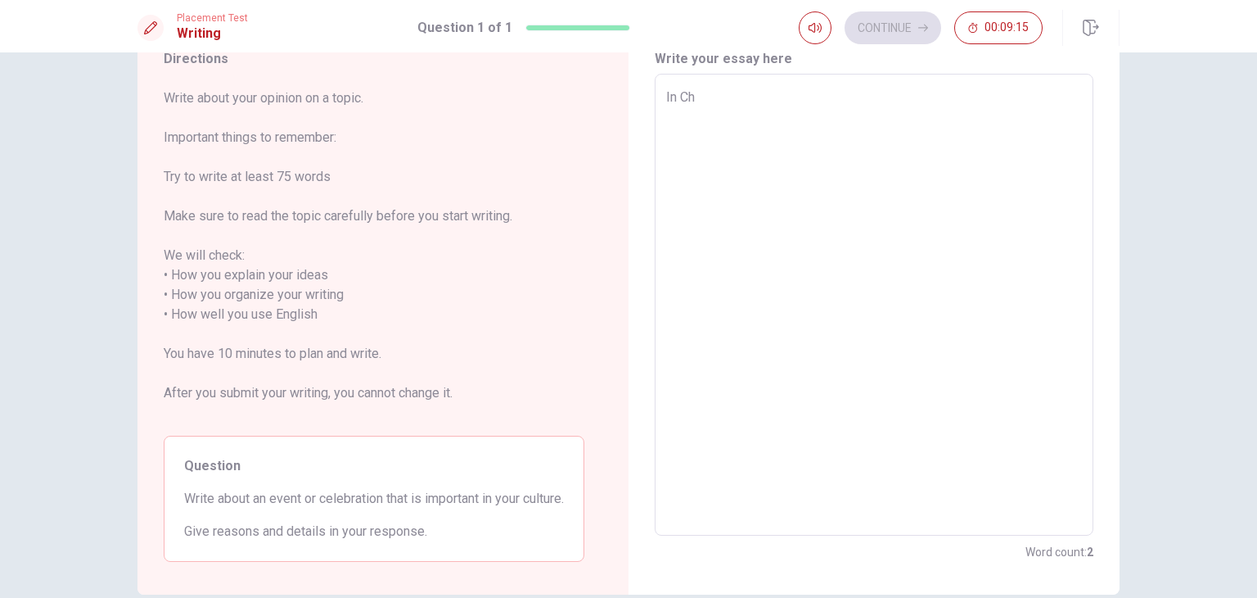
type textarea "x"
type textarea "In Chi"
type textarea "x"
type textarea "In Chia"
type textarea "x"
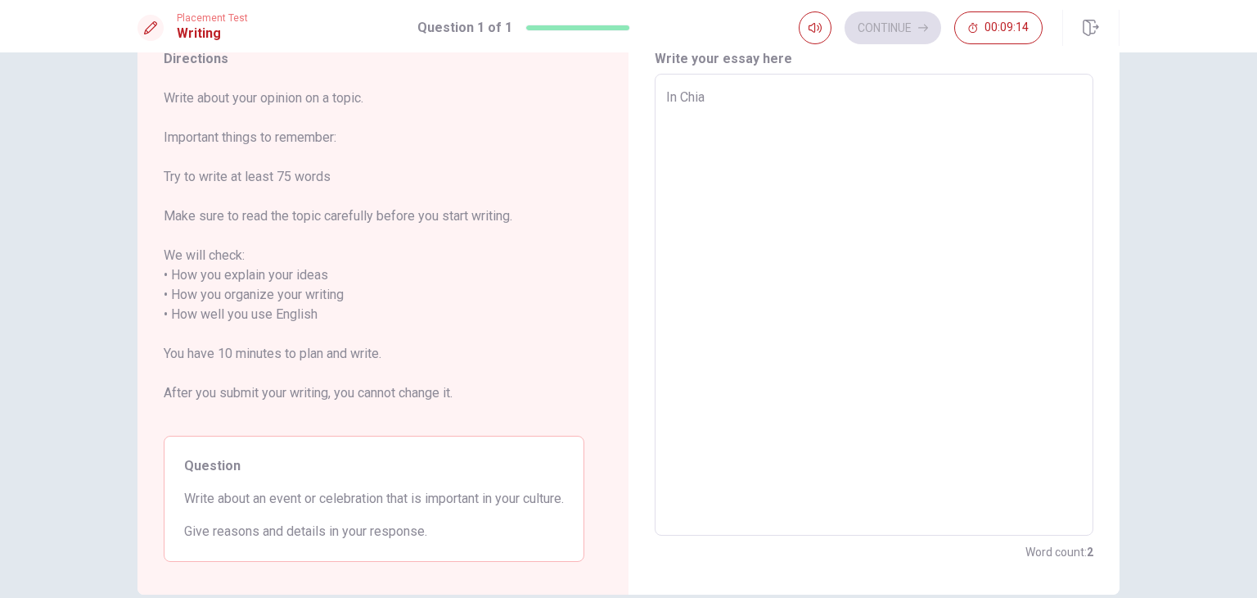
type textarea "In [GEOGRAPHIC_DATA]"
type textarea "x"
type textarea "In Chia"
type textarea "x"
type textarea "In Chi"
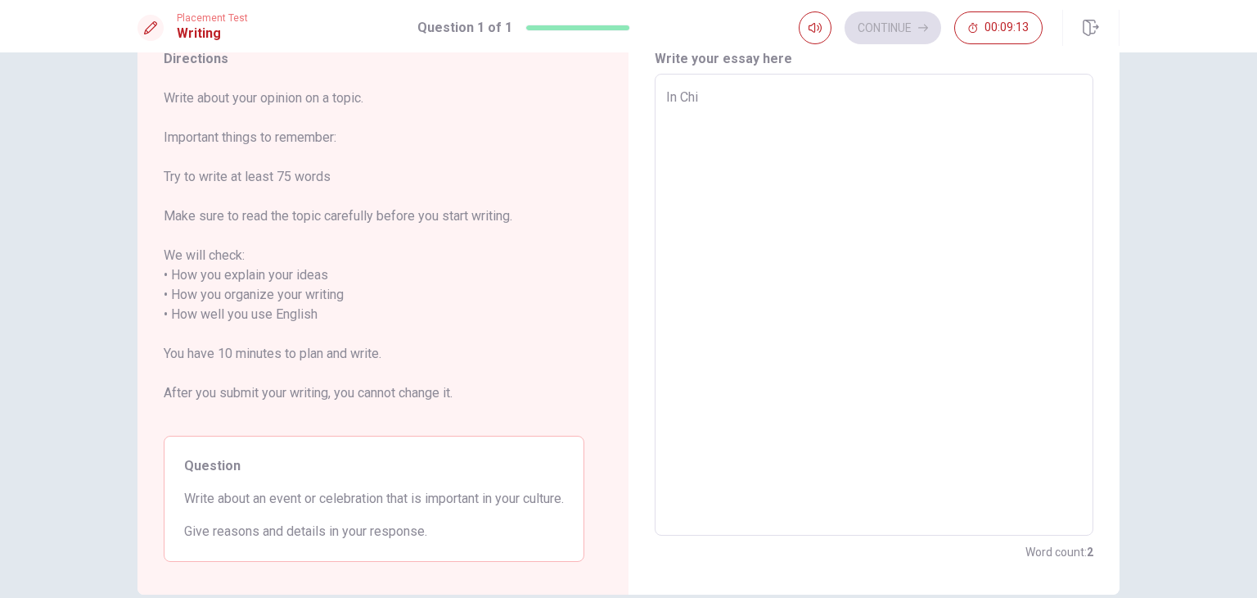
type textarea "x"
type textarea "In [GEOGRAPHIC_DATA]"
type textarea "x"
type textarea "In [GEOGRAPHIC_DATA]"
type textarea "x"
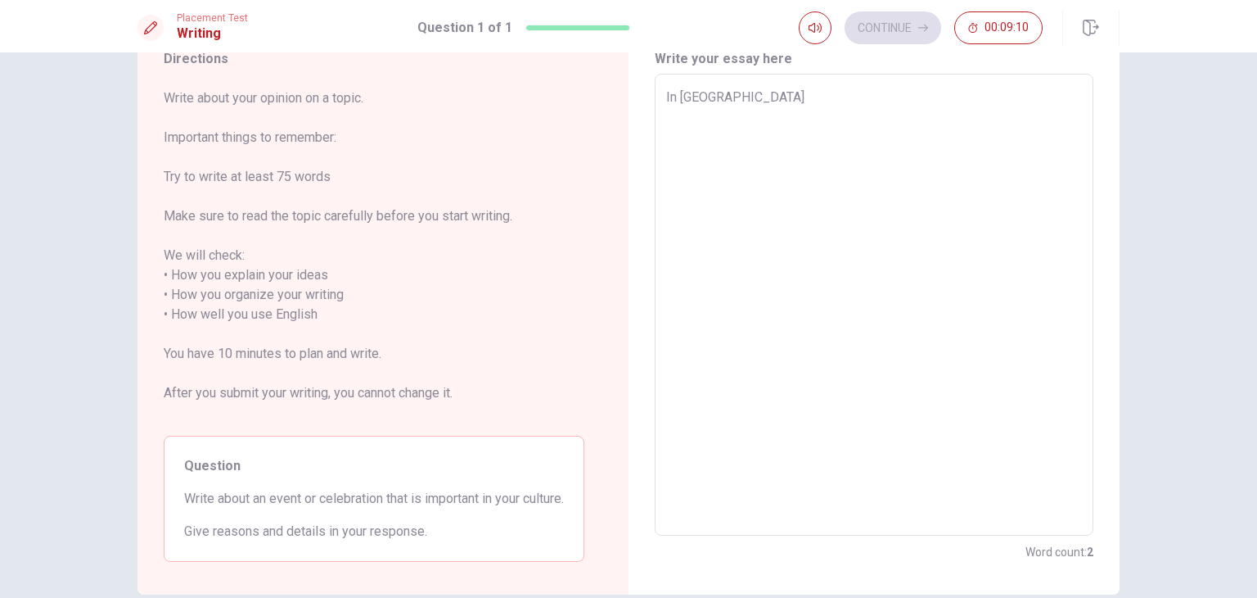
type textarea "In [GEOGRAPHIC_DATA]"
type textarea "x"
type textarea "In Chi"
type textarea "x"
type textarea "In Ch"
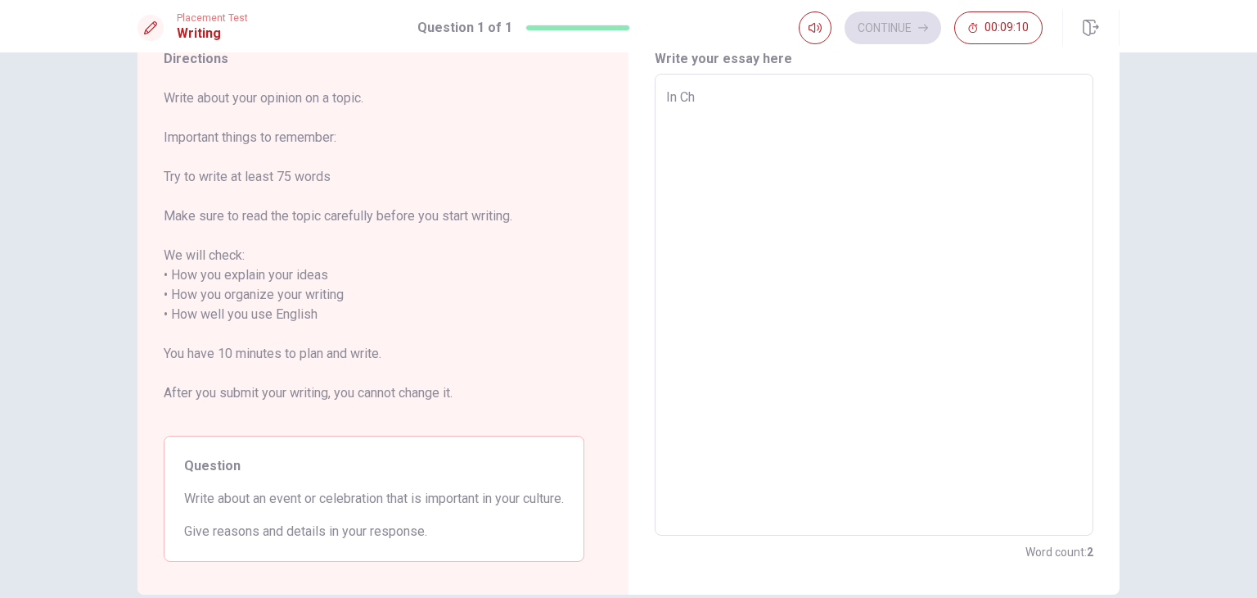
type textarea "x"
type textarea "In C"
type textarea "x"
type textarea "In"
type textarea "x"
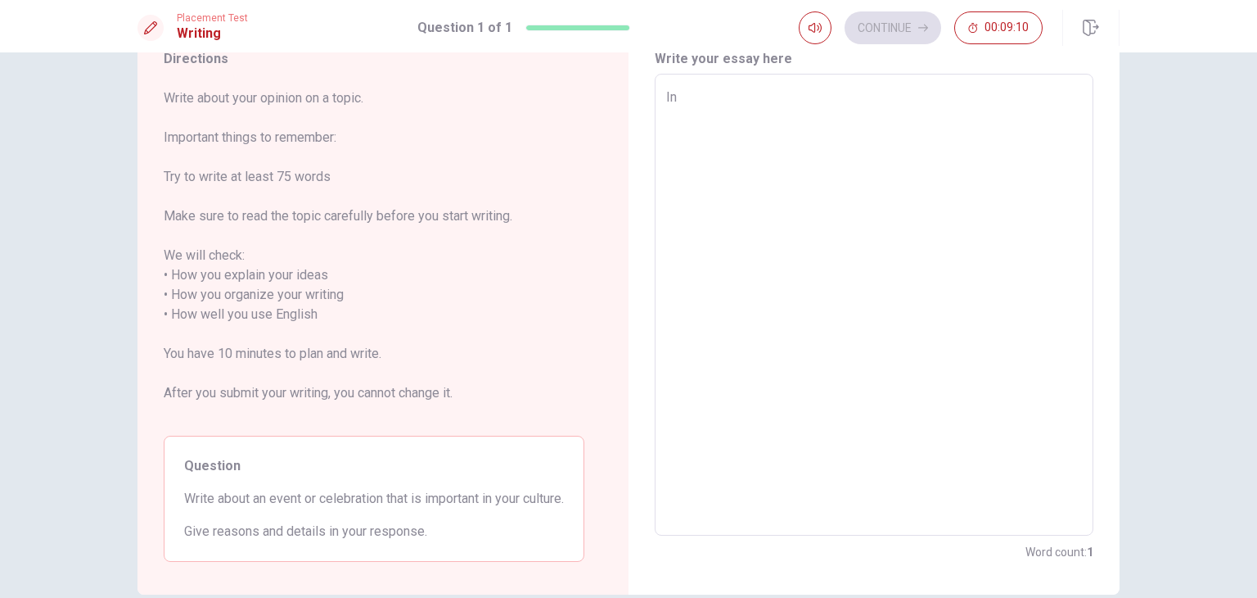
type textarea "In"
type textarea "x"
type textarea "I"
type textarea "x"
type textarea "I"
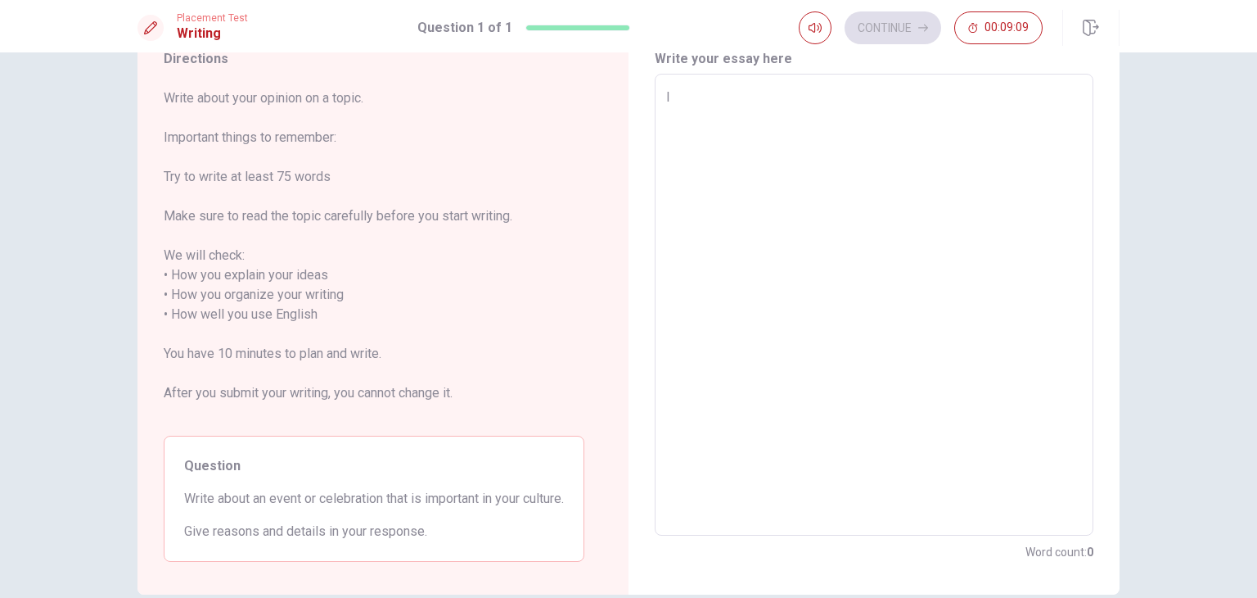
type textarea "x"
type textarea "I"
type textarea "x"
type textarea "I a"
type textarea "x"
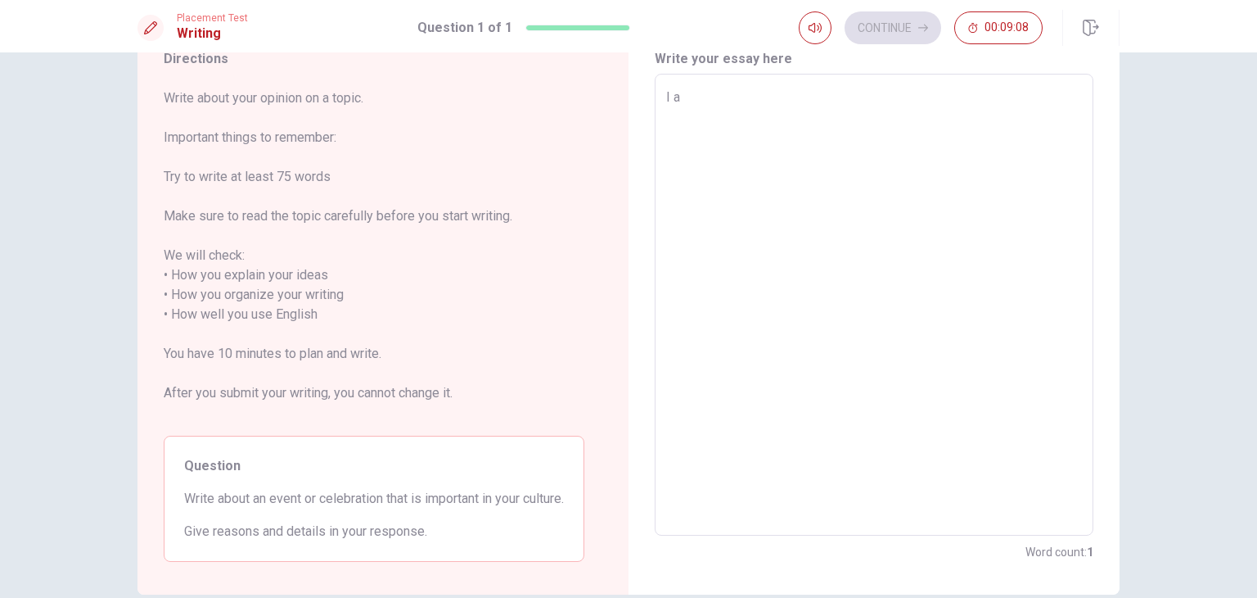
type textarea "I am"
type textarea "x"
type textarea "I am"
type textarea "x"
type textarea "I am a"
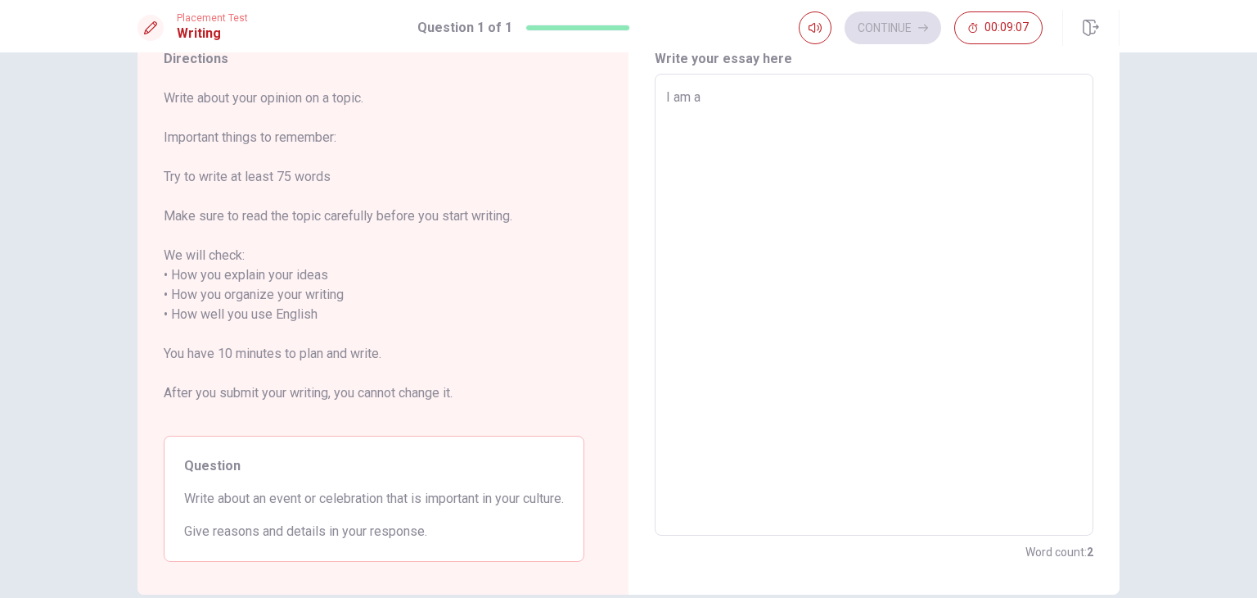
type textarea "x"
type textarea "I am a"
type textarea "x"
type textarea "I am a c"
type textarea "x"
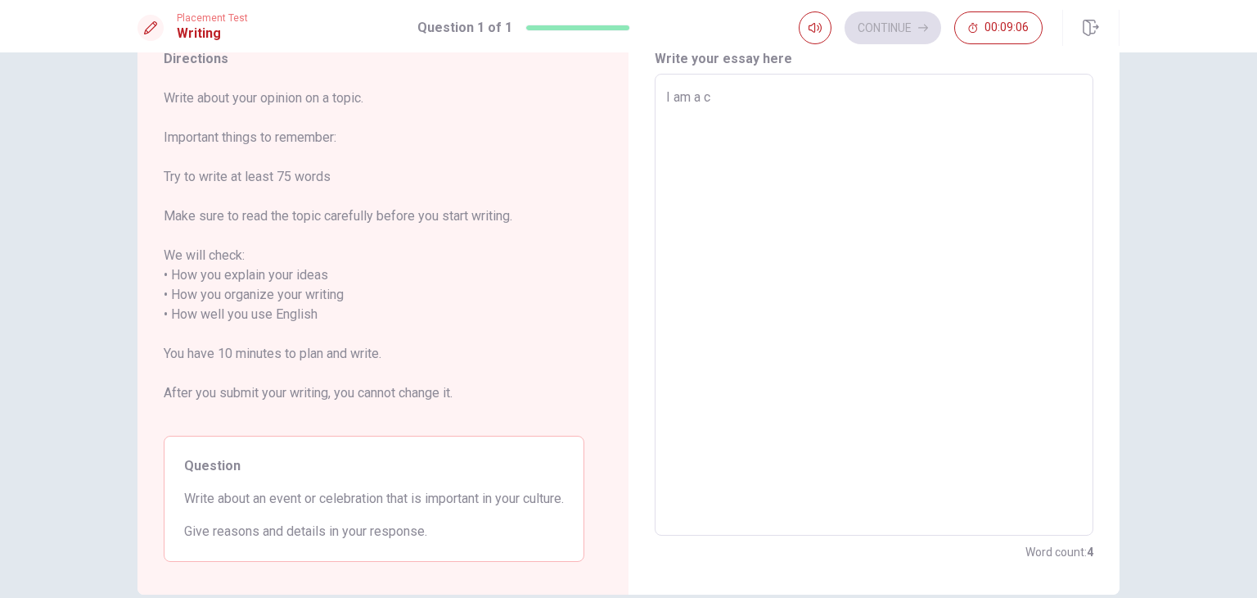
type textarea "I am a ch"
type textarea "x"
type textarea "I am a chi"
type textarea "x"
type textarea "I am a chin"
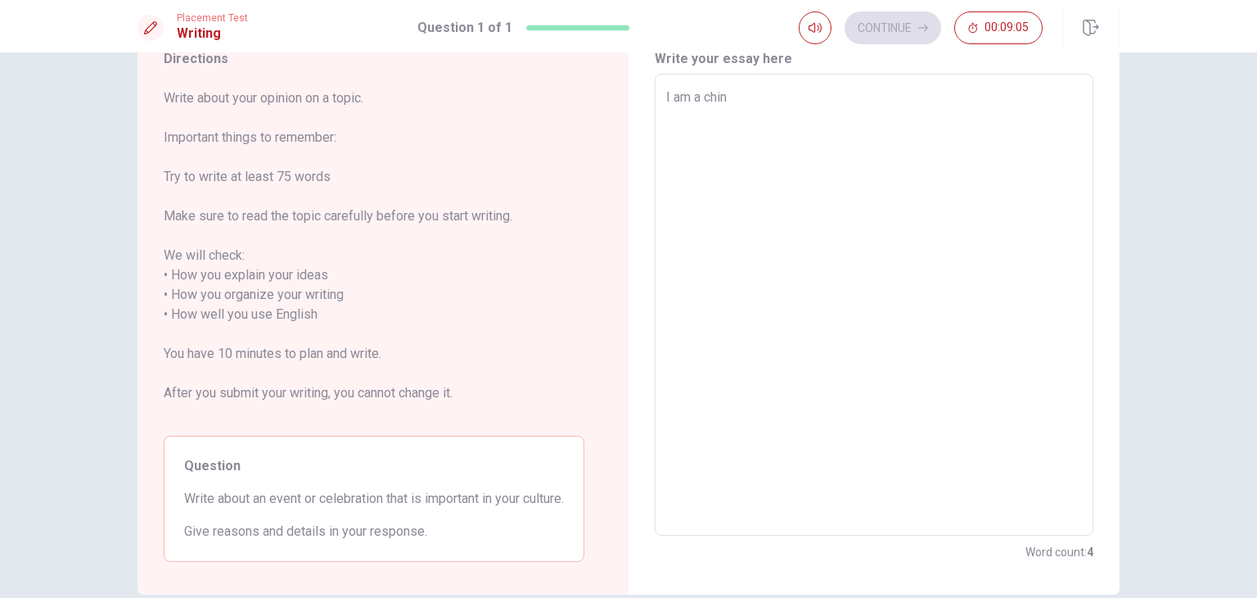
type textarea "x"
type textarea "I am a [GEOGRAPHIC_DATA]"
type textarea "x"
type textarea "I am a chined"
type textarea "x"
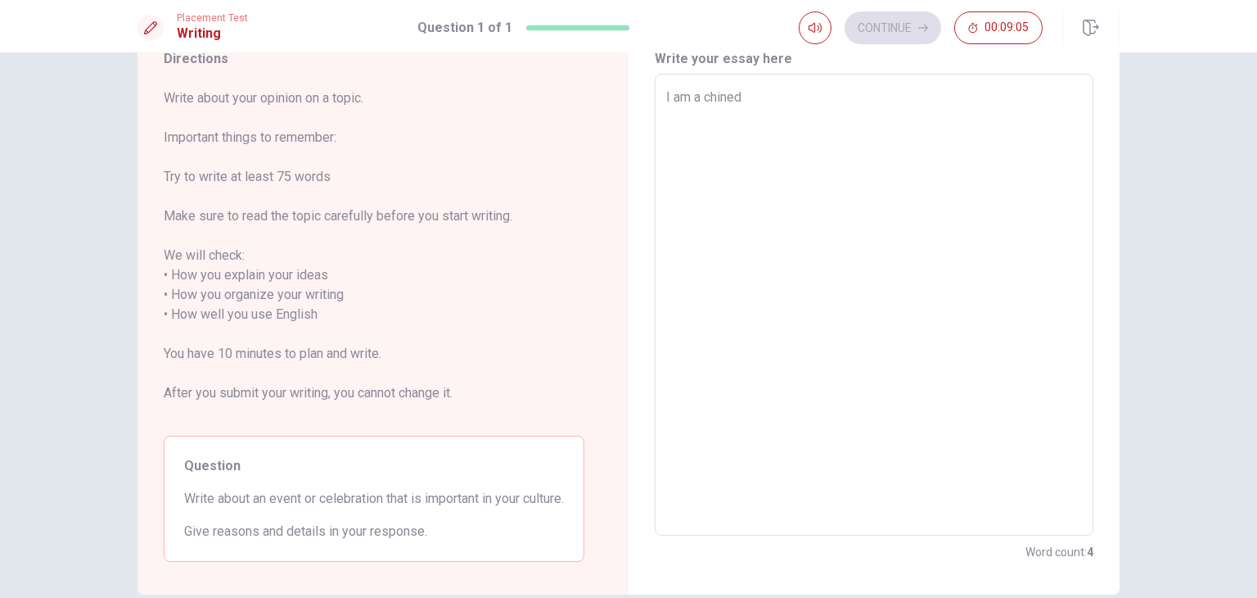
type textarea "I am a chinede"
type textarea "x"
type textarea "I am a chined"
type textarea "x"
type textarea "I am a [GEOGRAPHIC_DATA]"
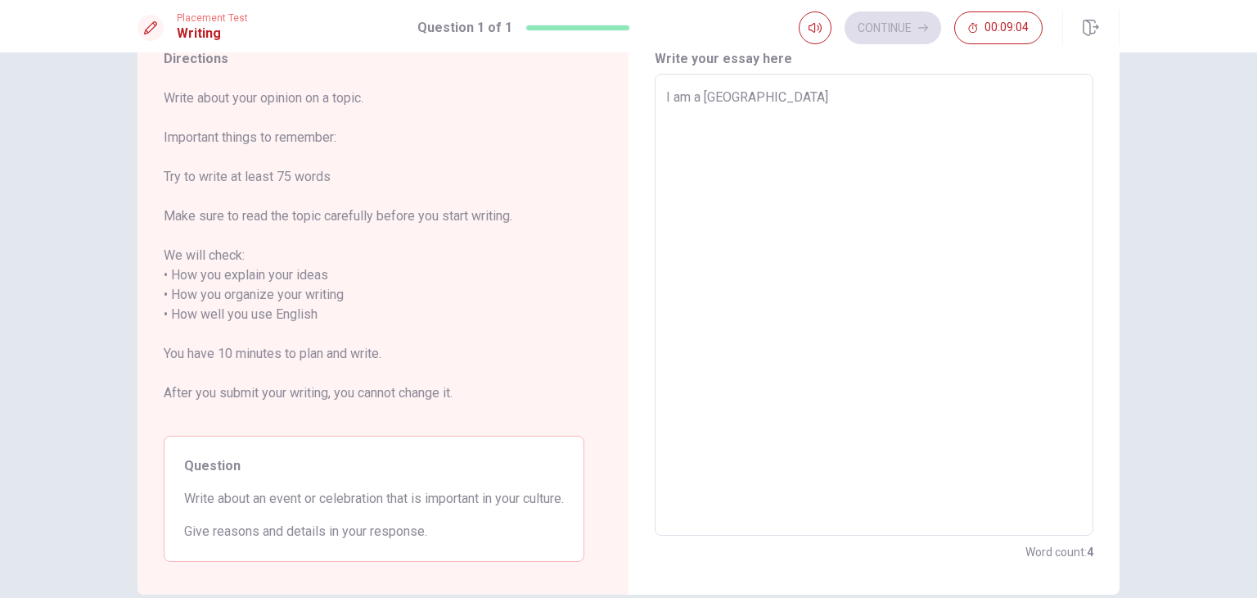
type textarea "x"
type textarea "I am a chines"
type textarea "x"
type textarea "I am a [DEMOGRAPHIC_DATA]"
type textarea "x"
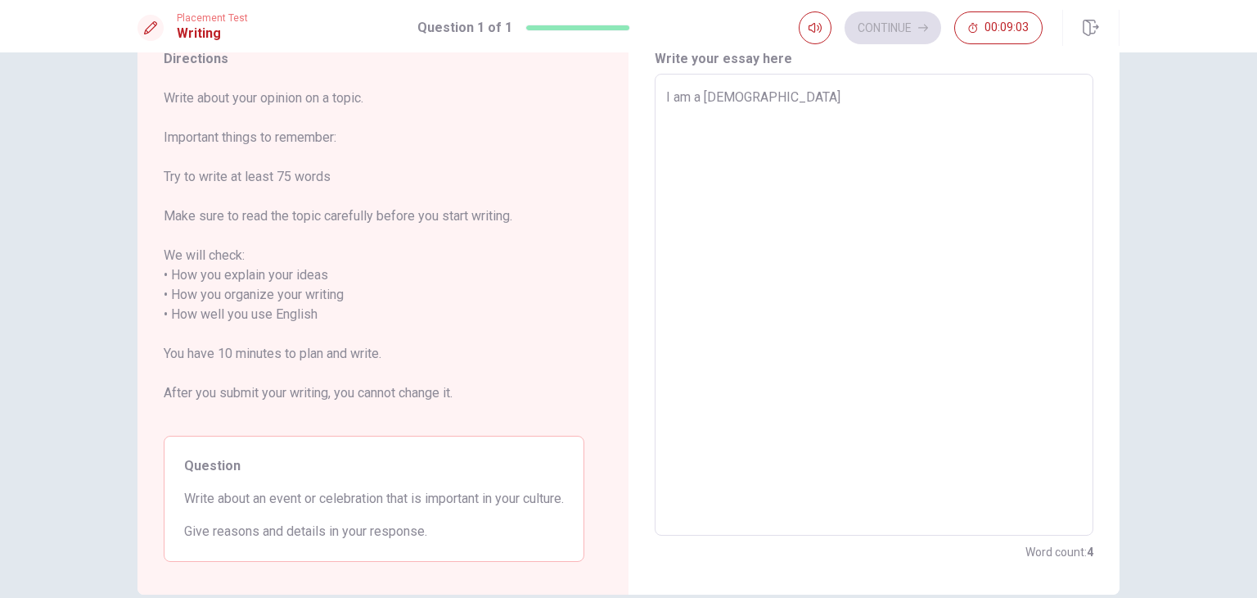
type textarea "I am a [DEMOGRAPHIC_DATA]."
type textarea "x"
type textarea "I am a [DEMOGRAPHIC_DATA]."
type textarea "x"
type textarea "I am a [DEMOGRAPHIC_DATA]. I"
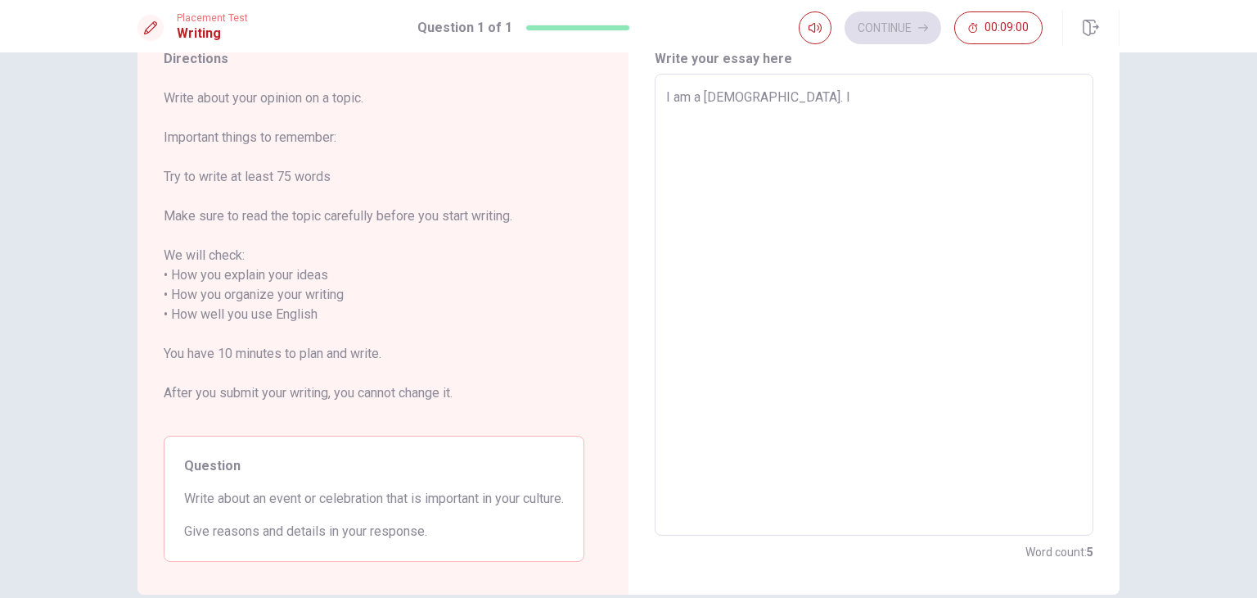
type textarea "x"
type textarea "I am a [DEMOGRAPHIC_DATA]. In"
type textarea "x"
type textarea "I am a [DEMOGRAPHIC_DATA]. In"
type textarea "x"
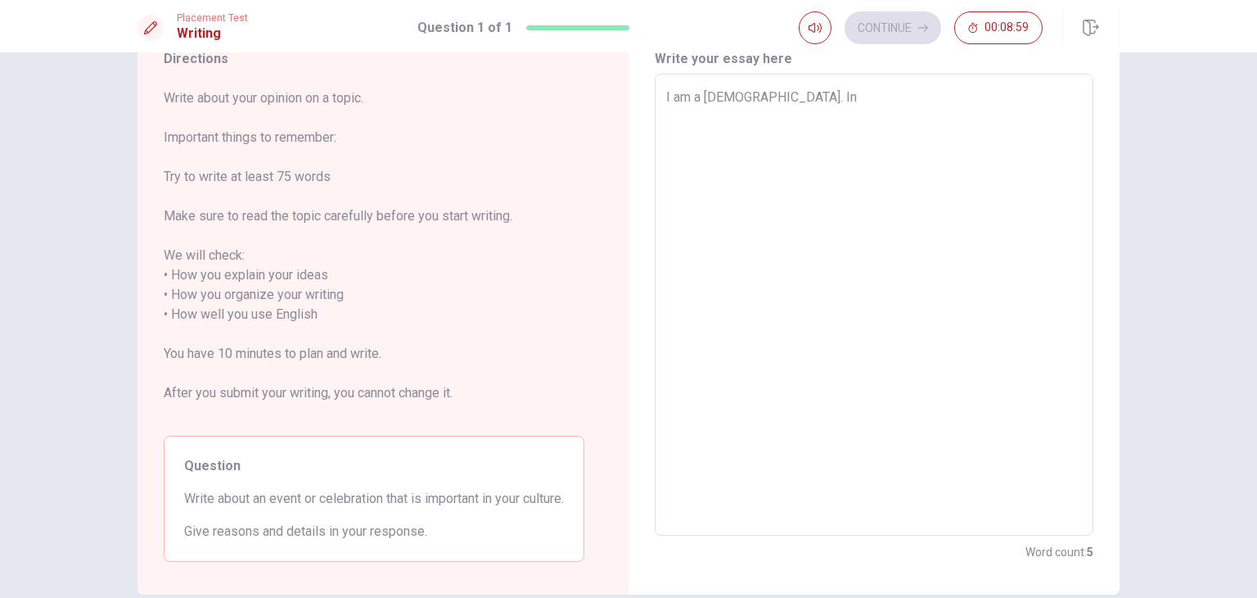
type textarea "I am a [DEMOGRAPHIC_DATA]. In m"
type textarea "x"
type textarea "I am a [DEMOGRAPHIC_DATA]. In my"
type textarea "x"
type textarea "I am a [DEMOGRAPHIC_DATA]. In my"
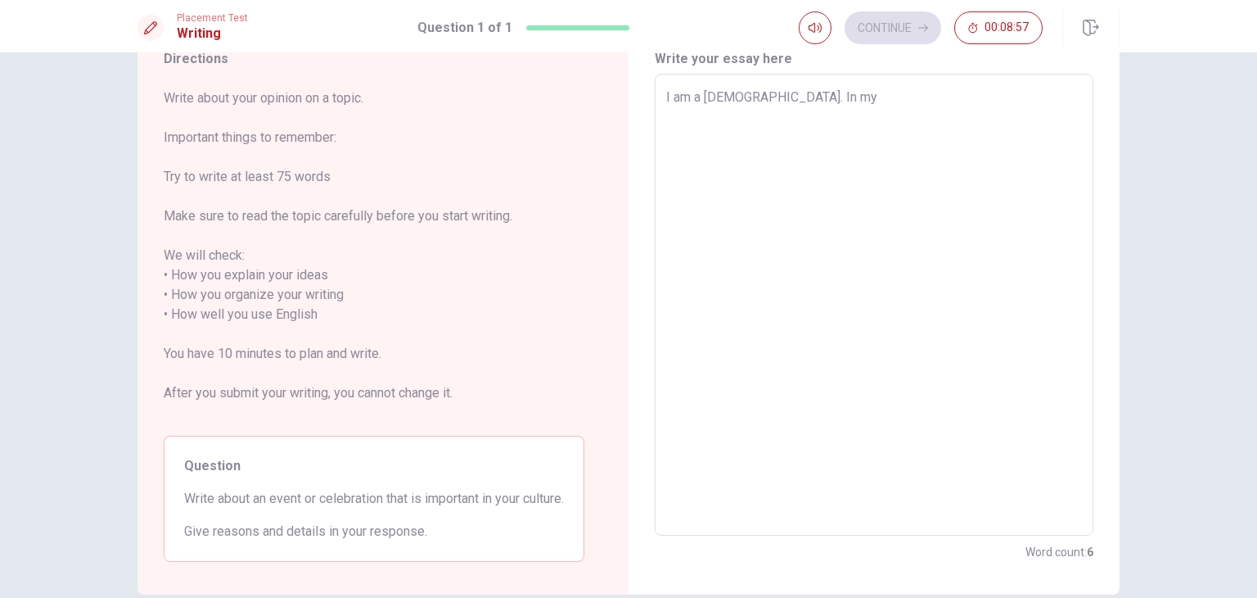
type textarea "x"
type textarea "I am a [DEMOGRAPHIC_DATA]. In my c"
type textarea "x"
type textarea "I am a [DEMOGRAPHIC_DATA]. In my ci"
type textarea "x"
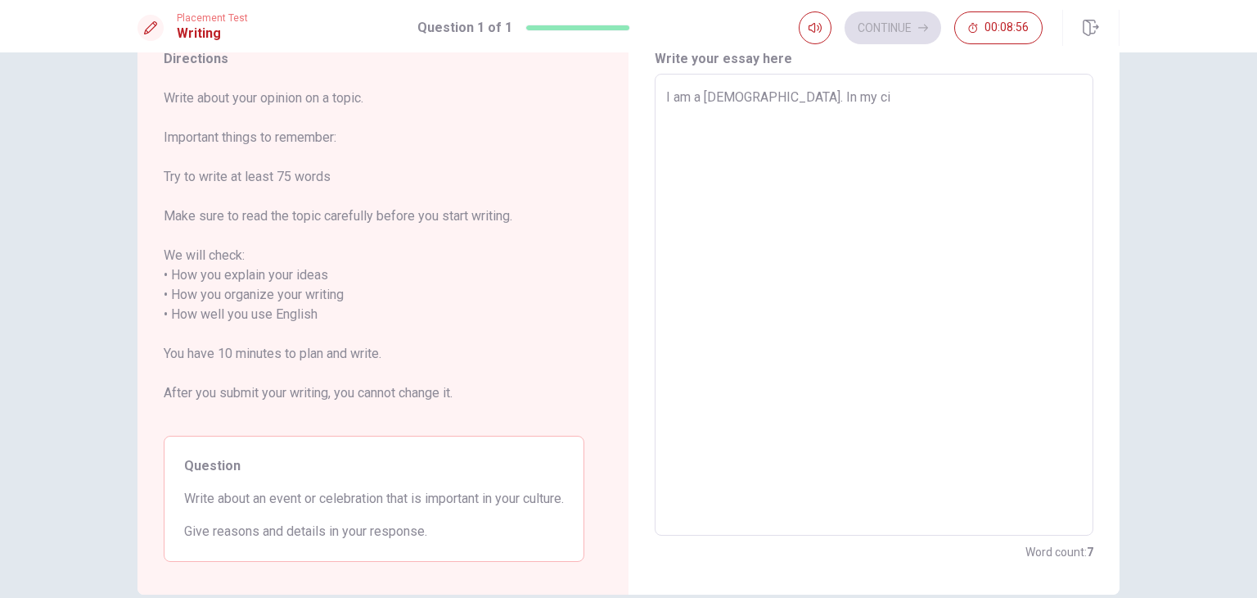
type textarea "I am a [DEMOGRAPHIC_DATA]. In my c"
type textarea "x"
type textarea "I am a [DEMOGRAPHIC_DATA]. In my co"
type textarea "x"
type textarea "I am a [DEMOGRAPHIC_DATA]. In my cou"
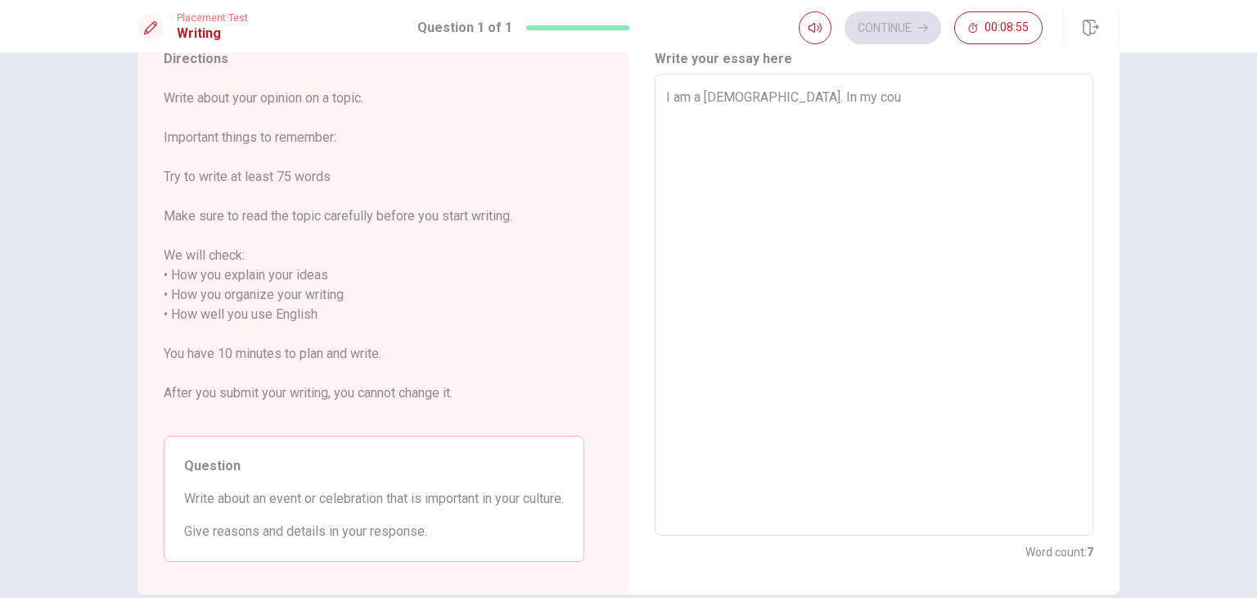
type textarea "x"
type textarea "I am a [DEMOGRAPHIC_DATA]. In my coun"
type textarea "x"
type textarea "I am a [DEMOGRAPHIC_DATA]. In my count"
type textarea "x"
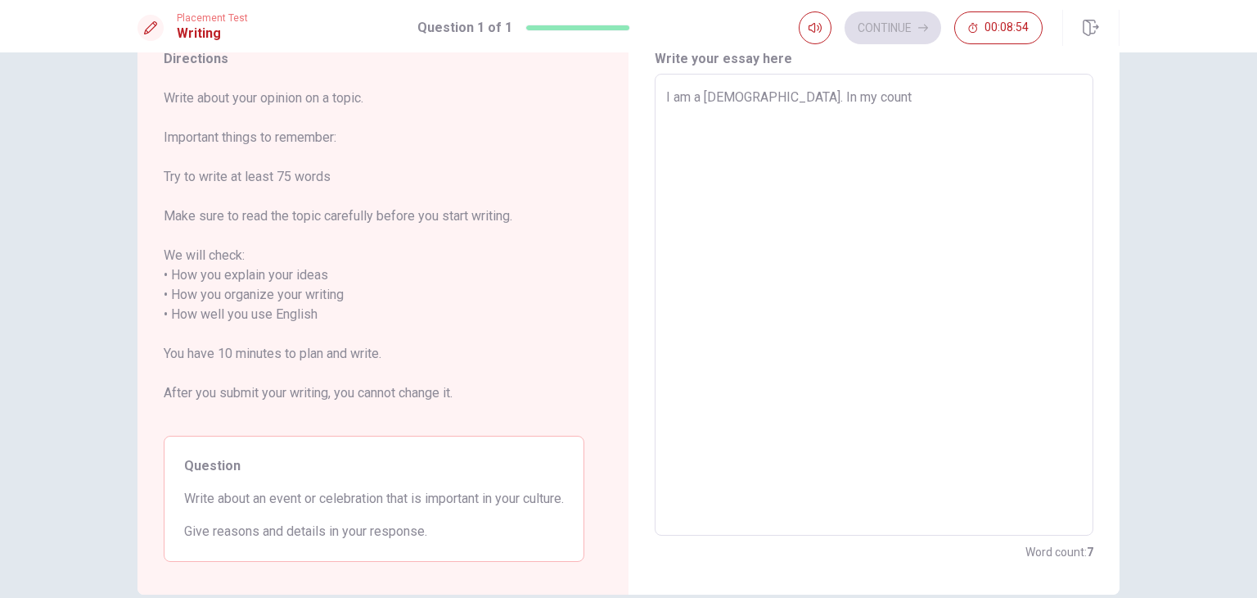
type textarea "I am a [DEMOGRAPHIC_DATA]. In my countr"
type textarea "x"
type textarea "I am a [DEMOGRAPHIC_DATA]. In my country"
type textarea "x"
type textarea "I am a [DEMOGRAPHIC_DATA]. In my country"
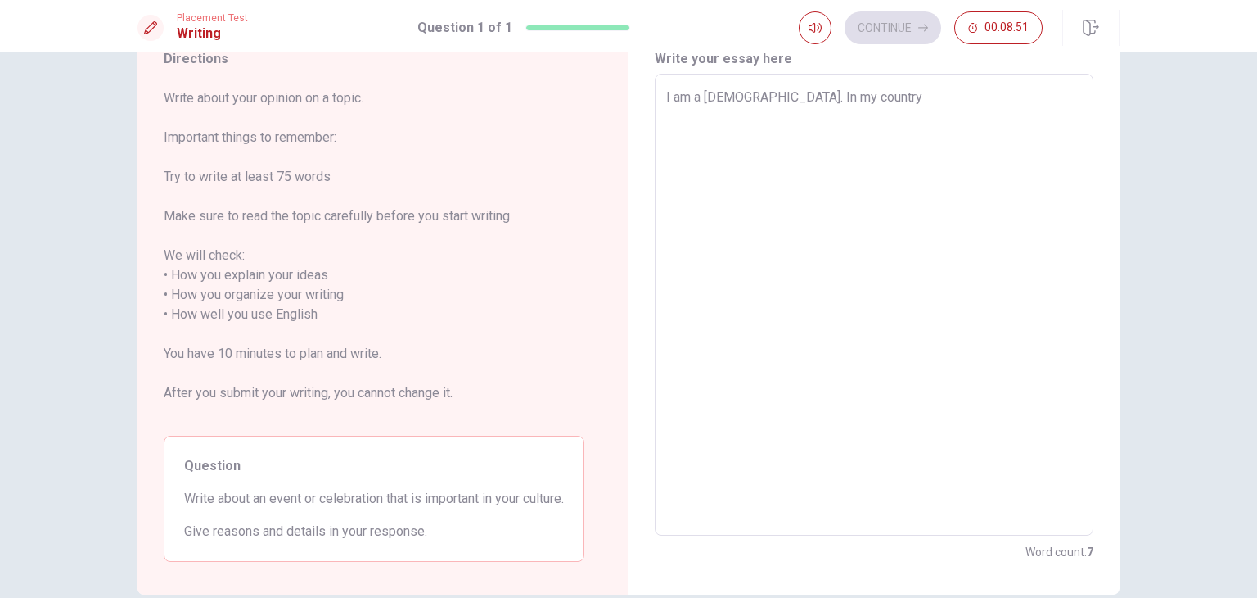
type textarea "x"
drag, startPoint x: 668, startPoint y: 93, endPoint x: 746, endPoint y: 105, distance: 78.6
click at [746, 105] on textarea "I am a [DEMOGRAPHIC_DATA]. In my country" at bounding box center [874, 305] width 416 height 435
type textarea "I c. In my country"
type textarea "x"
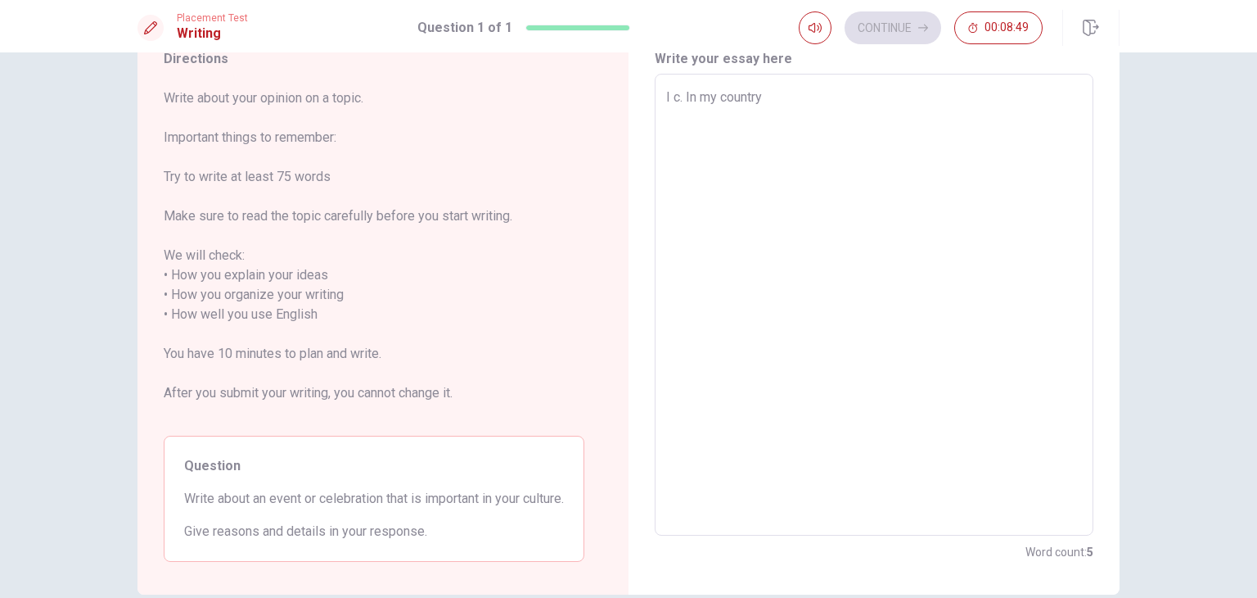
type textarea "I co. In my country"
type textarea "x"
type textarea "I com. In my country"
type textarea "x"
type textarea "I come. In my country"
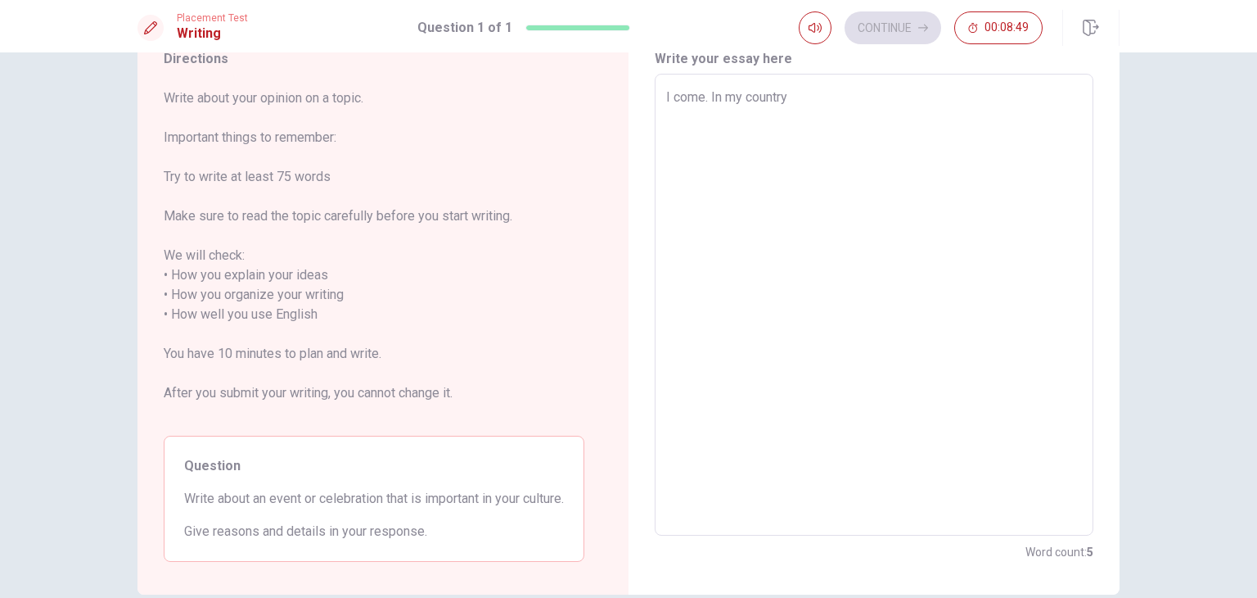
type textarea "x"
type textarea "I come . In my country"
type textarea "x"
type textarea "I come f. In my country"
type textarea "x"
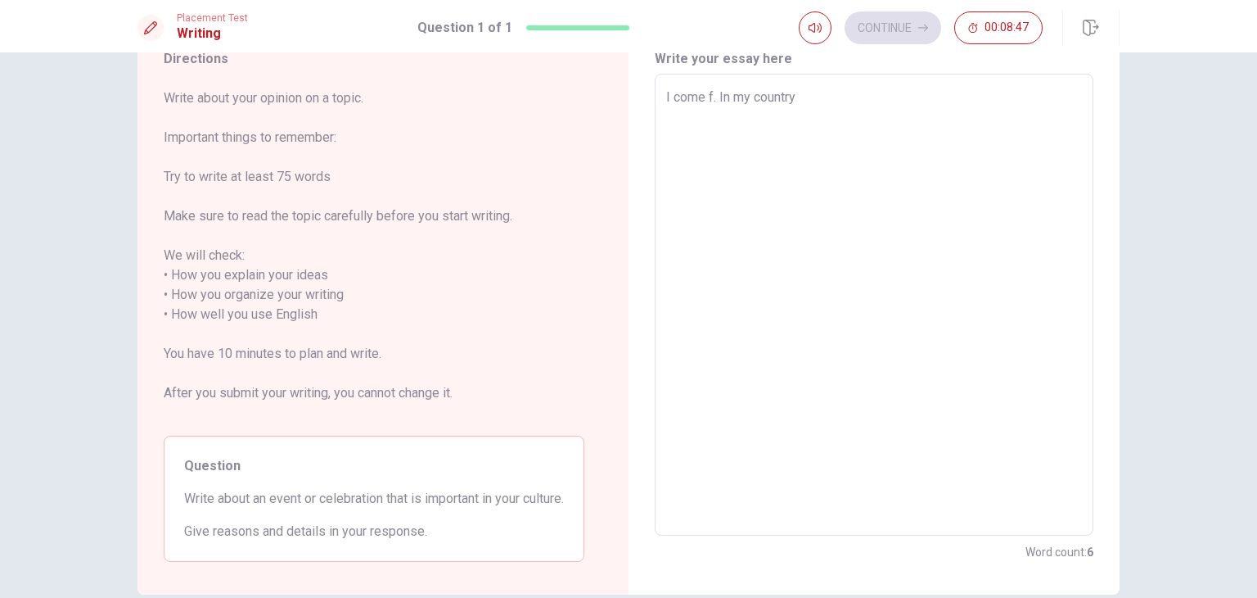
type textarea "I come fr. In my country"
type textarea "x"
type textarea "I come fro. In my country"
type textarea "x"
type textarea "I come fron. In my country"
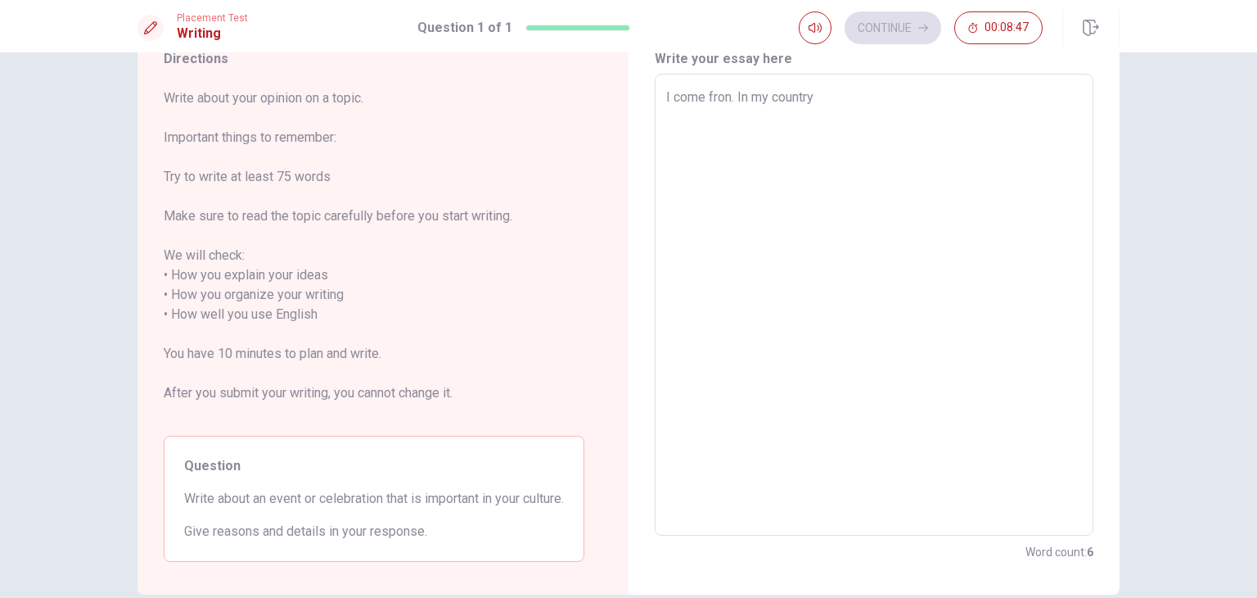
type textarea "x"
type textarea "I come fron . In my country"
type textarea "x"
type textarea "I come fron. In my country"
type textarea "x"
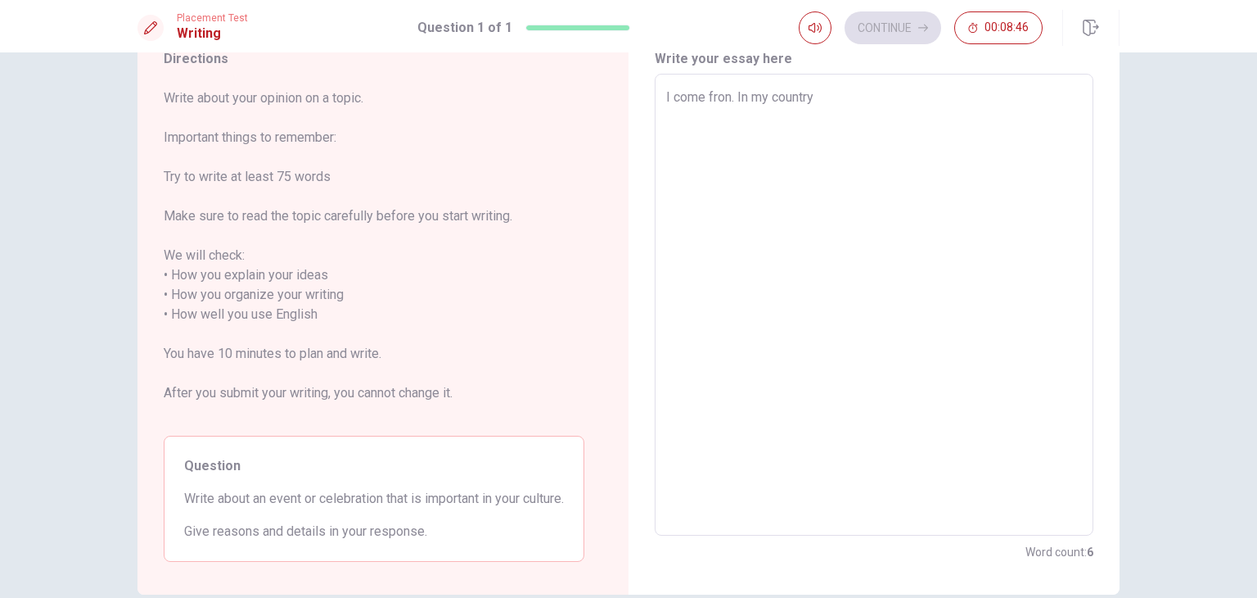
type textarea "I come fro. In my country"
click at [903, 103] on textarea "I come from [GEOGRAPHIC_DATA]. In my country" at bounding box center [874, 305] width 416 height 435
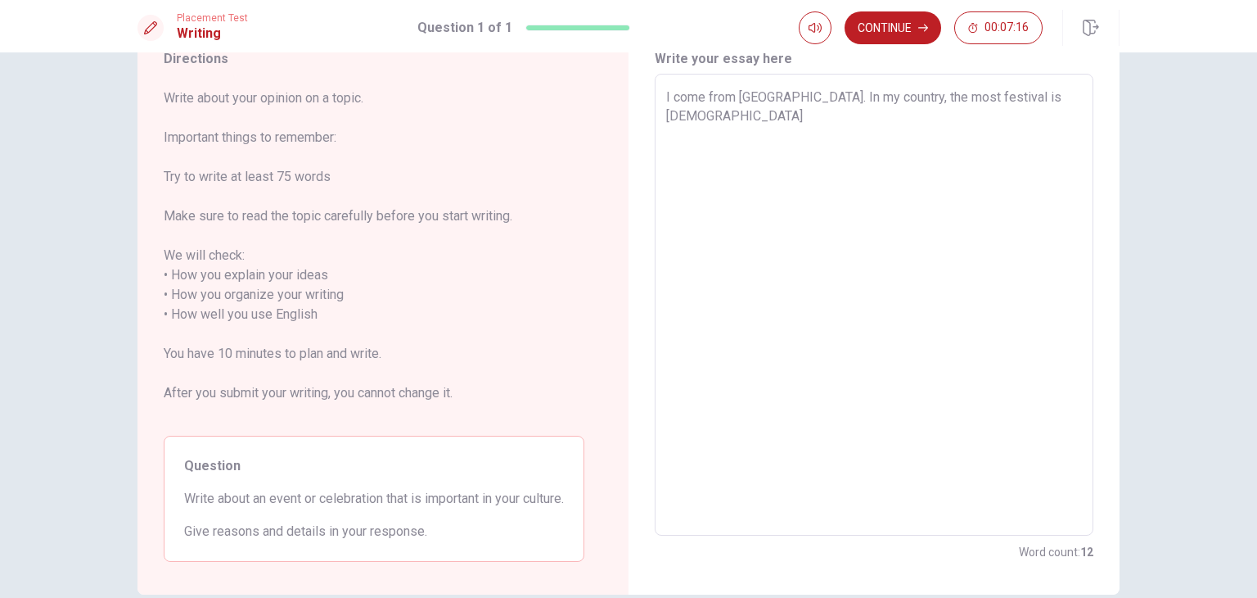
drag, startPoint x: 916, startPoint y: 93, endPoint x: 955, endPoint y: 96, distance: 39.4
click at [955, 96] on textarea "I come from [GEOGRAPHIC_DATA]. In my country, the most festival is [DEMOGRAPHIC…" at bounding box center [874, 305] width 416 height 435
drag, startPoint x: 737, startPoint y: 119, endPoint x: 661, endPoint y: 109, distance: 76.8
click at [661, 109] on div "I come from [GEOGRAPHIC_DATA]. In my country, the most memories festival is Chi…" at bounding box center [874, 305] width 439 height 462
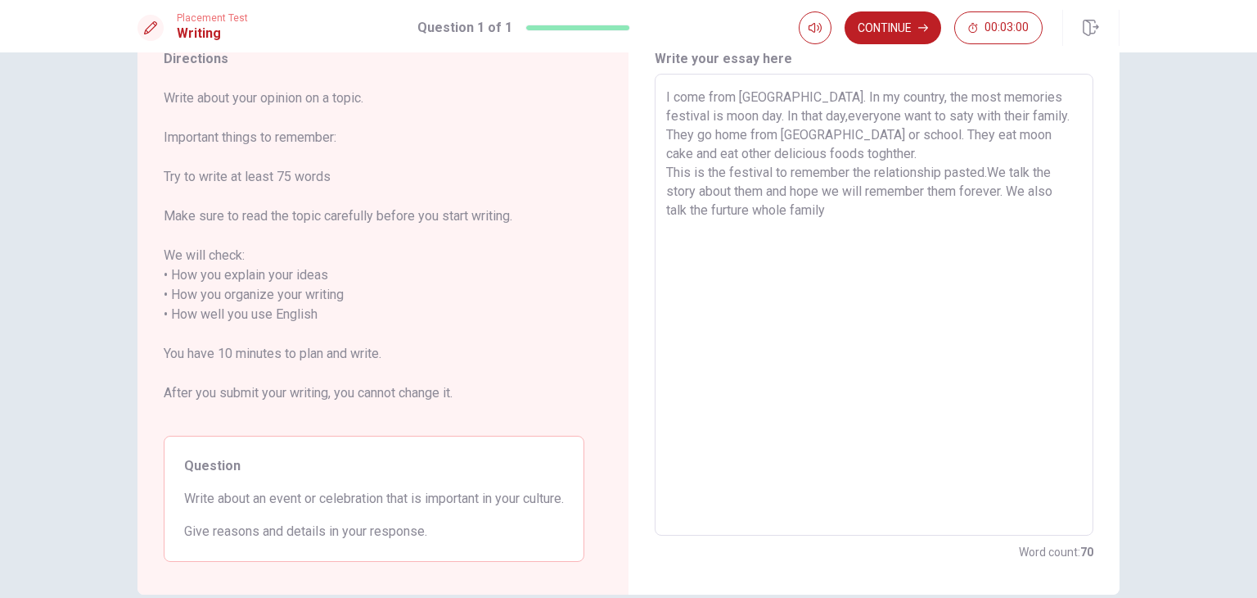
click at [750, 214] on textarea "I come from [GEOGRAPHIC_DATA]. In my country, the most memories festival is moo…" at bounding box center [874, 305] width 416 height 435
click at [935, 208] on textarea "I come from [GEOGRAPHIC_DATA]. In my country, the most memories festival is moo…" at bounding box center [874, 305] width 416 height 435
click at [780, 238] on textarea "I come from [GEOGRAPHIC_DATA]. In my country, the most memories festival is moo…" at bounding box center [874, 305] width 416 height 435
click at [802, 227] on textarea "I come from [GEOGRAPHIC_DATA]. In my country, the most memories festival is moo…" at bounding box center [874, 305] width 416 height 435
click at [1051, 233] on textarea "I come from [GEOGRAPHIC_DATA]. In my country, the most memories festival is moo…" at bounding box center [874, 305] width 416 height 435
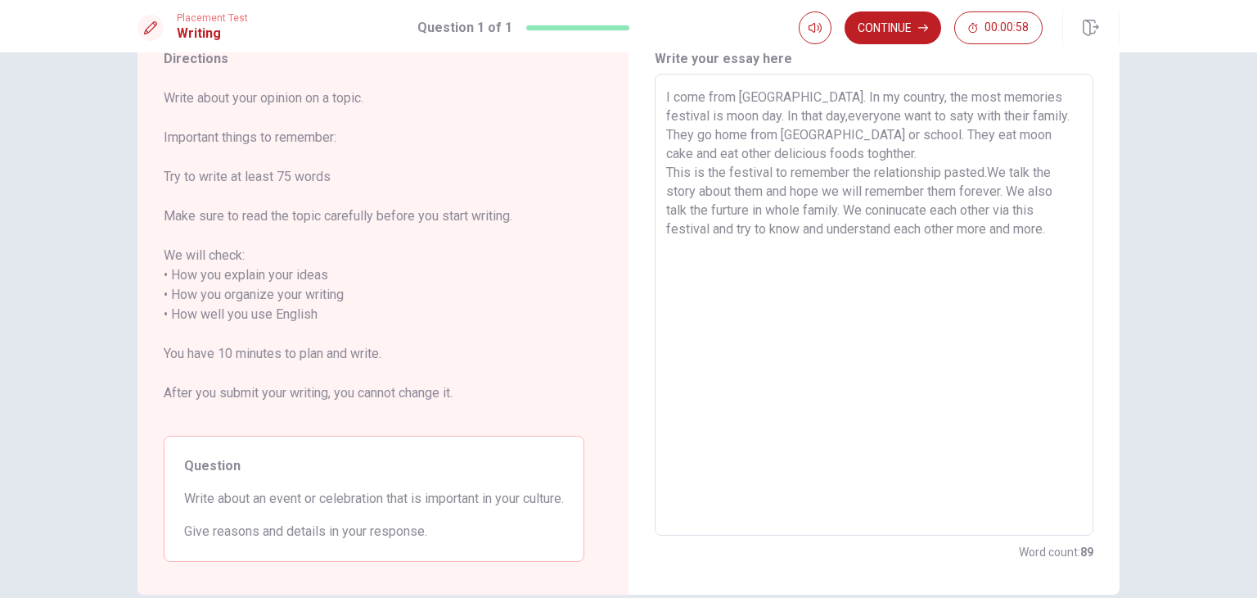
click at [834, 115] on textarea "I come from [GEOGRAPHIC_DATA]. In my country, the most memories festival is moo…" at bounding box center [874, 305] width 416 height 435
click at [1029, 118] on textarea "I come from [GEOGRAPHIC_DATA]. In my country, the most memories festival is moo…" at bounding box center [874, 305] width 416 height 435
click at [825, 189] on textarea "I come from [GEOGRAPHIC_DATA]. In my country, the most memories festival is moo…" at bounding box center [874, 305] width 416 height 435
click at [932, 210] on textarea "I come from [GEOGRAPHIC_DATA]. In my country, the most memories festival is moo…" at bounding box center [874, 305] width 416 height 435
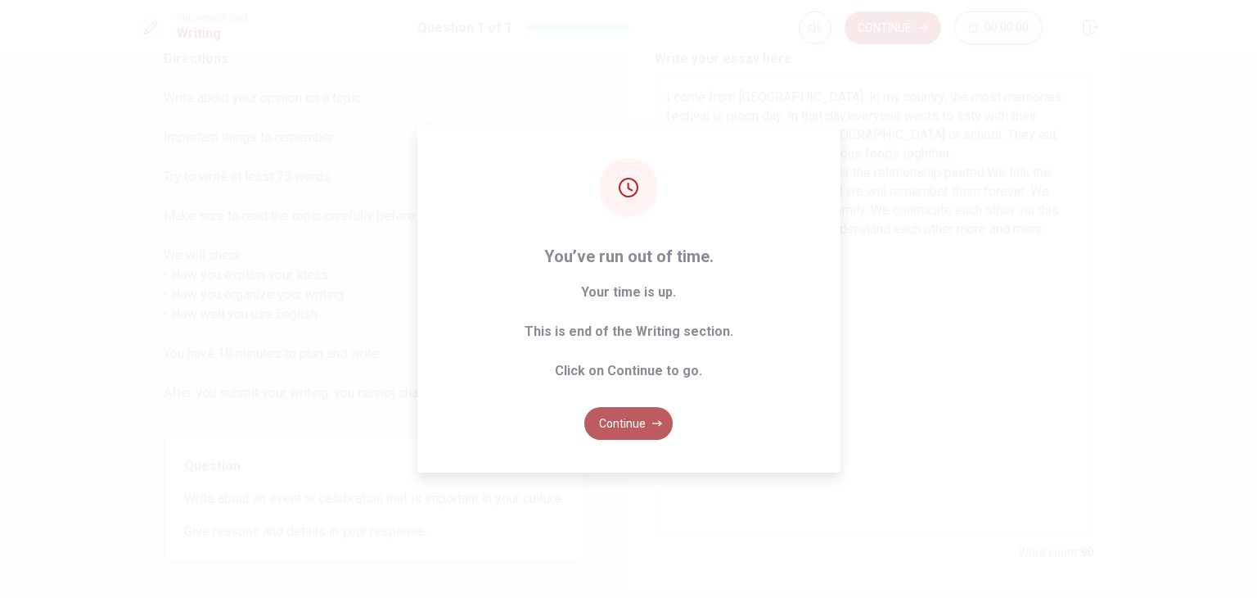
click at [638, 430] on button "Continue" at bounding box center [628, 423] width 88 height 33
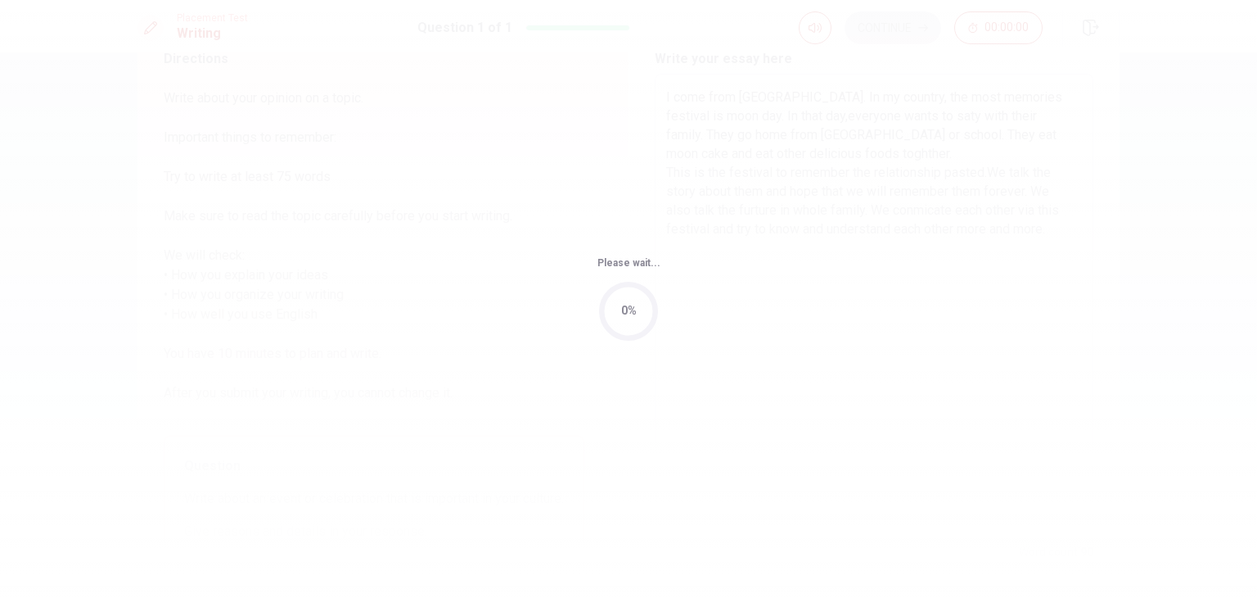
scroll to position [0, 0]
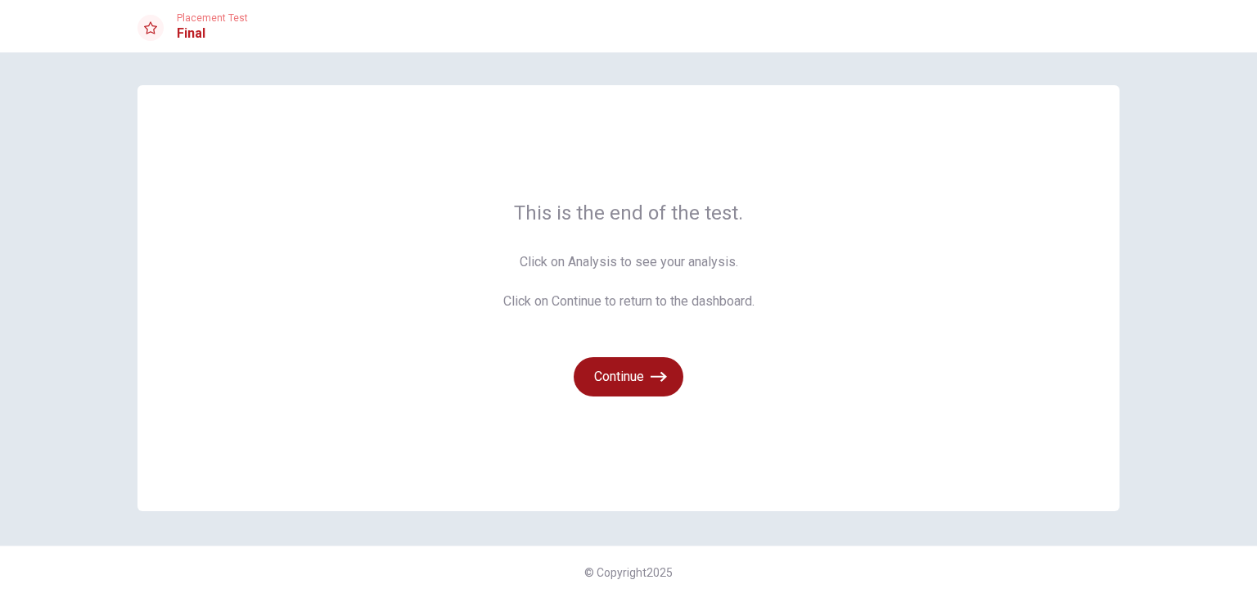
click at [642, 384] on button "Continue" at bounding box center [629, 376] width 110 height 39
